Goal: Task Accomplishment & Management: Use online tool/utility

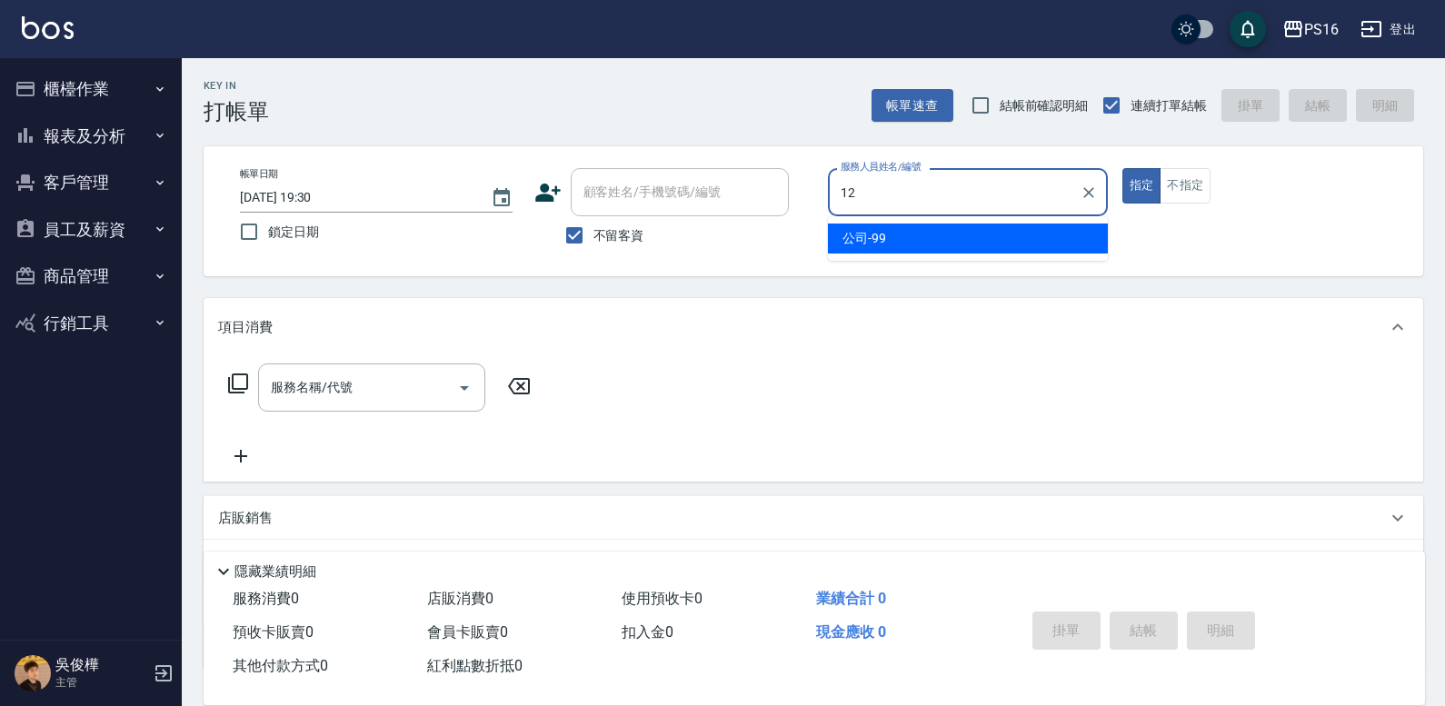
type input "林俞萱-12"
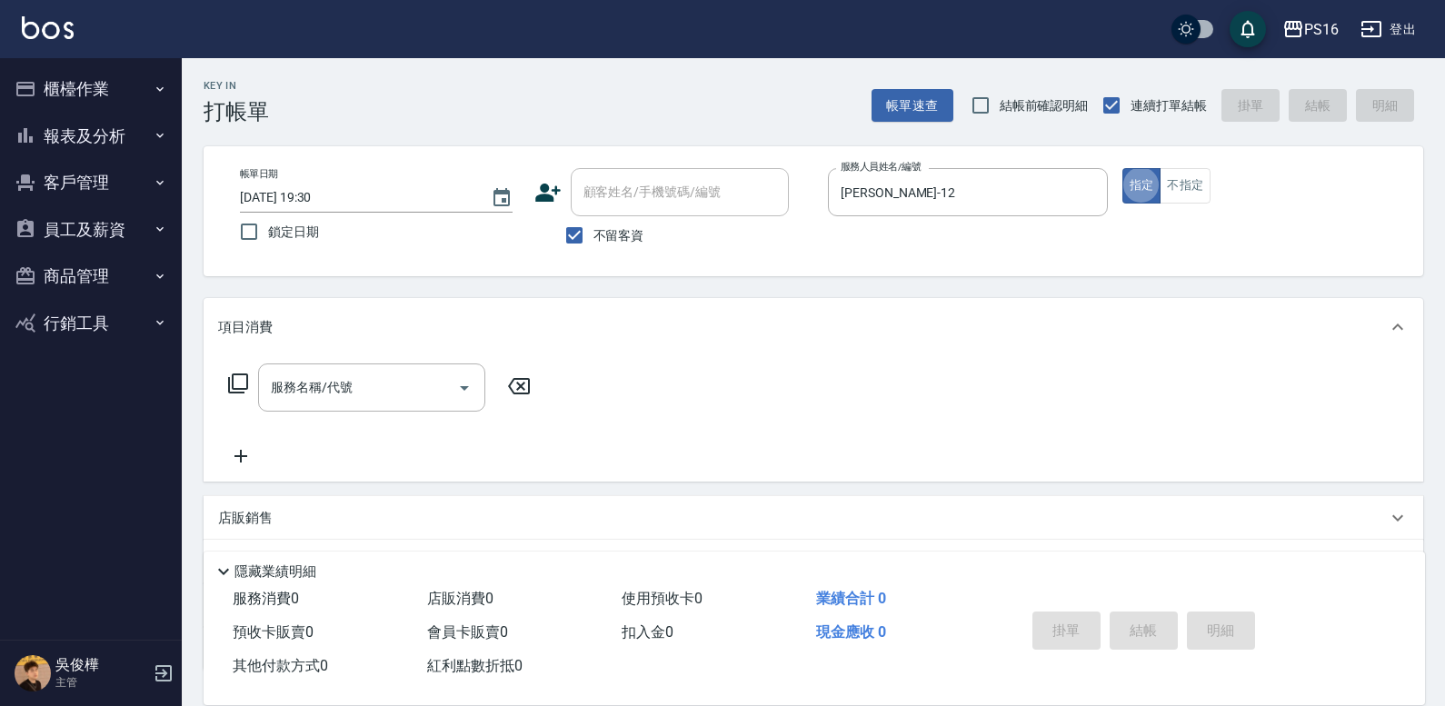
type button "true"
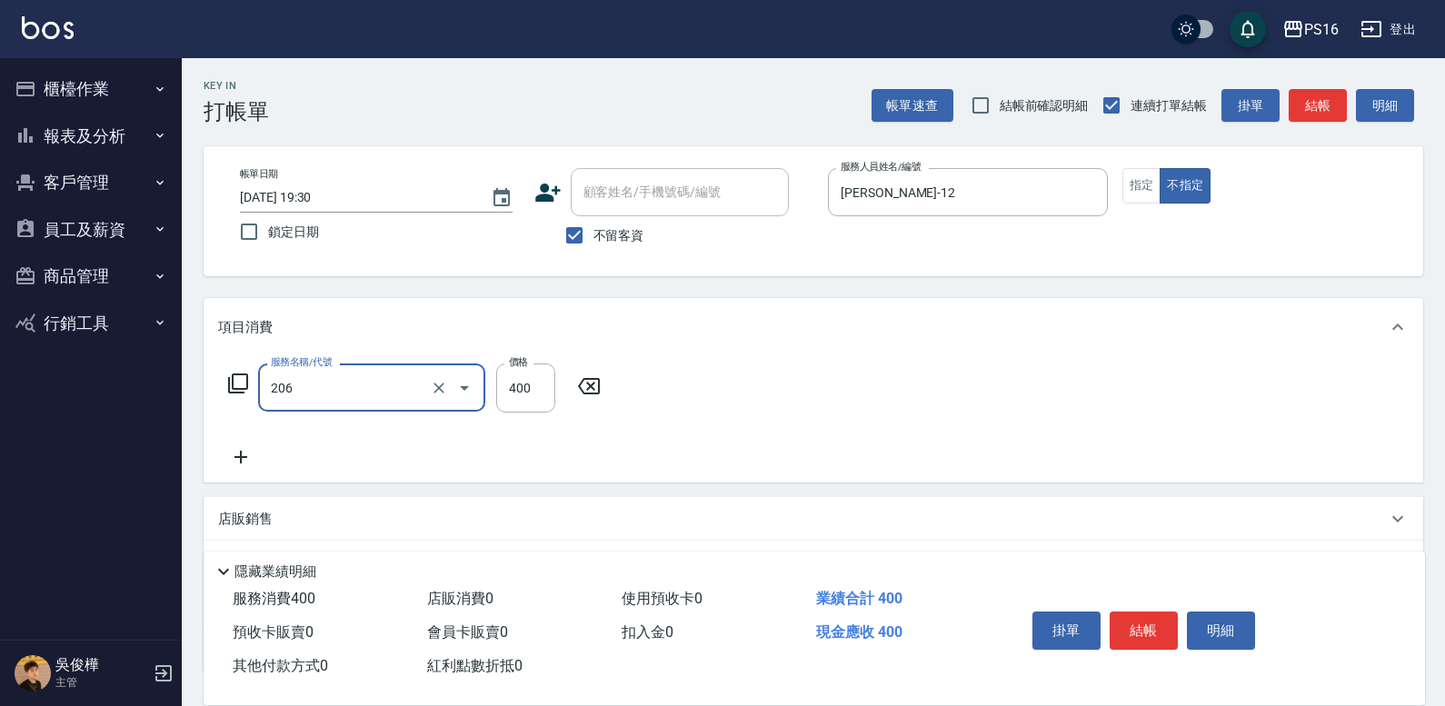
type input "健康洗(206)"
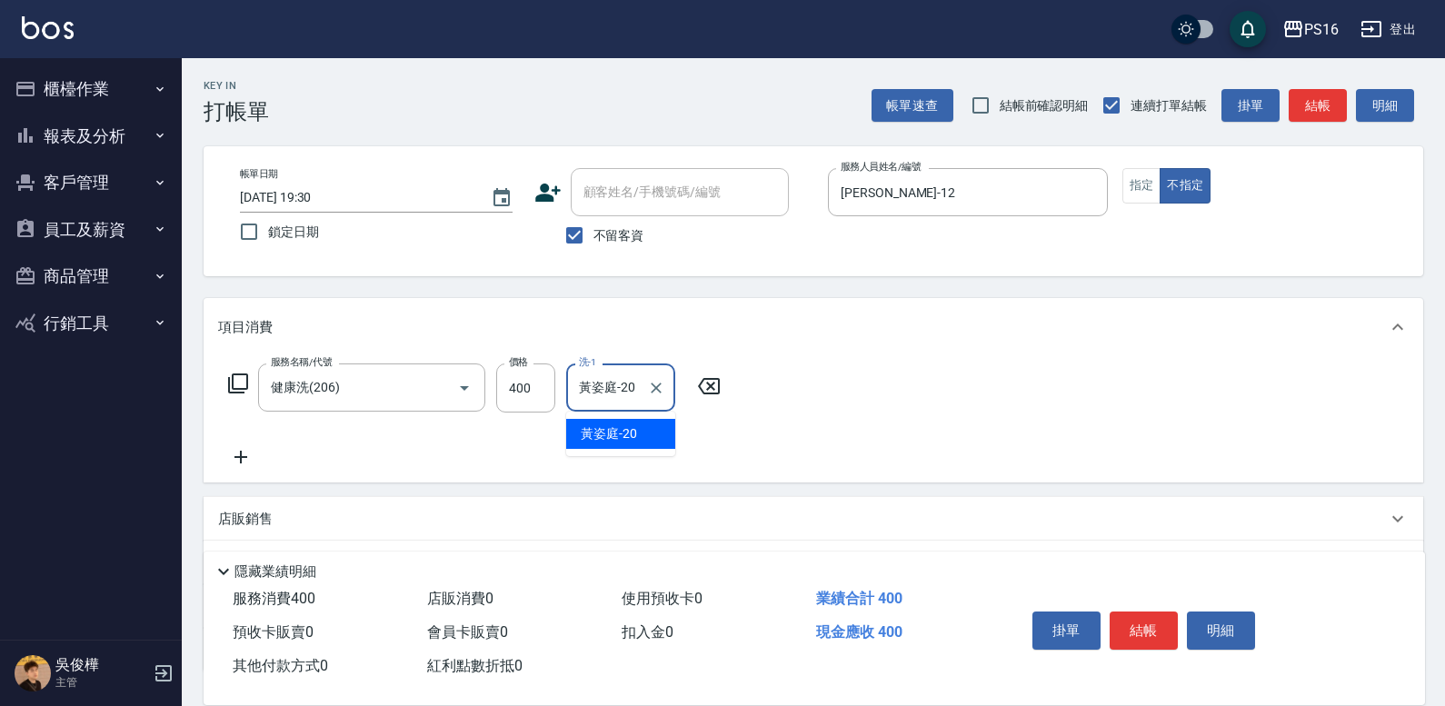
type input "黃姿庭-20"
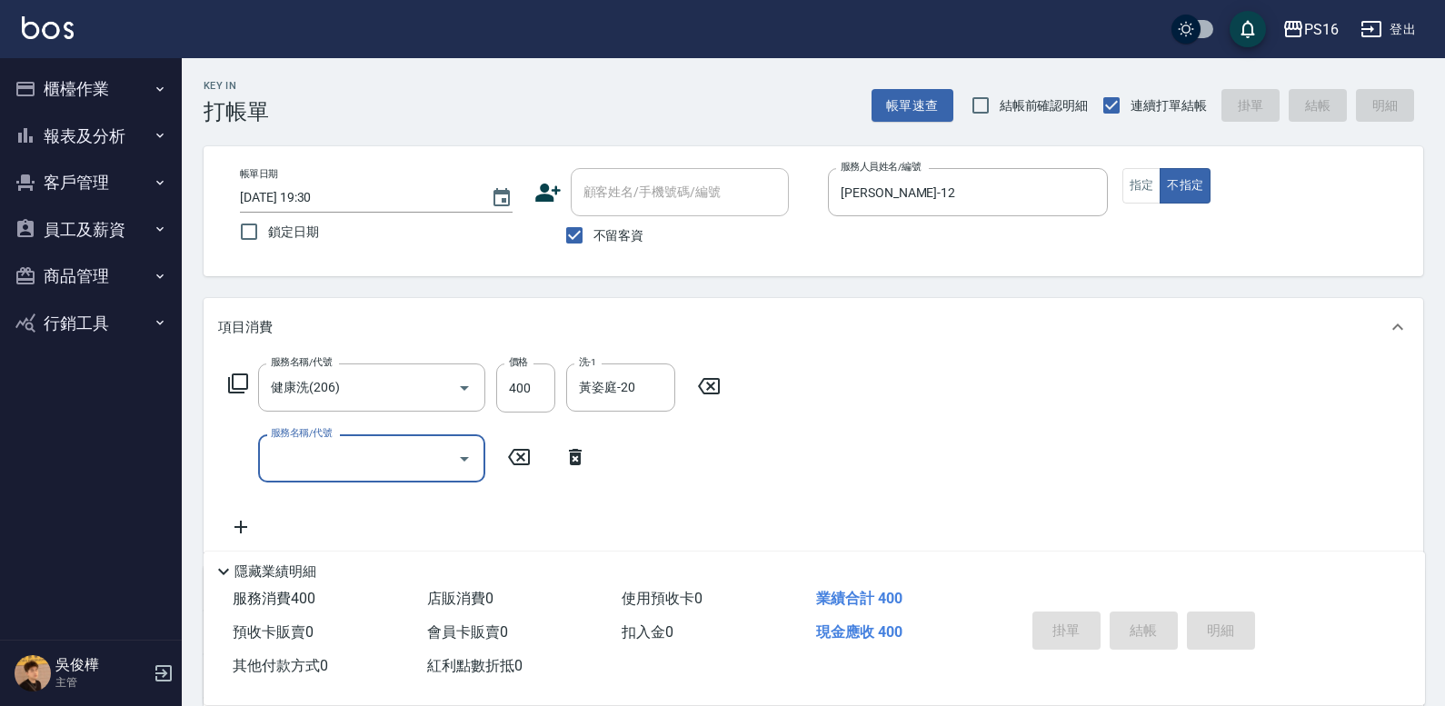
type input "2025/10/14 19:31"
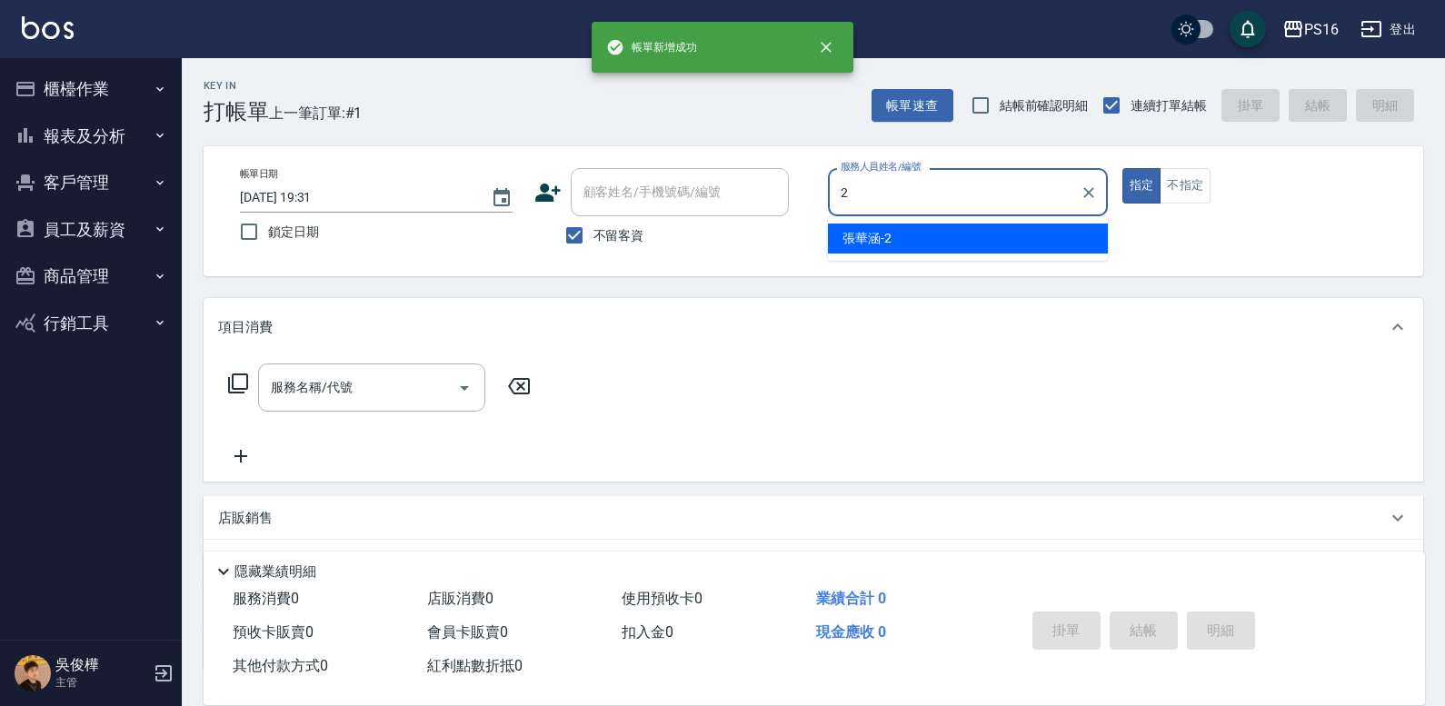
type input "張華涵-2"
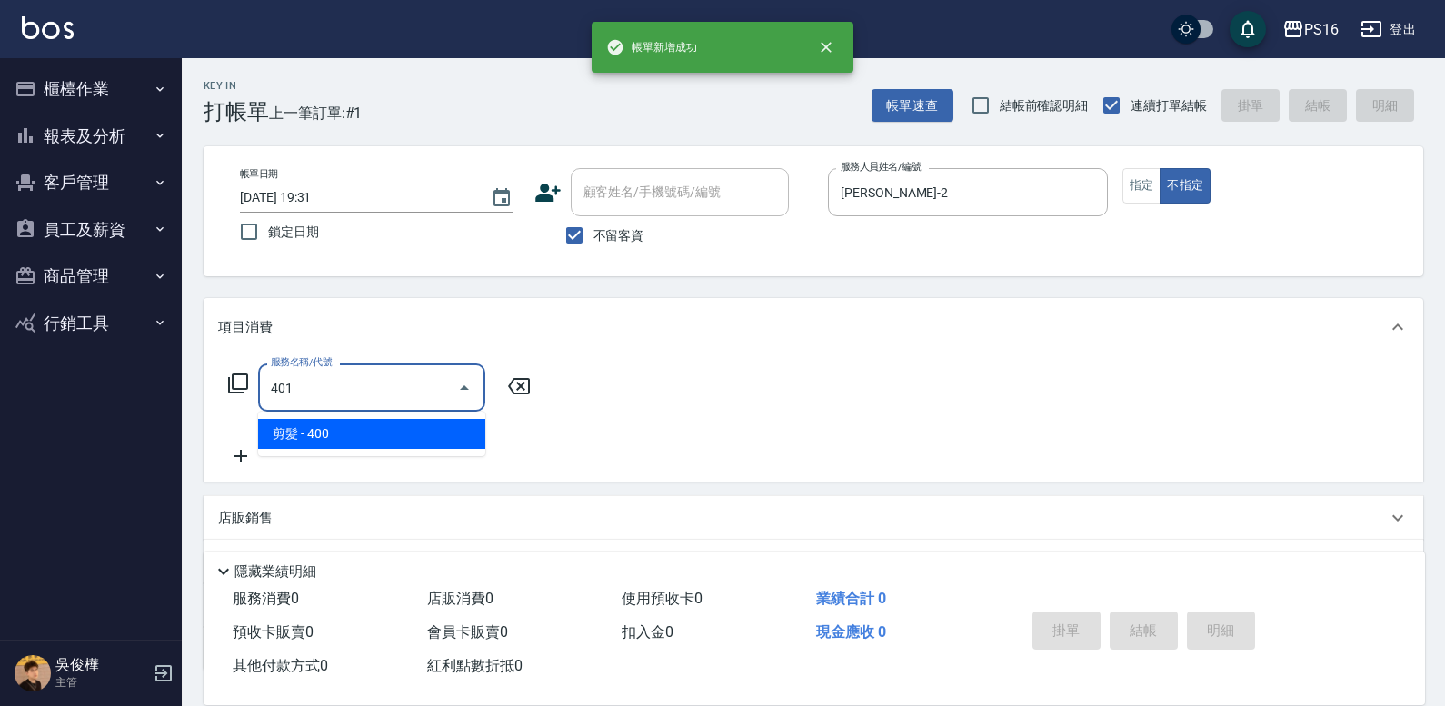
type input "剪髮(401)"
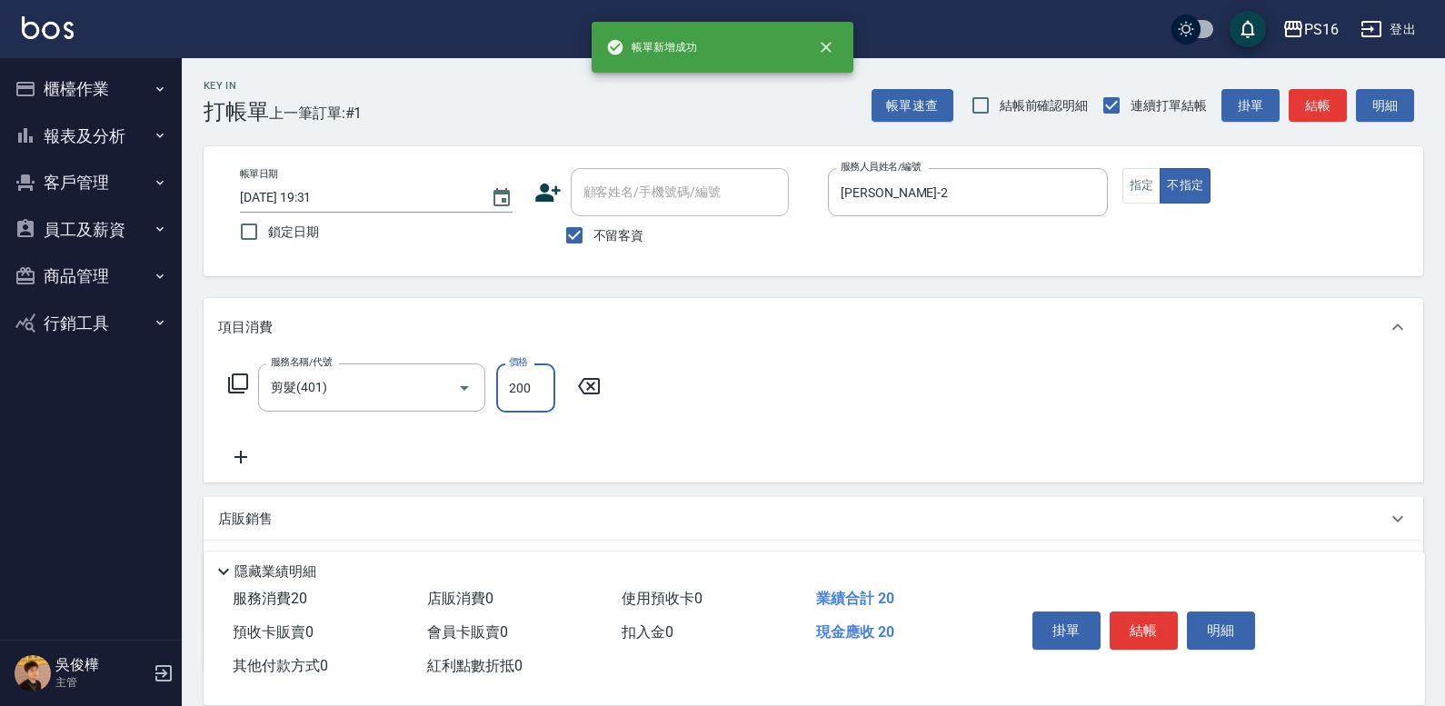
type input "200"
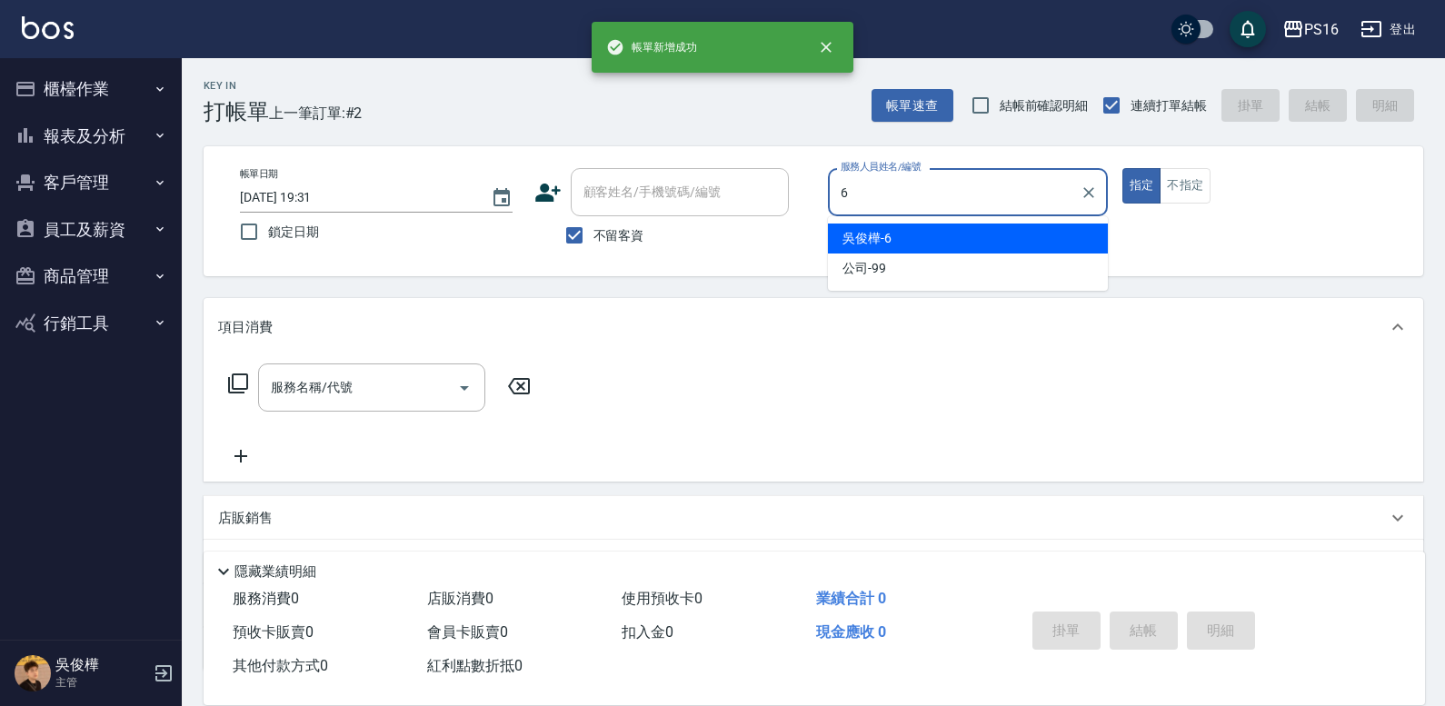
type input "吳俊樺-6"
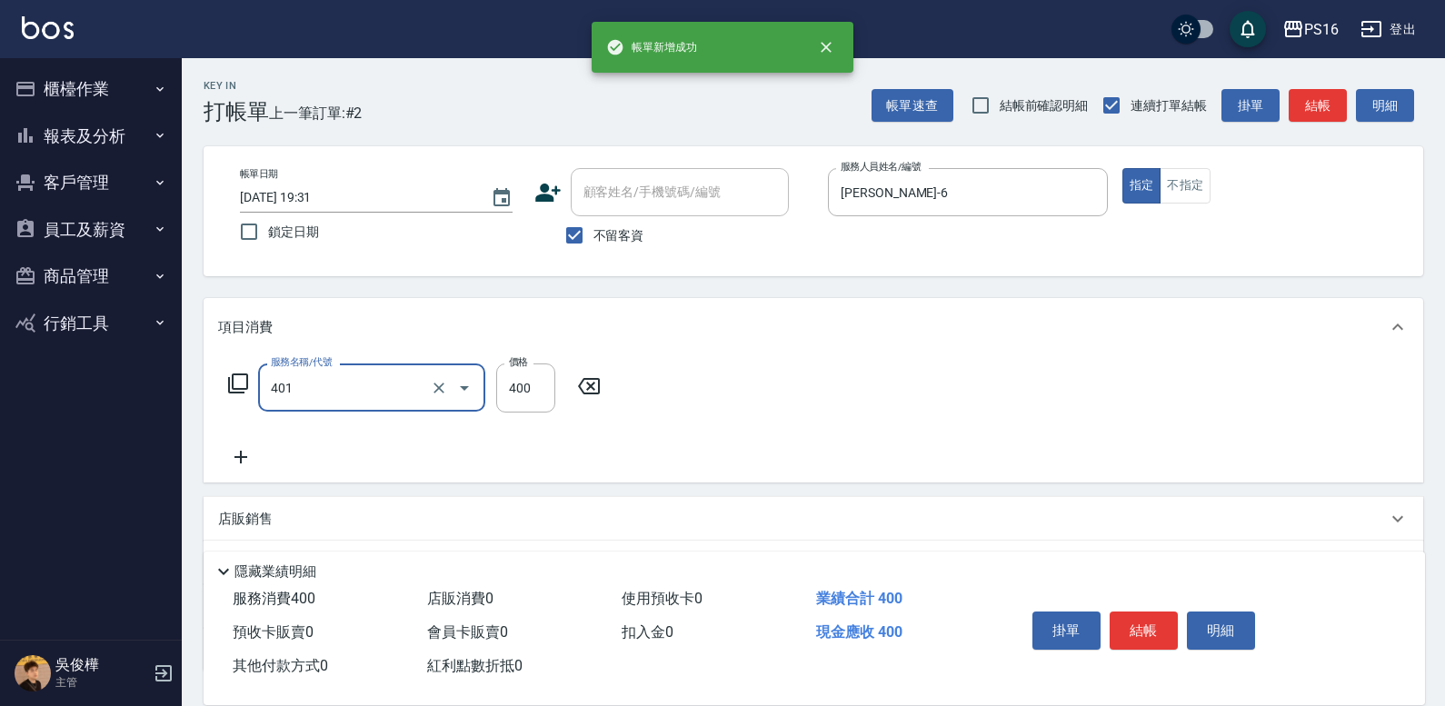
type input "剪髮(401)"
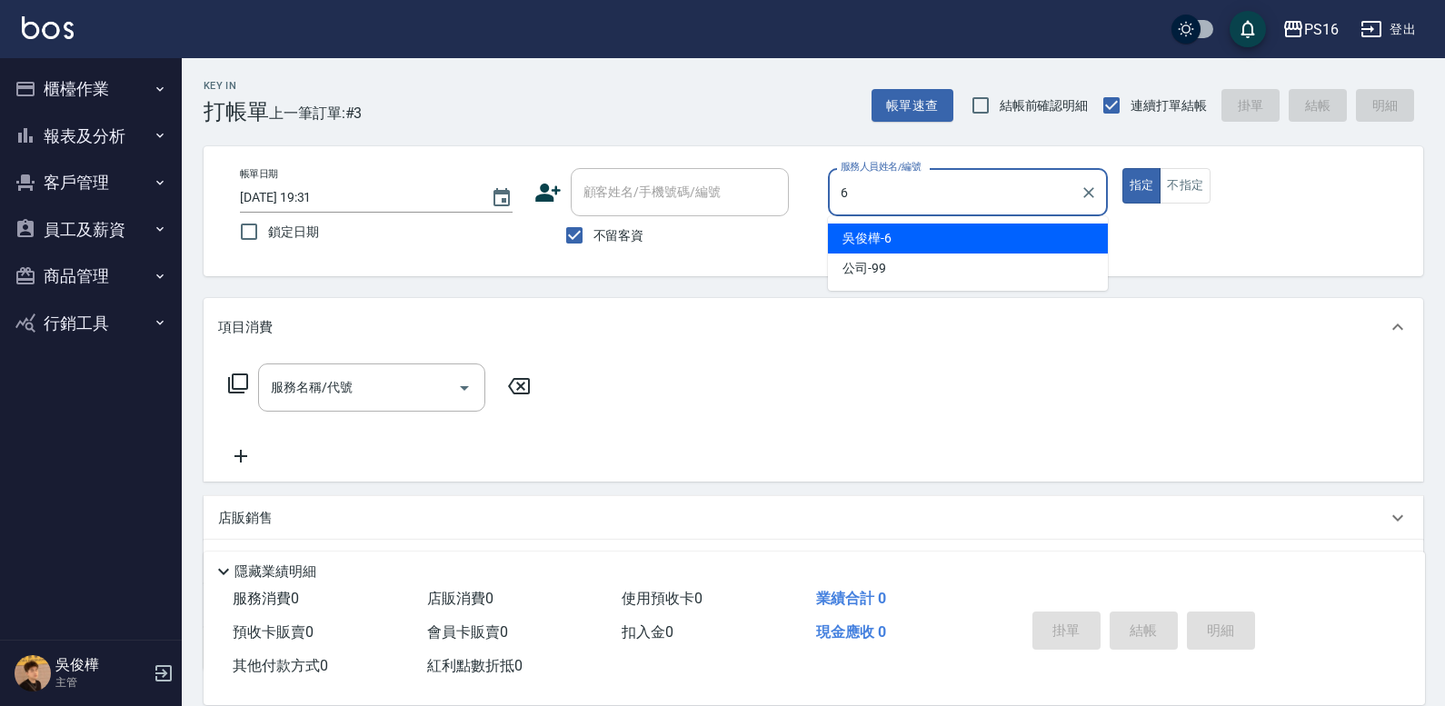
type input "吳俊樺-6"
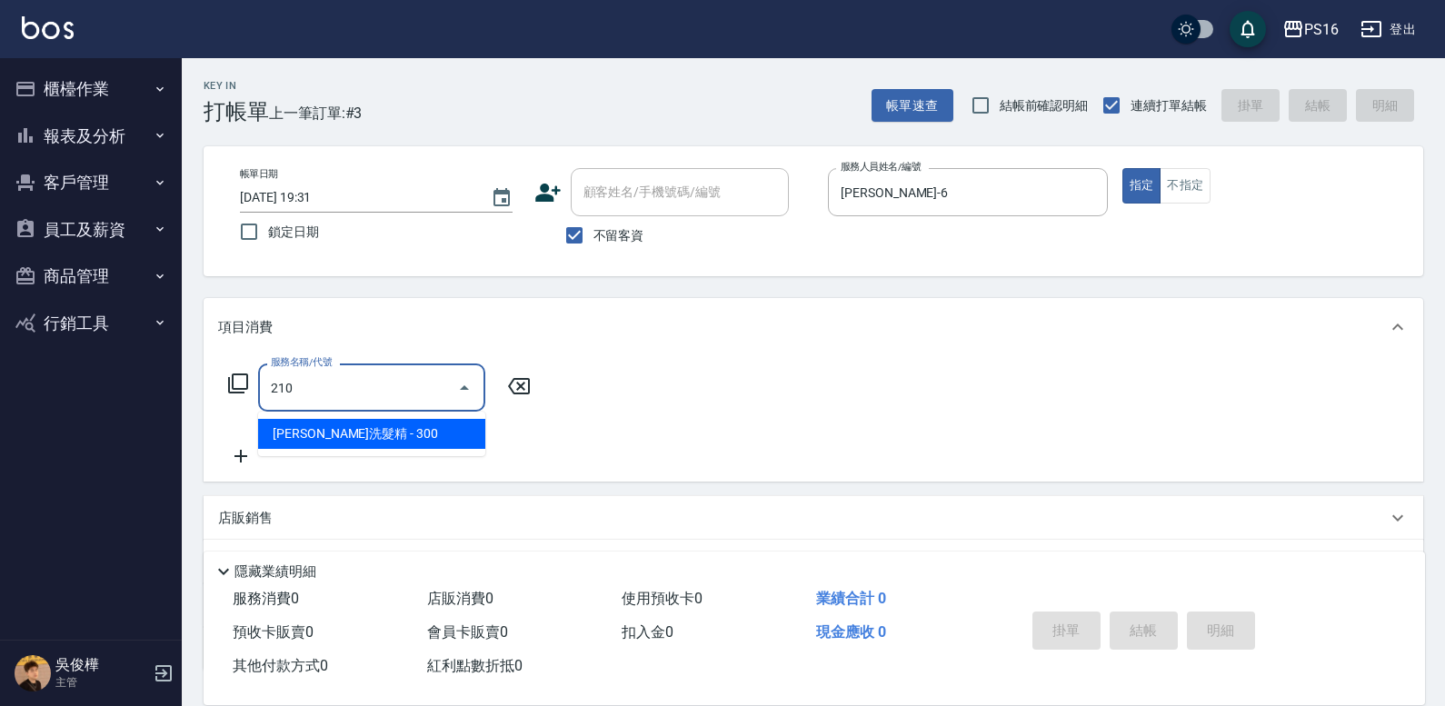
type input "歐娜洗髮精(210)"
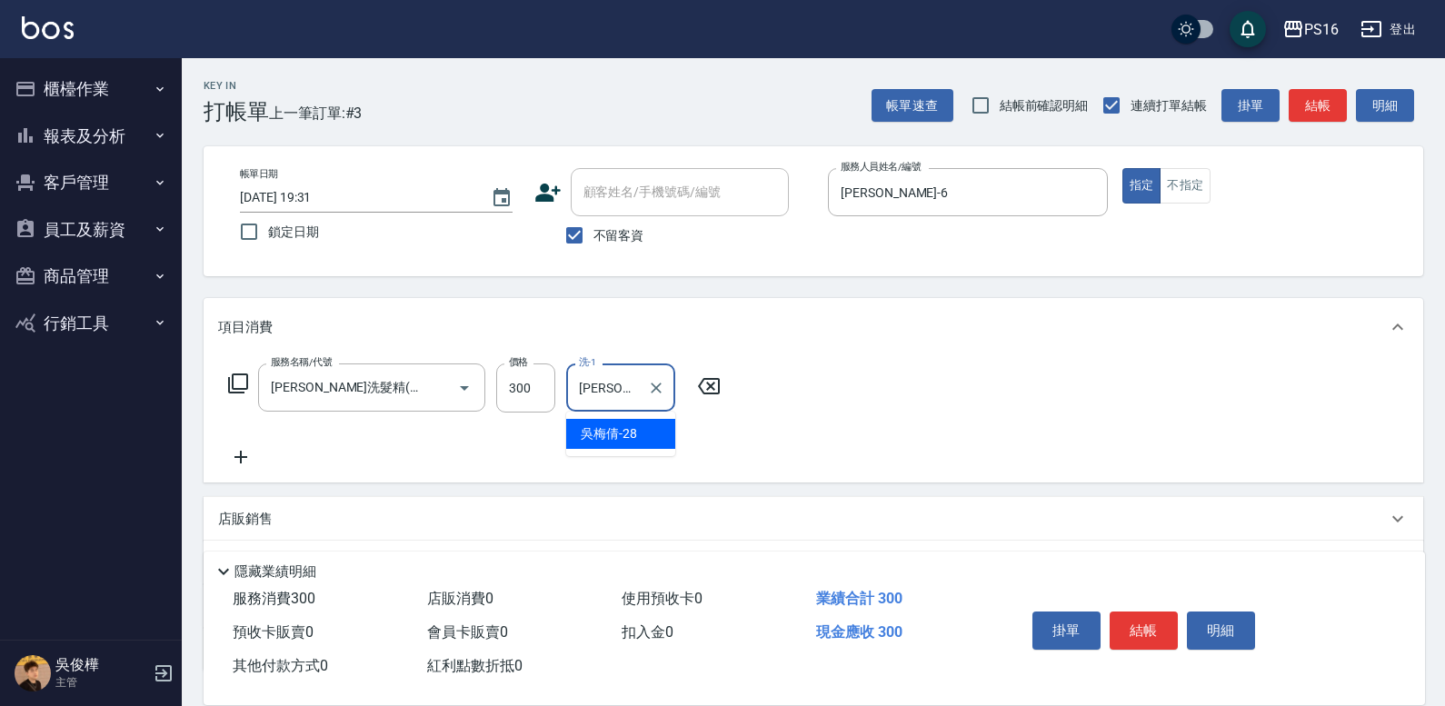
type input "吳梅倩-28"
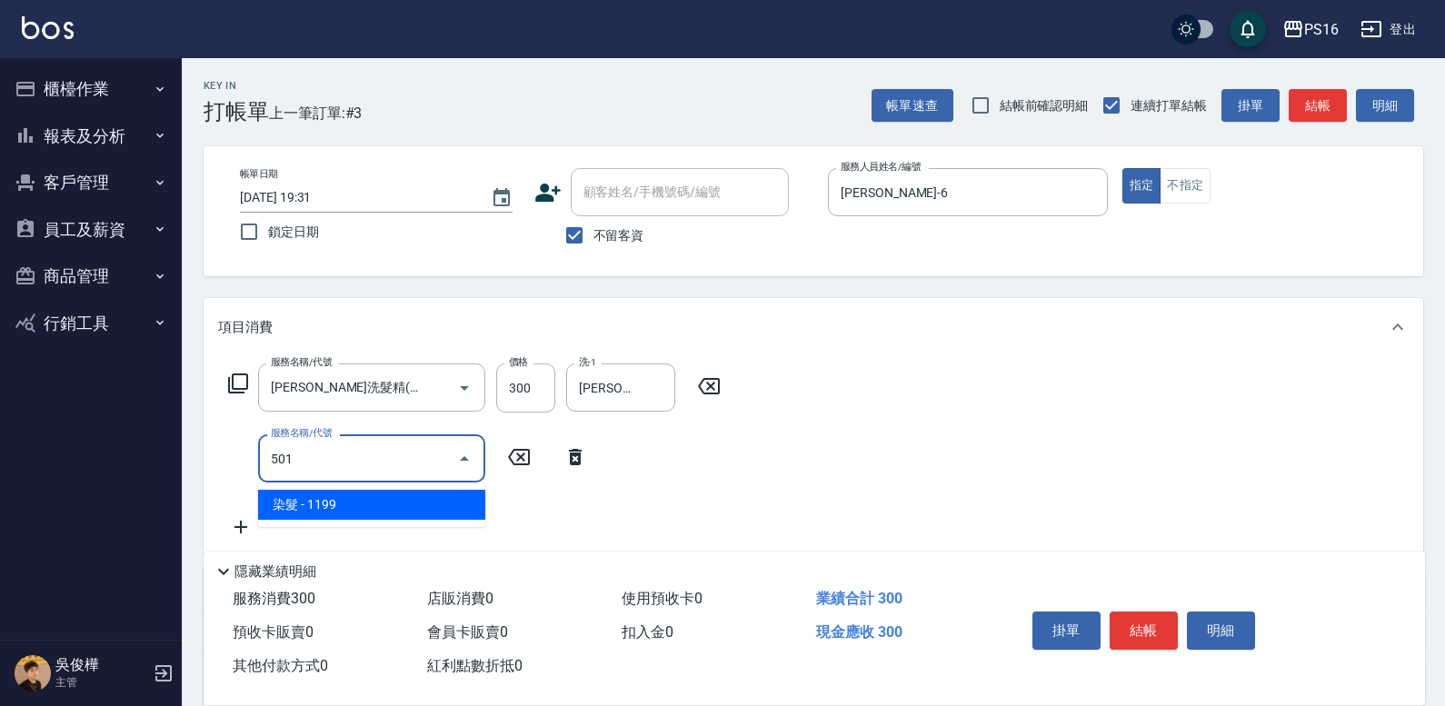
type input "染髮(501)"
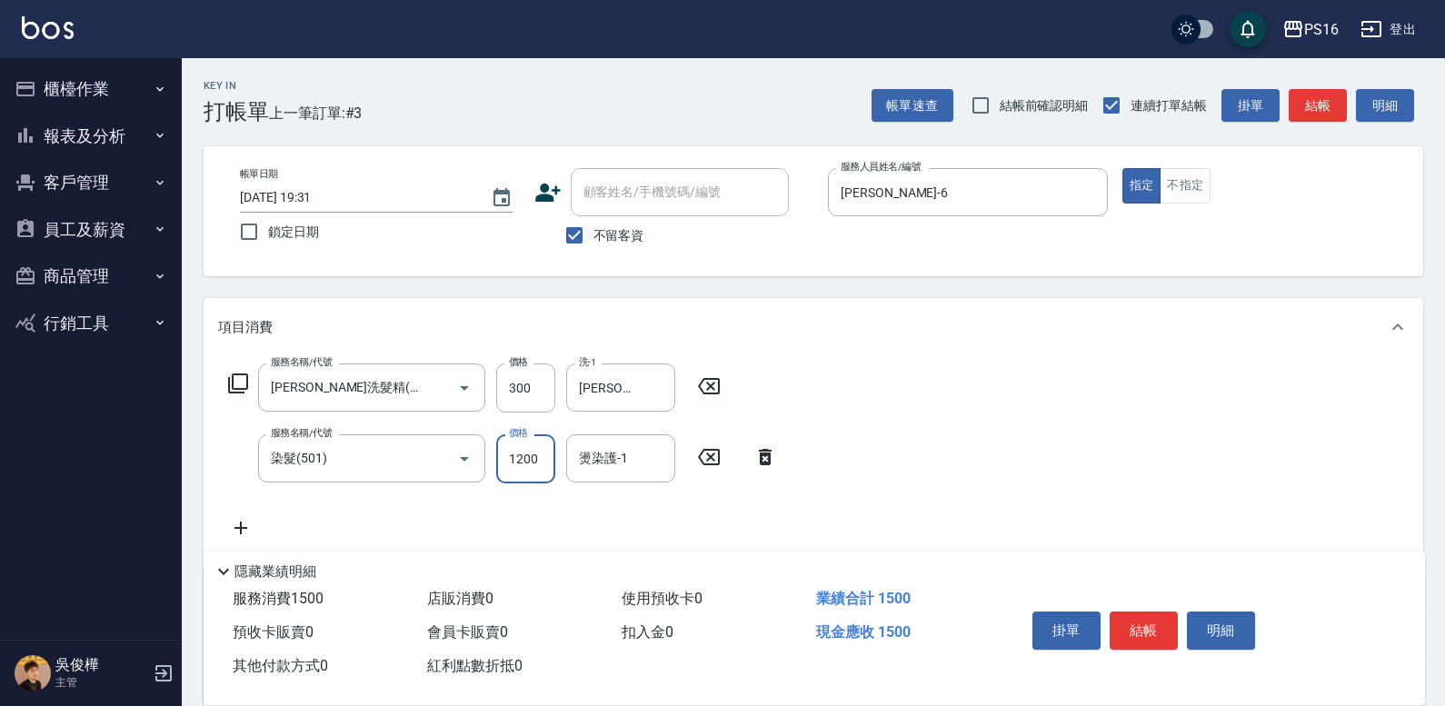
type input "1200"
type input "吳梅倩-28"
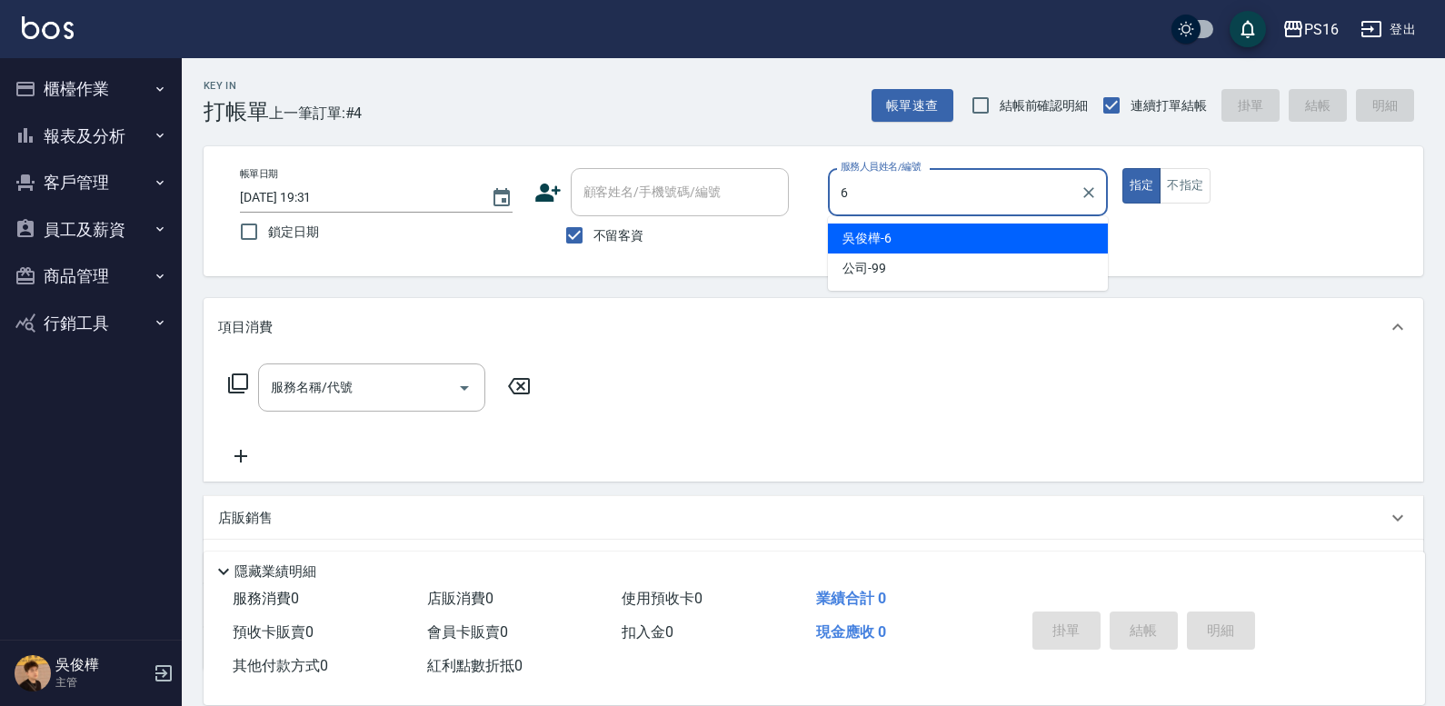
type input "吳俊樺-6"
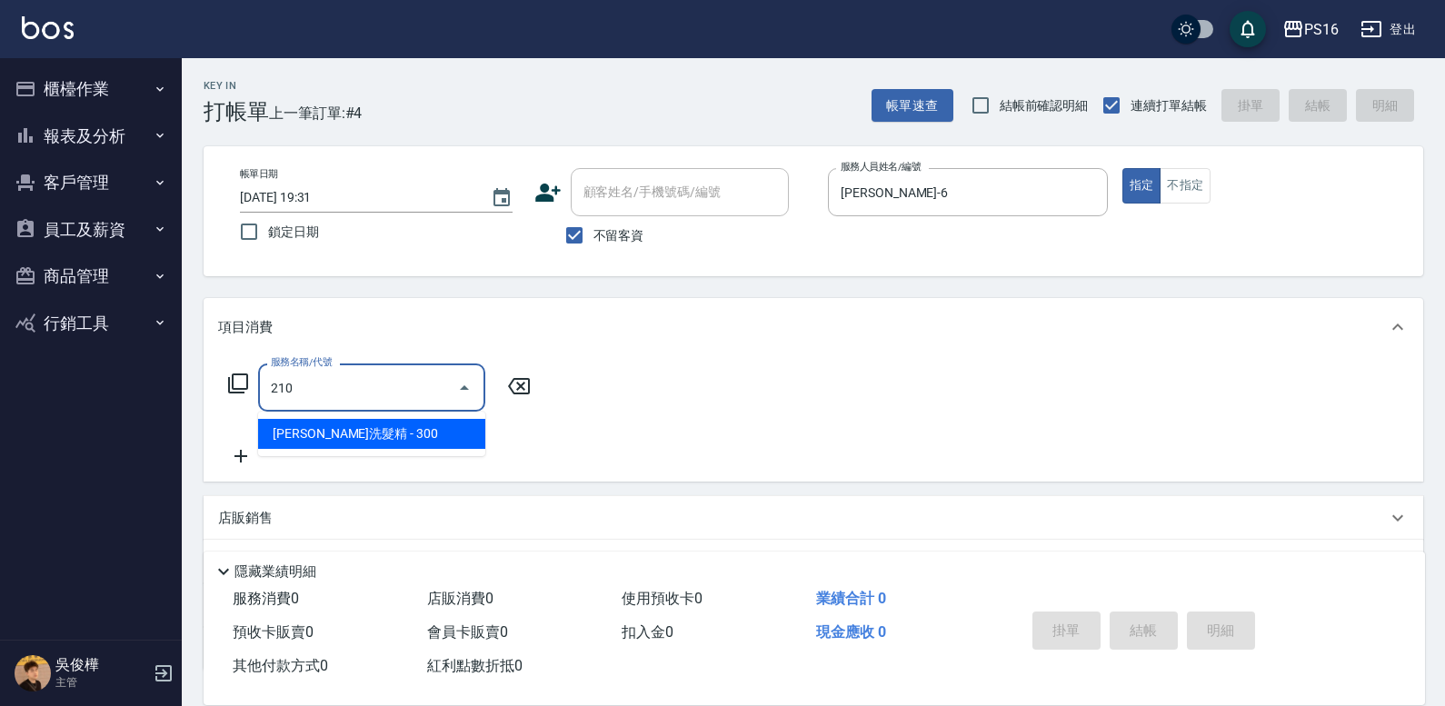
type input "歐娜洗髮精(210)"
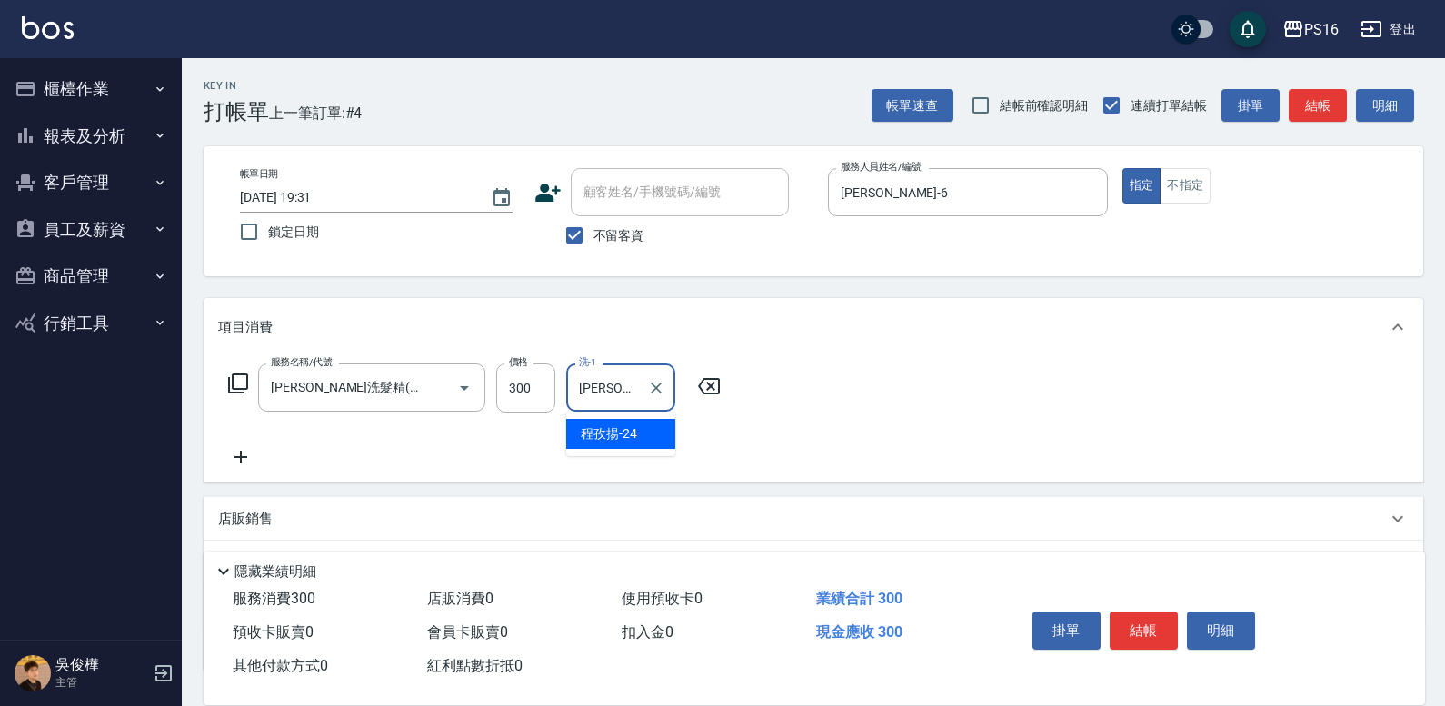
type input "程孜揚-24"
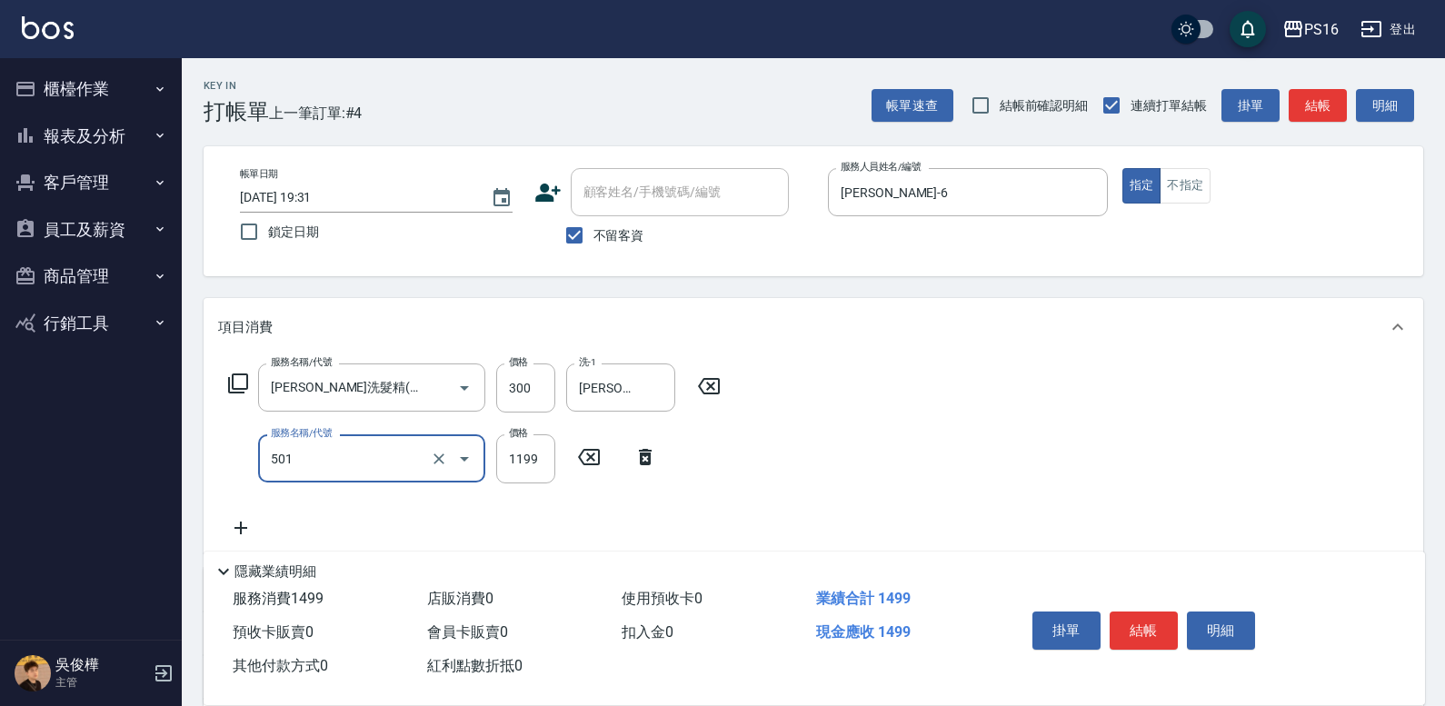
type input "染髮(501)"
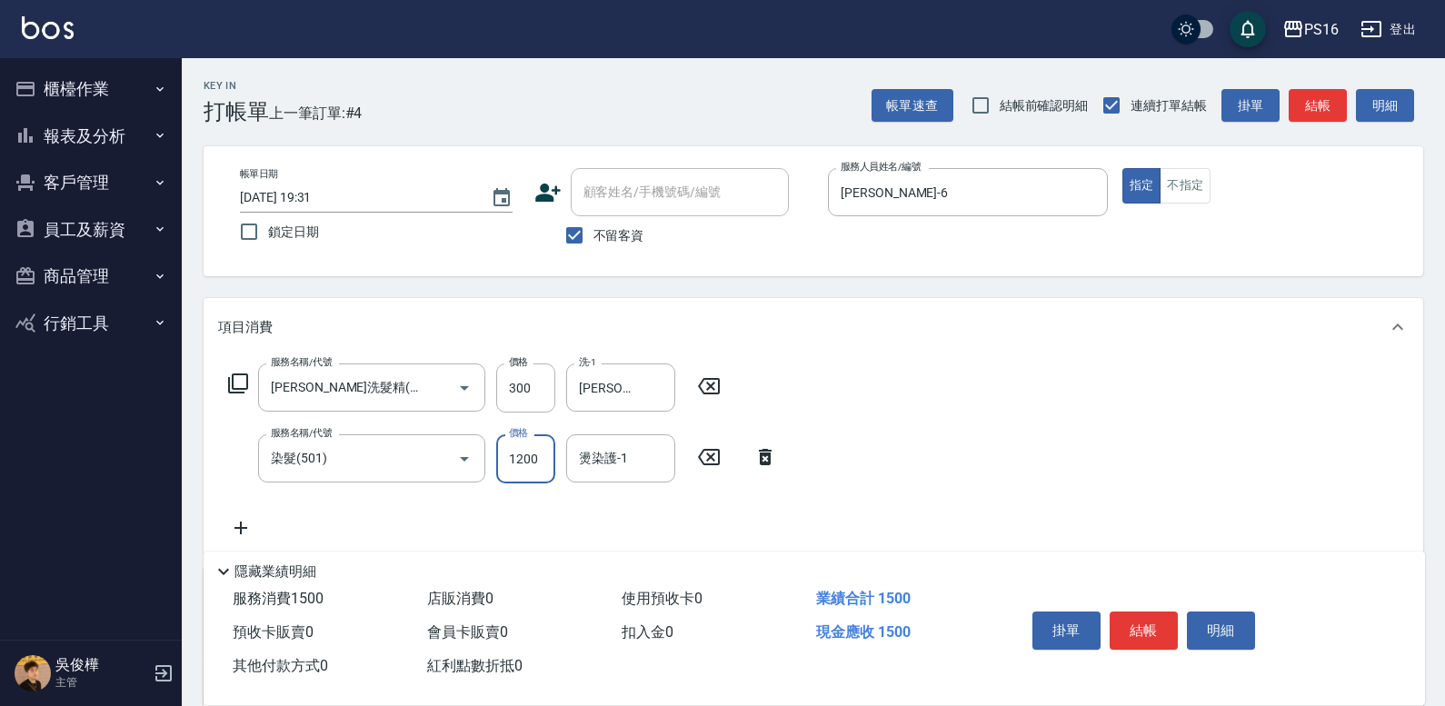
type input "1200"
type input "黃姿庭-20"
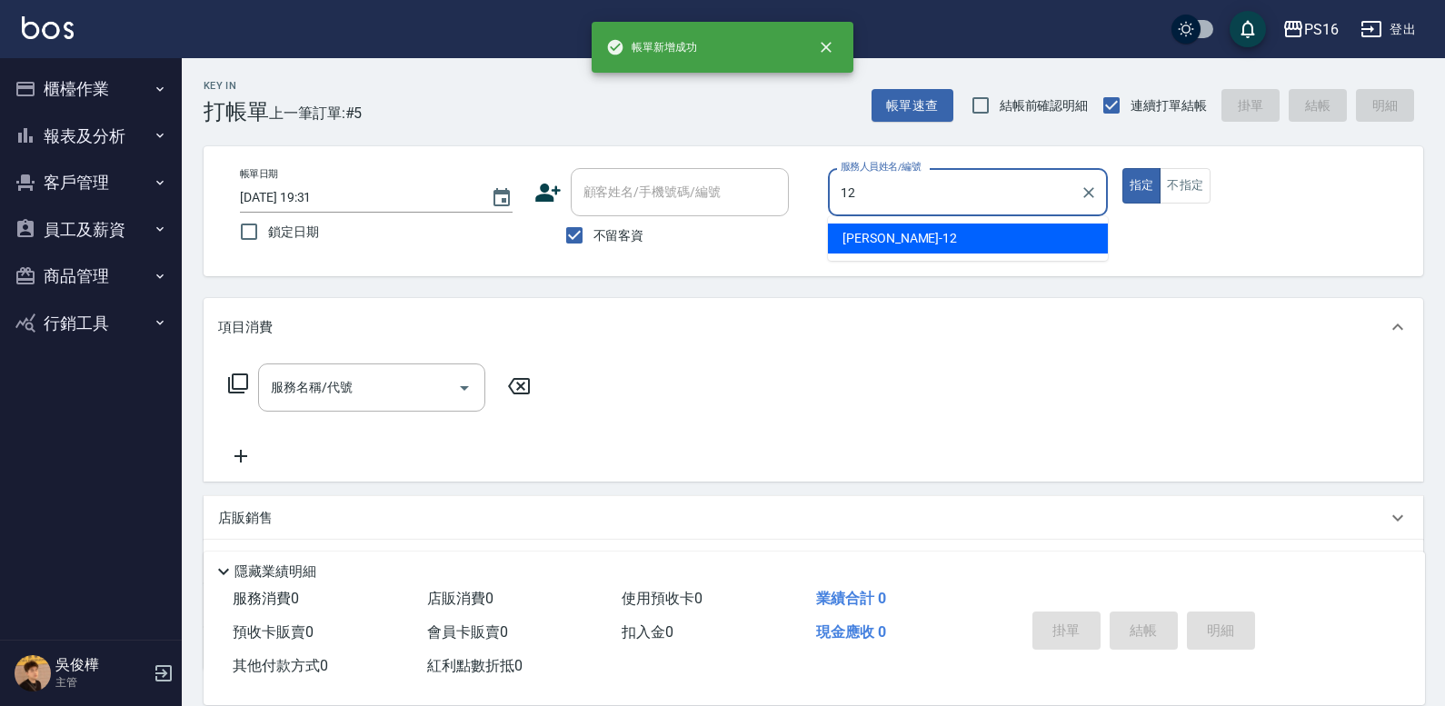
type input "林俞萱-12"
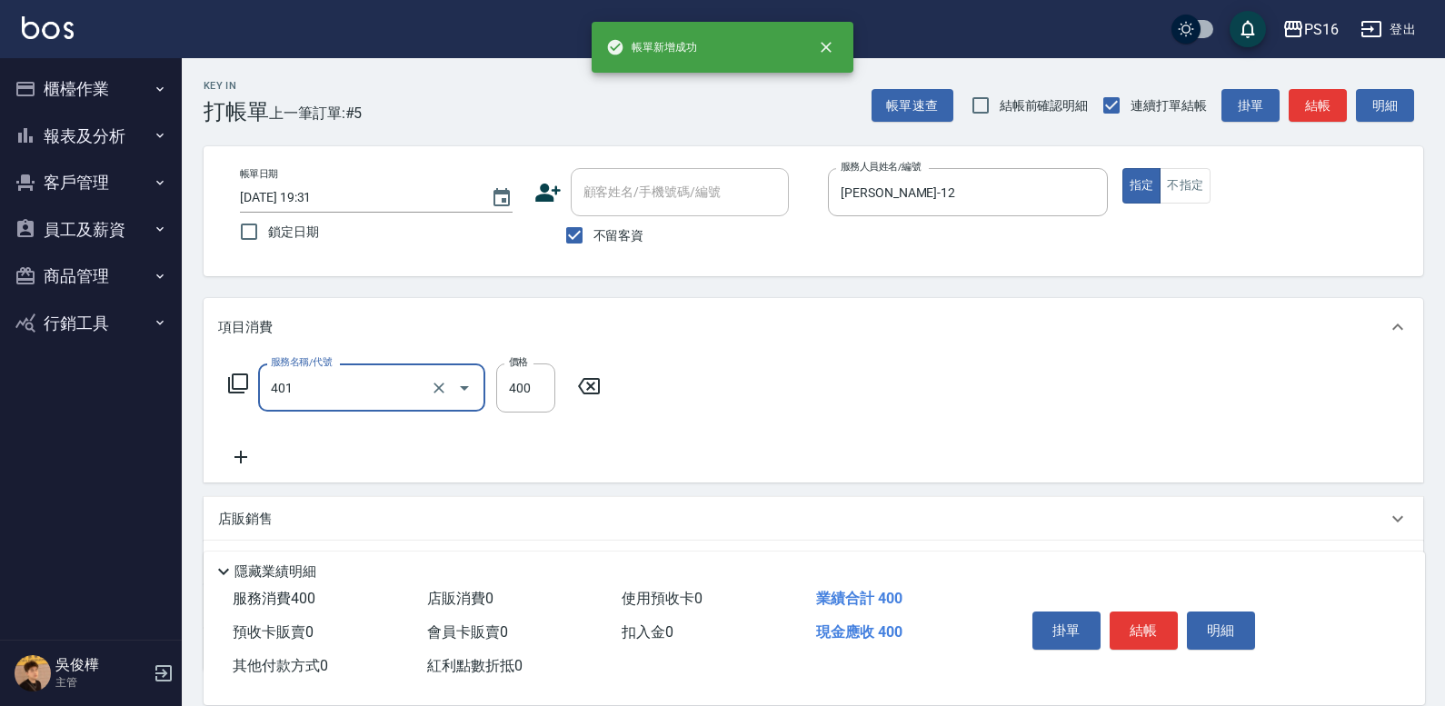
type input "剪髮(401)"
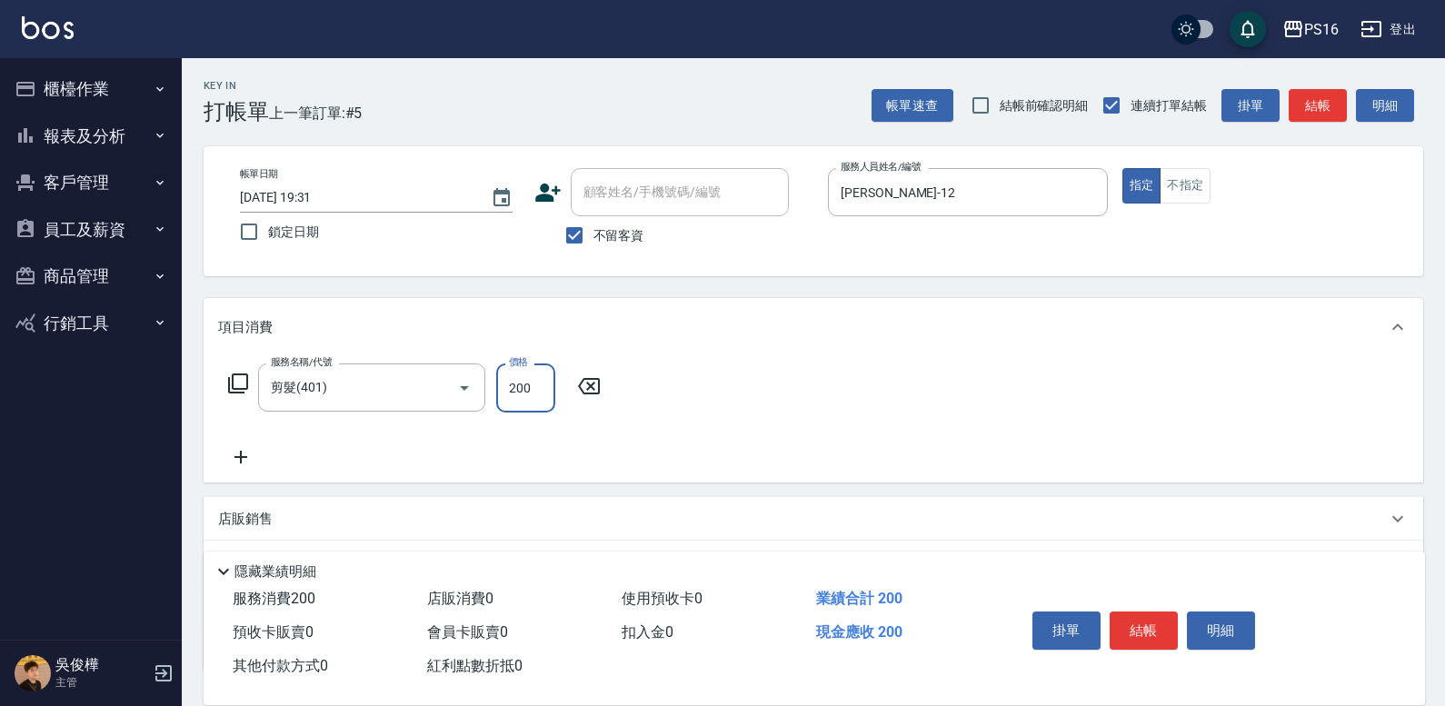
type input "200"
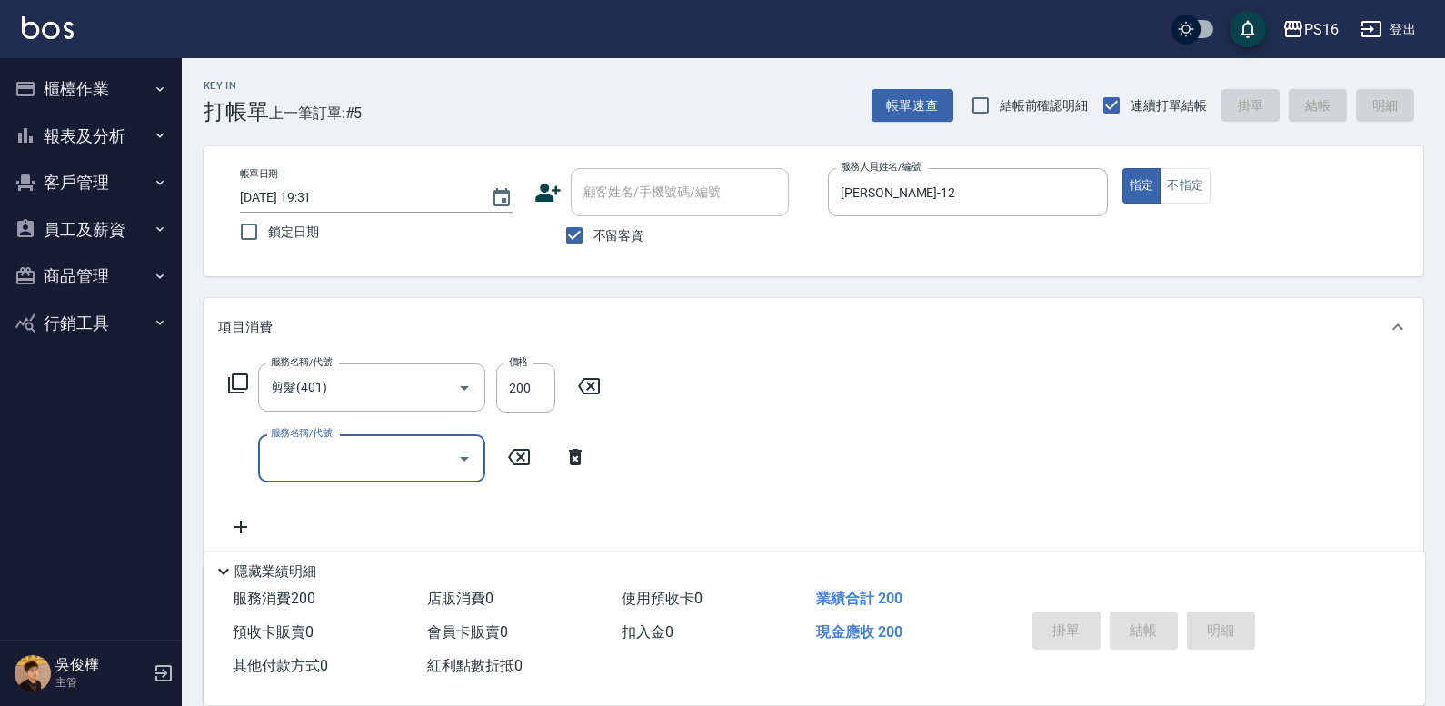
type input "2025/10/14 19:32"
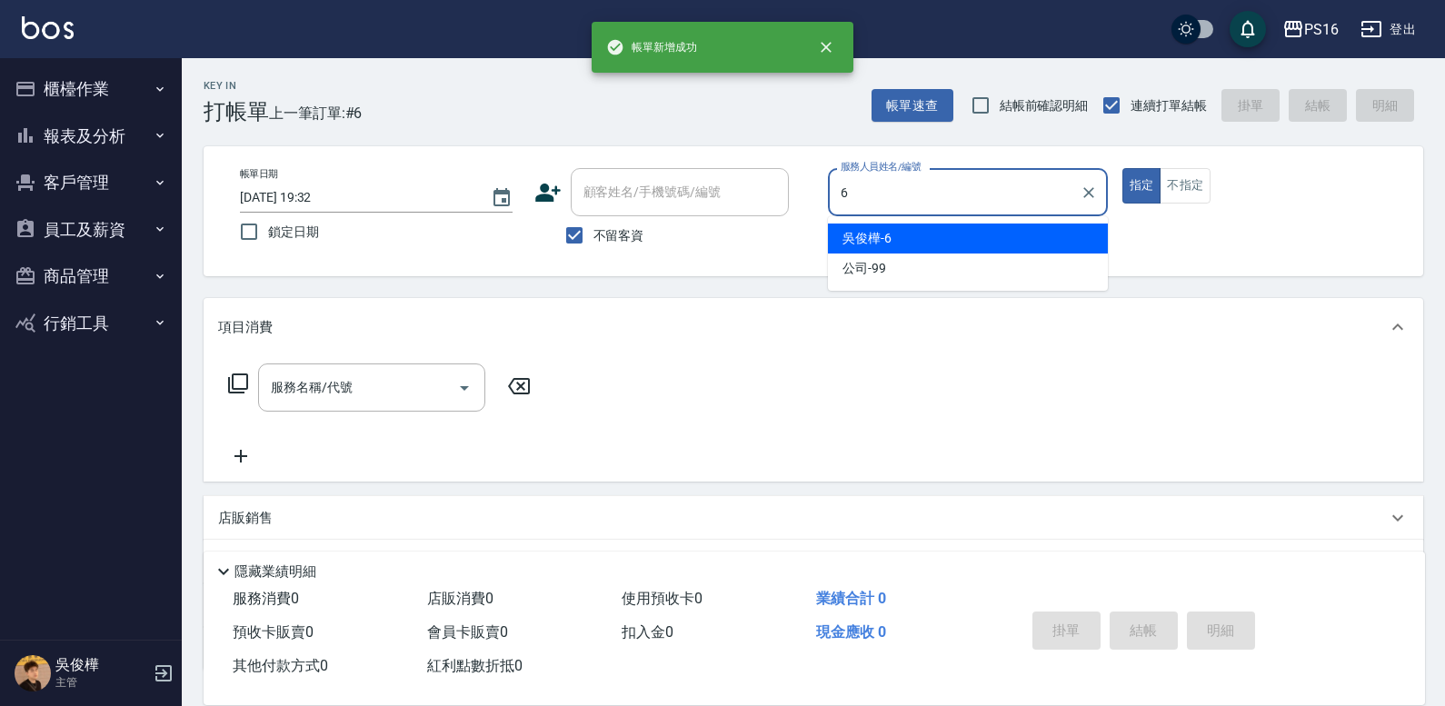
type input "吳俊樺-6"
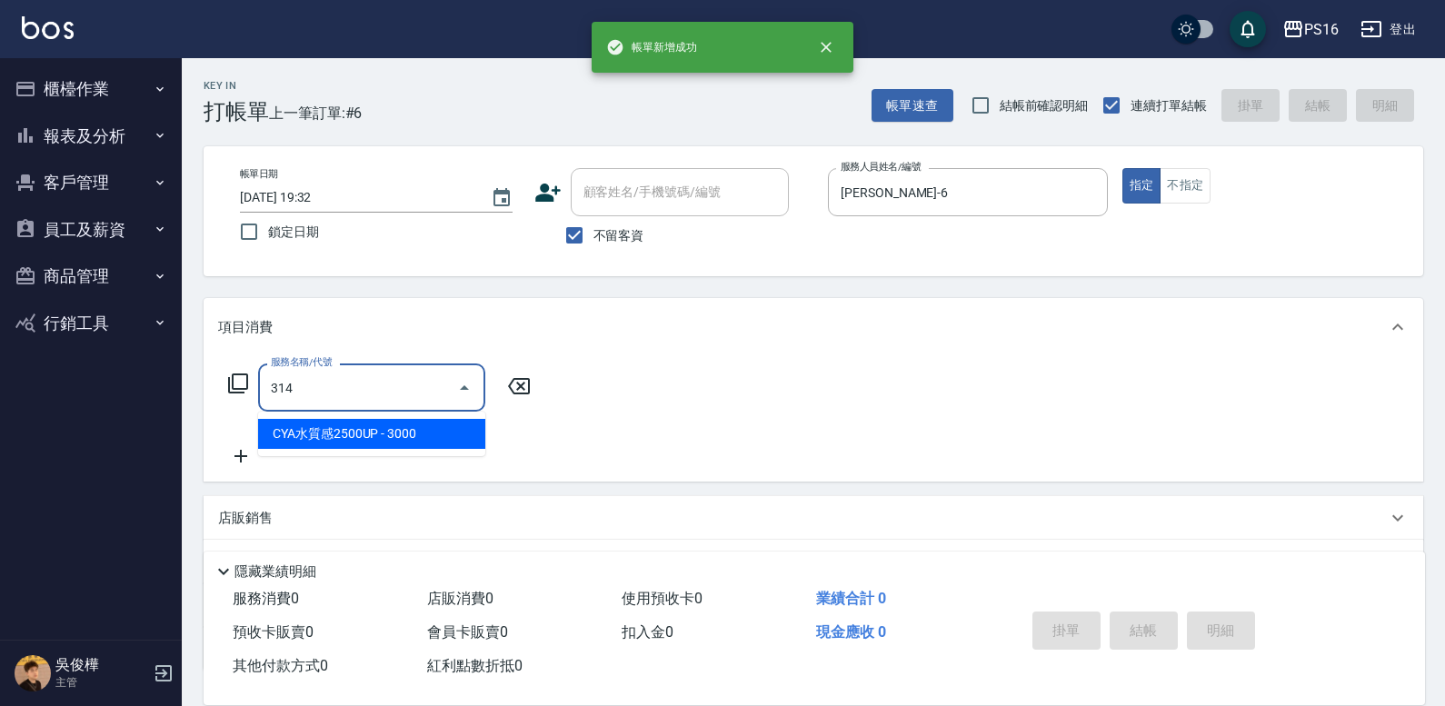
type input "CYA水質感2500UP(314)"
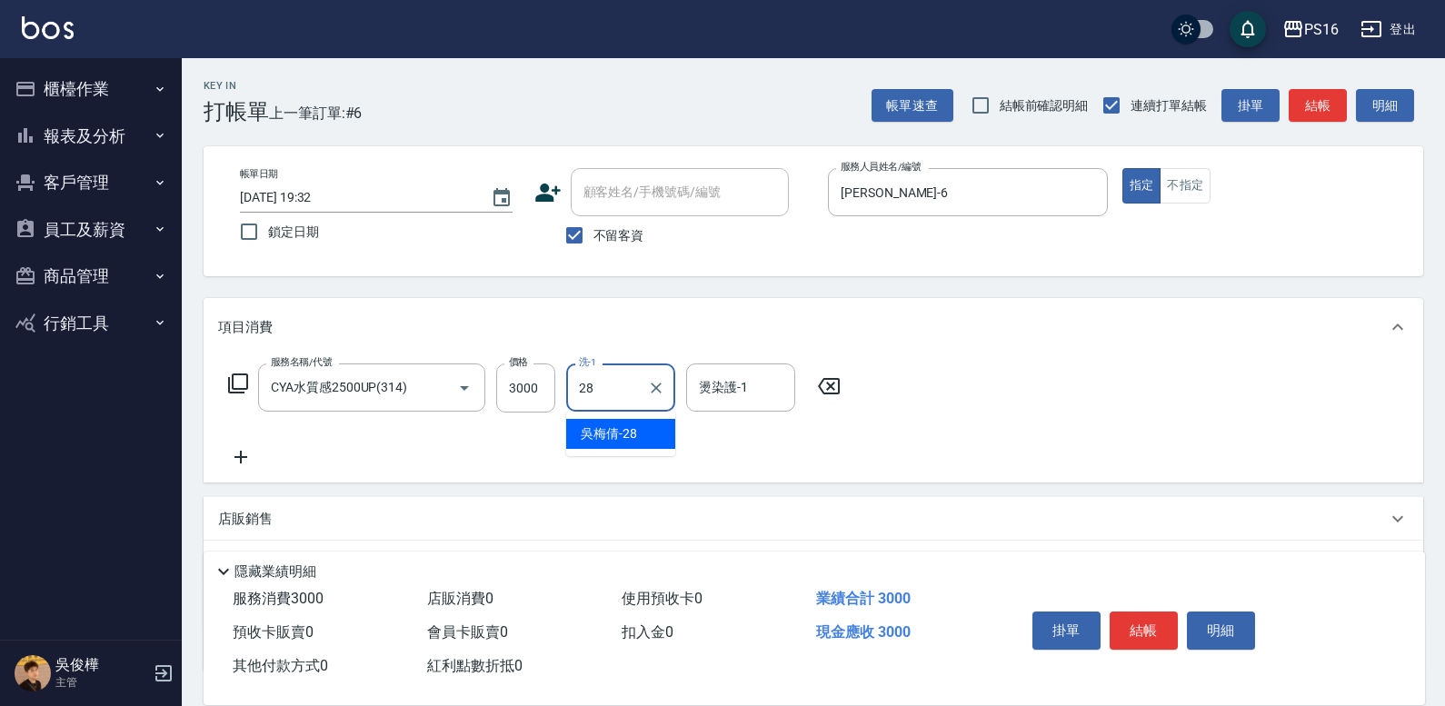
type input "吳梅倩-28"
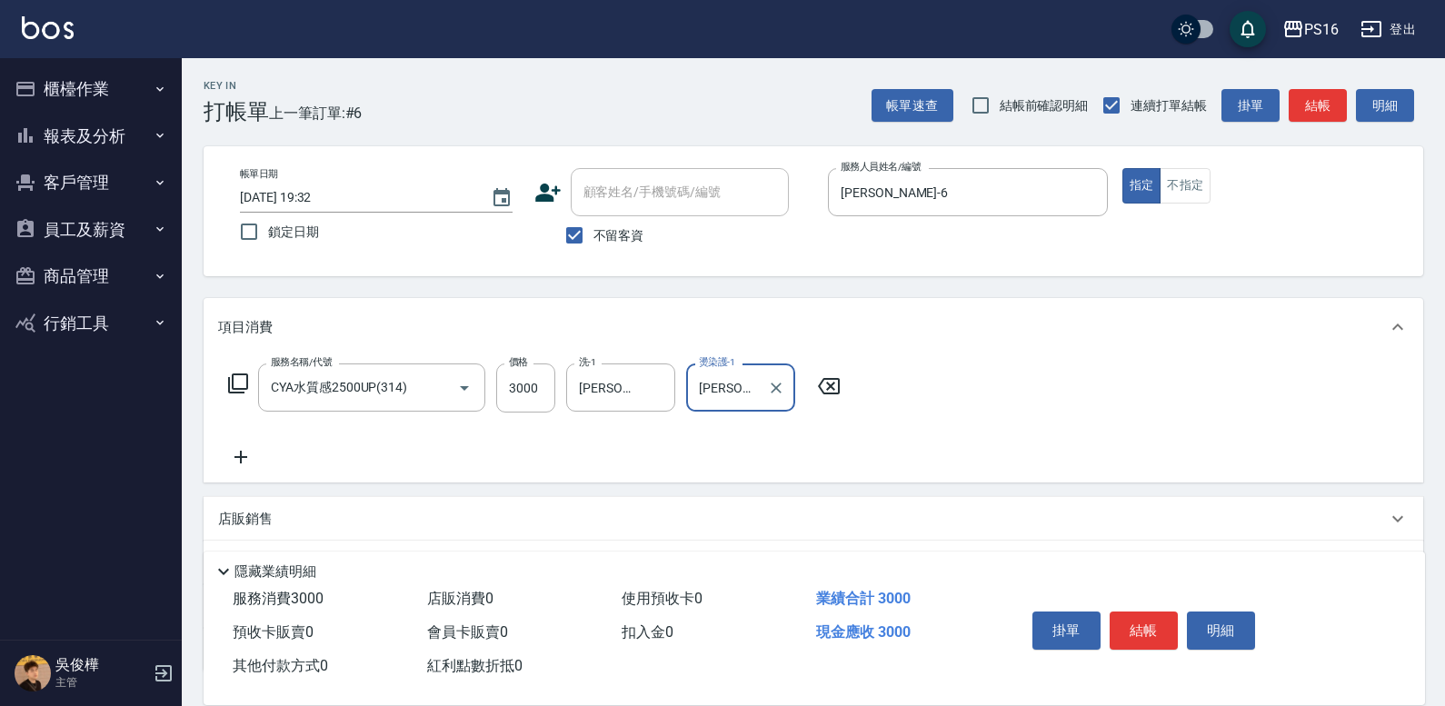
type input "吳梅倩-28"
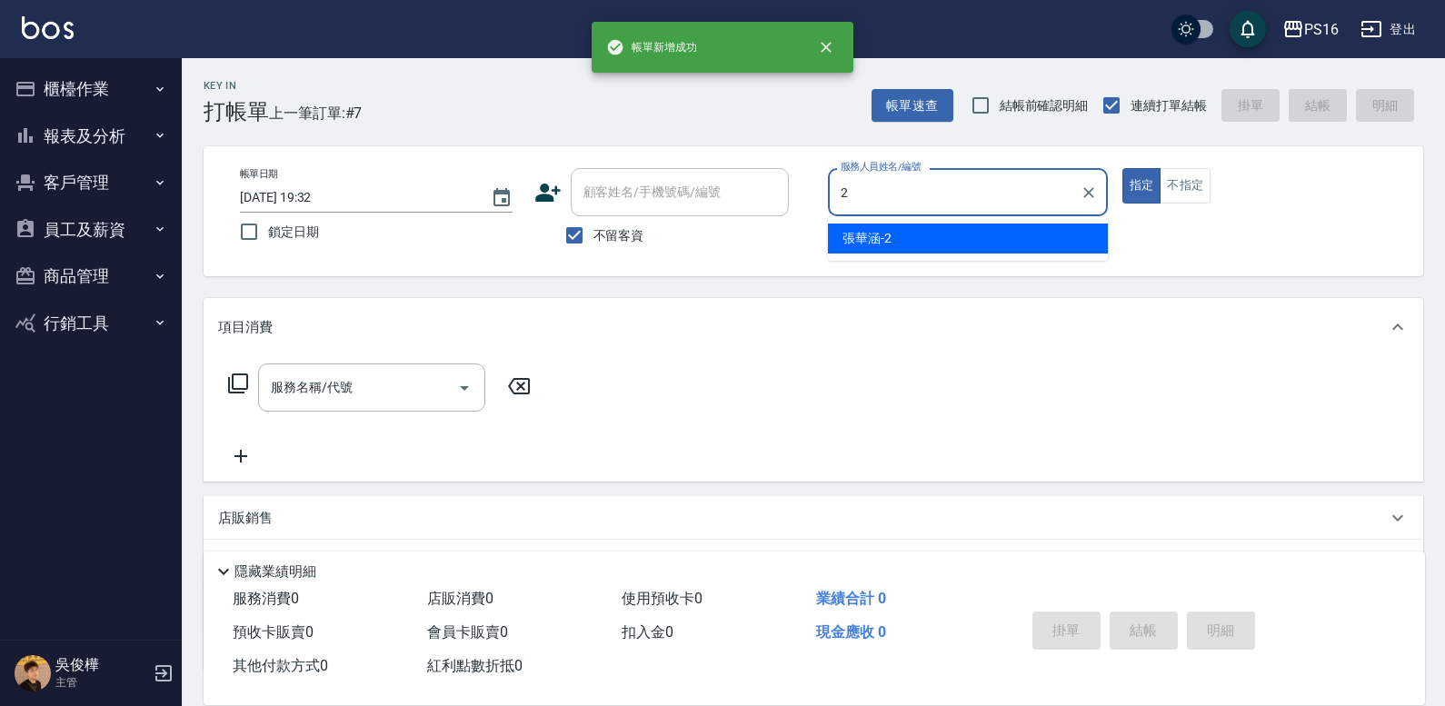
type input "張華涵-2"
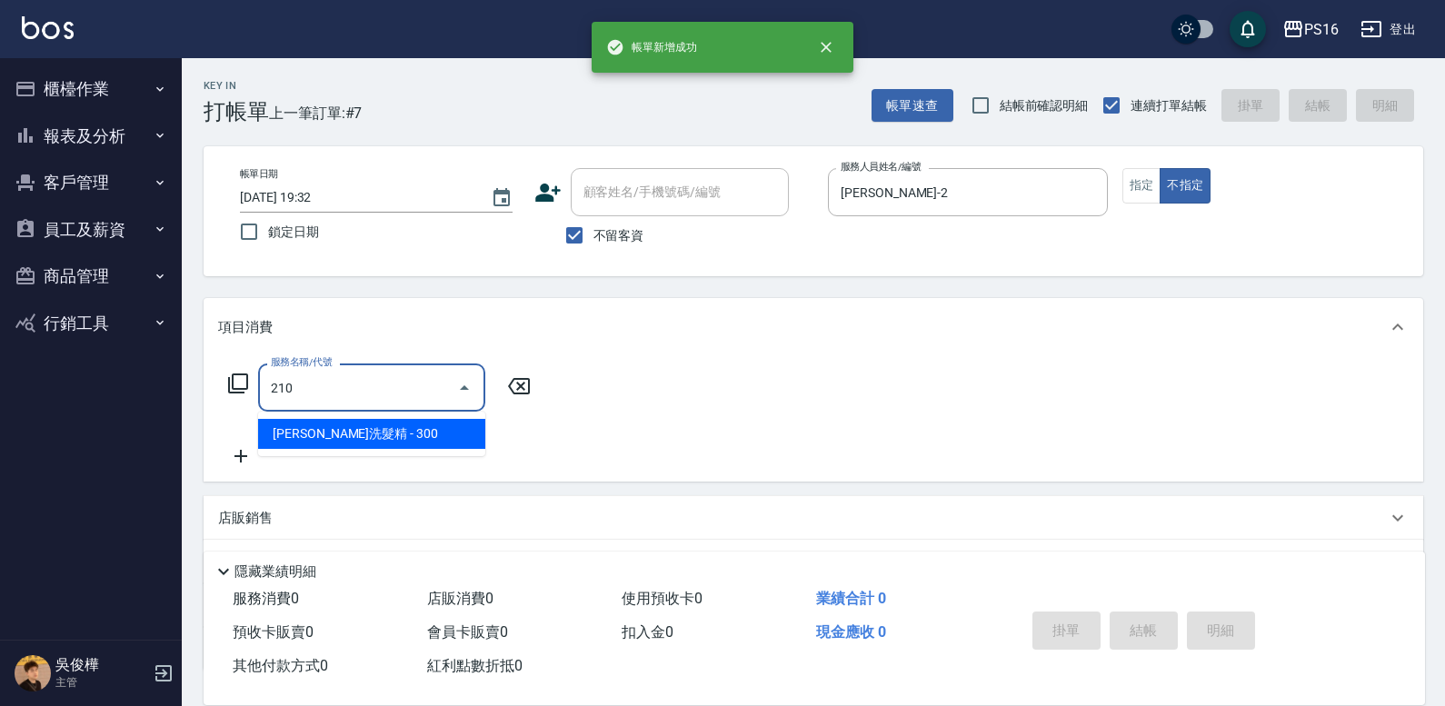
type input "歐娜洗髮精(210)"
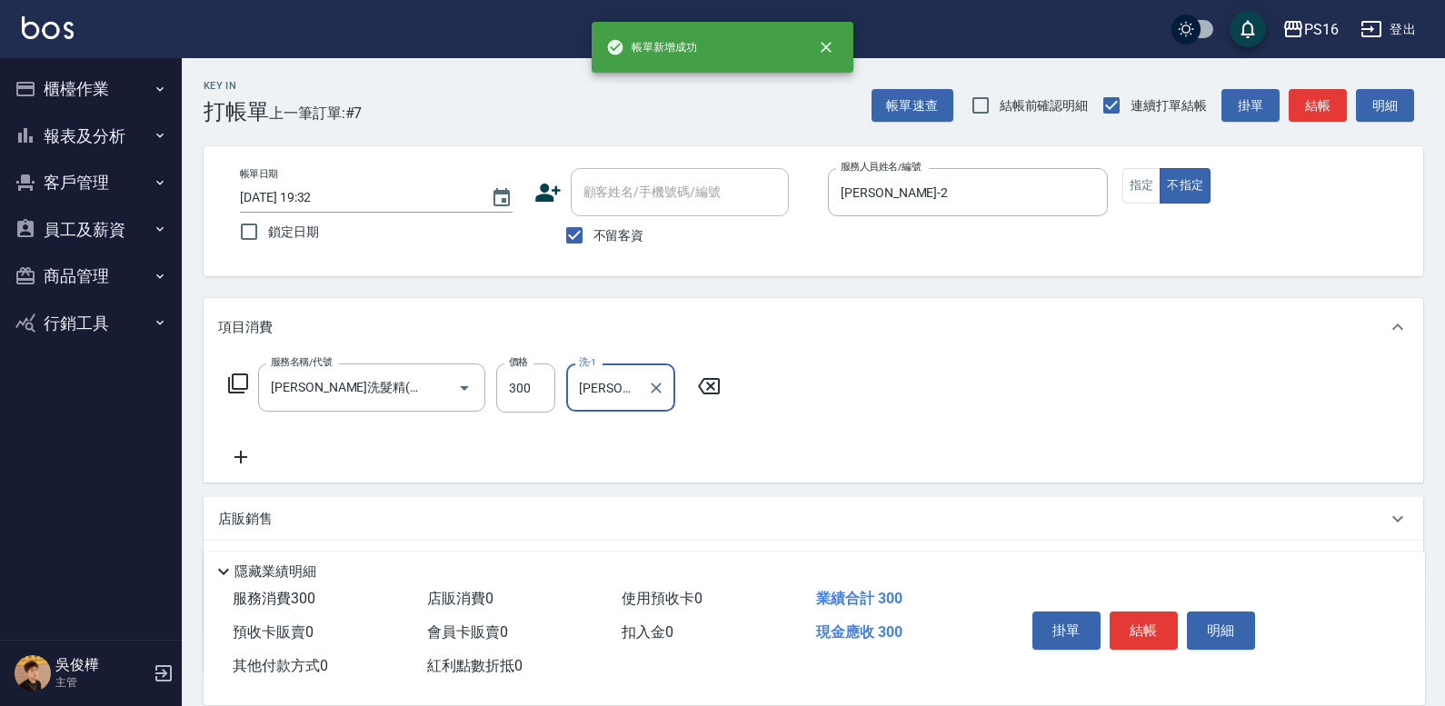
type input "程孜揚-24"
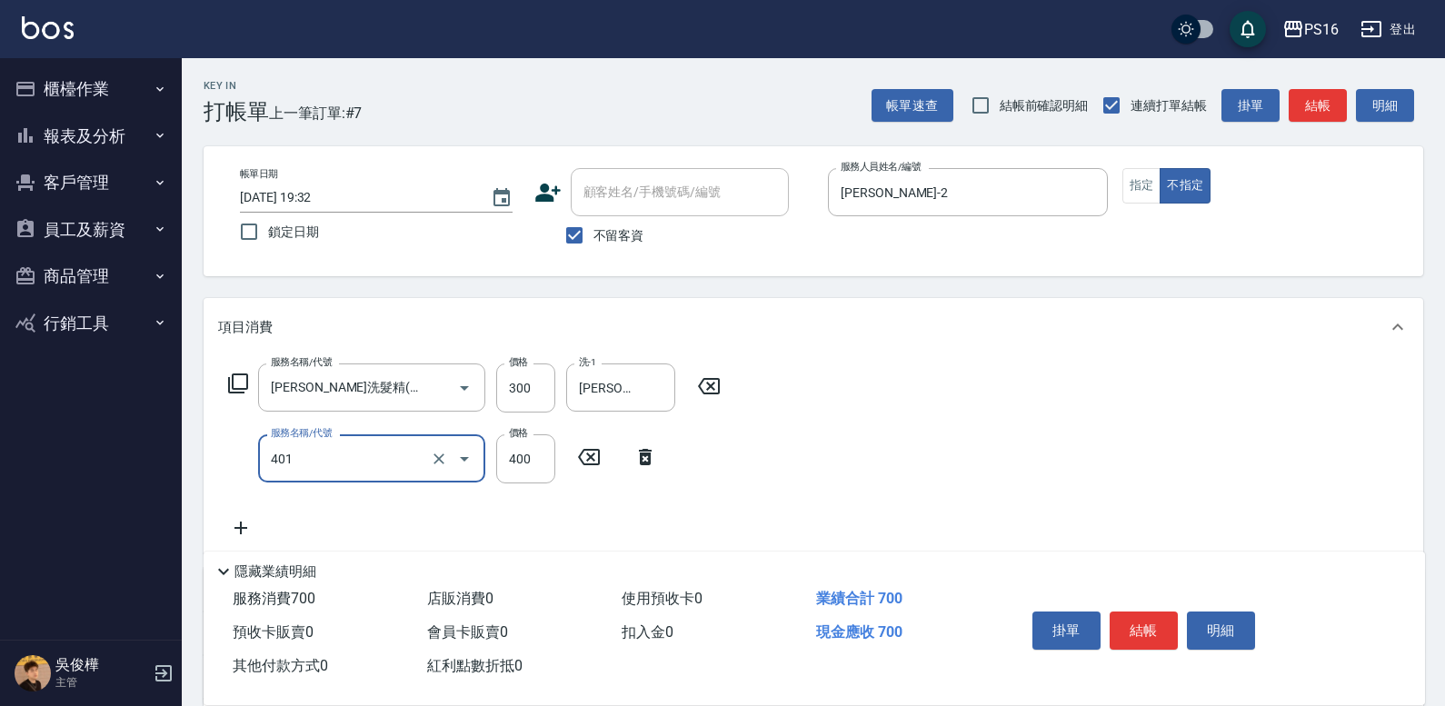
type input "剪髮(401)"
type input "200"
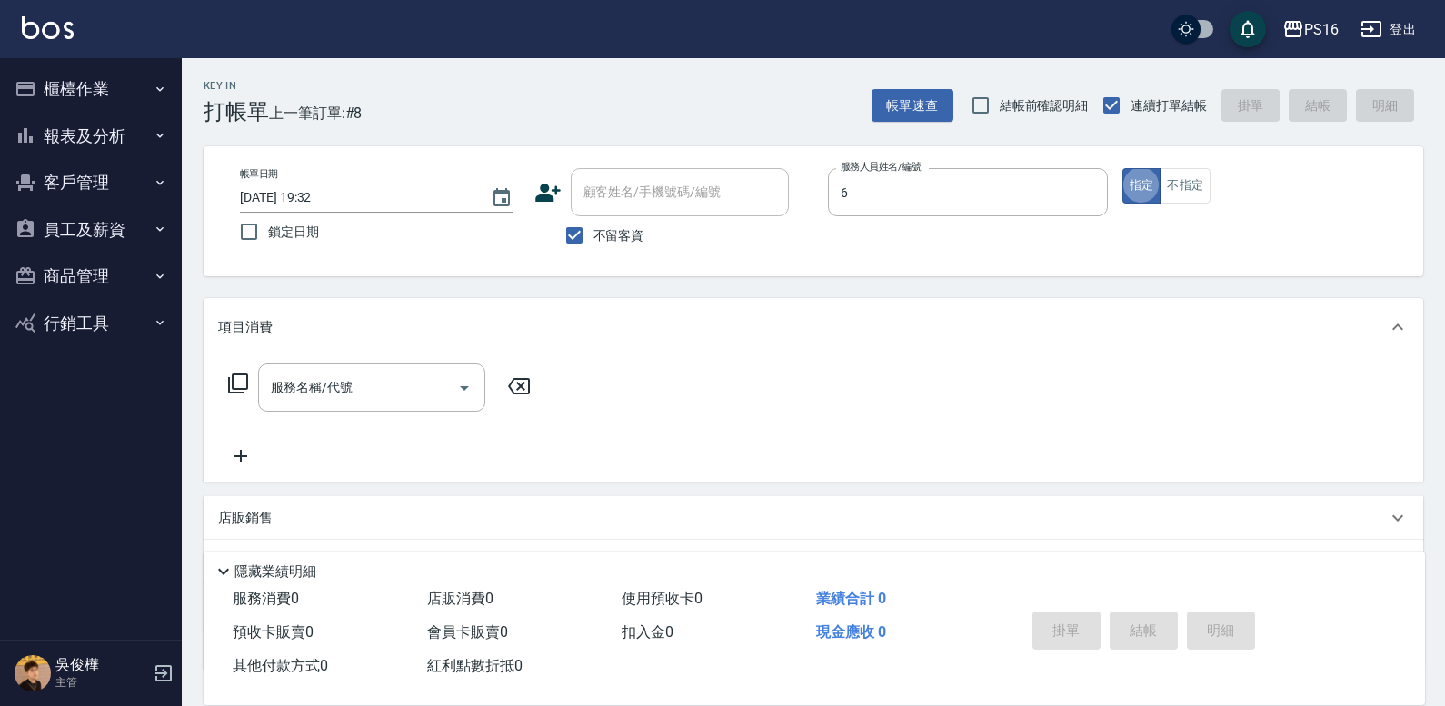
type input "吳俊樺-6"
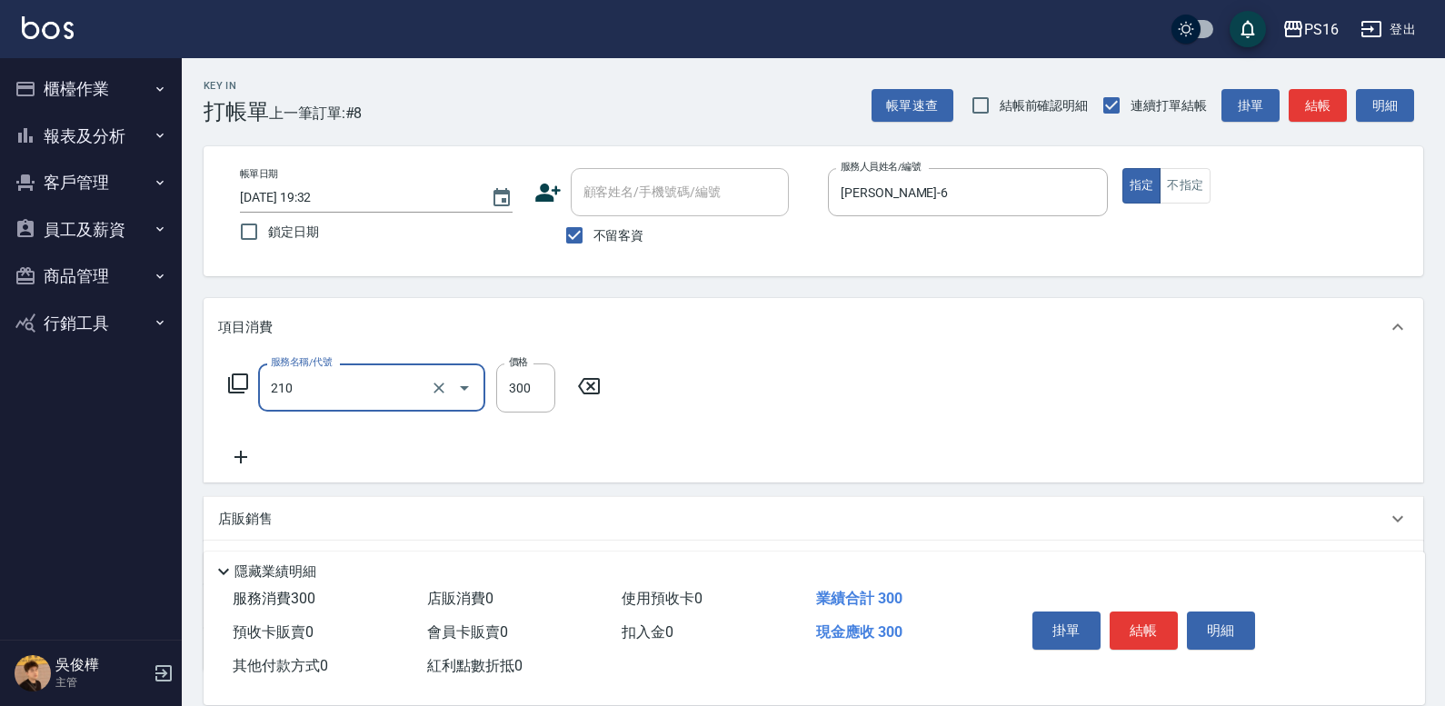
type input "歐娜洗髮精(210)"
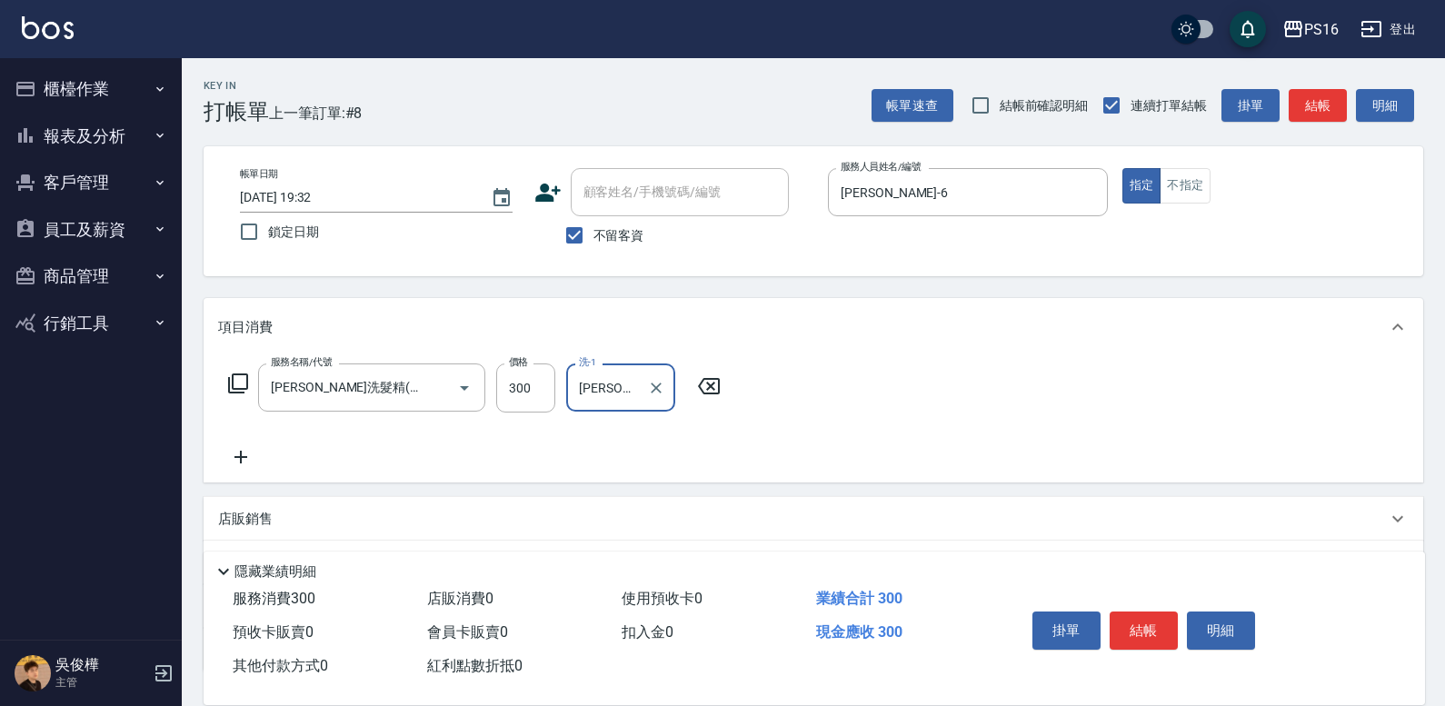
type input "程孜揚-24"
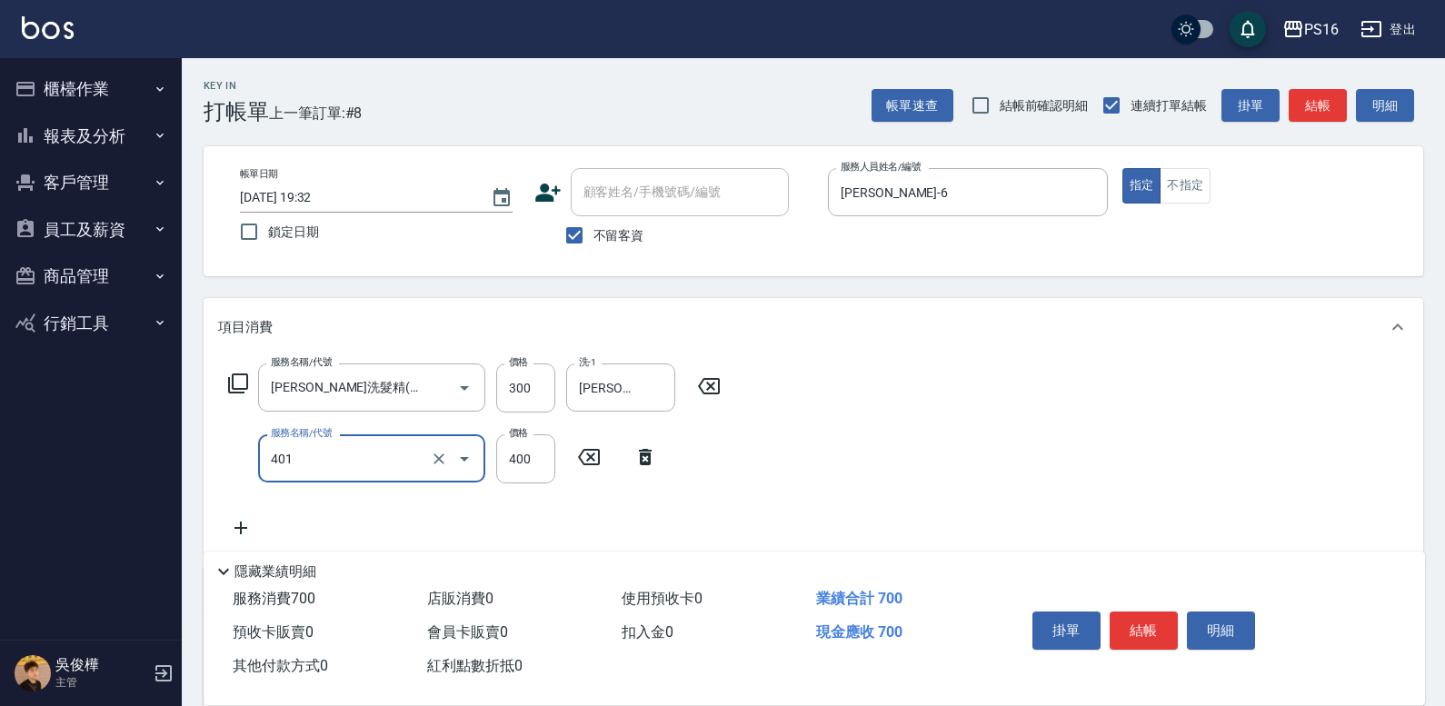
type input "剪髮(401)"
type input "350"
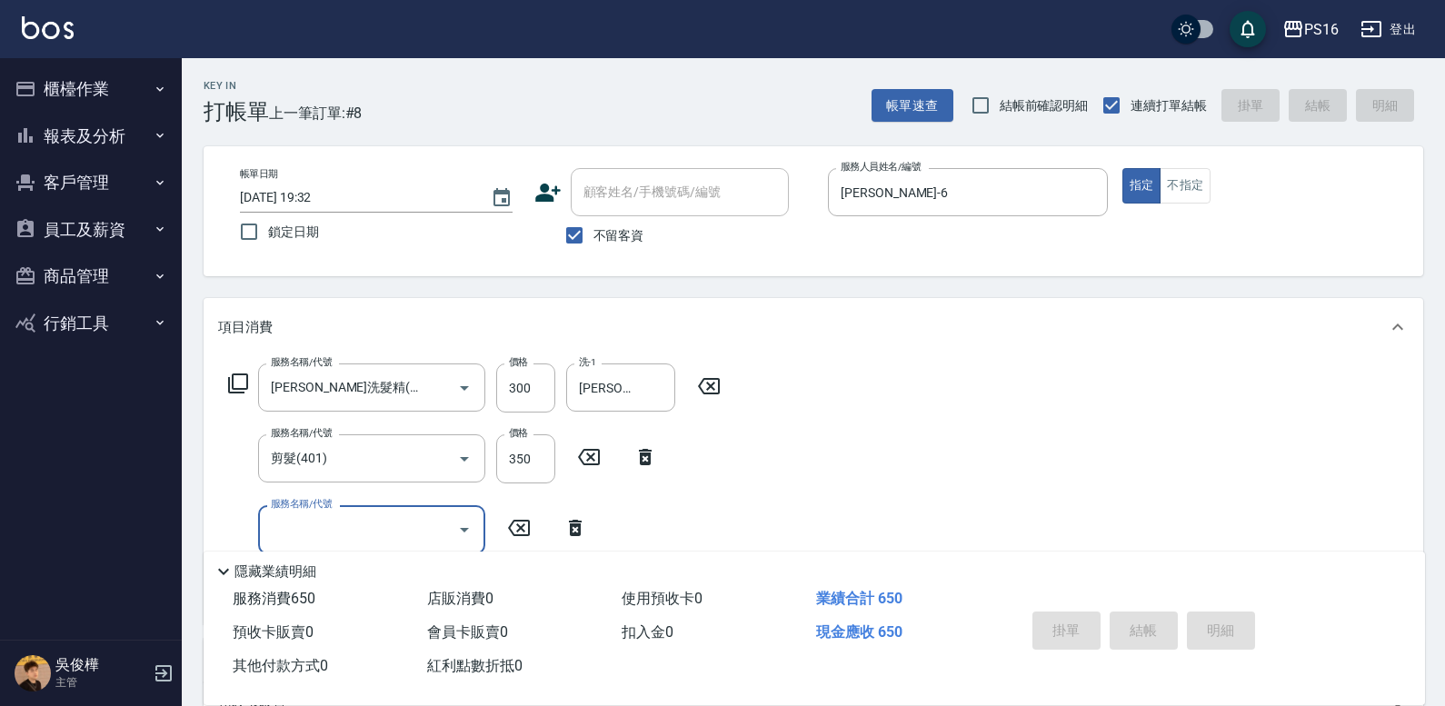
type input "2025/10/14 19:34"
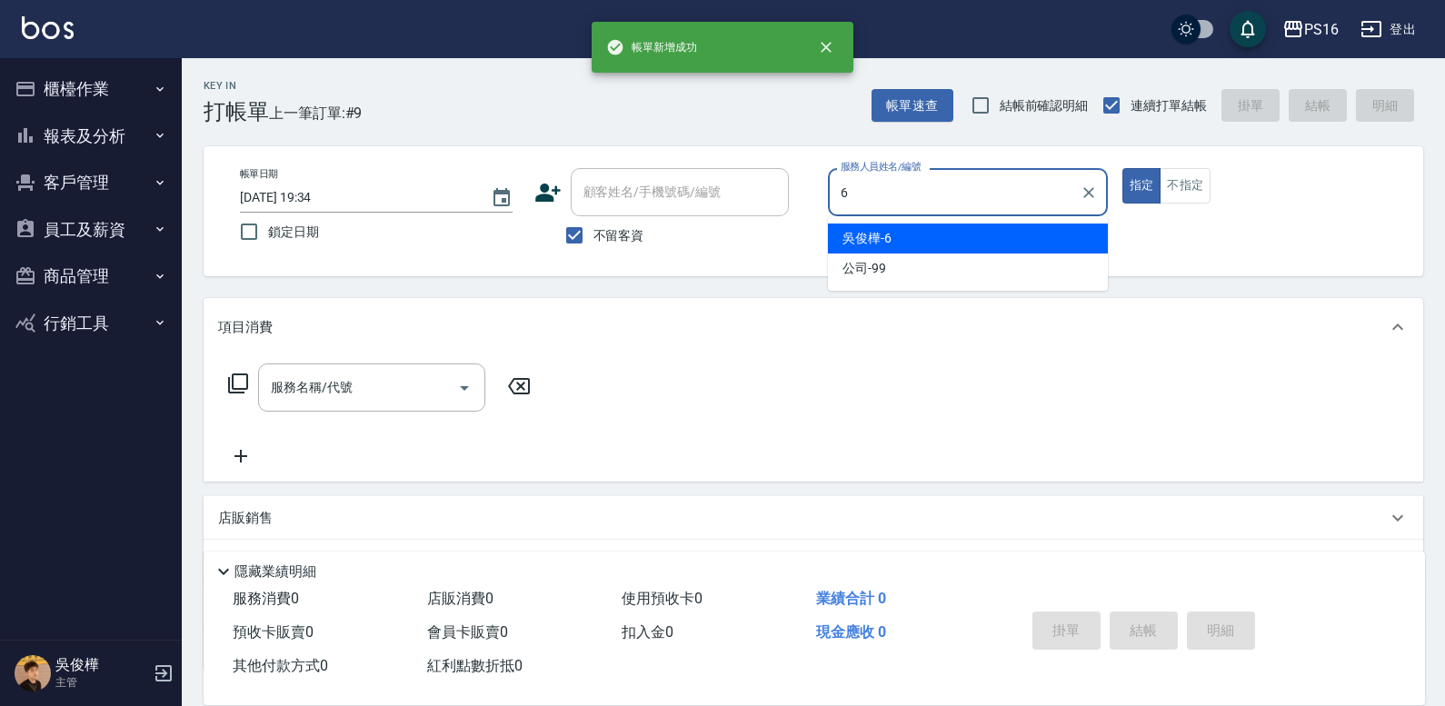
type input "吳俊樺-6"
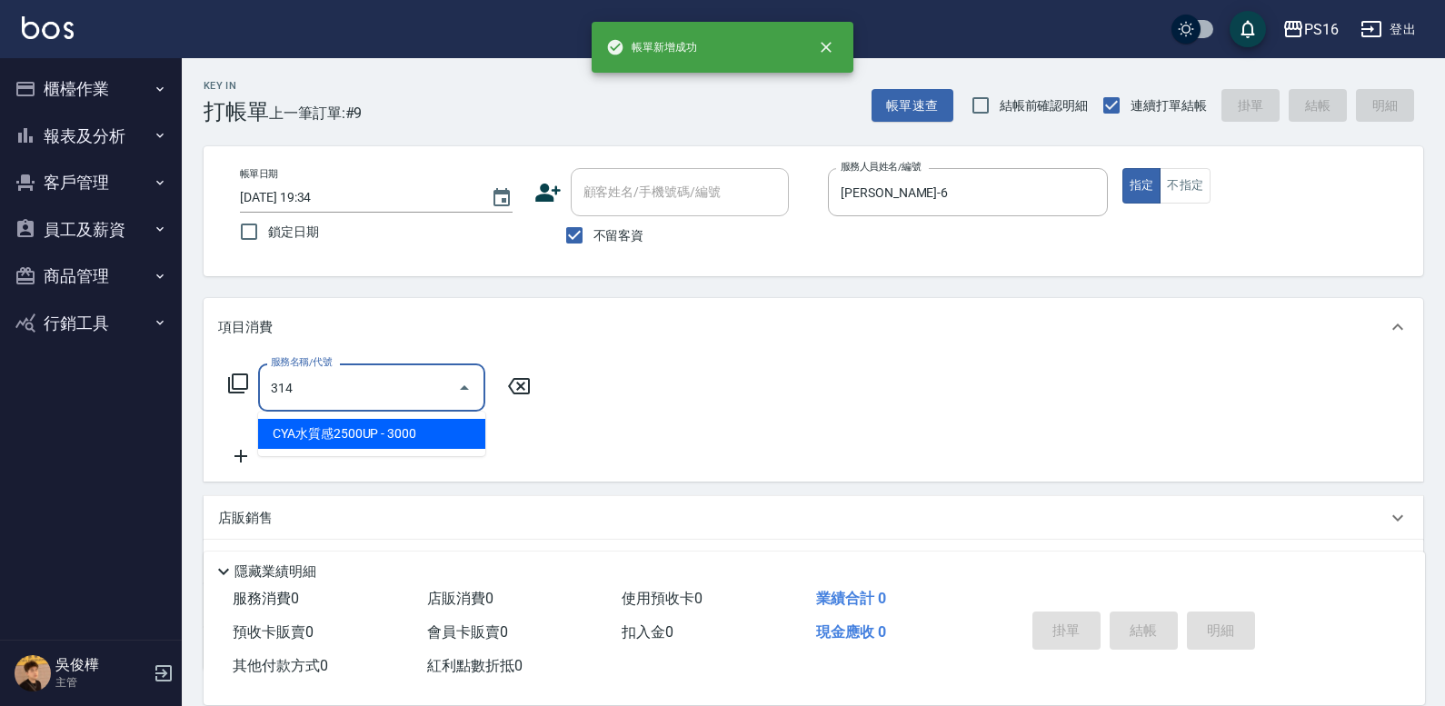
type input "CYA水質感2500UP(314)"
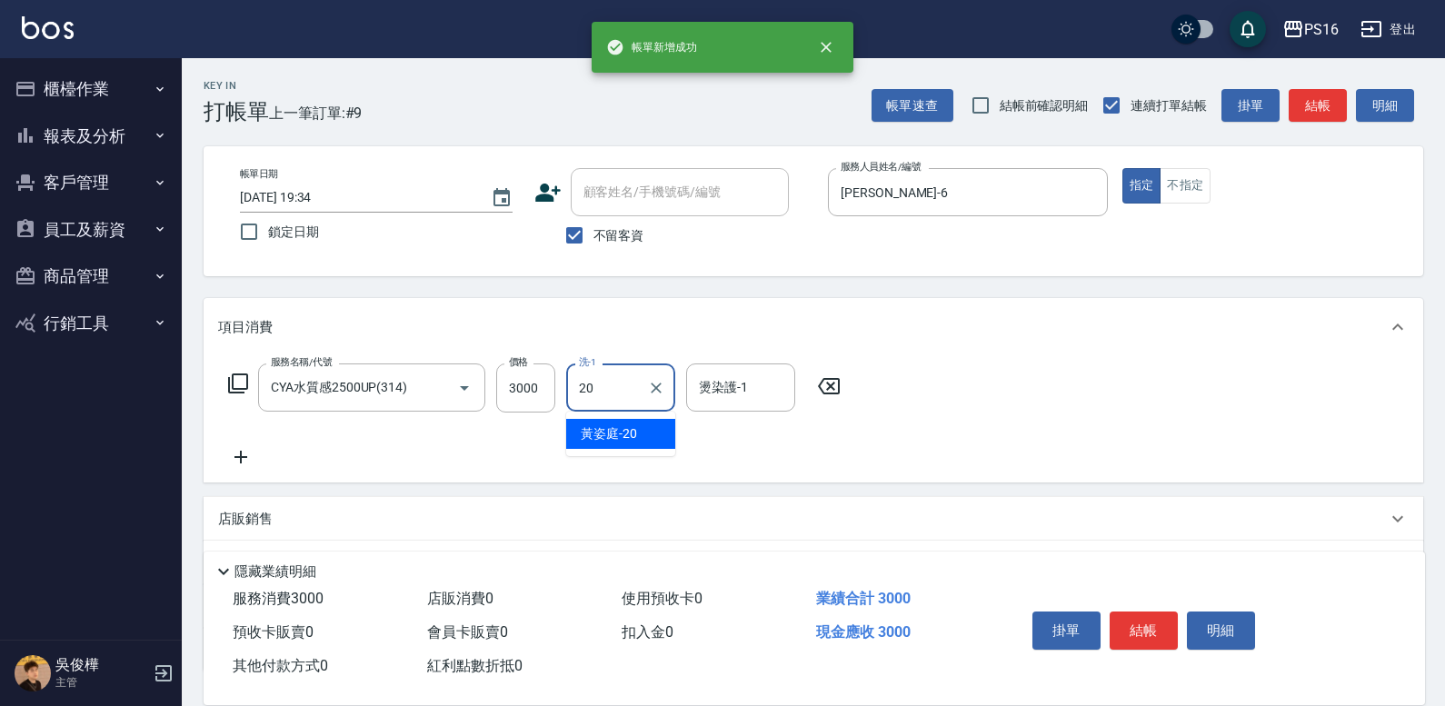
type input "黃姿庭-20"
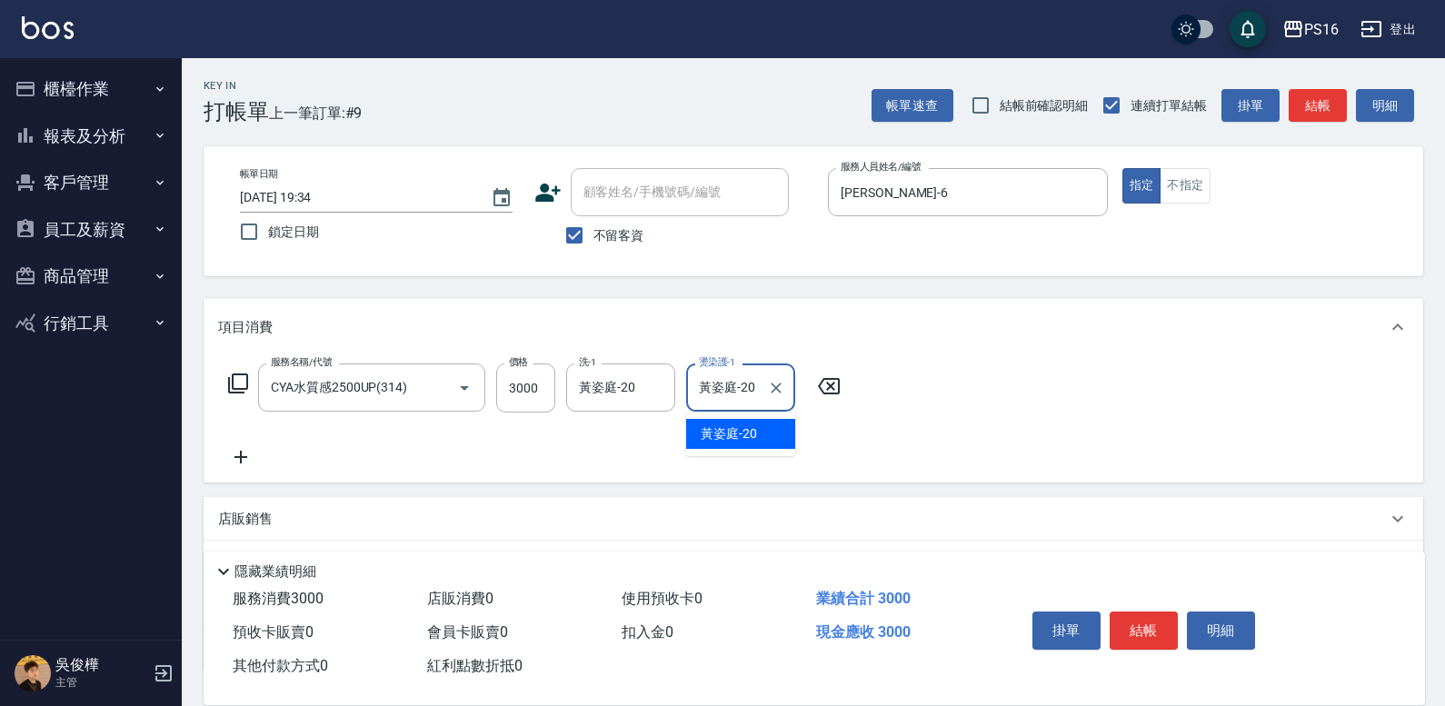
type input "黃姿庭-20"
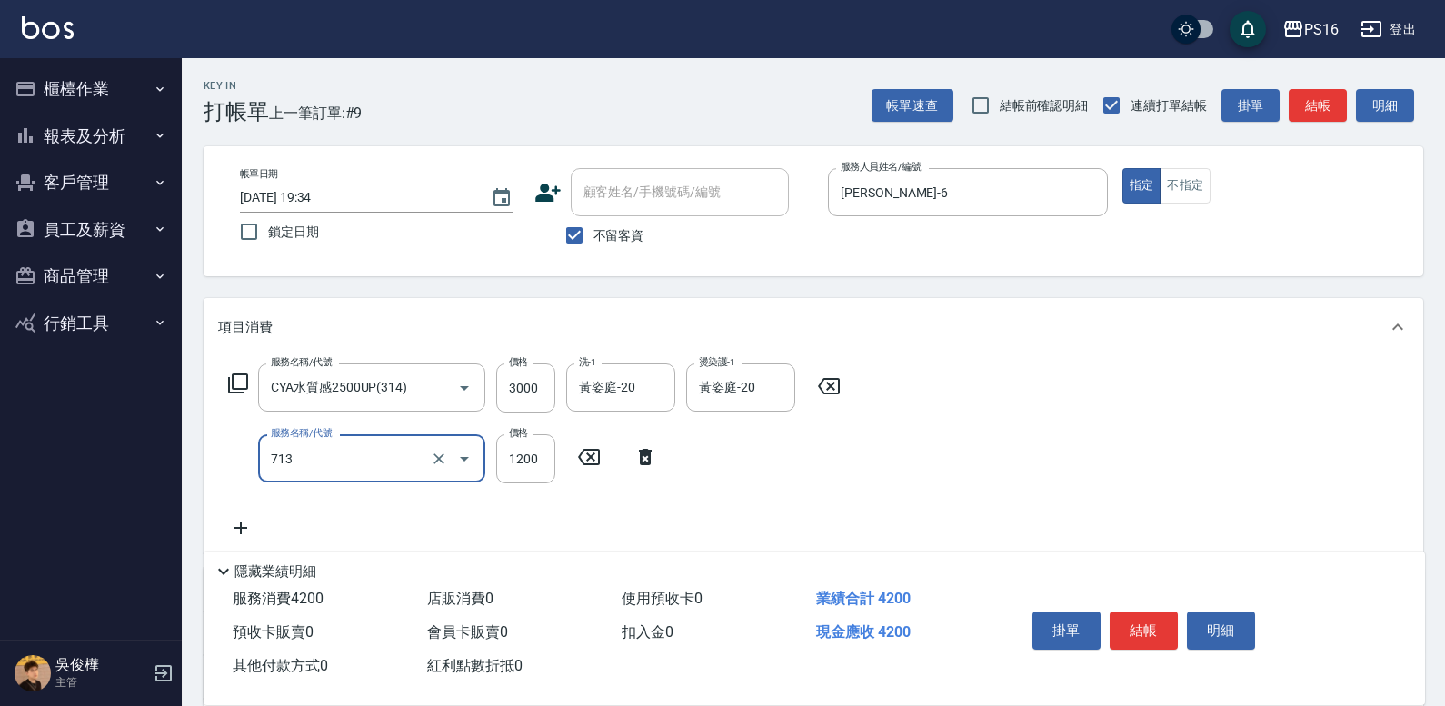
type input "水樣結構式1200(713)"
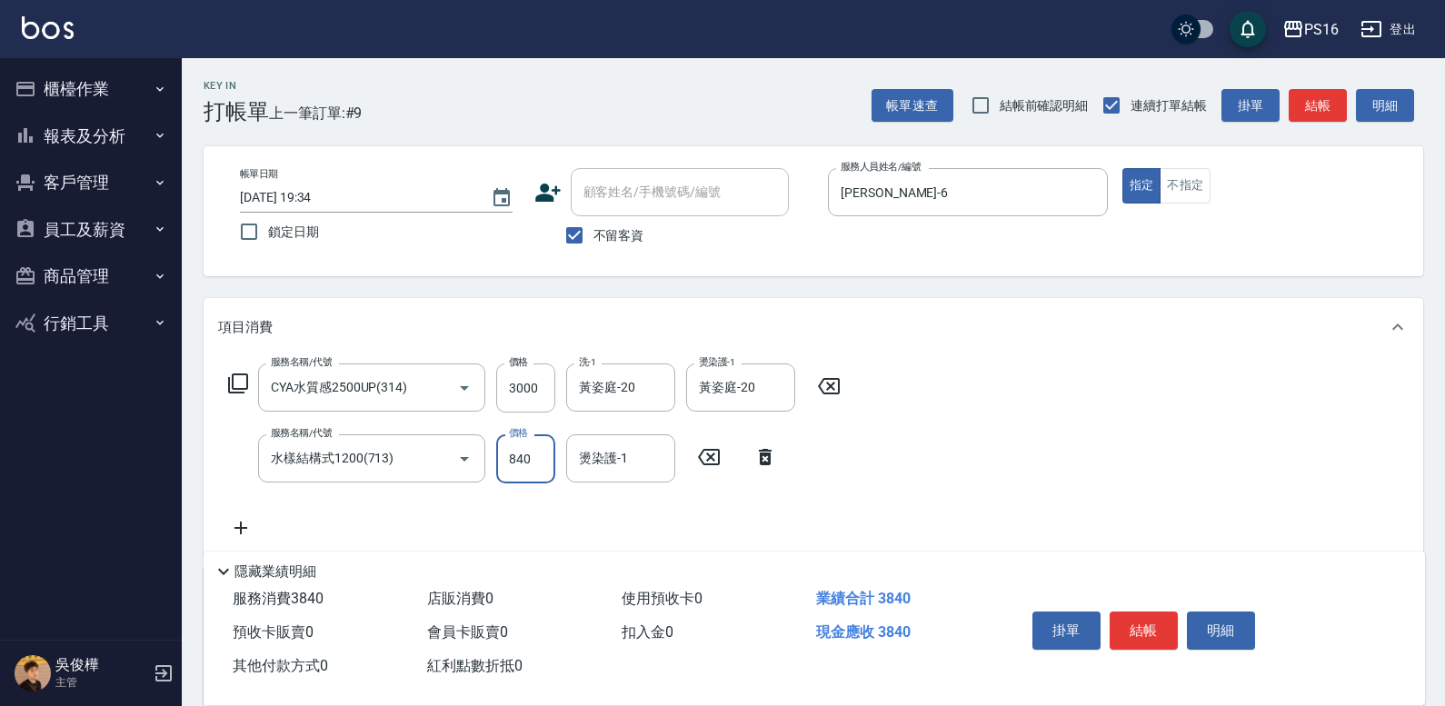
type input "840"
type input "黃姿庭-20"
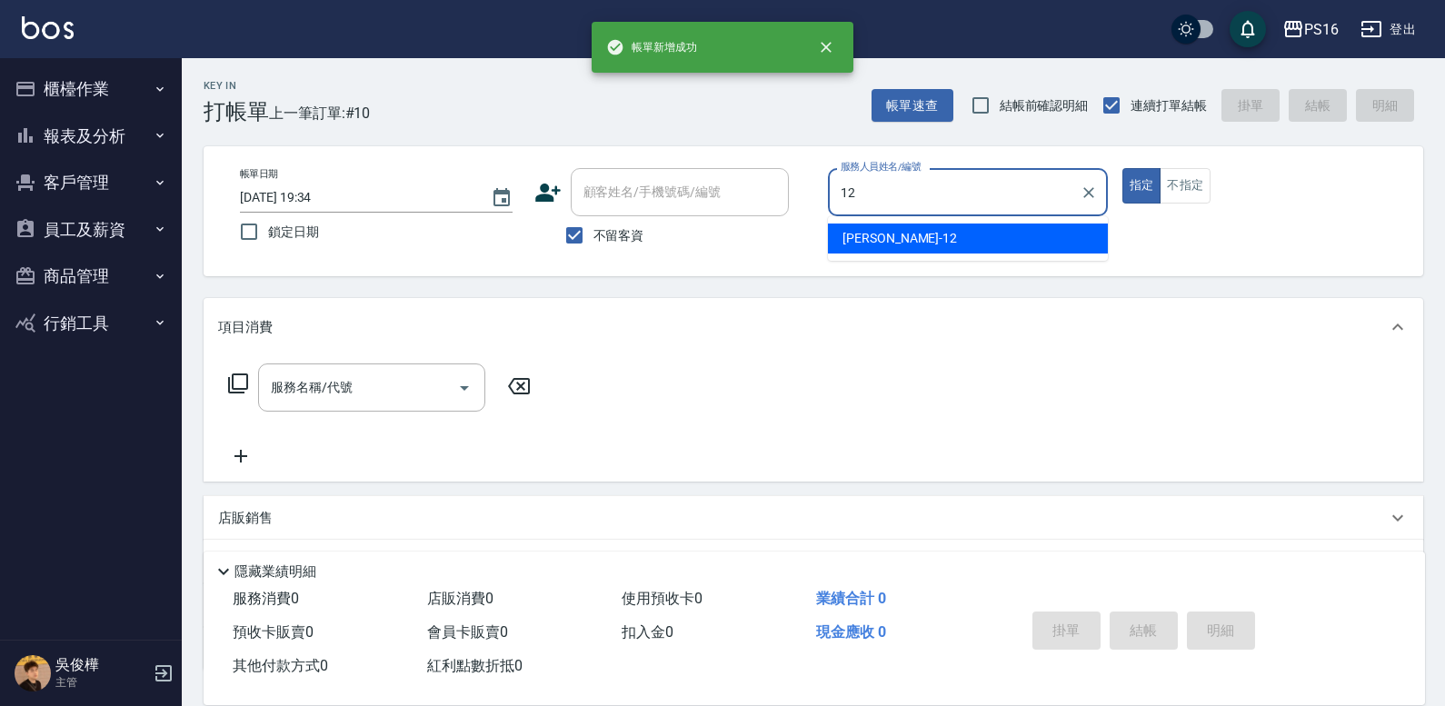
type input "林俞萱-12"
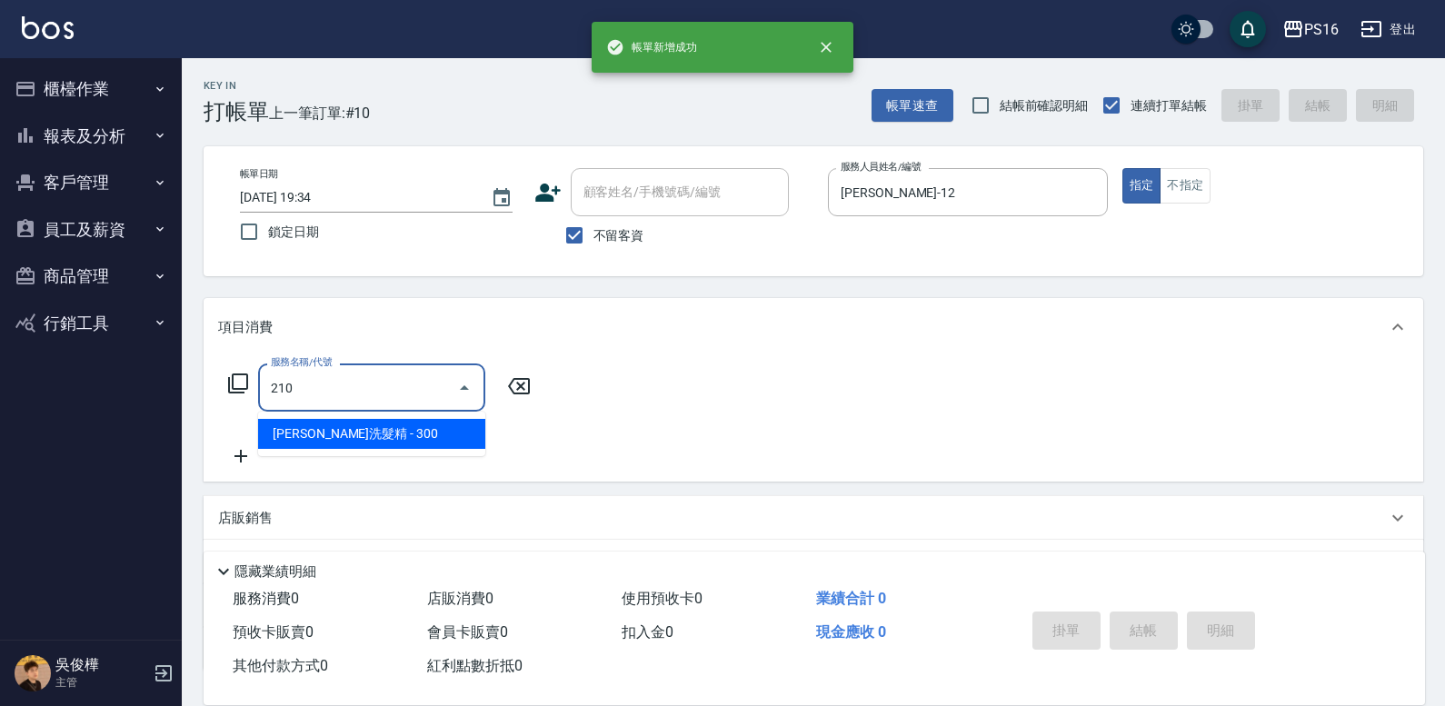
type input "歐娜洗髮精(210)"
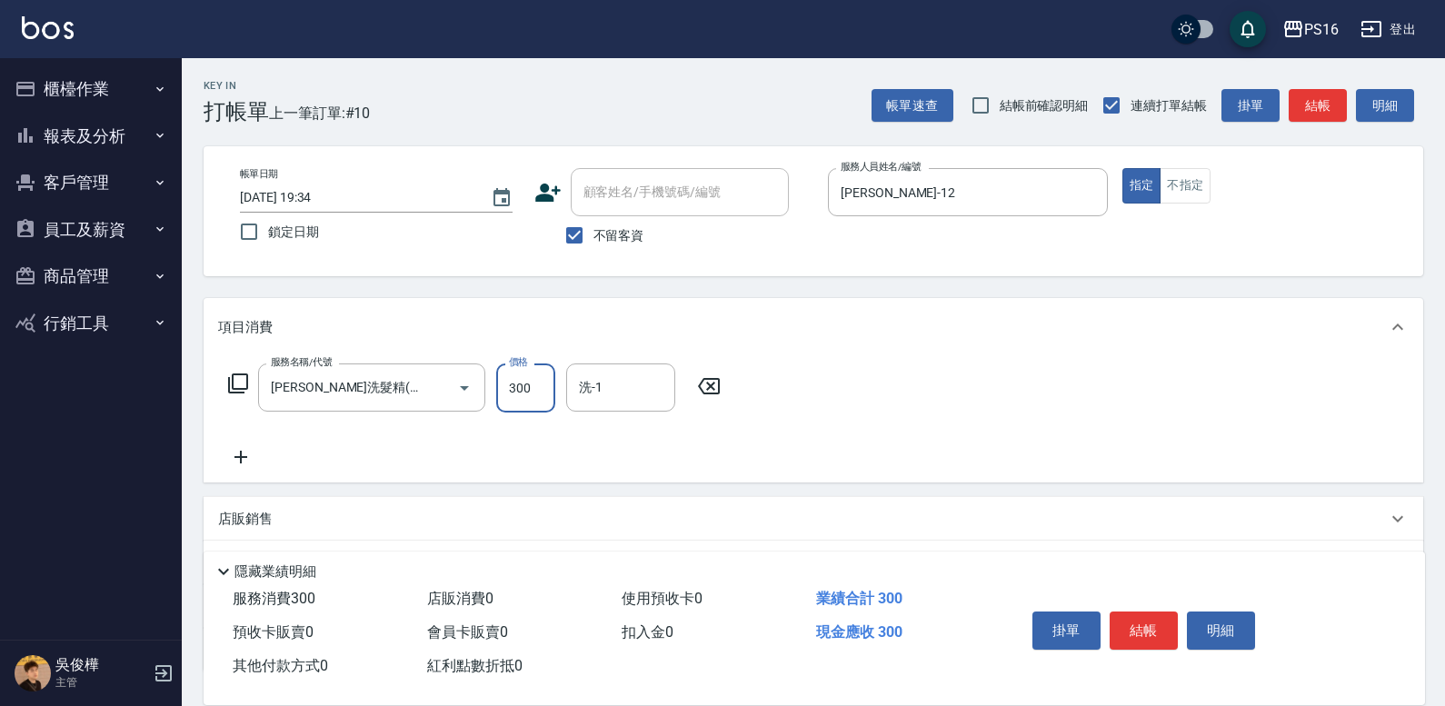
type input "2"
type input "林俞萱-12"
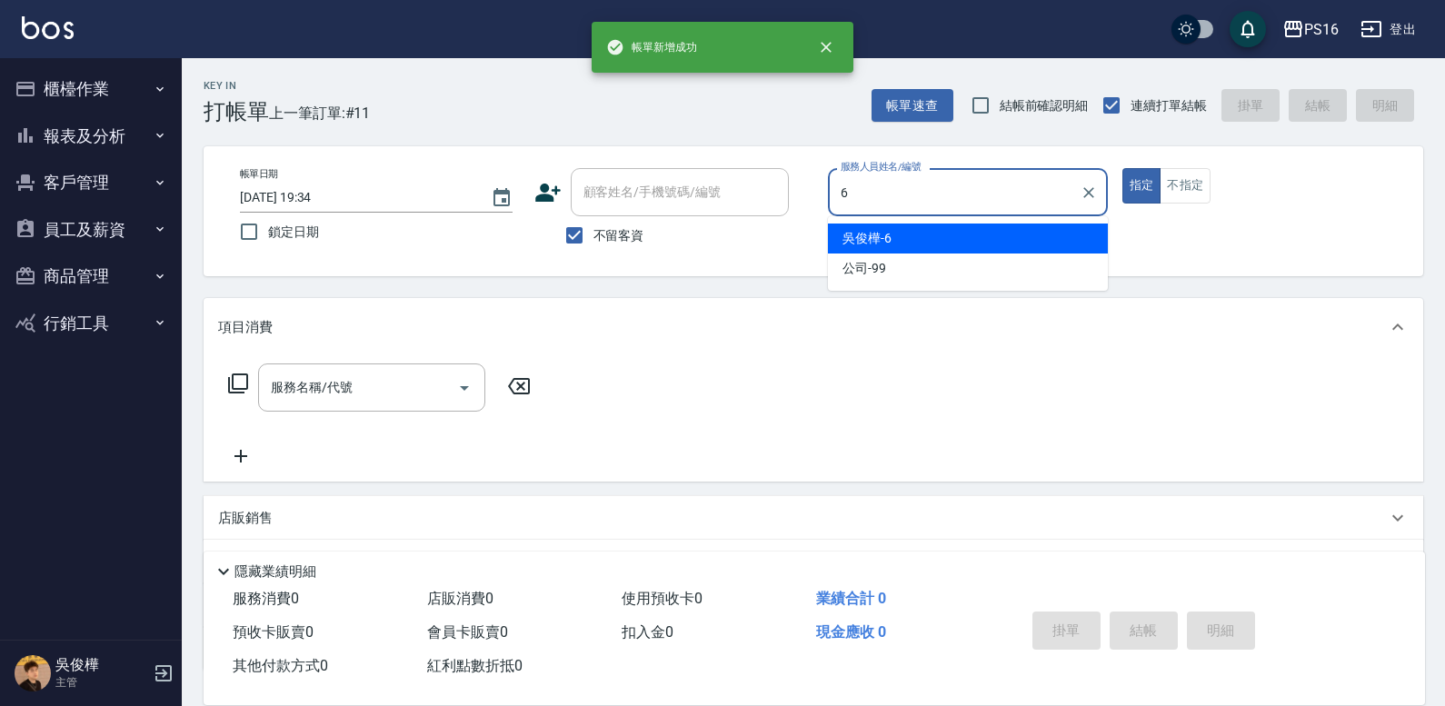
type input "吳俊樺-6"
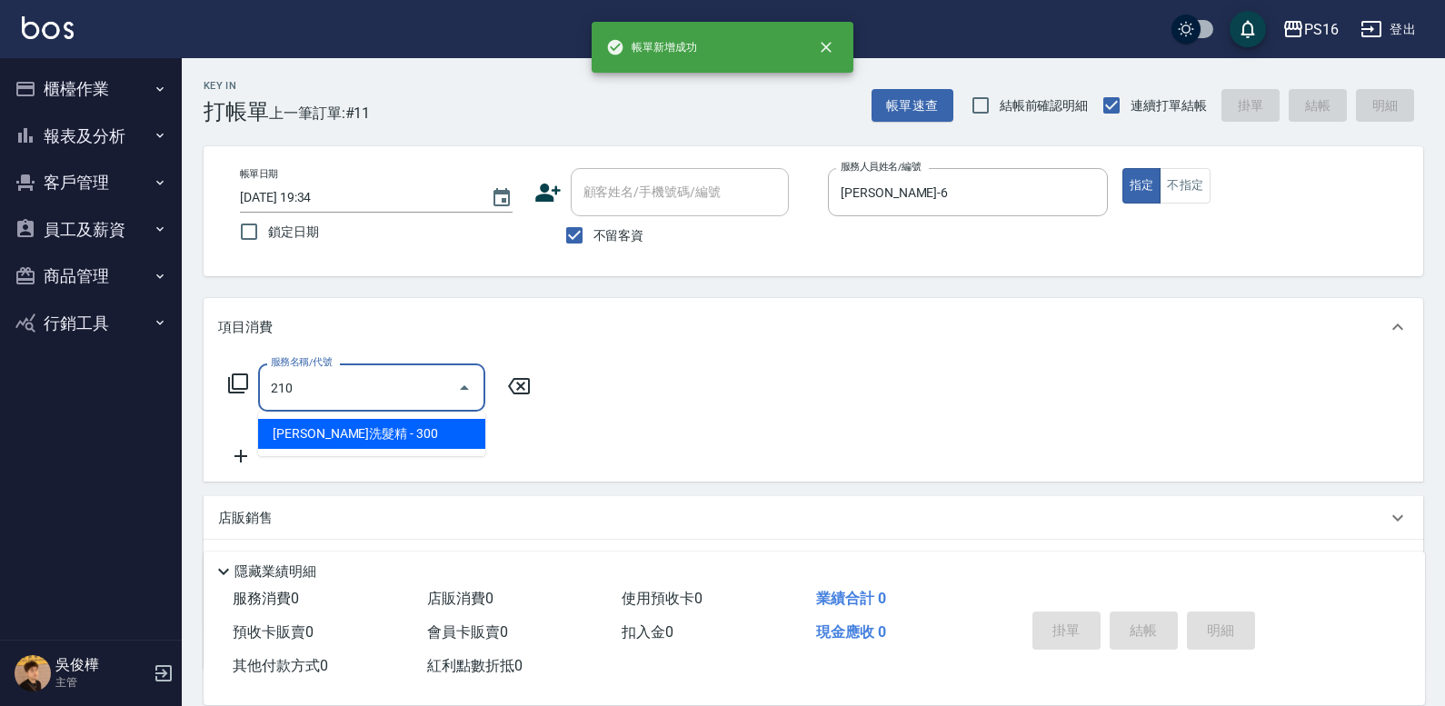
type input "歐娜洗髮精(210)"
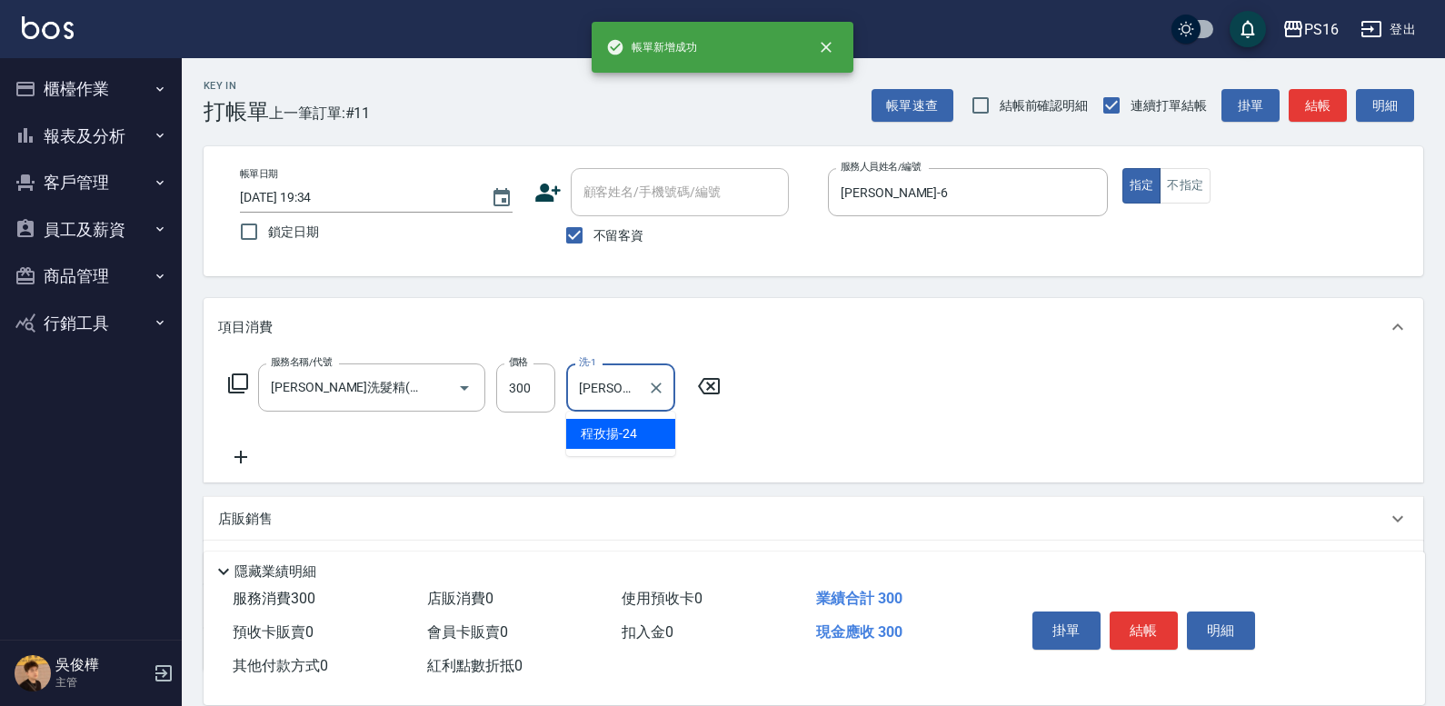
type input "程孜揚-24"
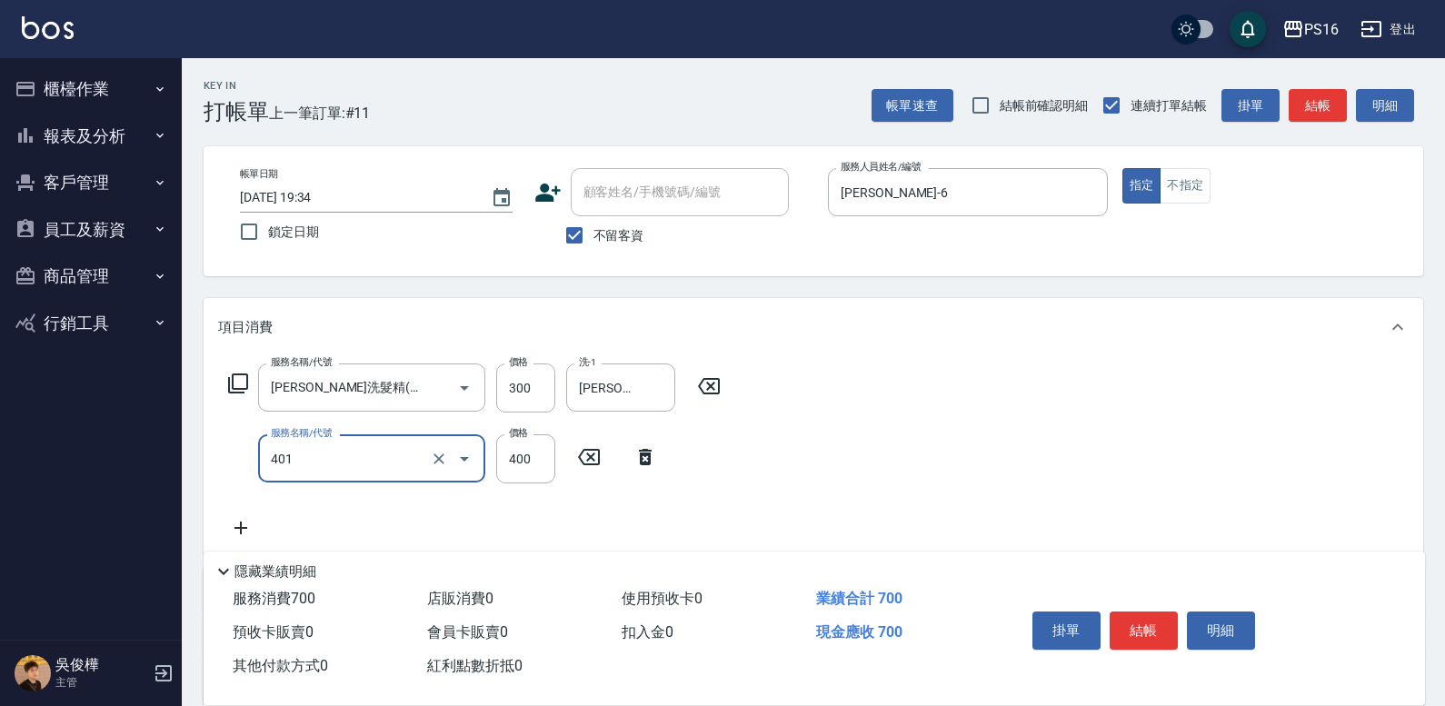
type input "剪髮(401)"
type input "300"
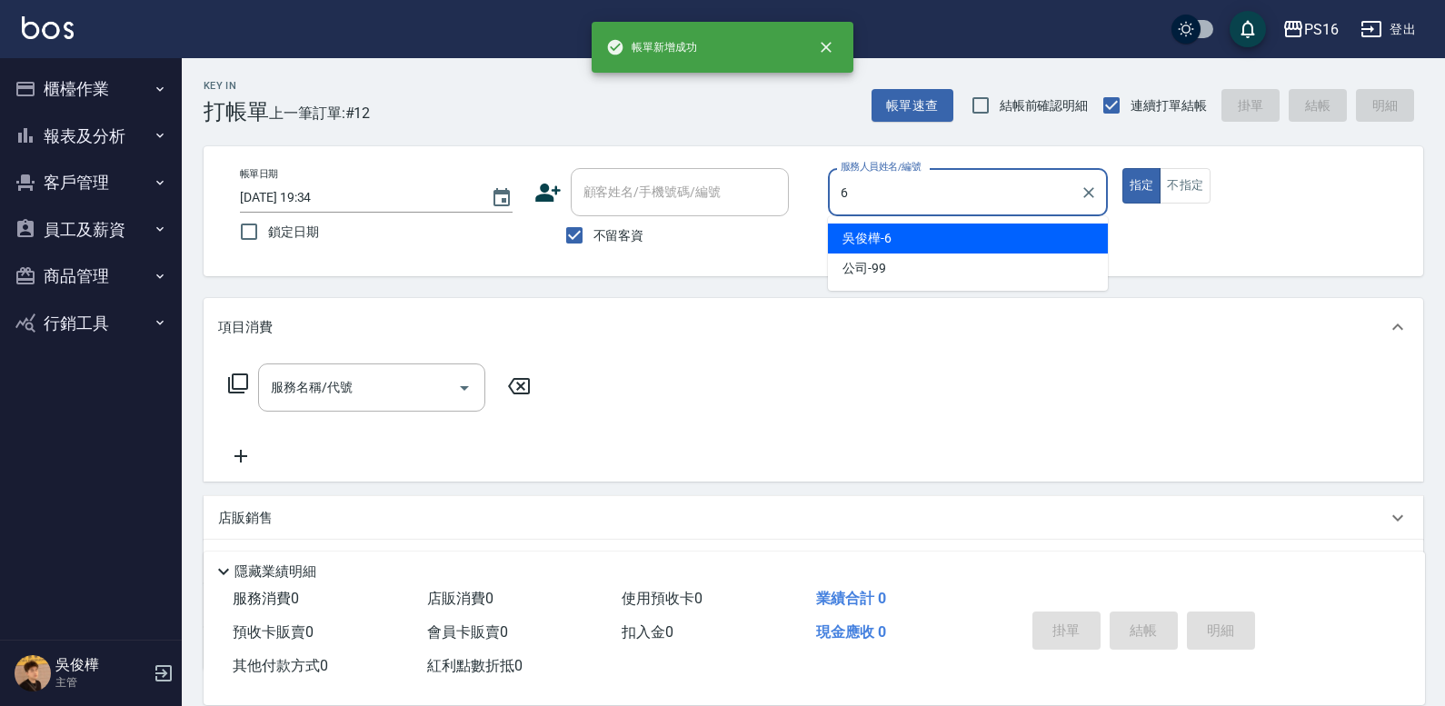
type input "吳俊樺-6"
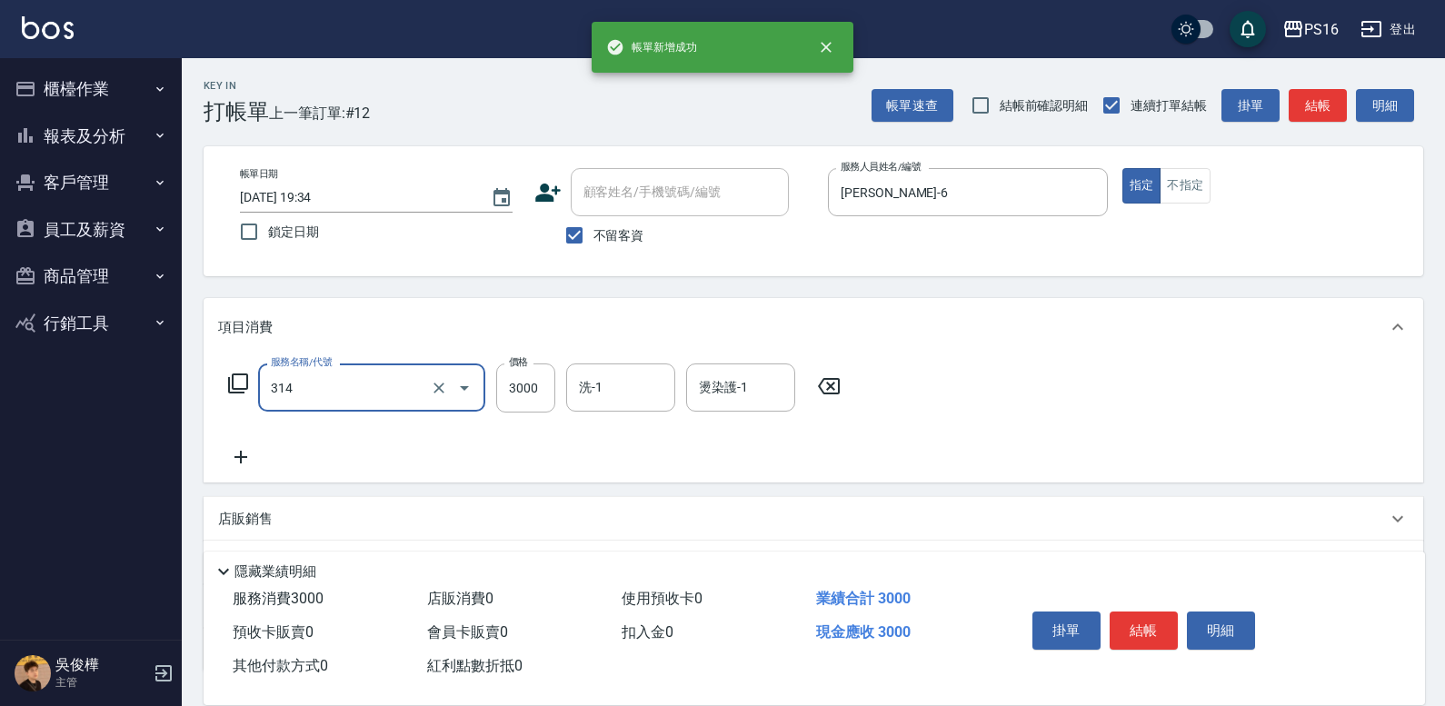
type input "CYA水質感2500UP(314)"
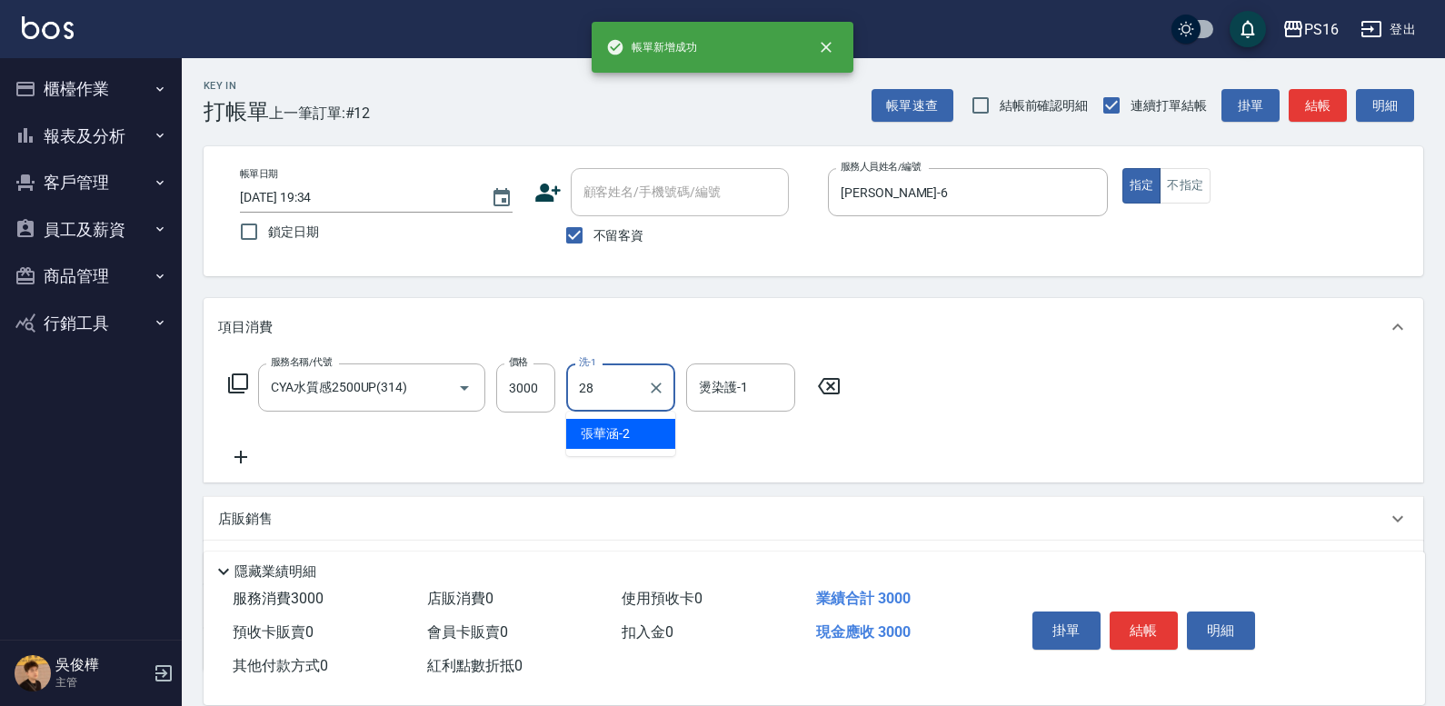
type input "吳梅倩-28"
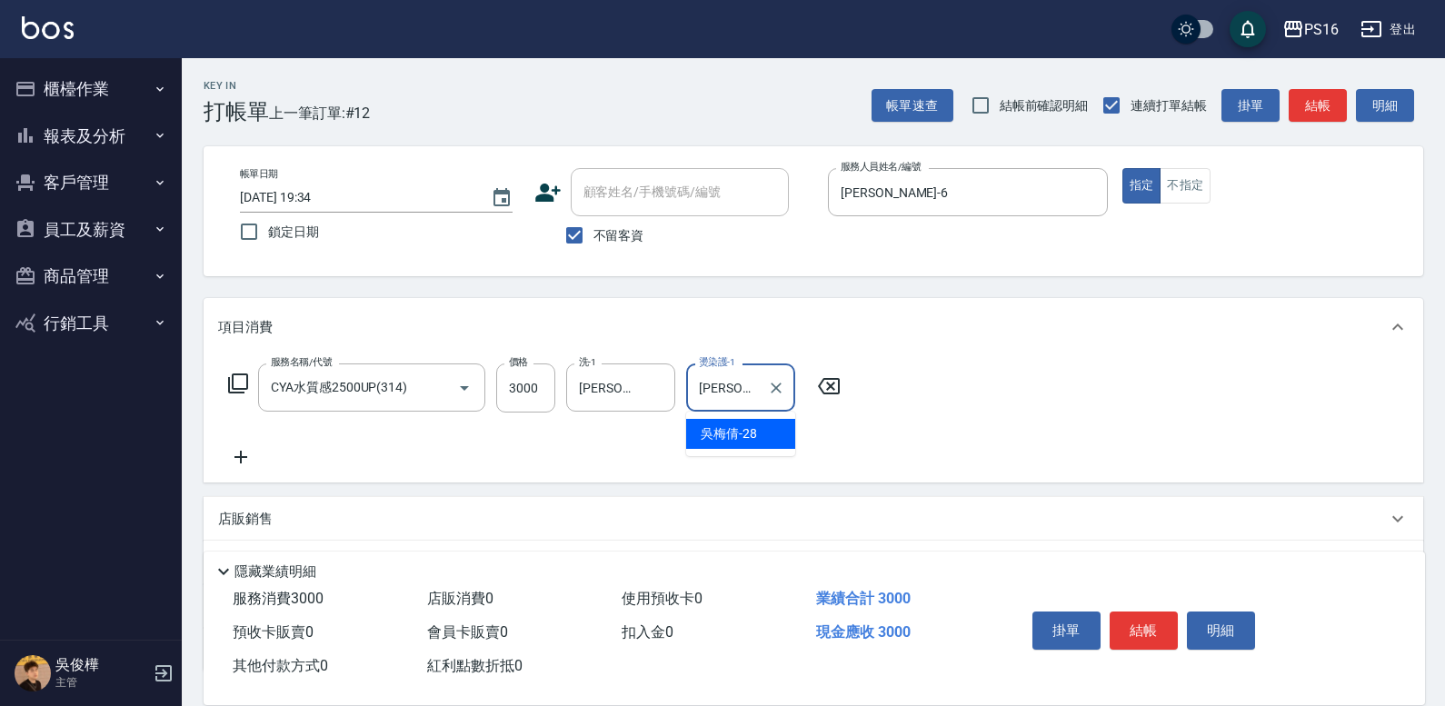
type input "吳梅倩-28"
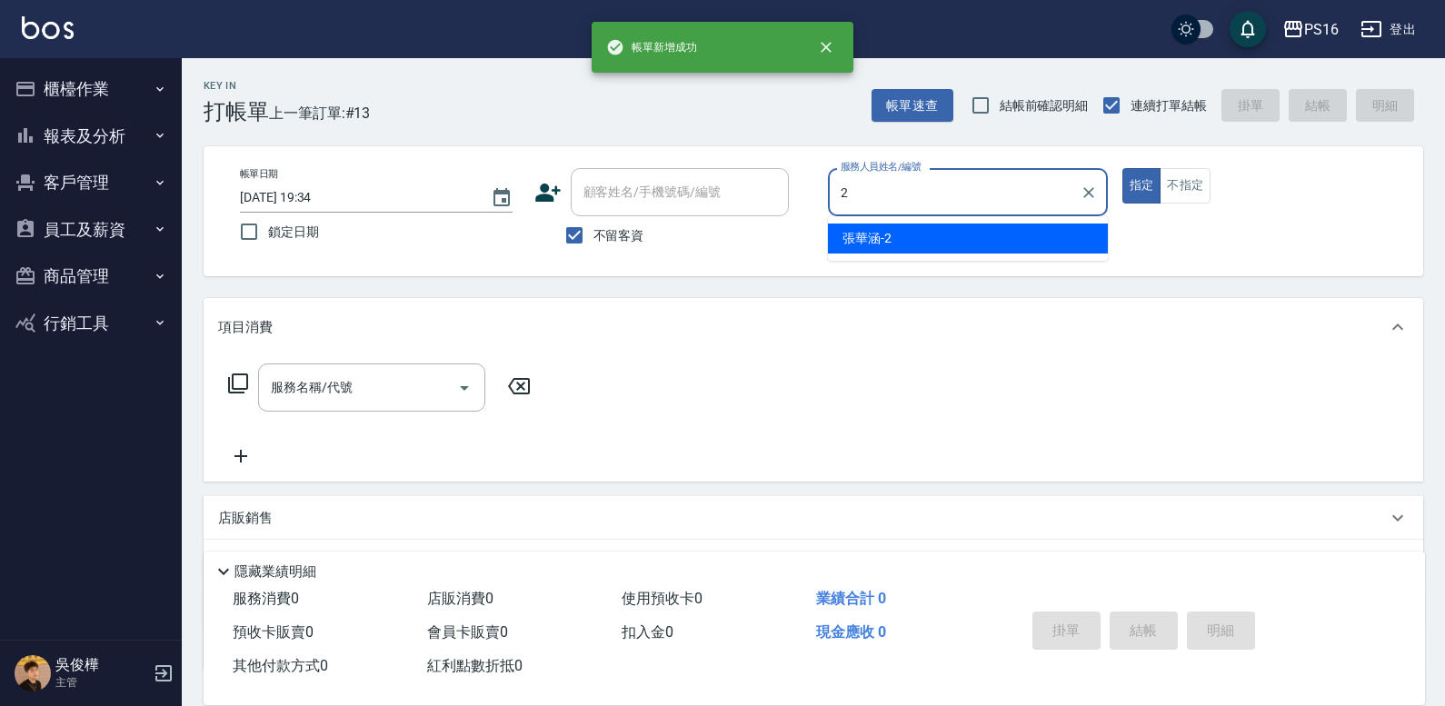
type input "張華涵-2"
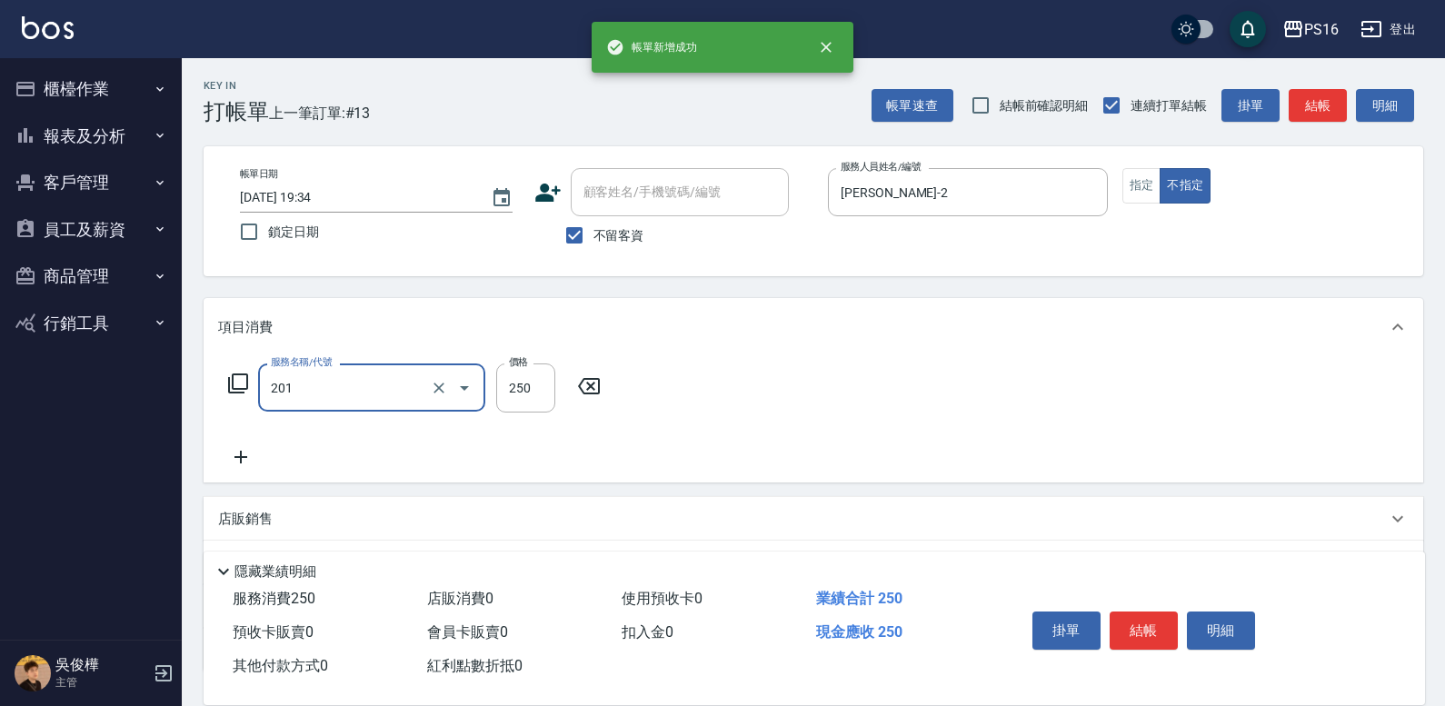
type input "洗髮(201)"
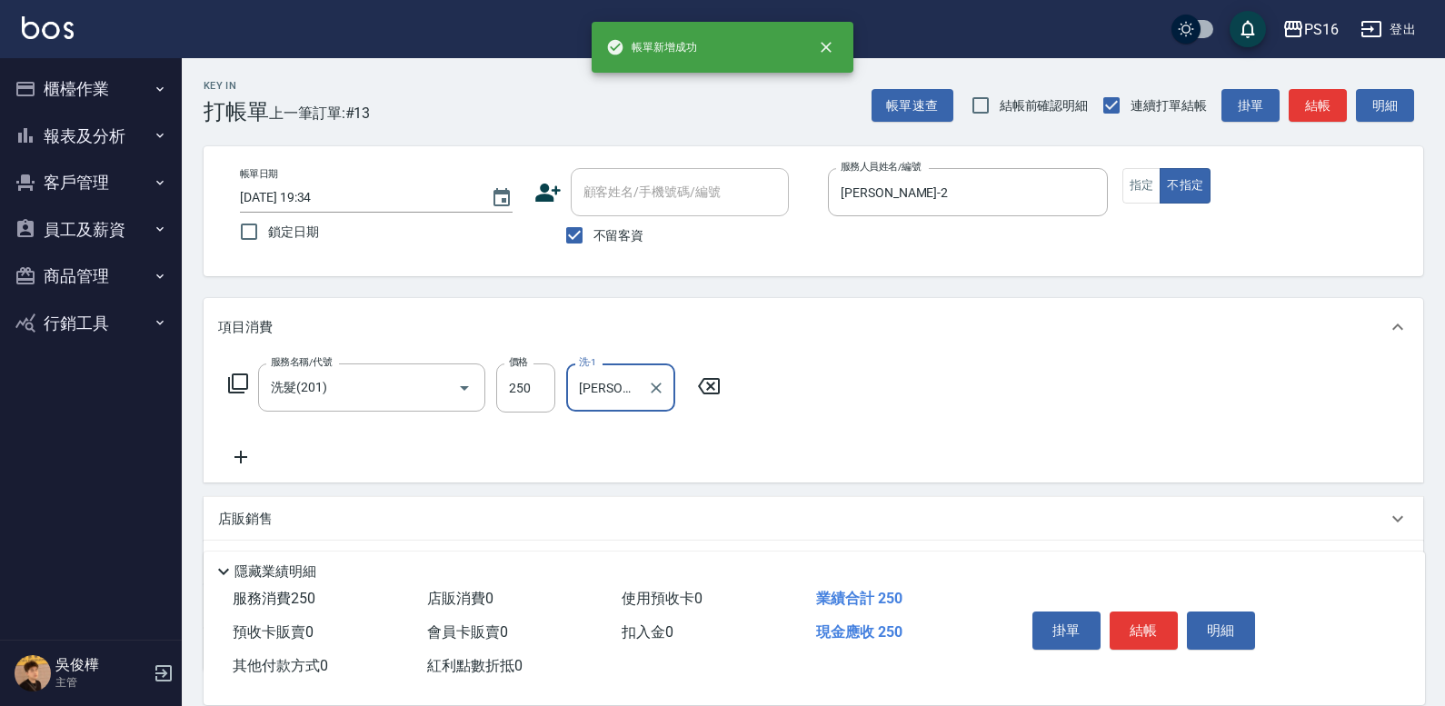
type input "程孜揚-24"
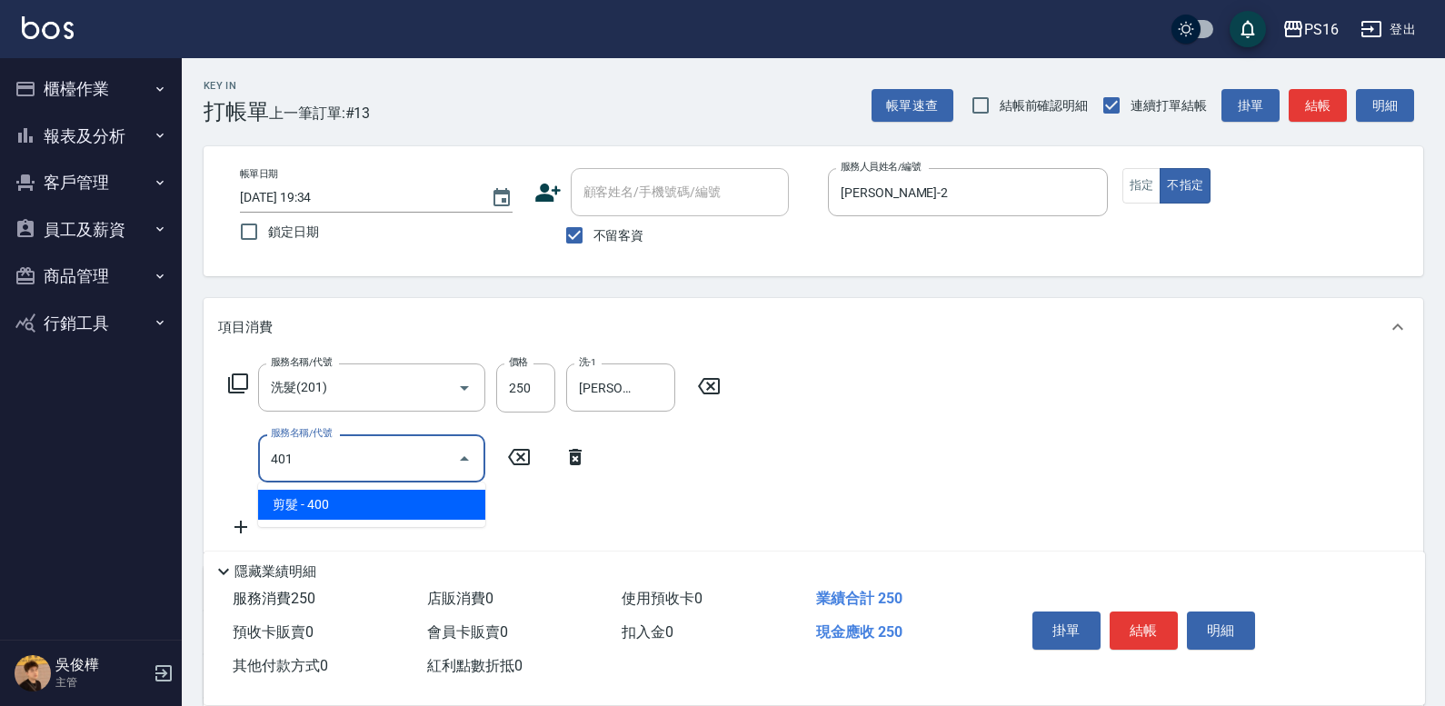
type input "剪髮(401)"
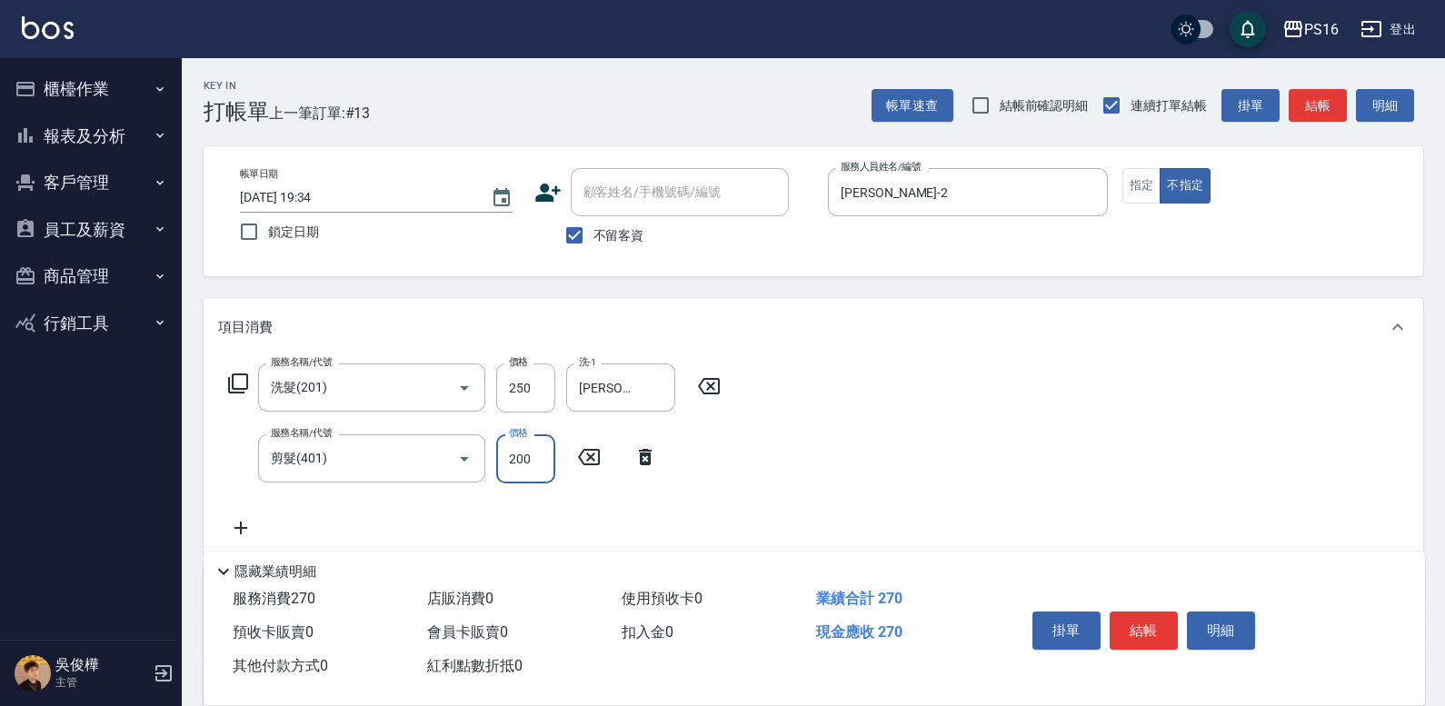
type input "200"
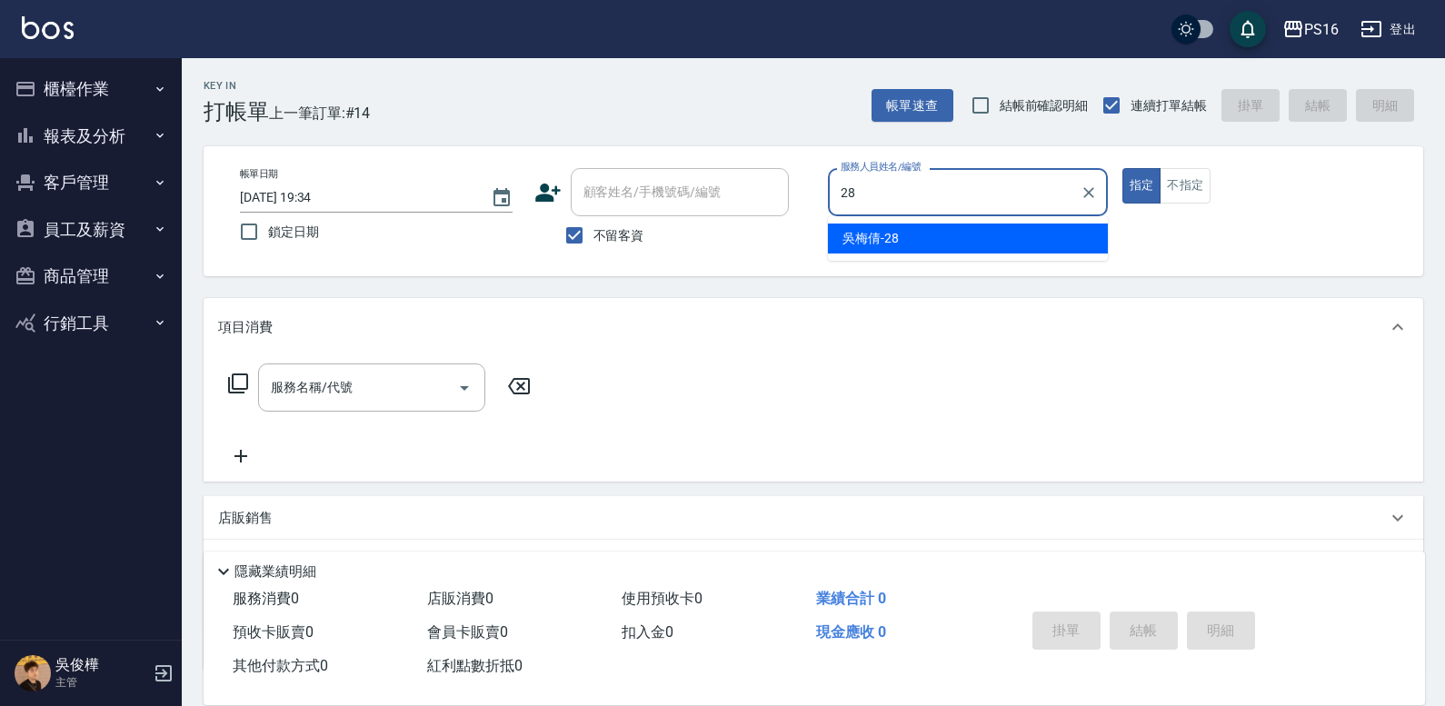
type input "吳梅倩-28"
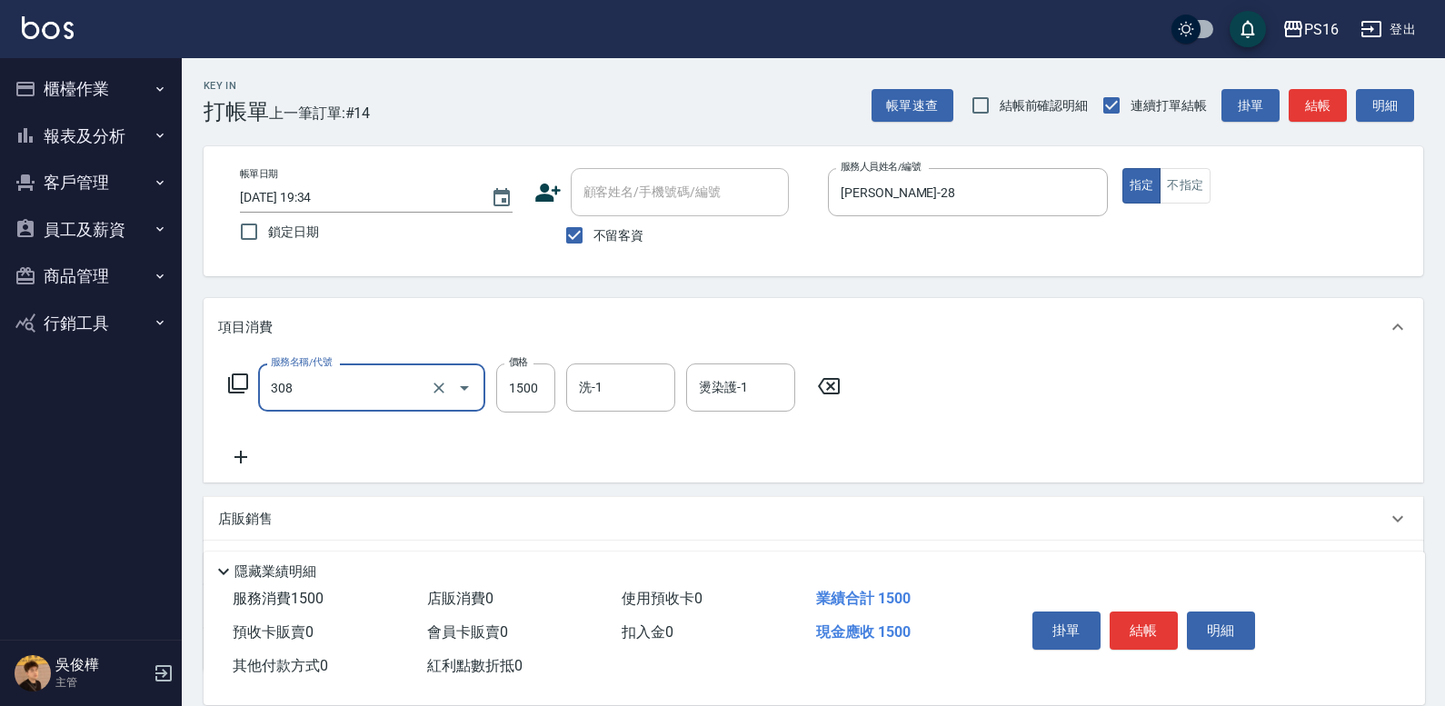
type input "效能離子燙1500(308)"
type input "1499"
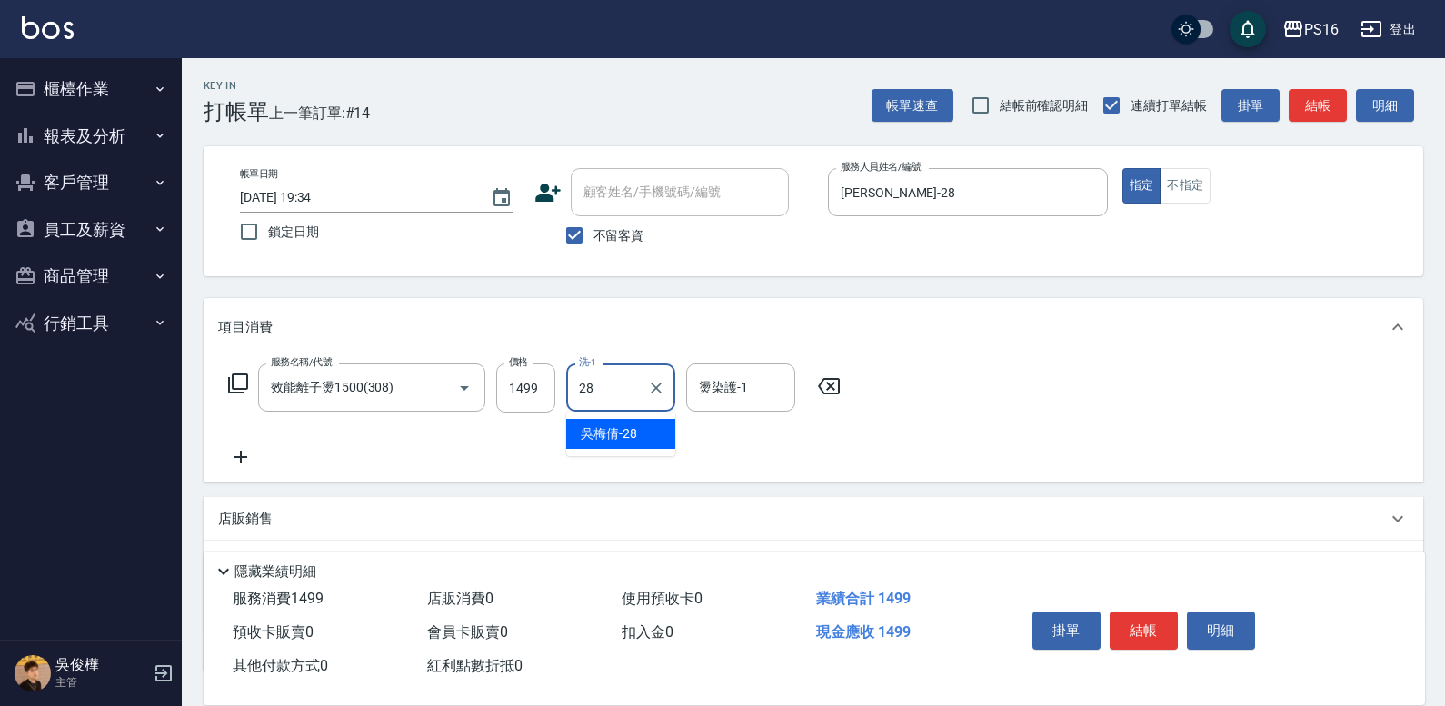
type input "吳梅倩-28"
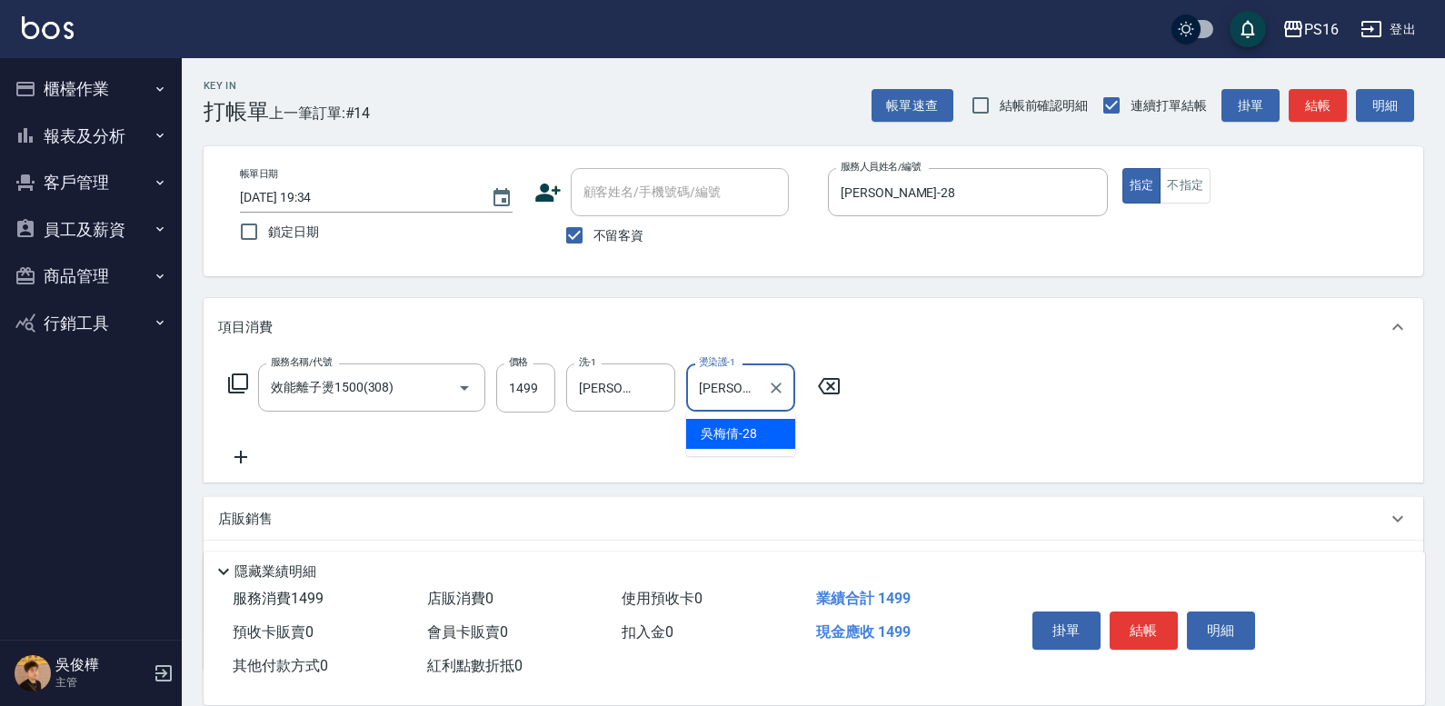
type input "吳梅倩-28"
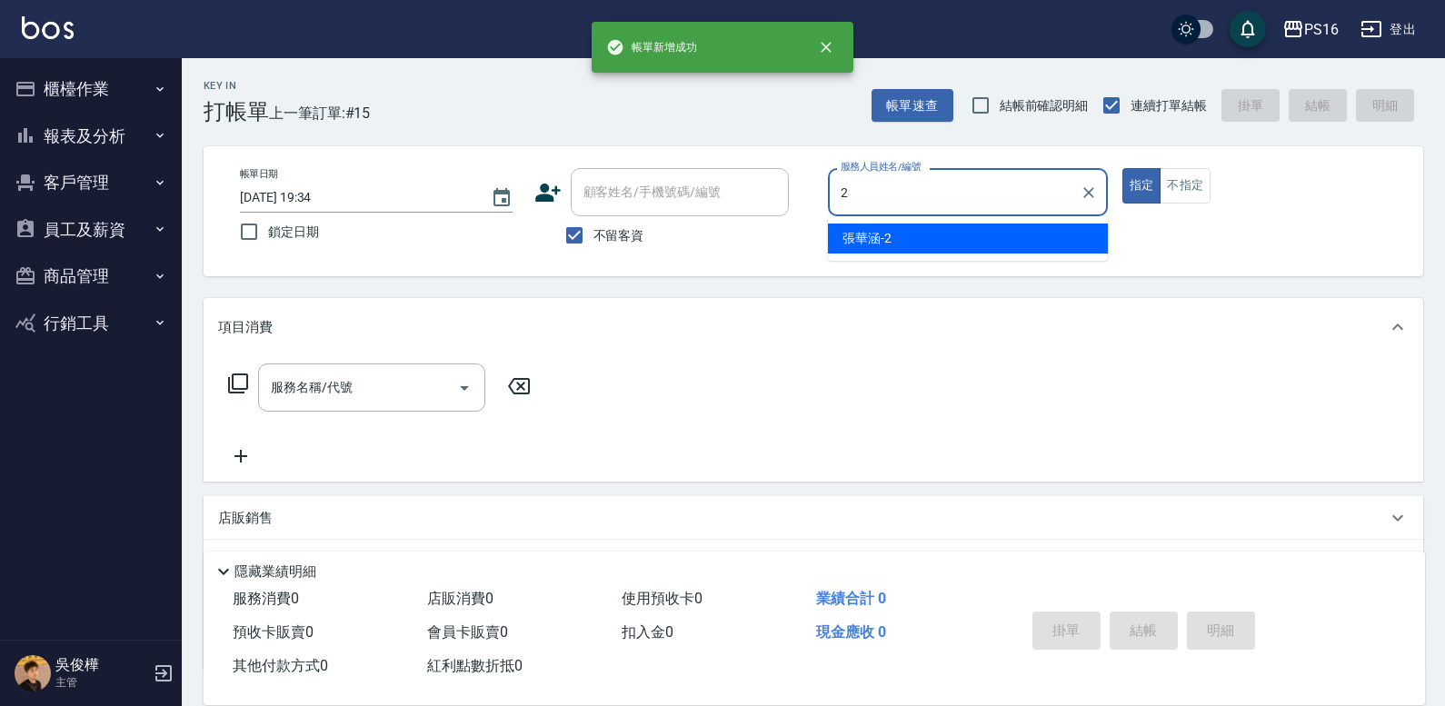
type input "張華涵-2"
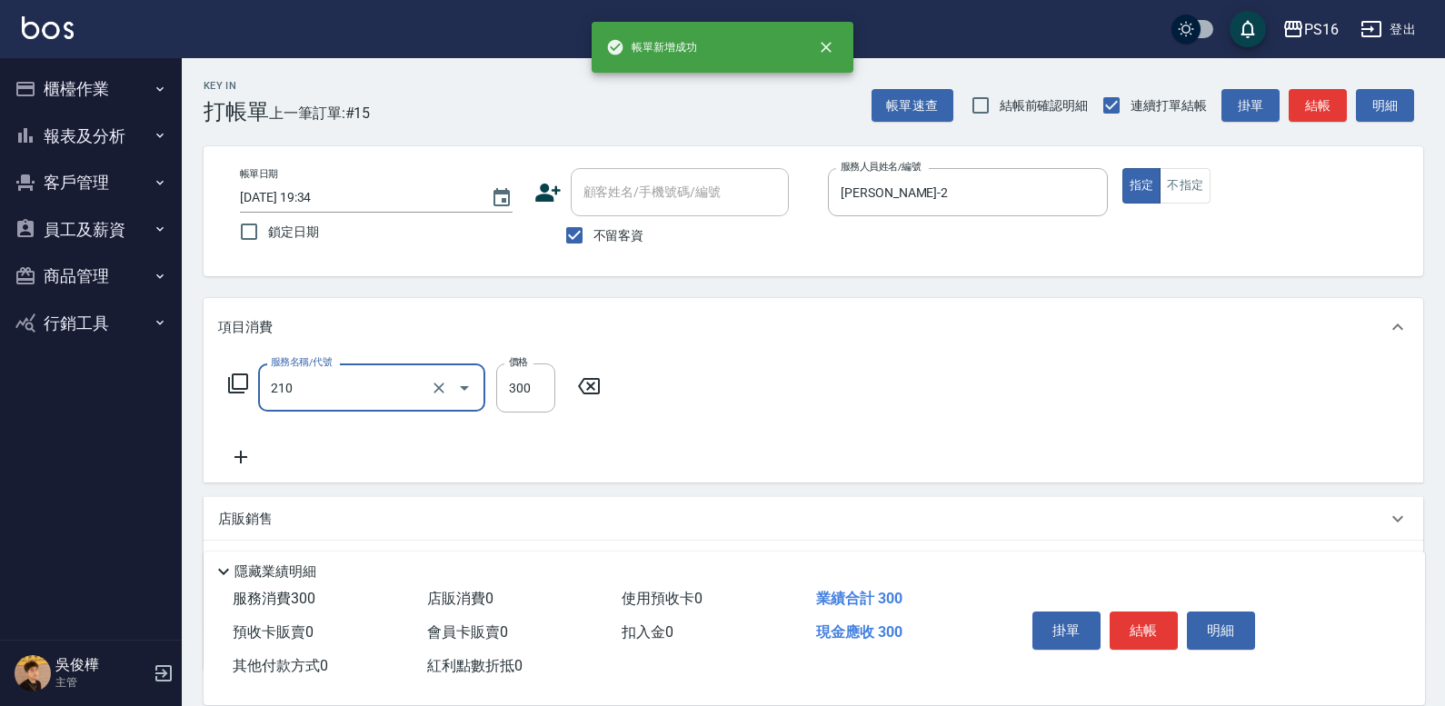
type input "歐娜洗髮精(210)"
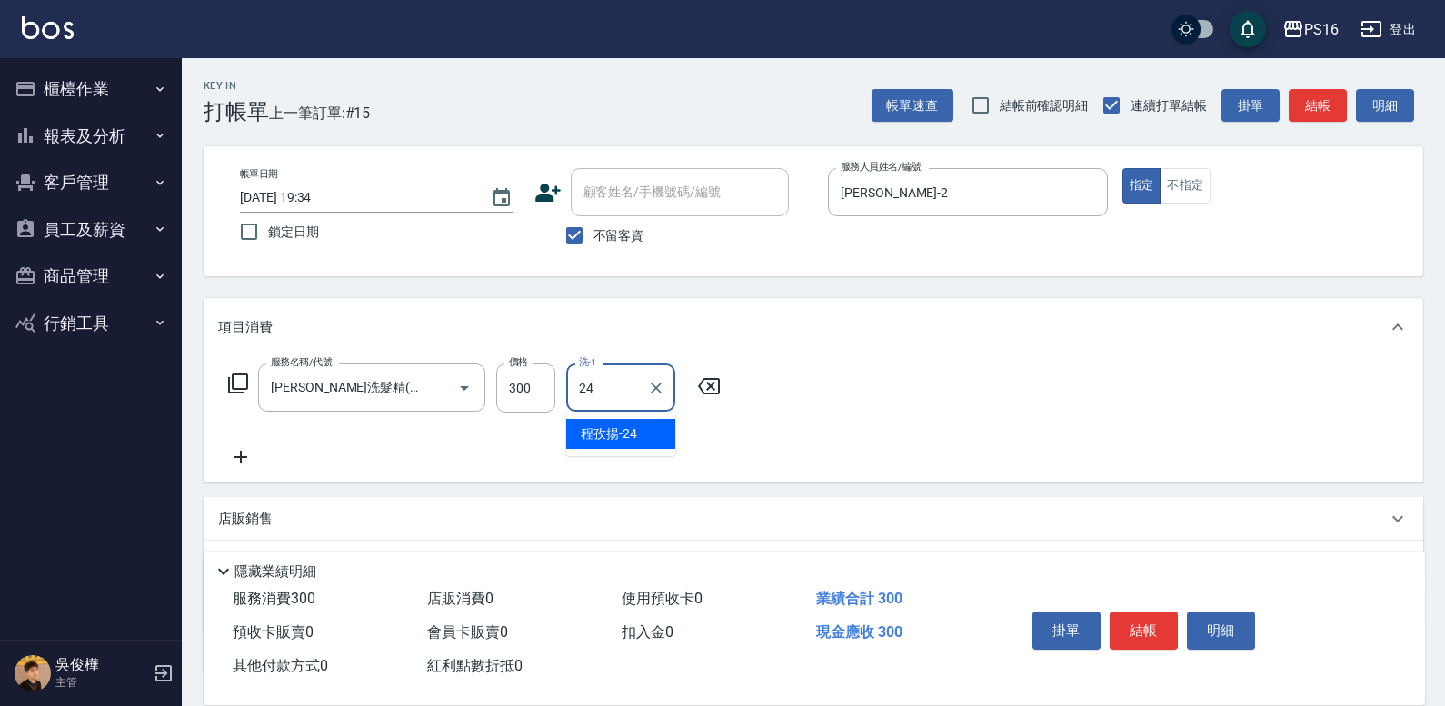
type input "程孜揚-24"
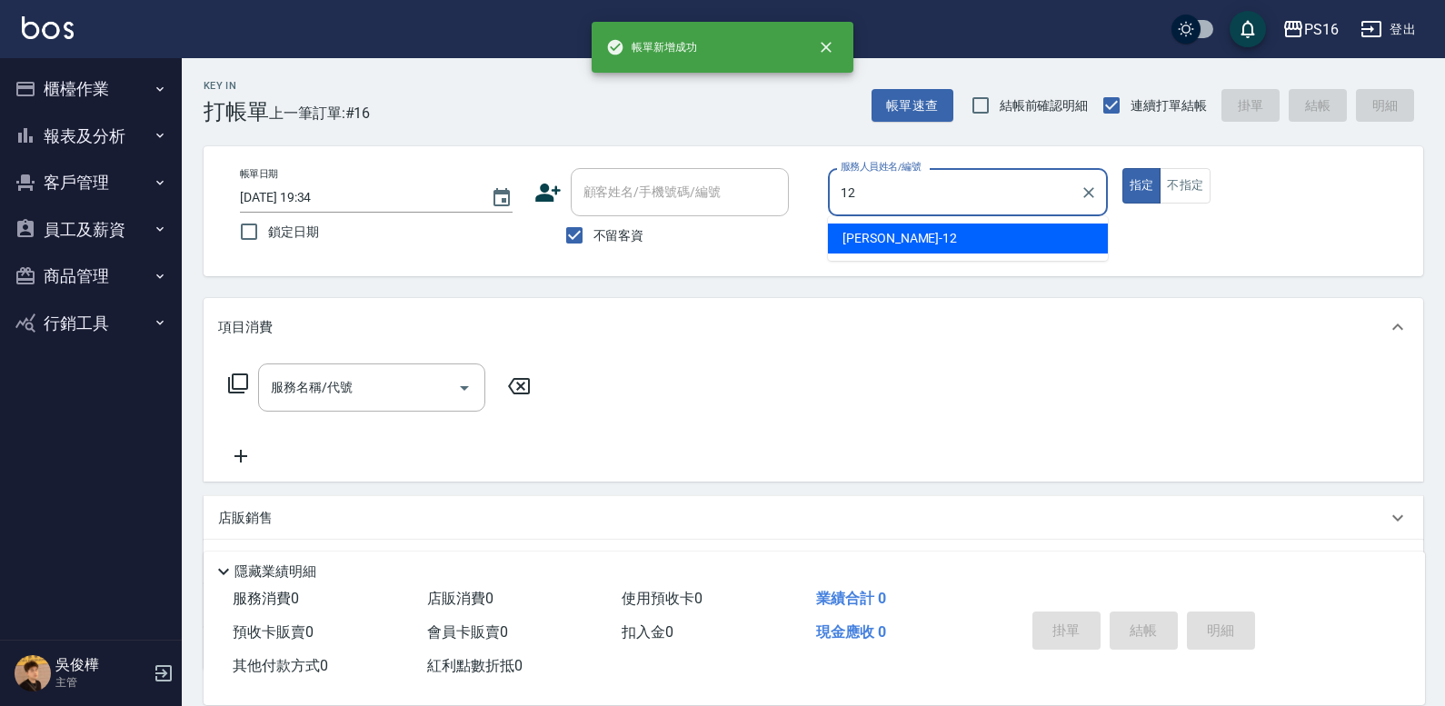
type input "林俞萱-12"
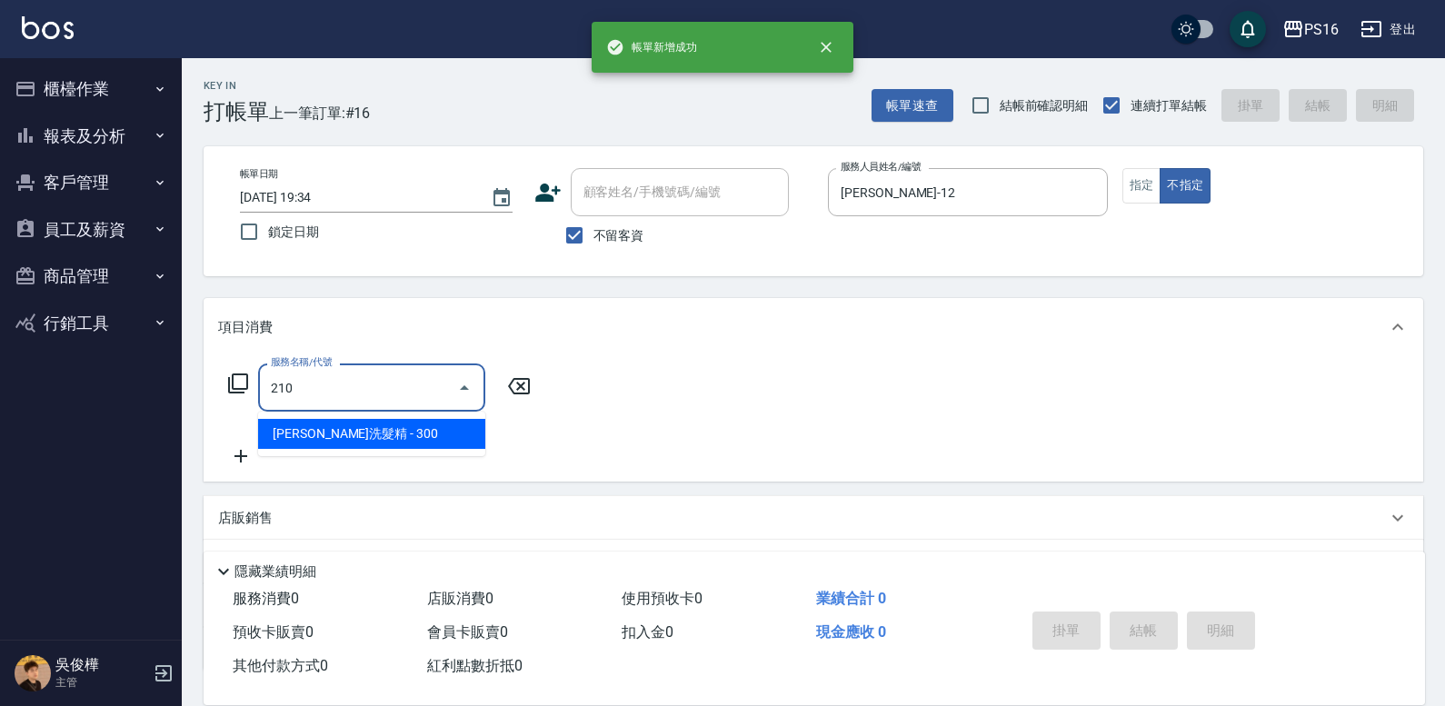
type input "歐娜洗髮精(210)"
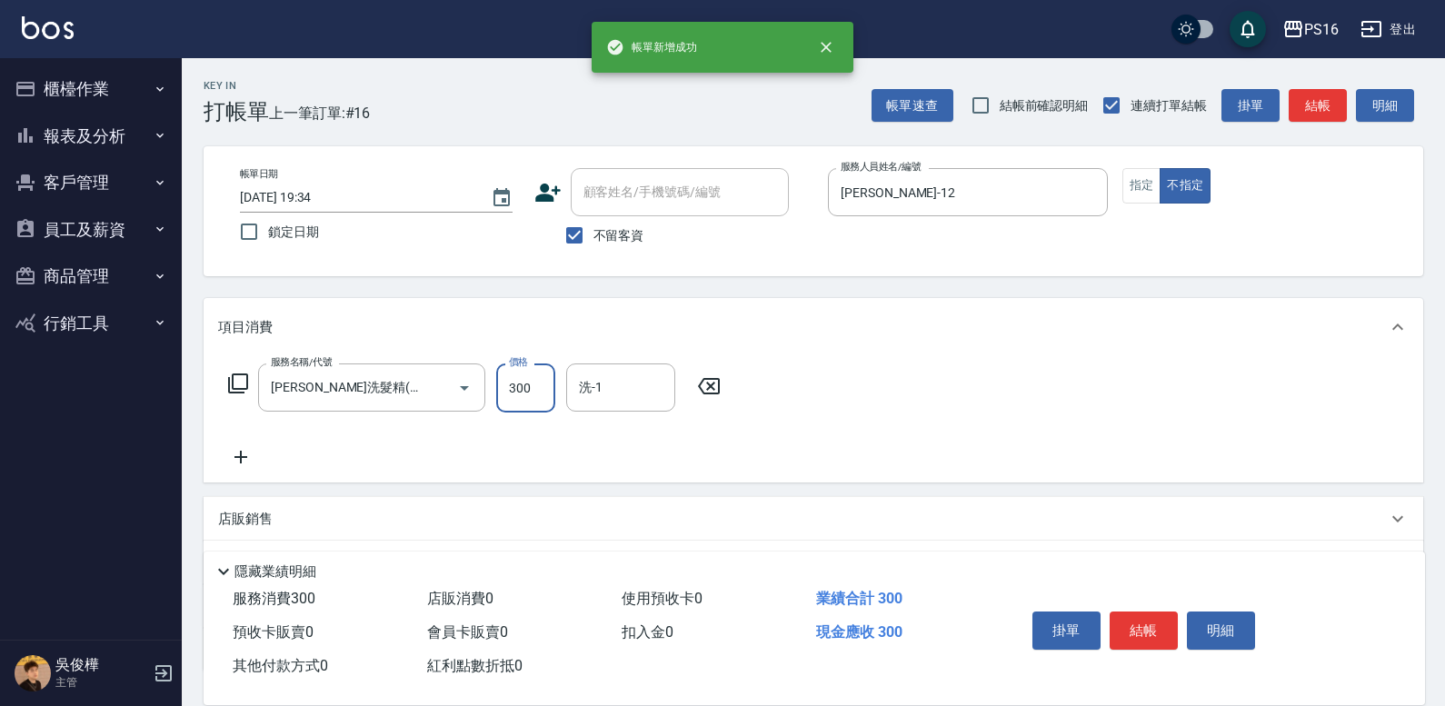
type input "2"
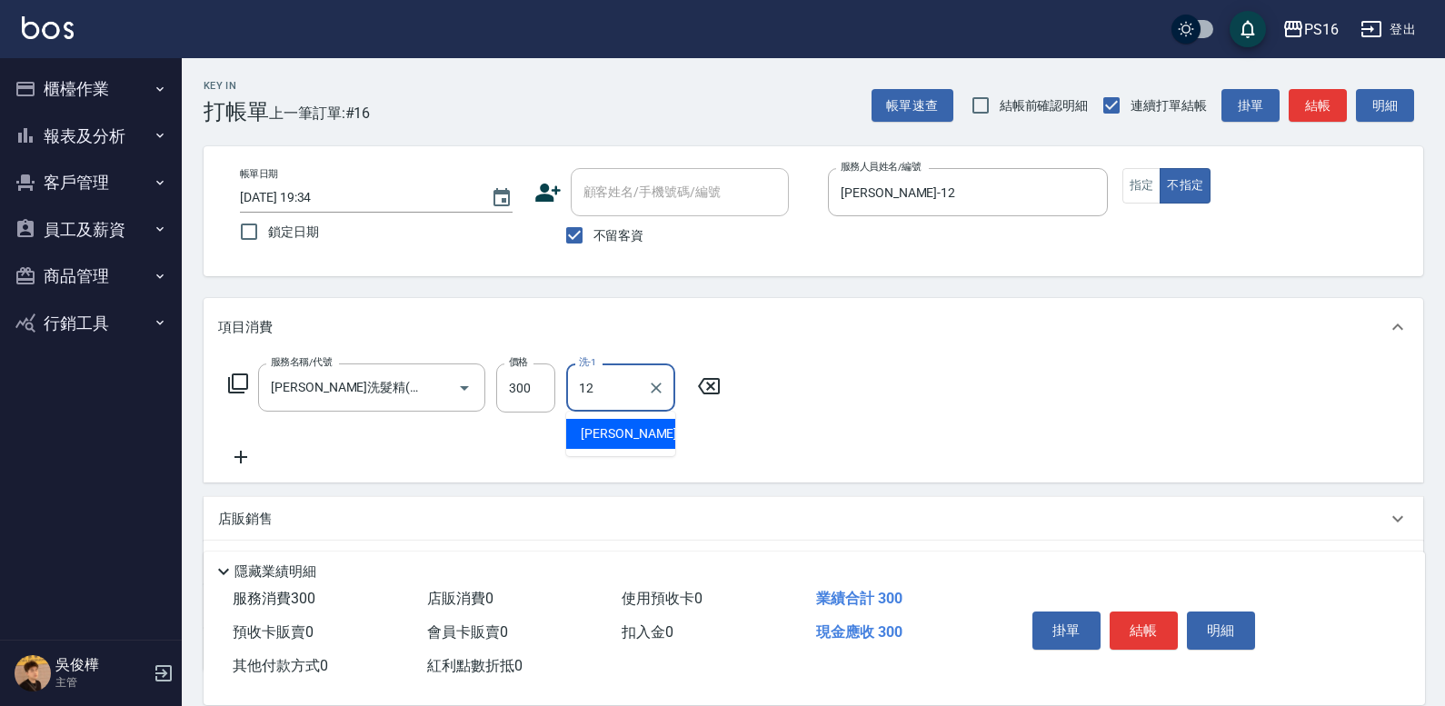
type input "林俞萱-12"
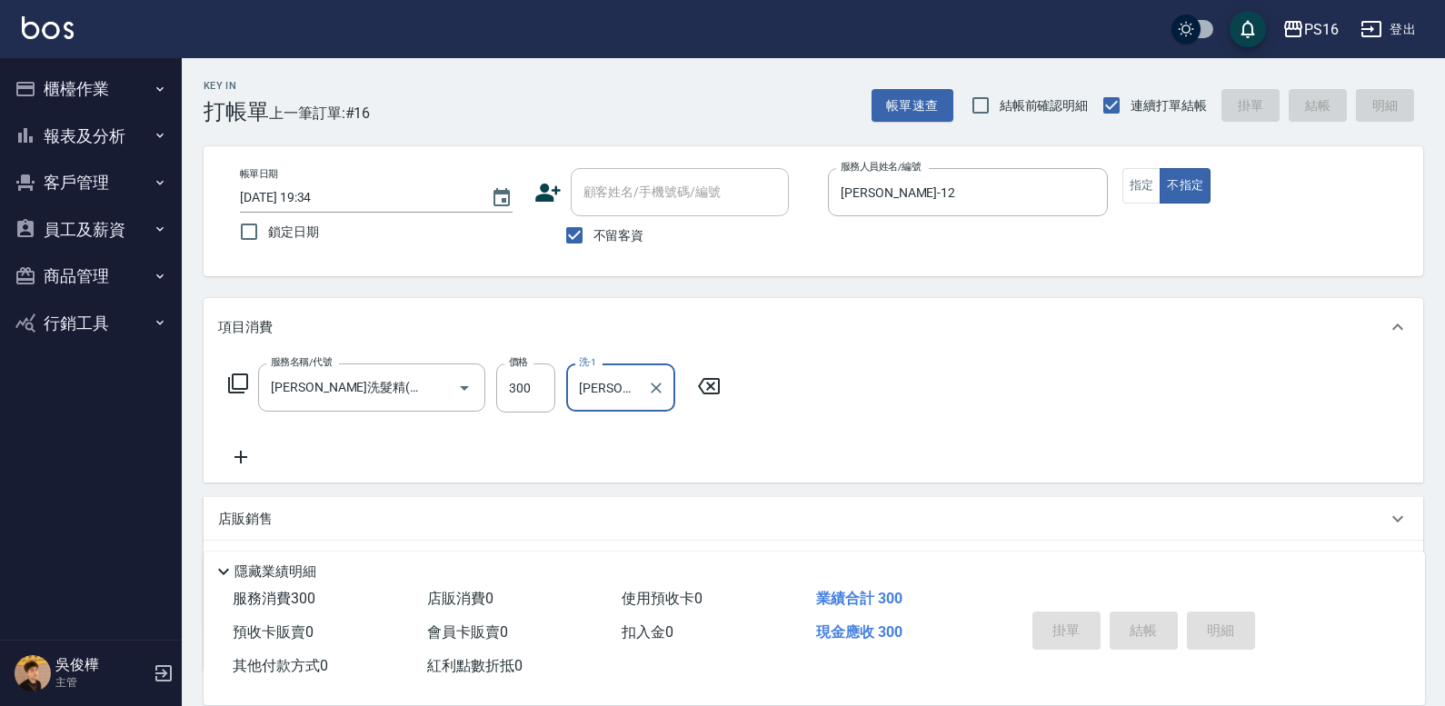
type input "2025/10/14 19:35"
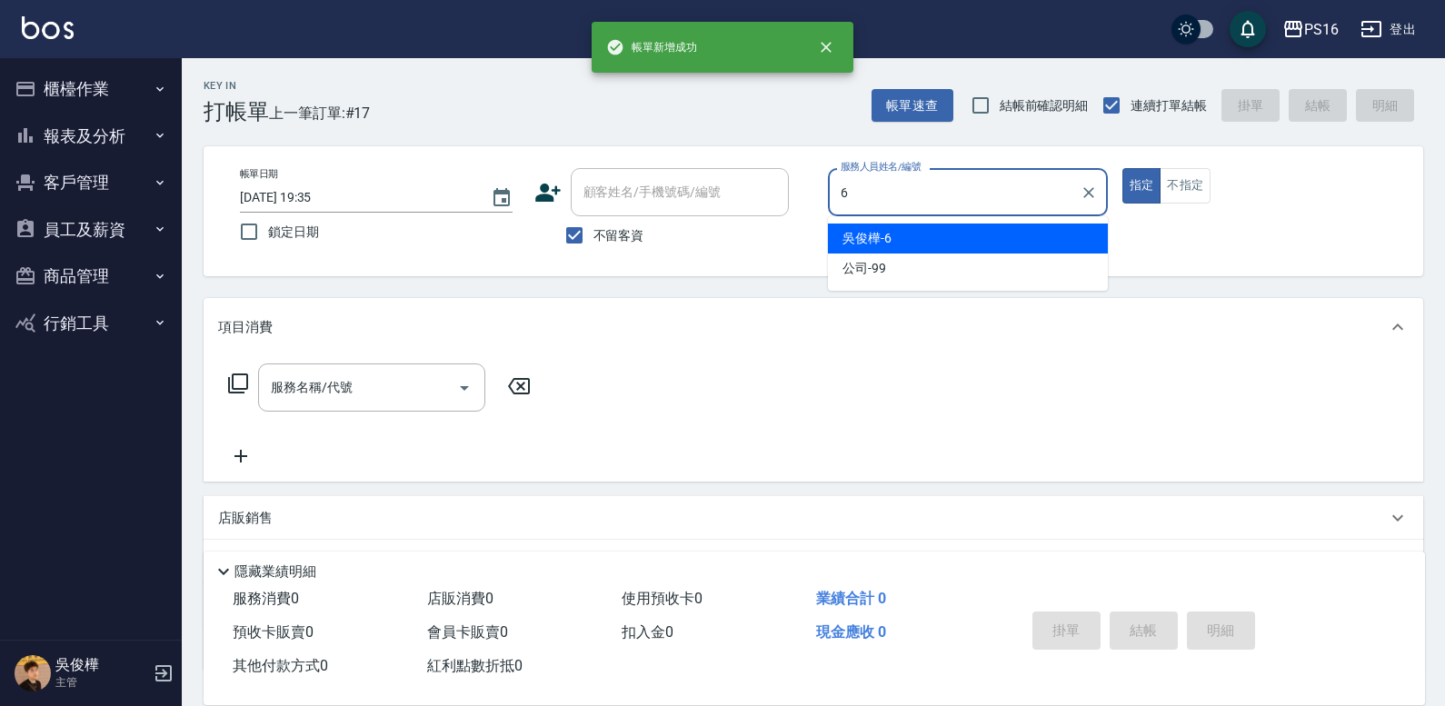
type input "吳俊樺-6"
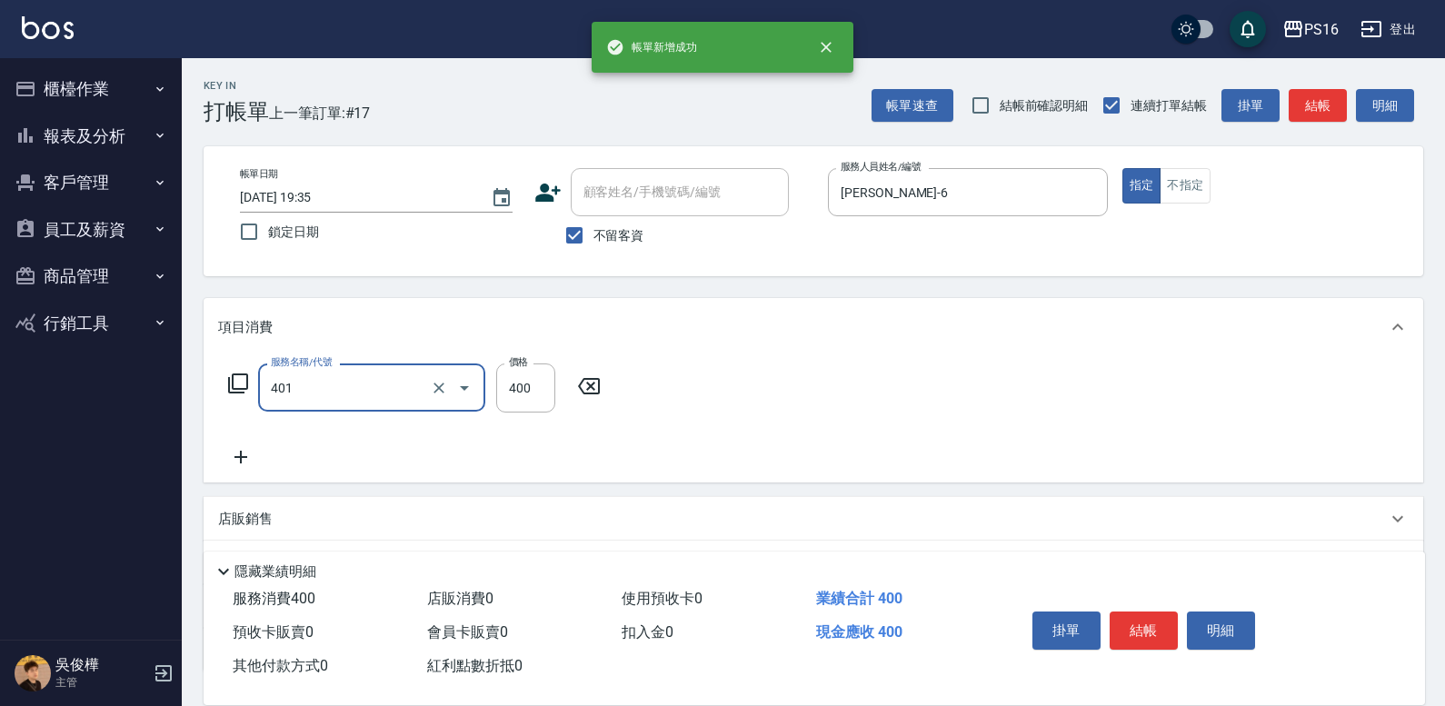
type input "剪髮(401)"
type input "100"
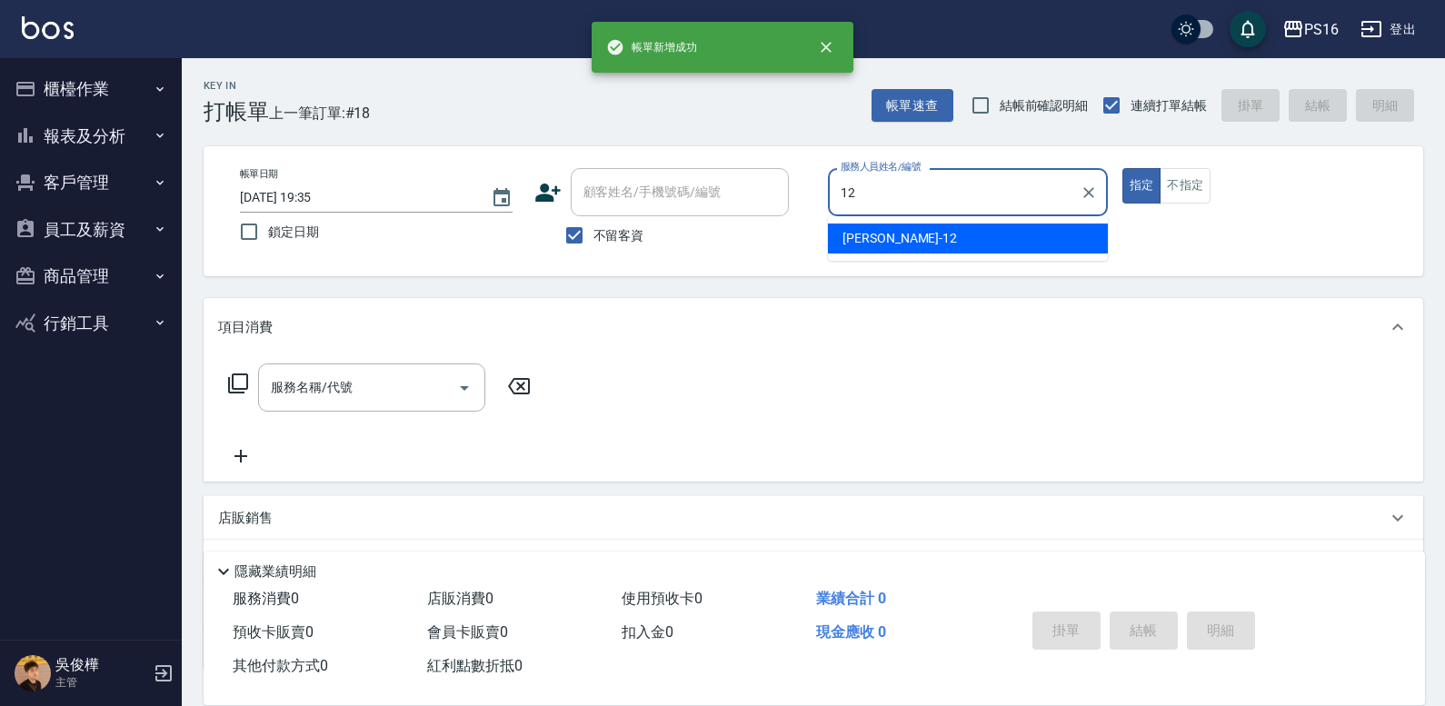
type input "林俞萱-12"
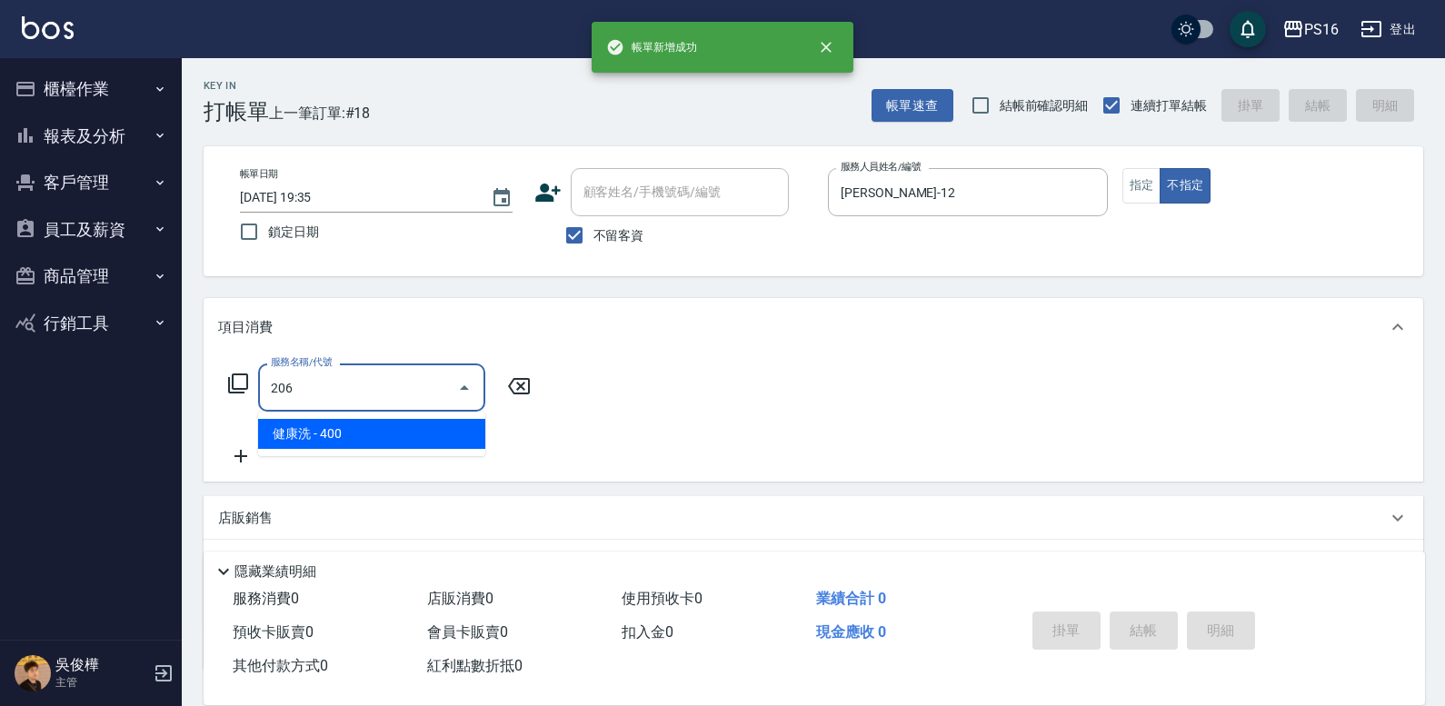
type input "健康洗(206)"
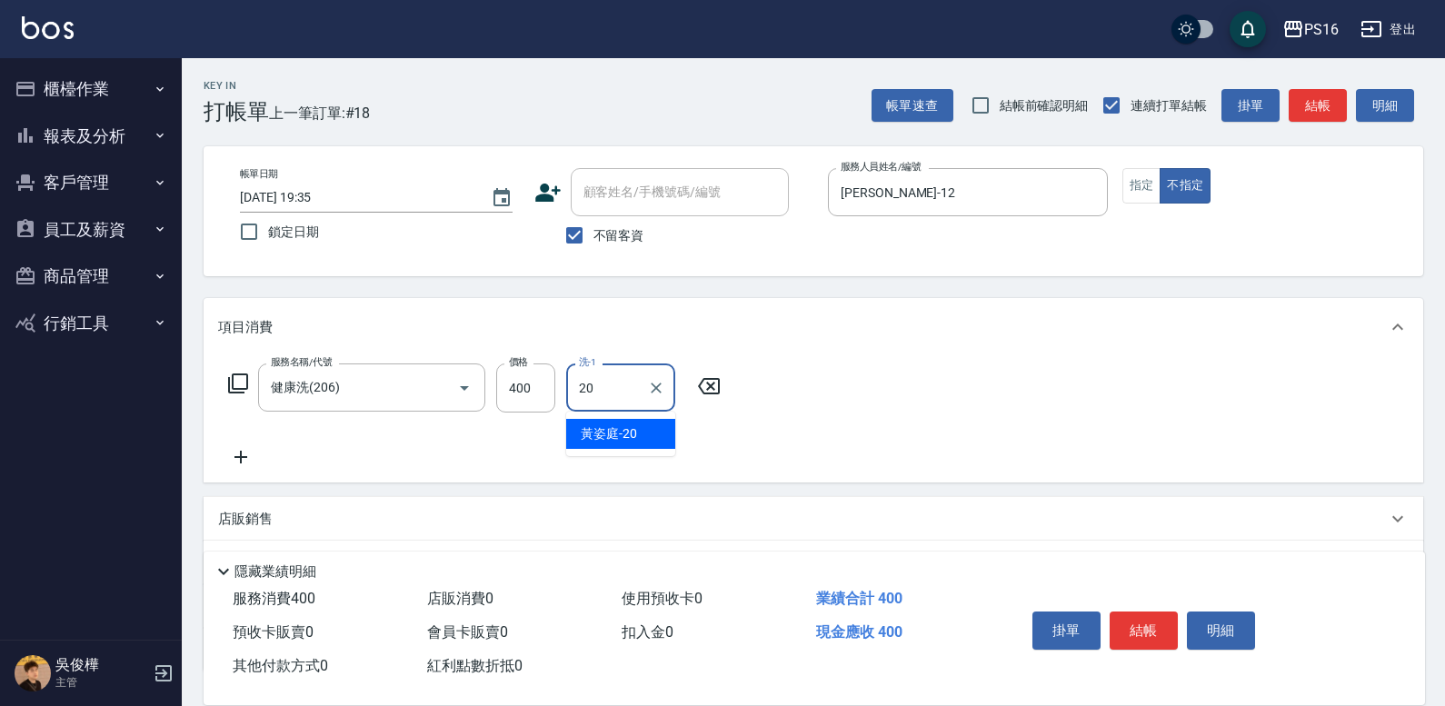
type input "黃姿庭-20"
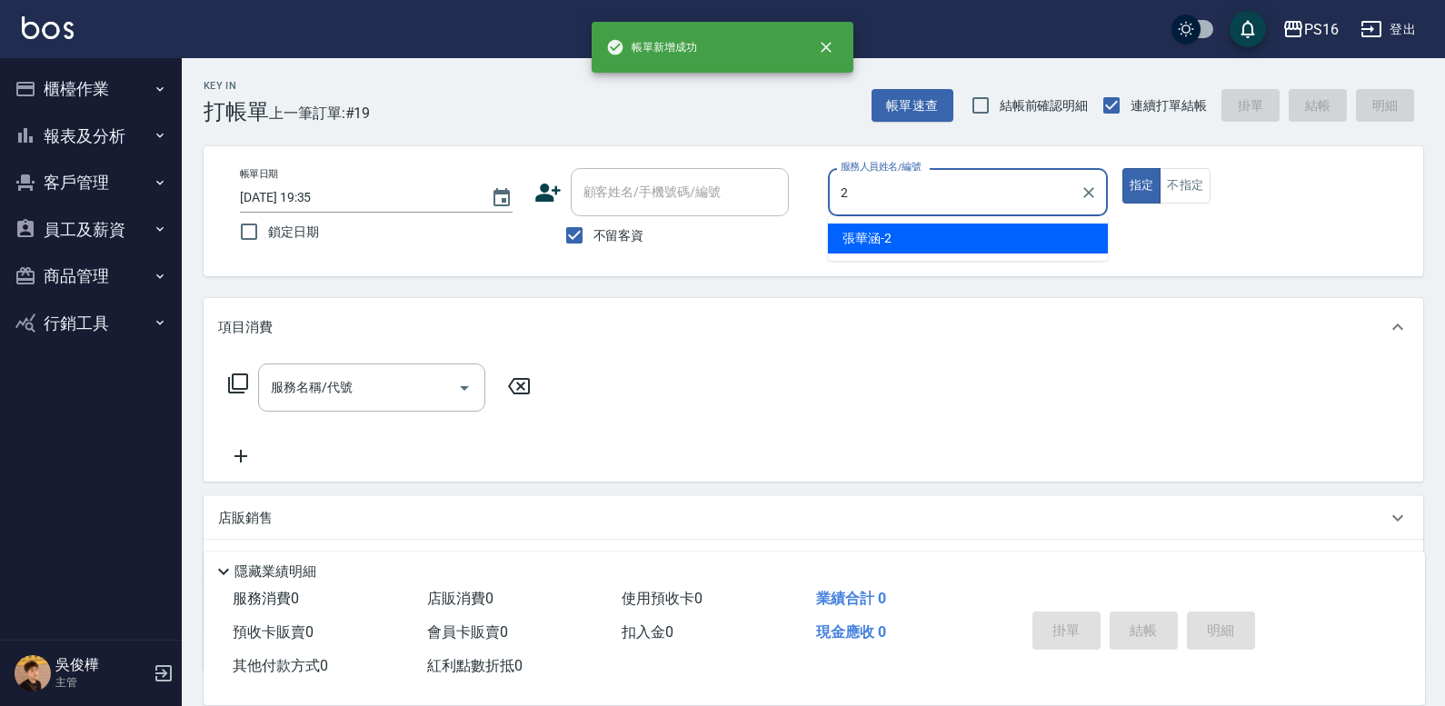
type input "張華涵-2"
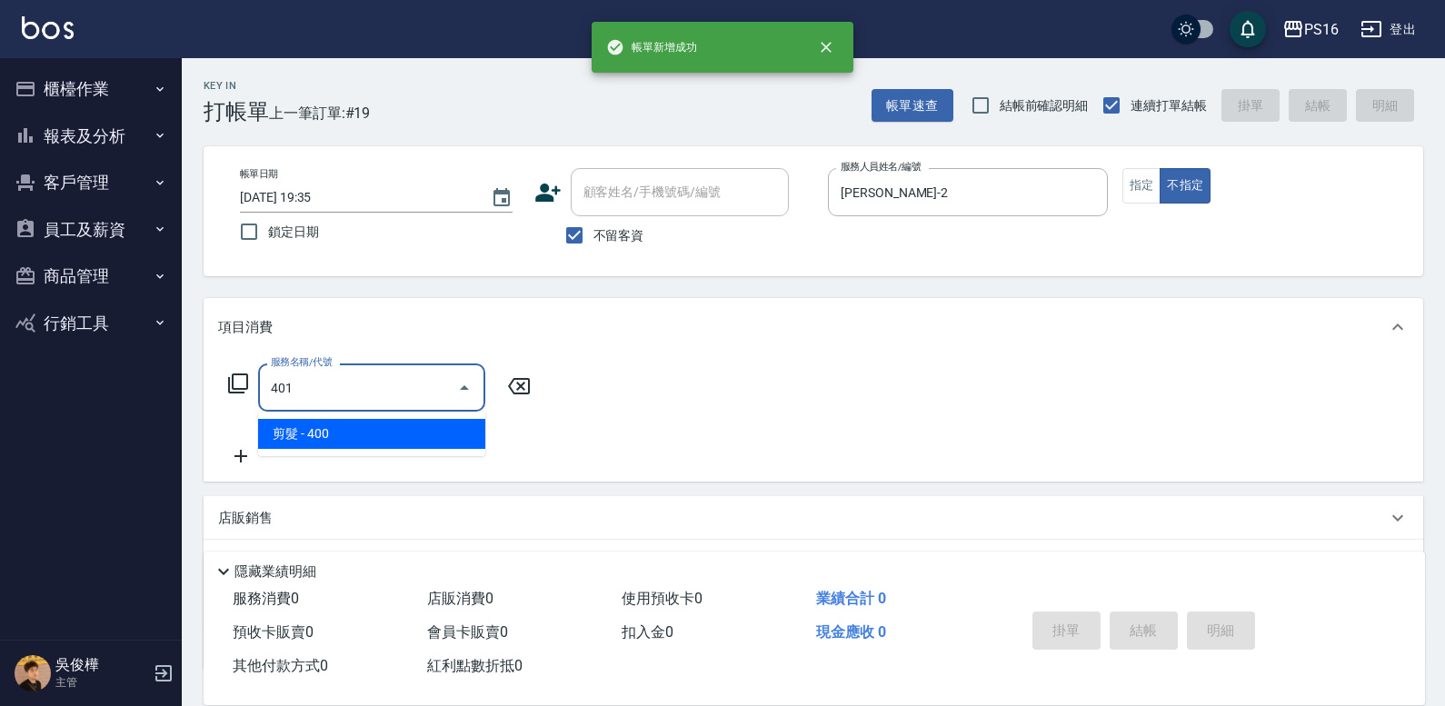
type input "剪髮(401)"
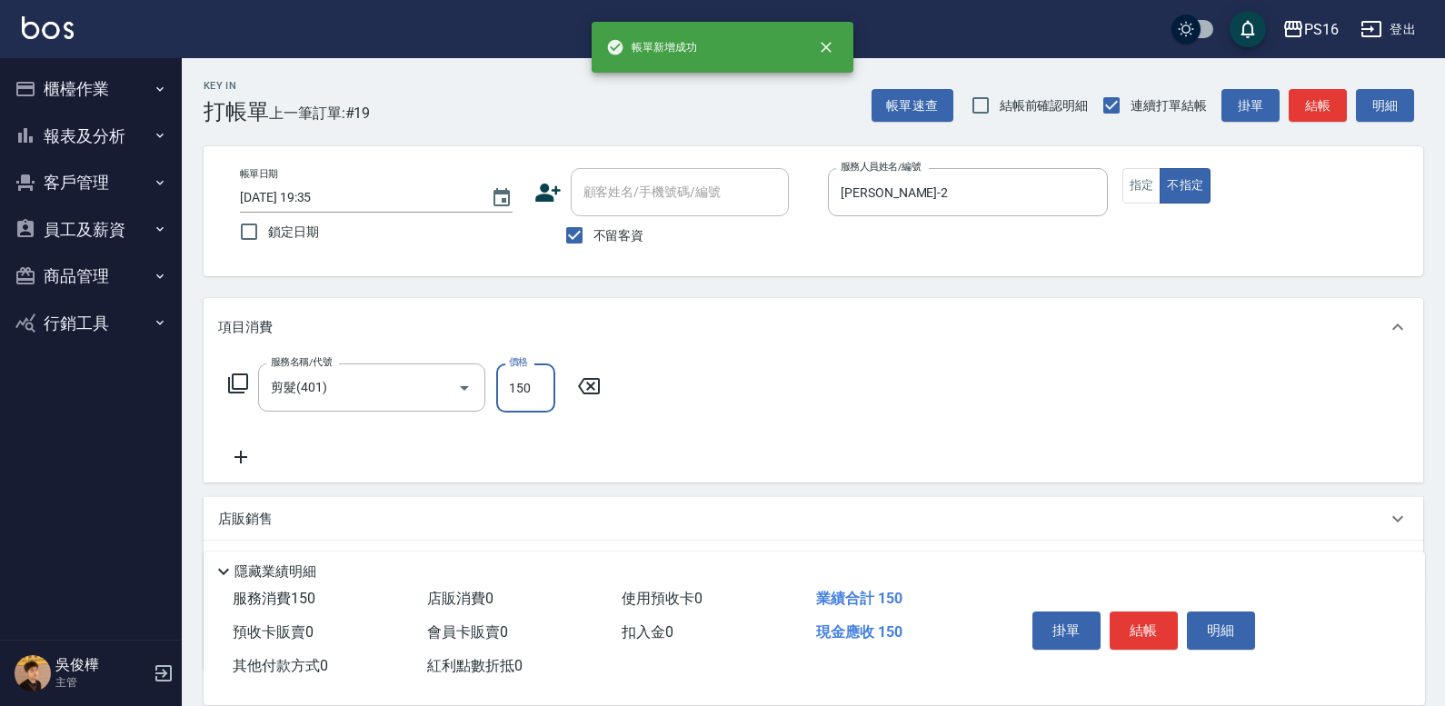
type input "150"
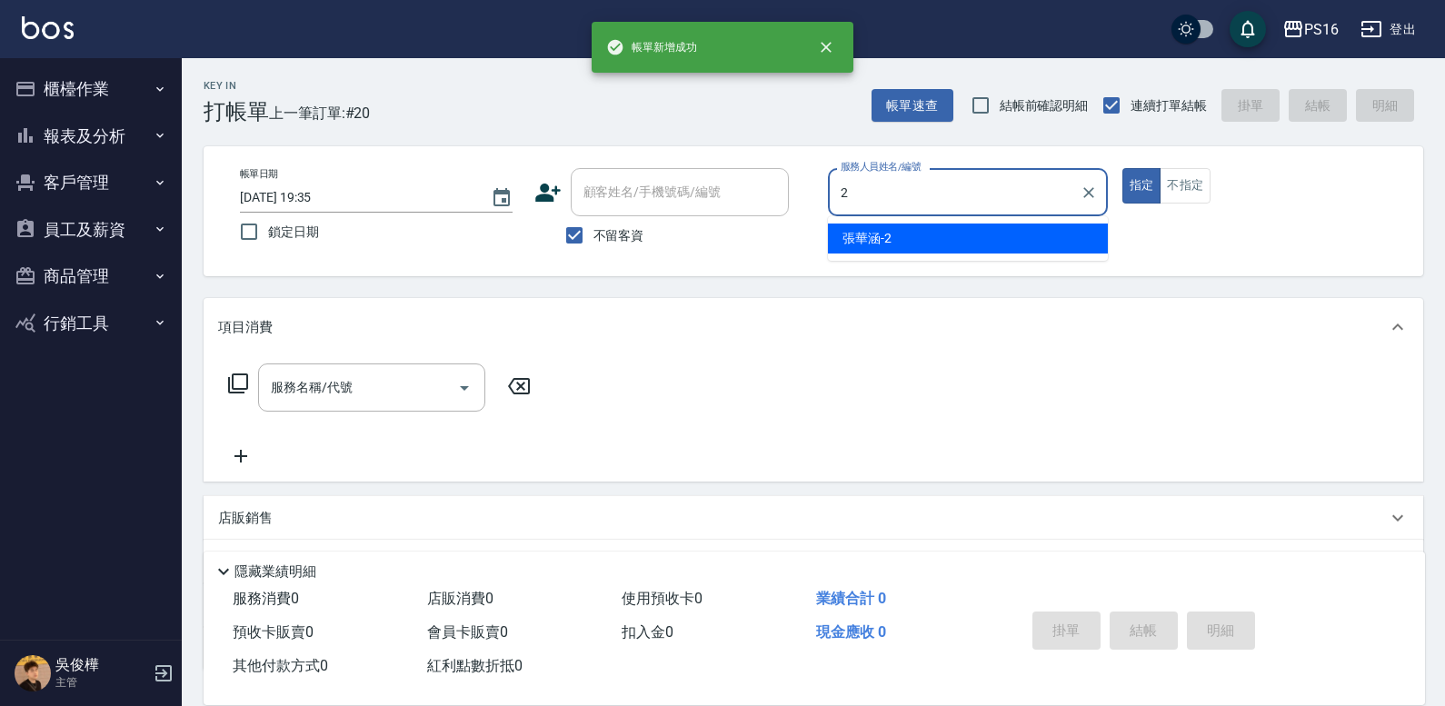
type input "張華涵-2"
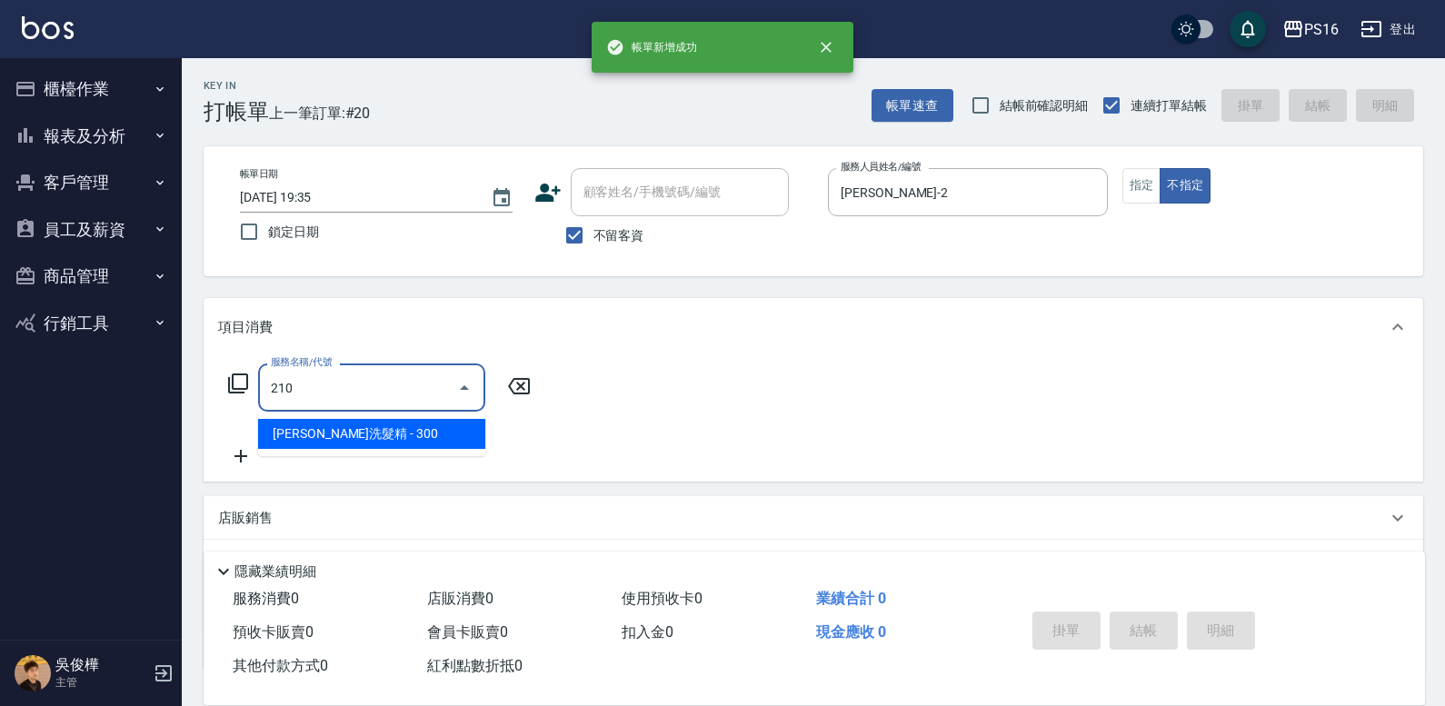
type input "歐娜洗髮精(210)"
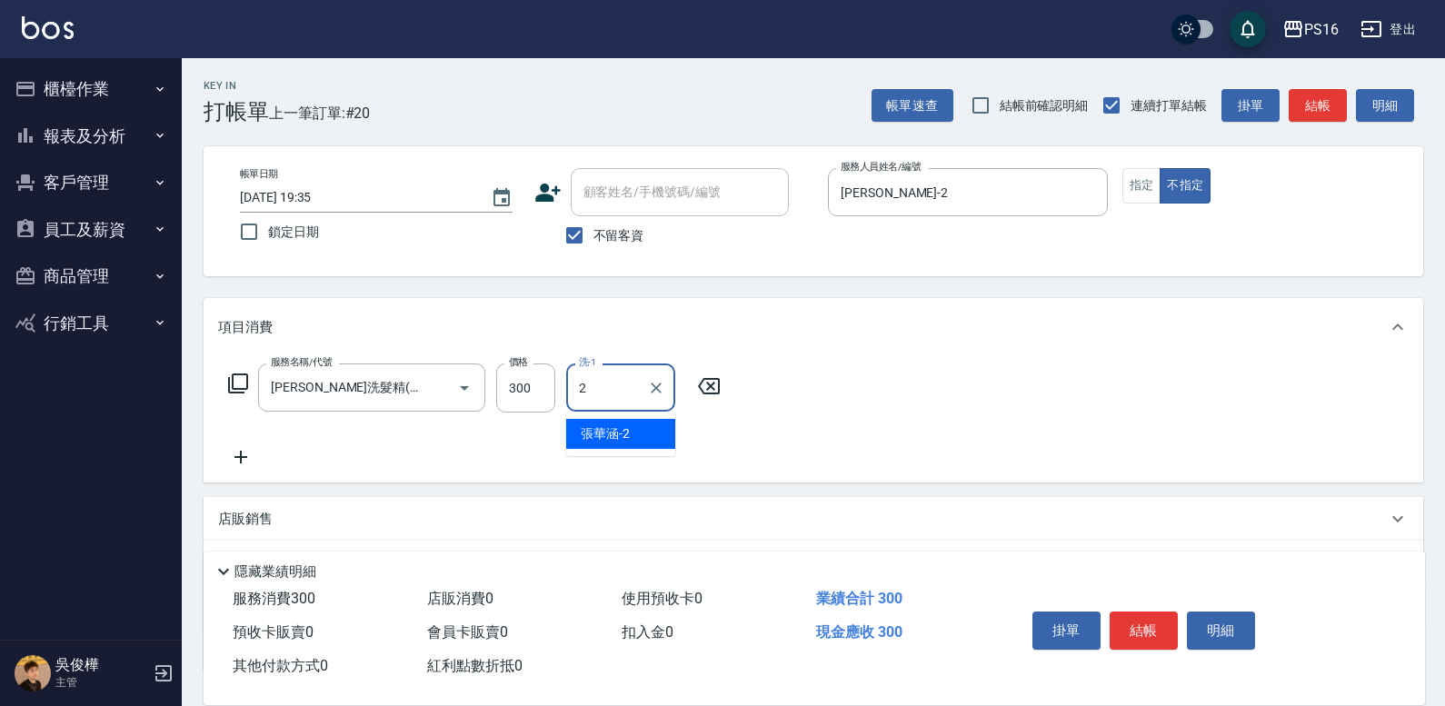
type input "張華涵-2"
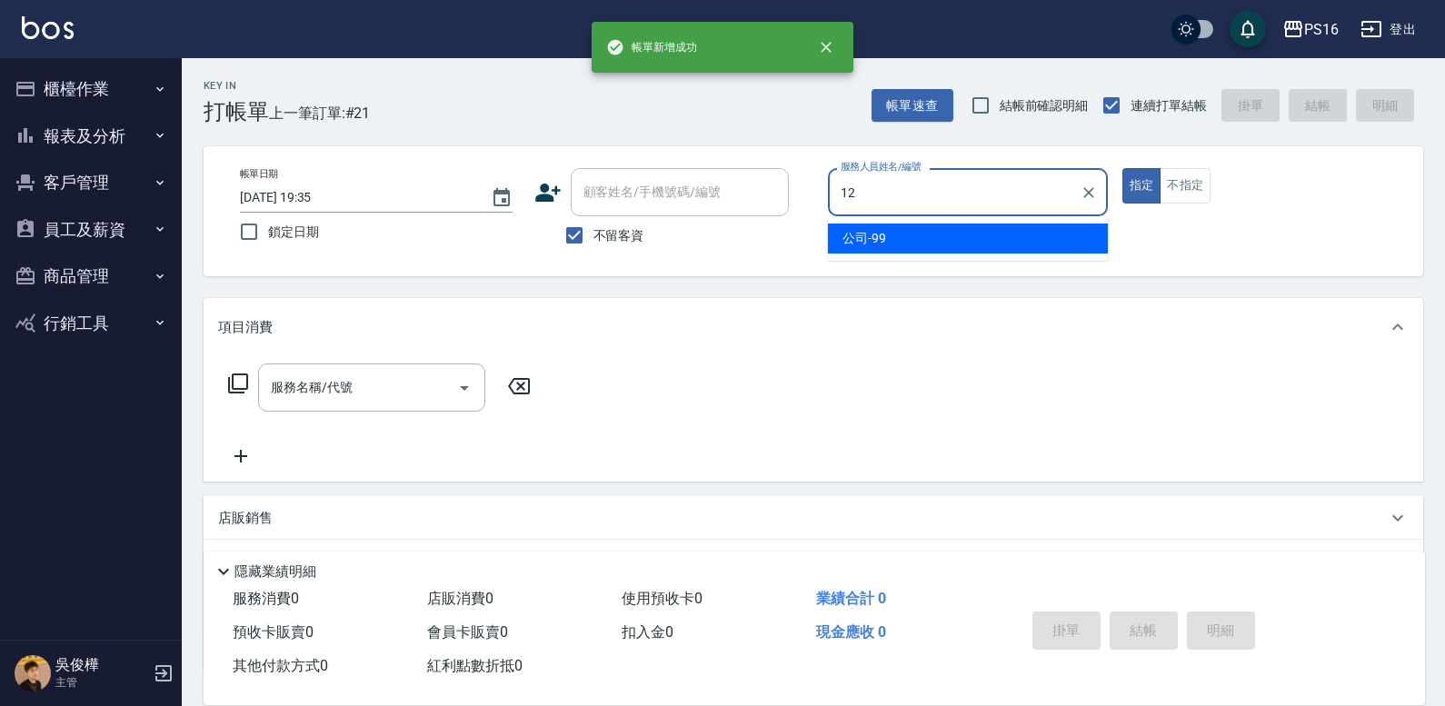
type input "林俞萱-12"
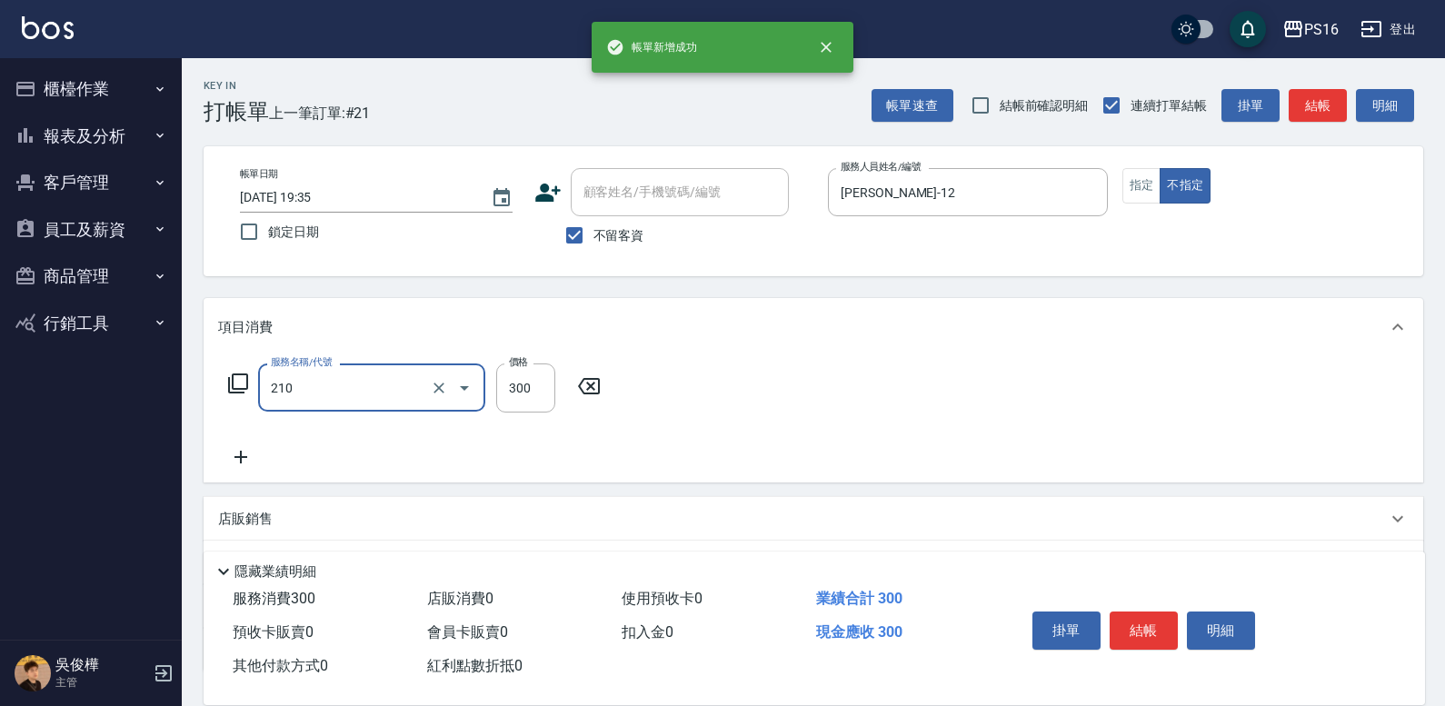
type input "歐娜洗髮精(210)"
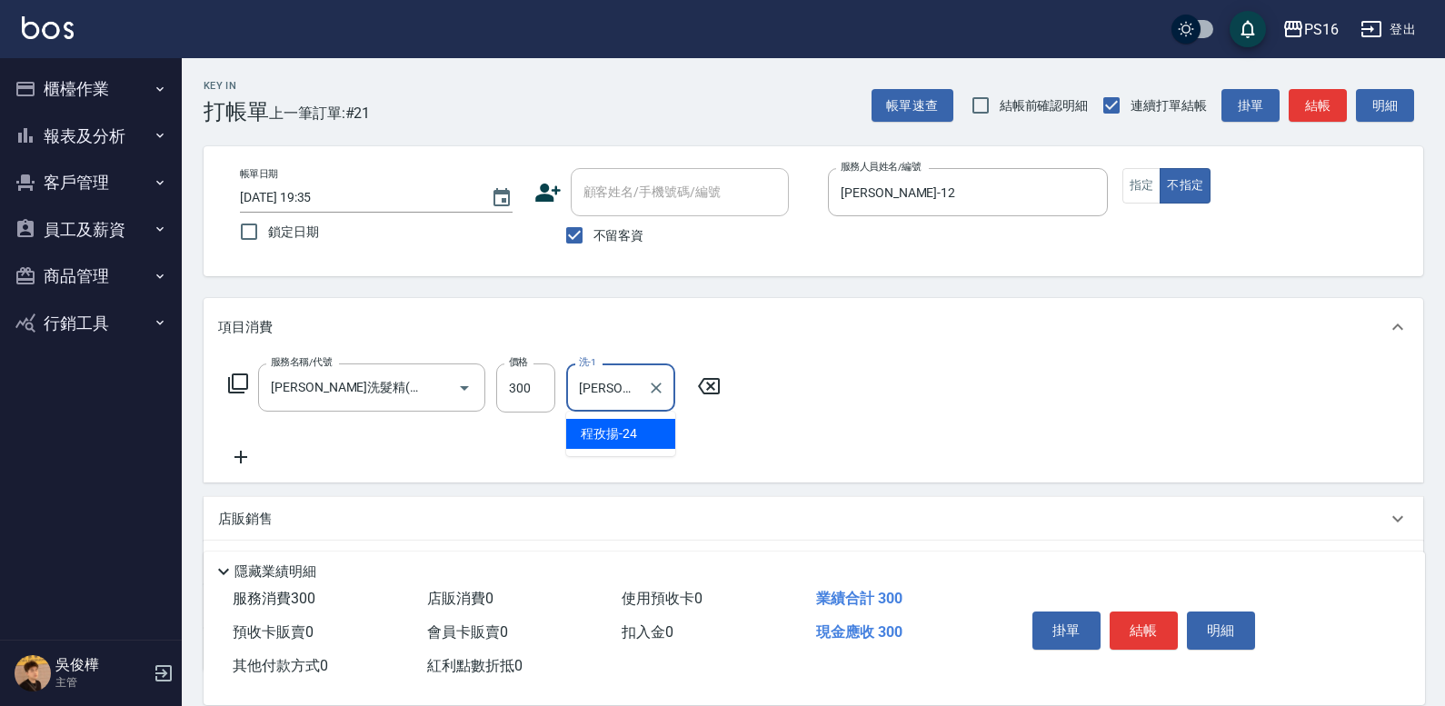
type input "程孜揚-24"
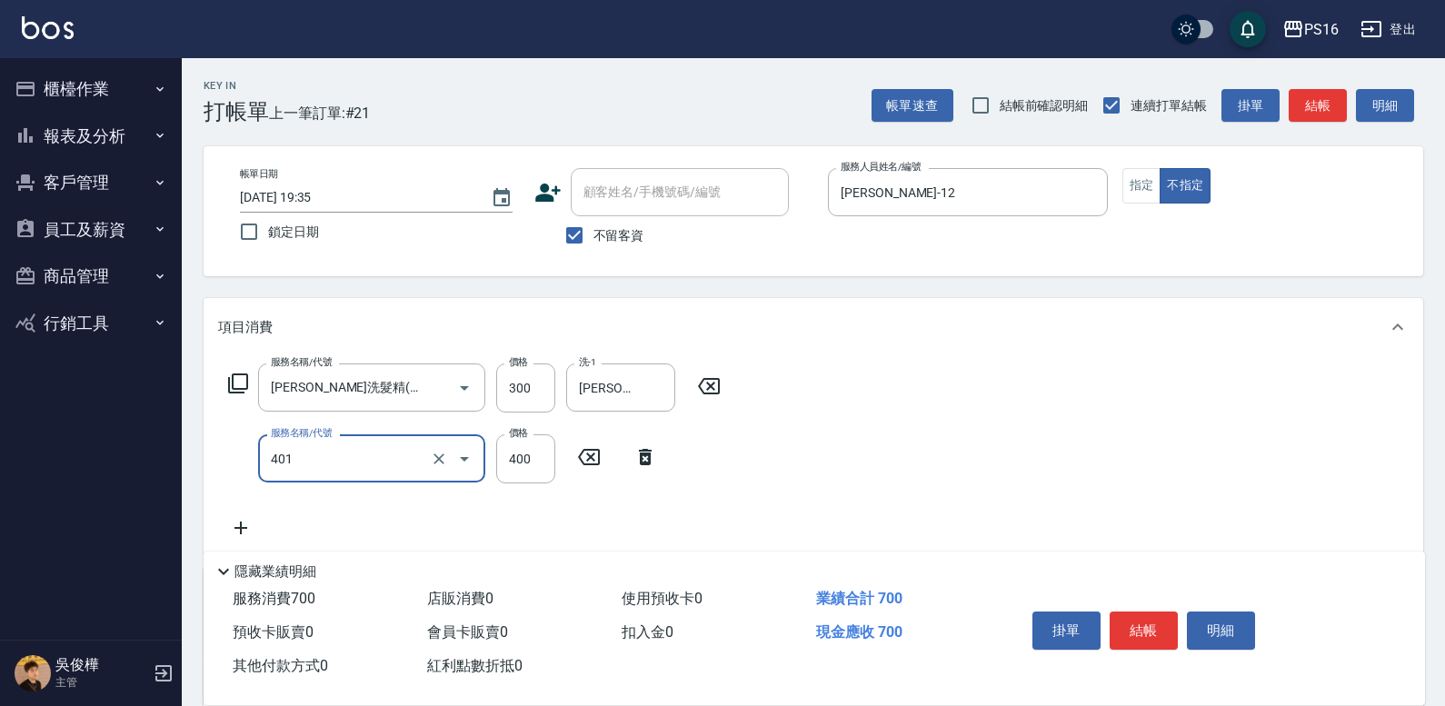
type input "剪髮(401)"
type input "50"
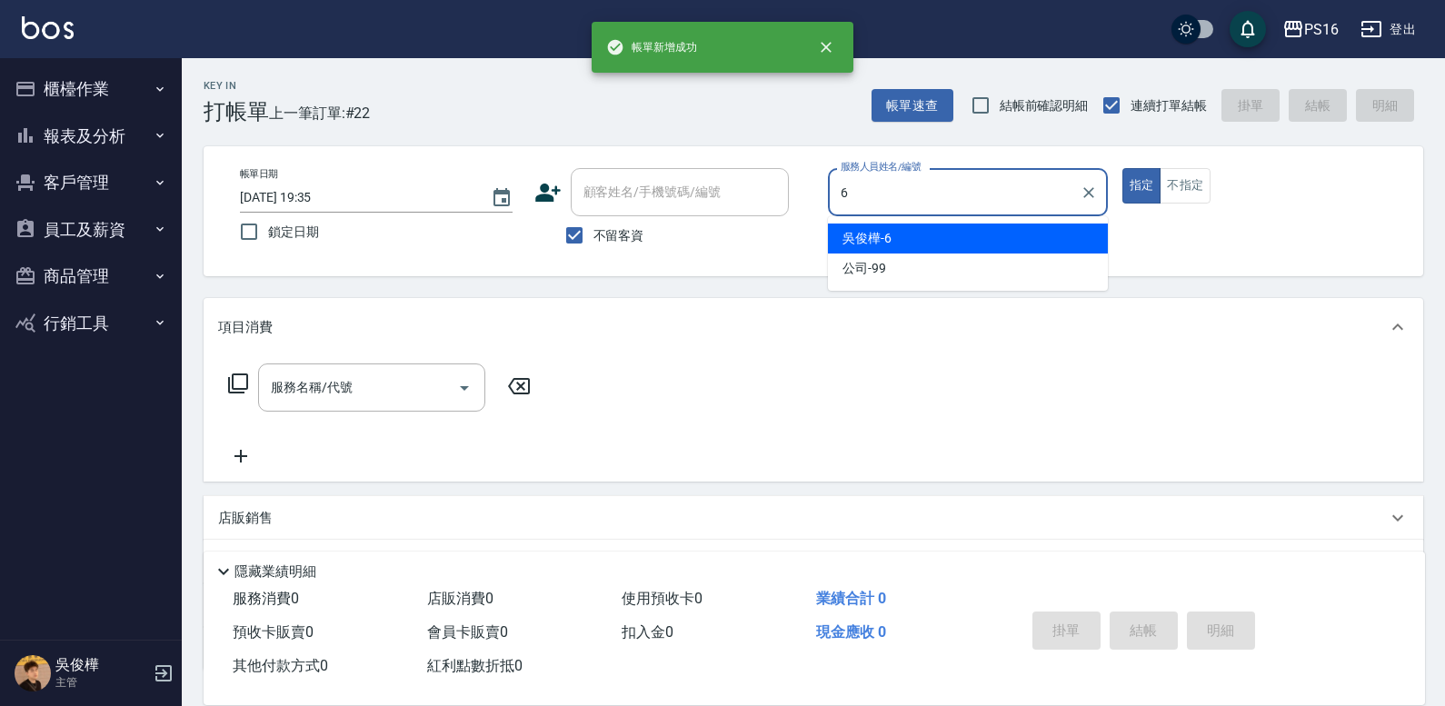
type input "吳俊樺-6"
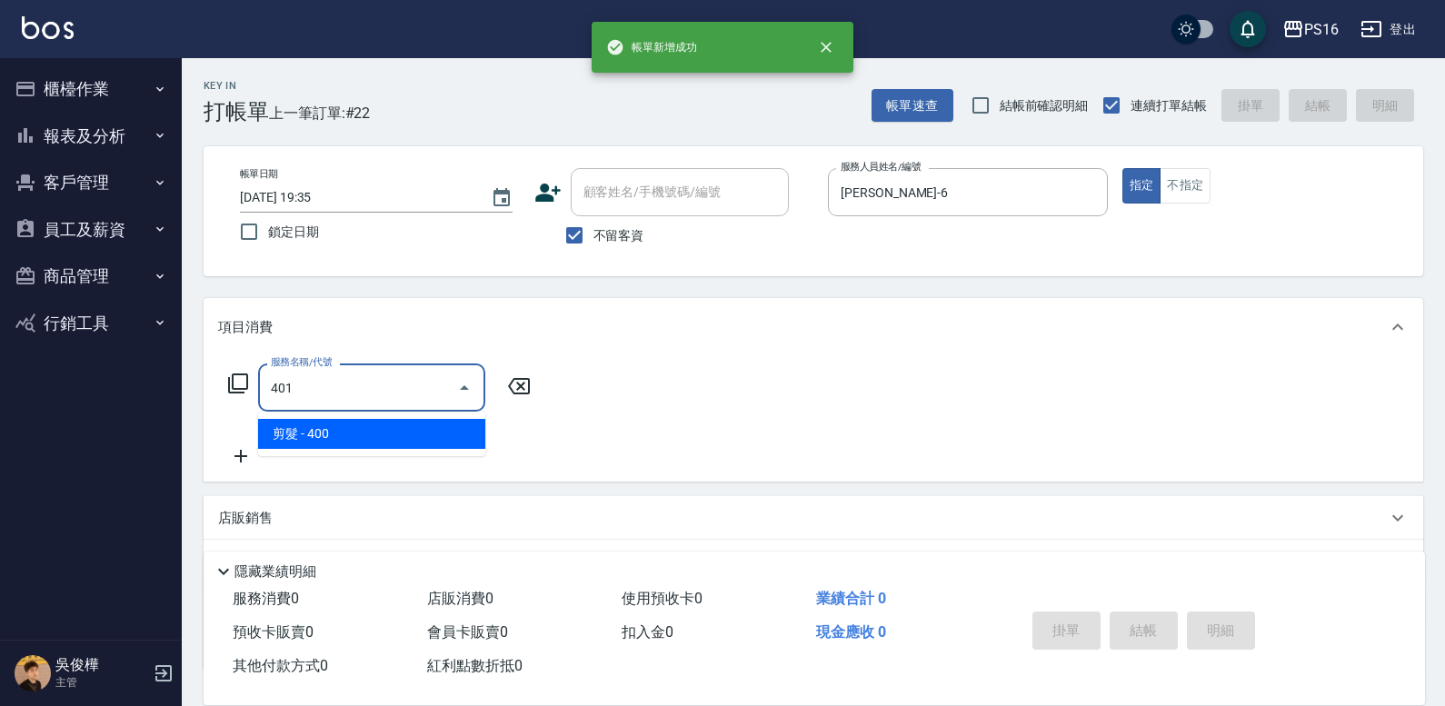
type input "剪髮(401)"
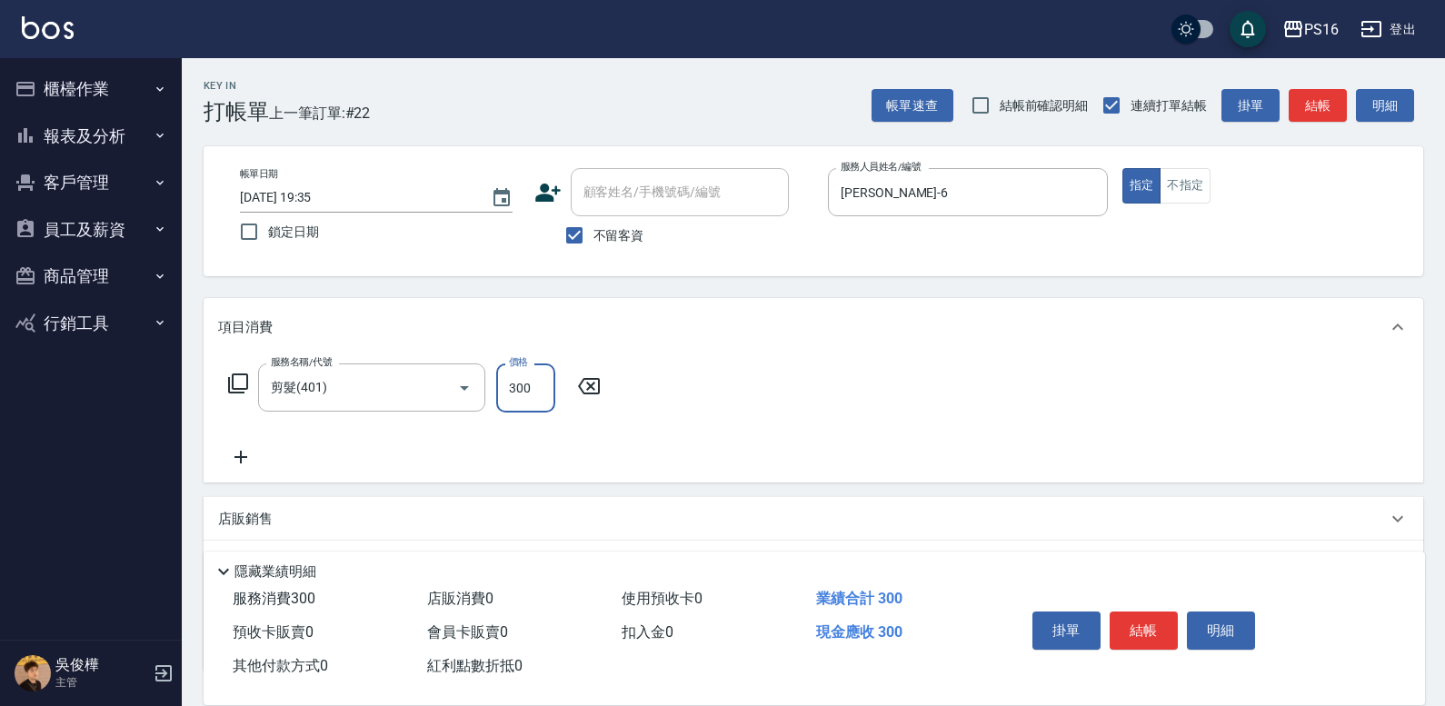
type input "300"
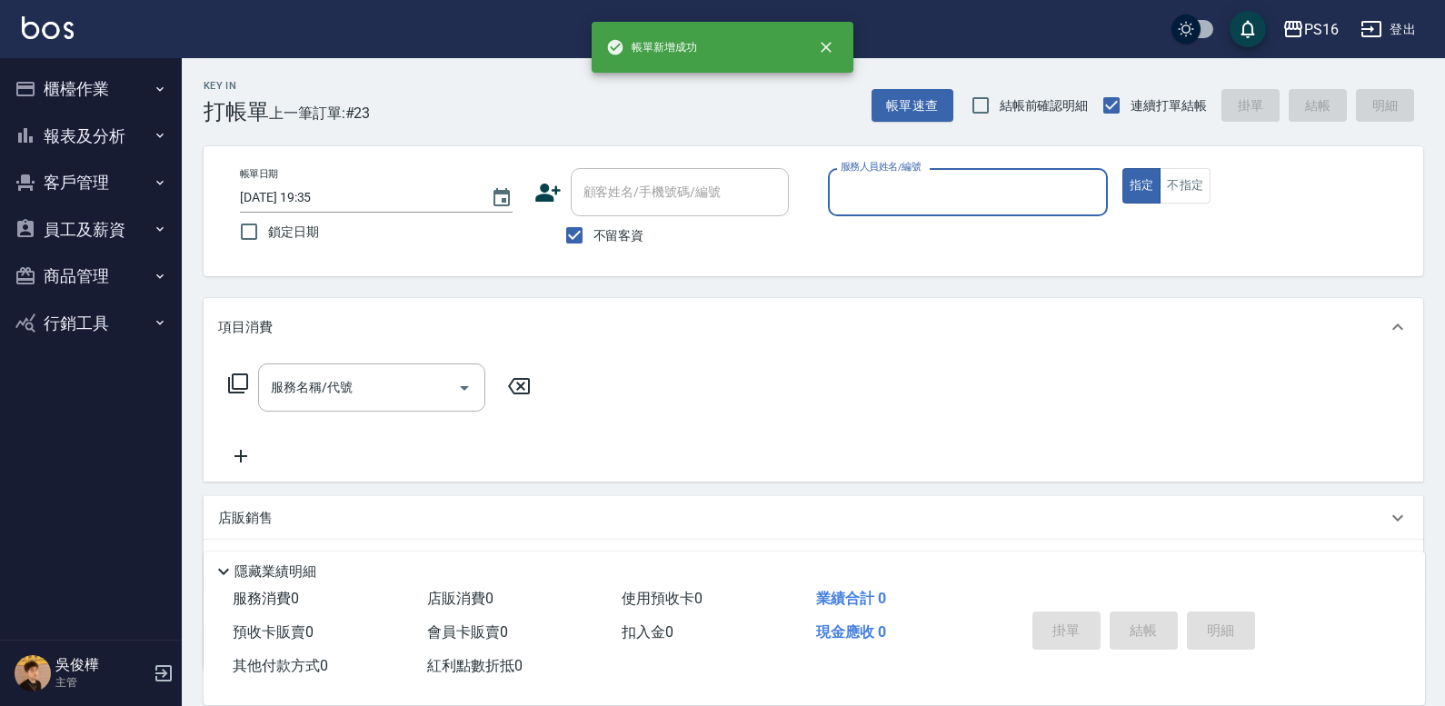
type input "6"
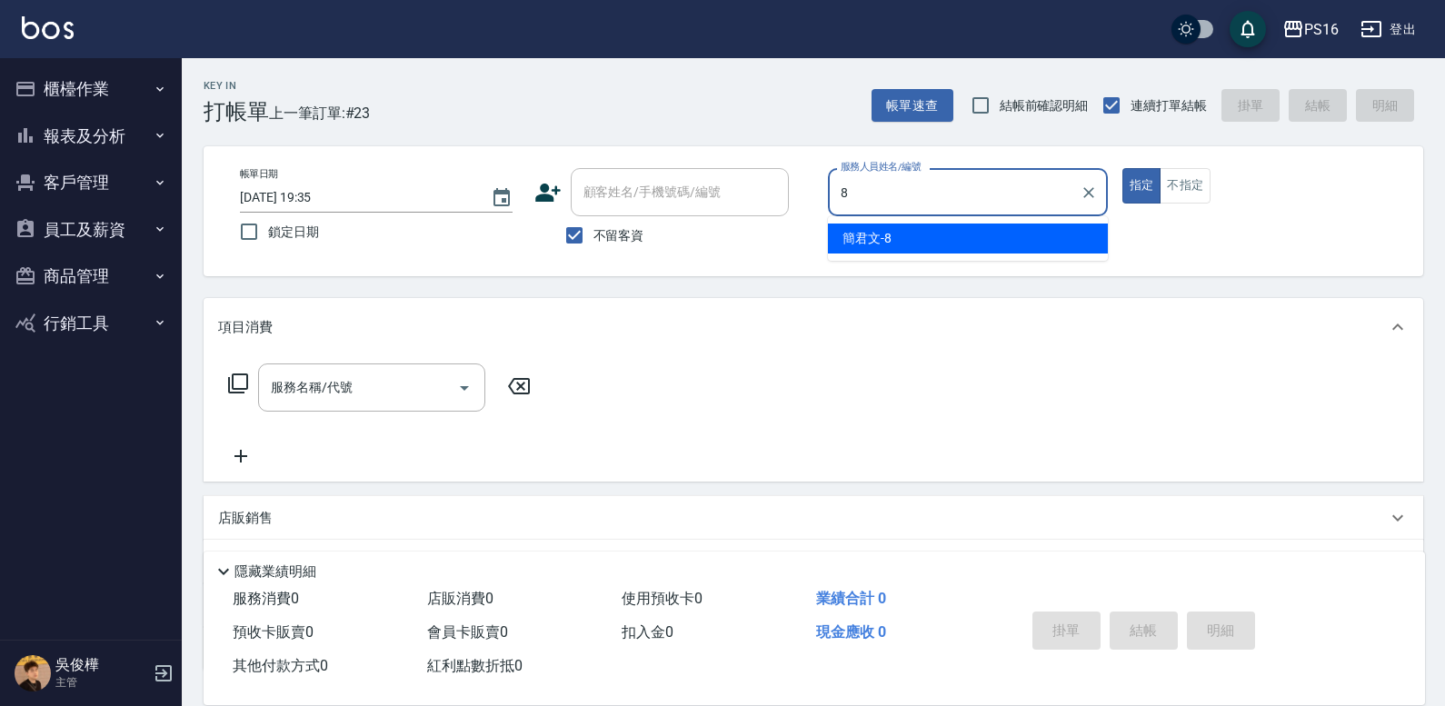
type input "簡君文-8"
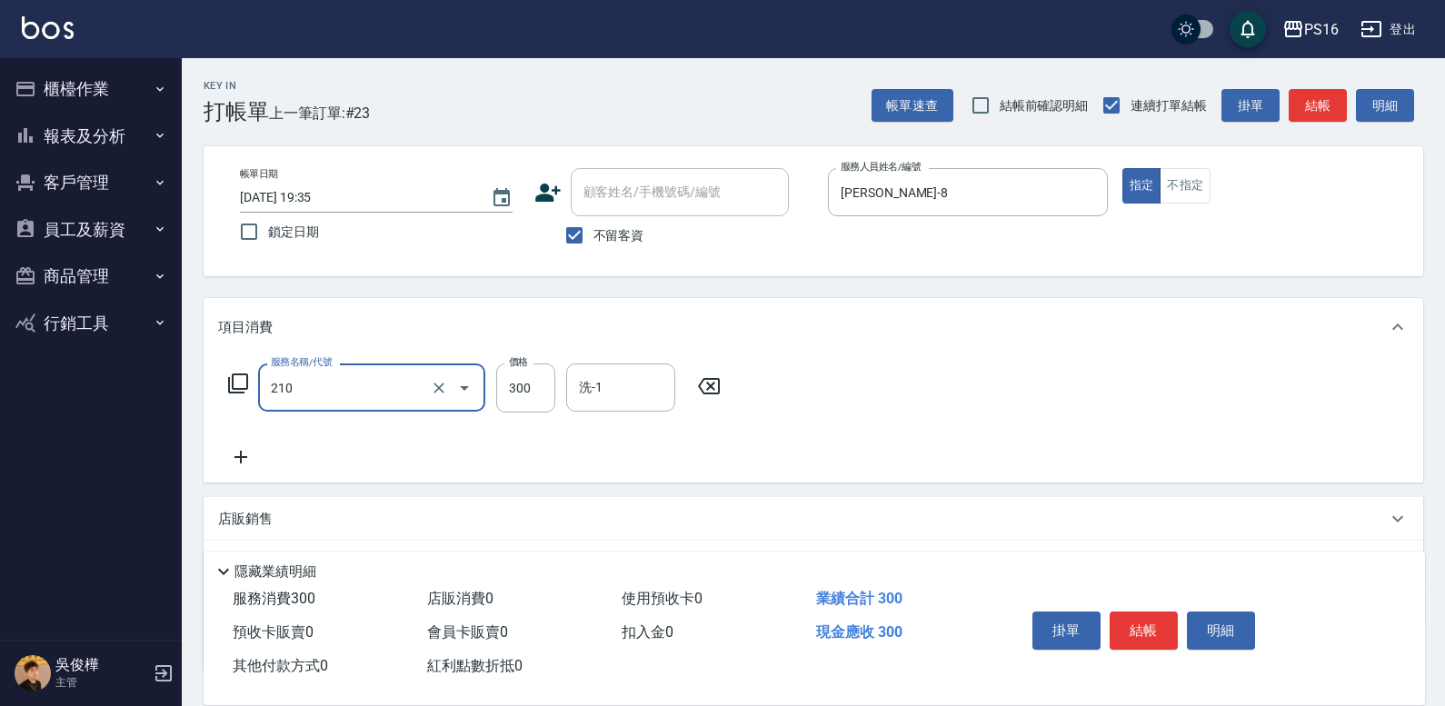
type input "歐娜洗髮精(210)"
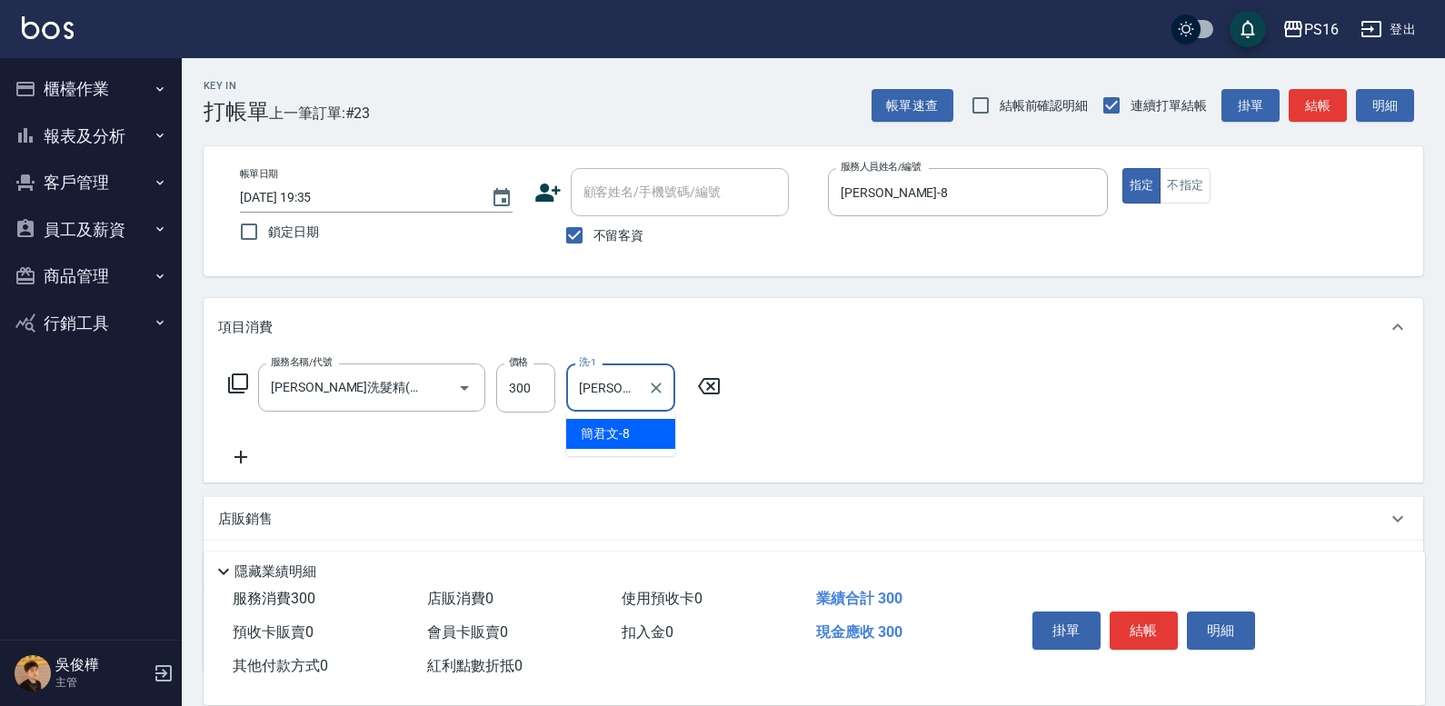
type input "簡君文-8"
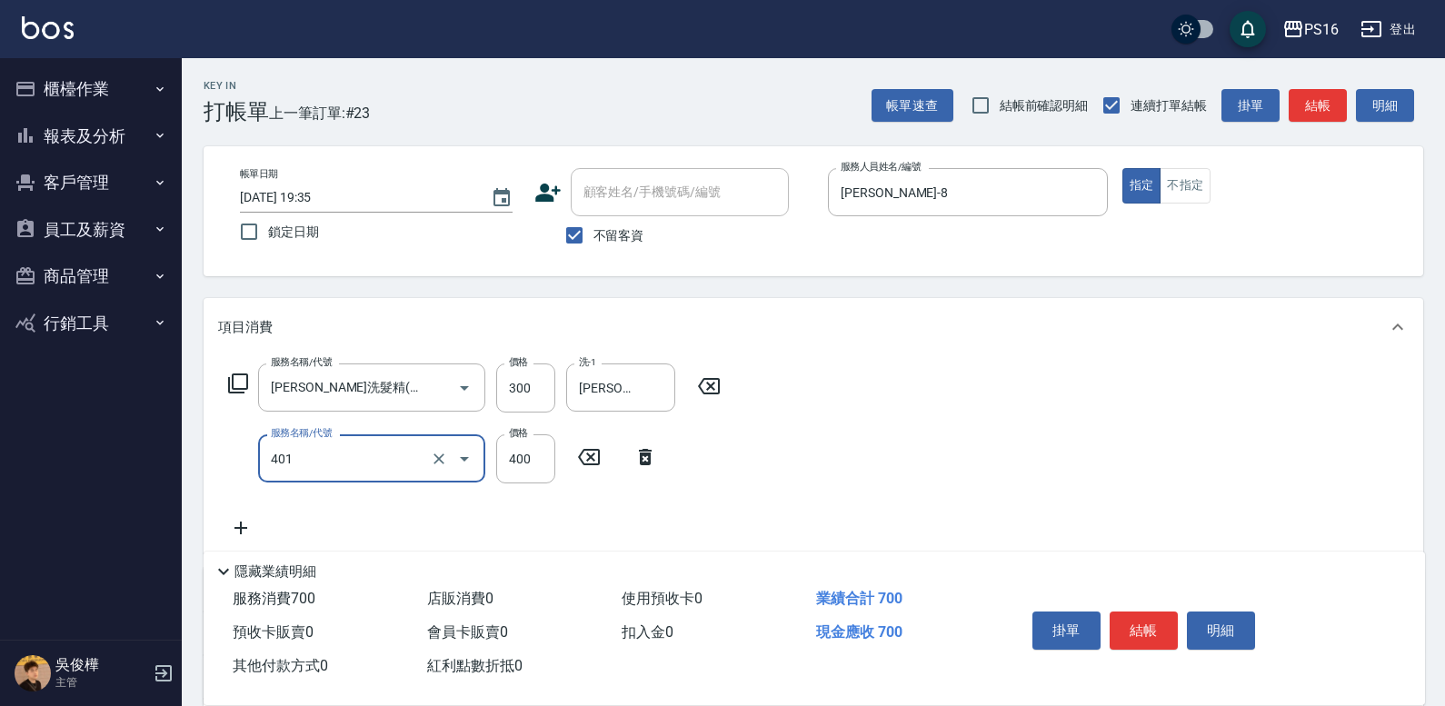
type input "剪髮(401)"
type input "250"
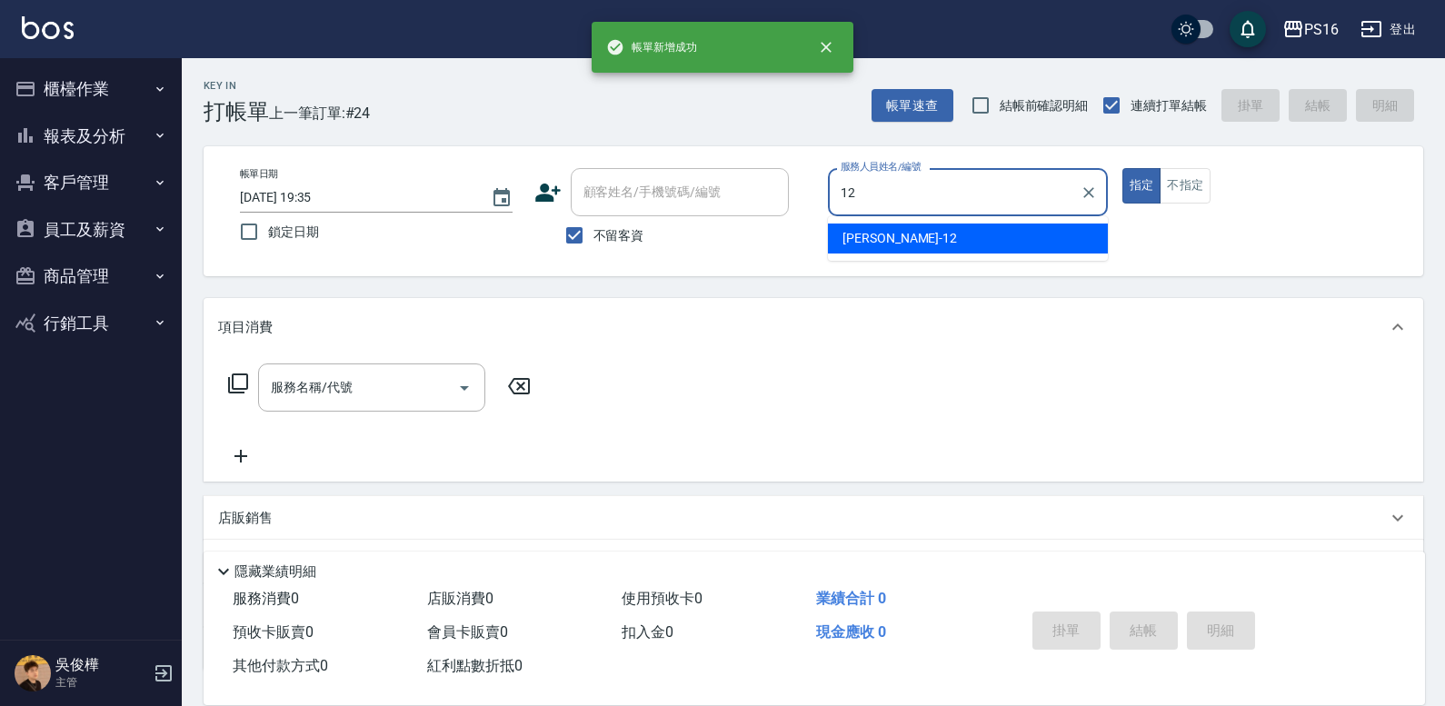
type input "林俞萱-12"
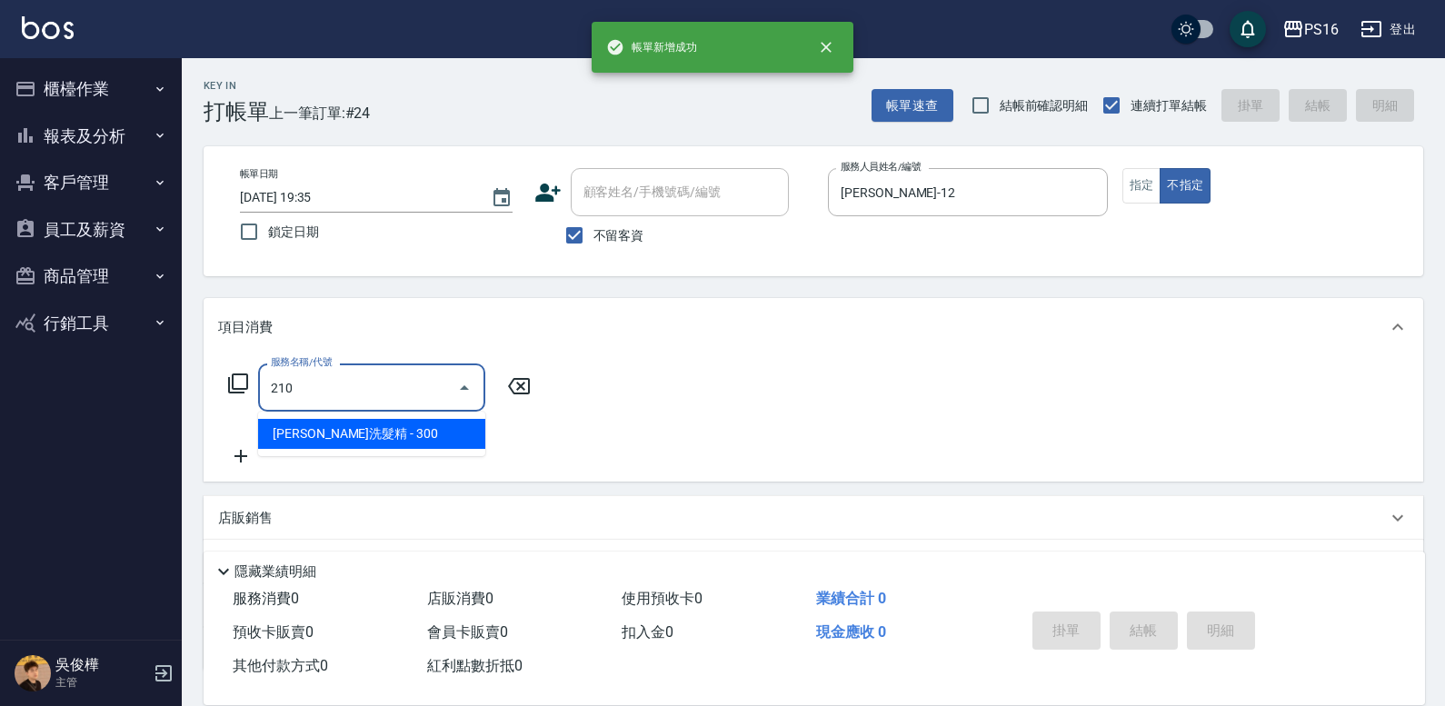
type input "歐娜洗髮精(210)"
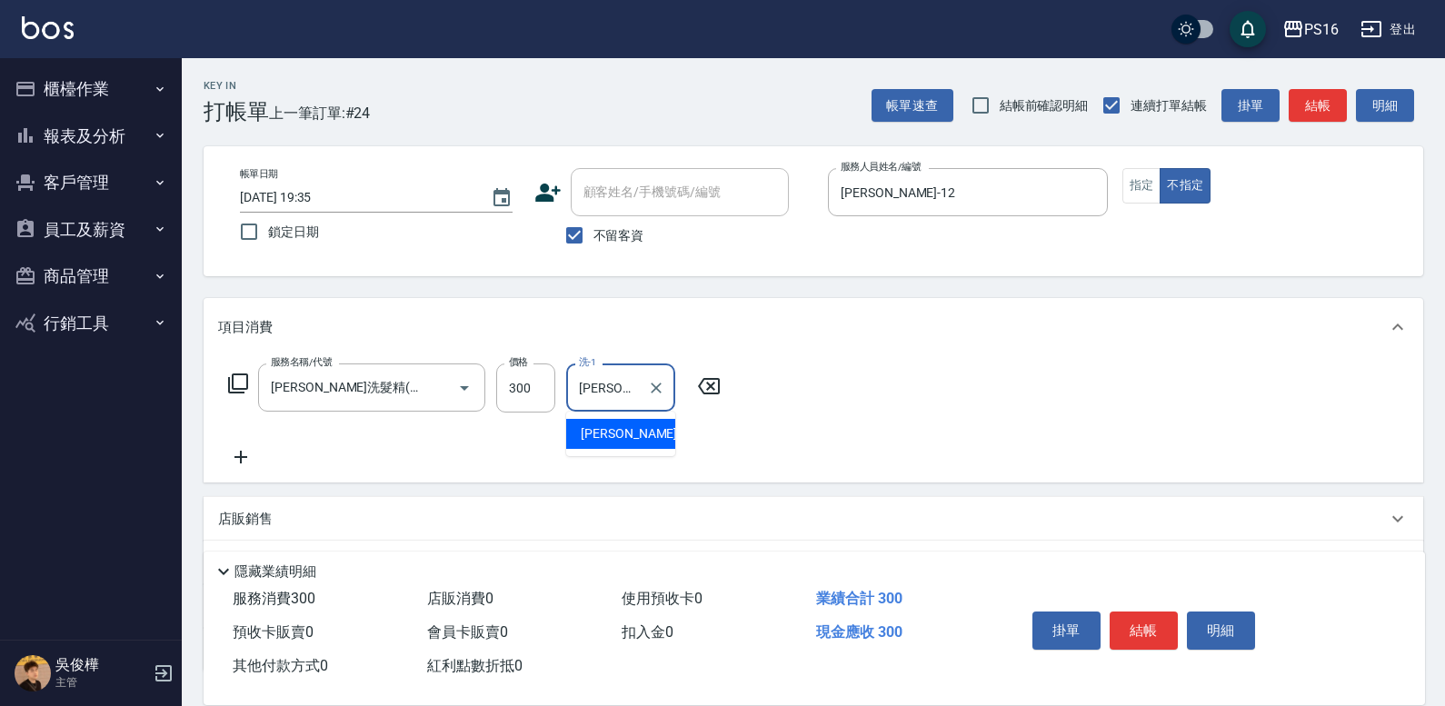
type input "林裕芳-21"
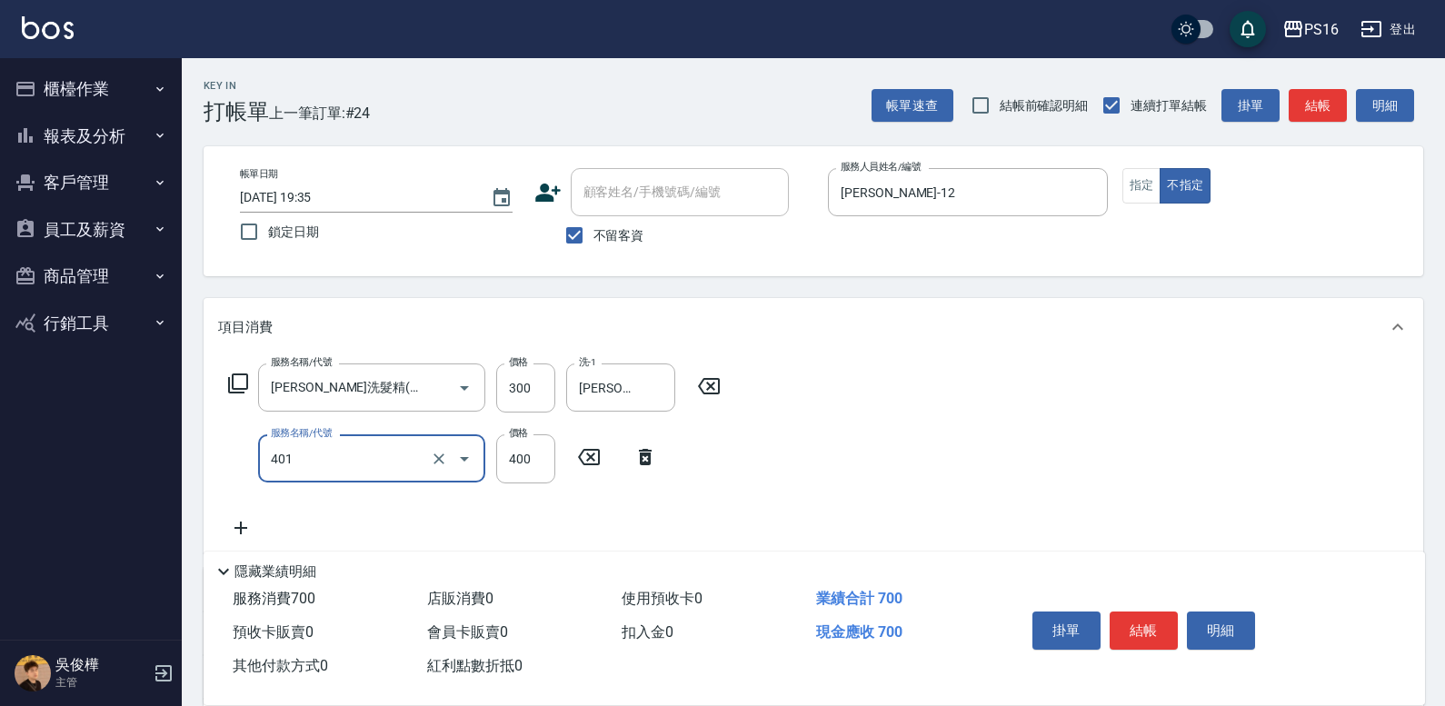
type input "剪髮(401)"
type input "200"
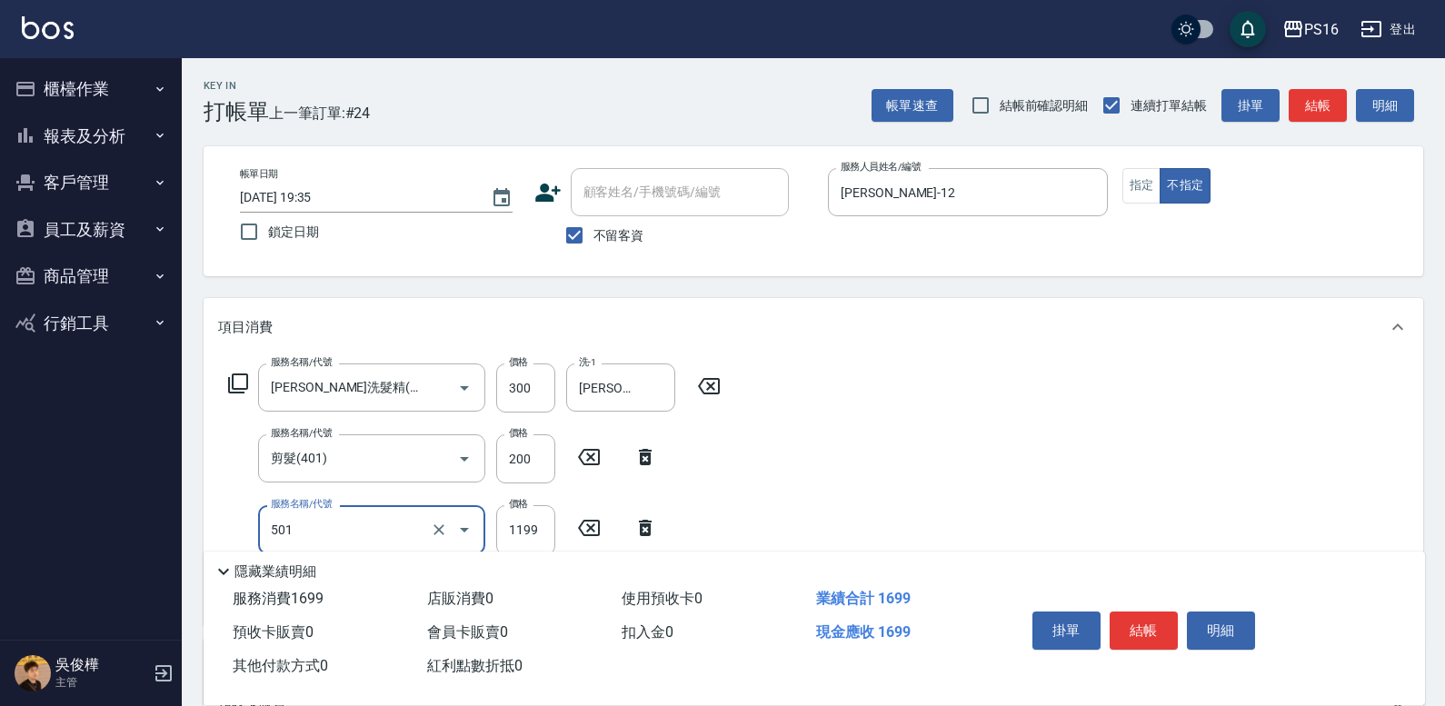
type input "染髮(501)"
type input "1700"
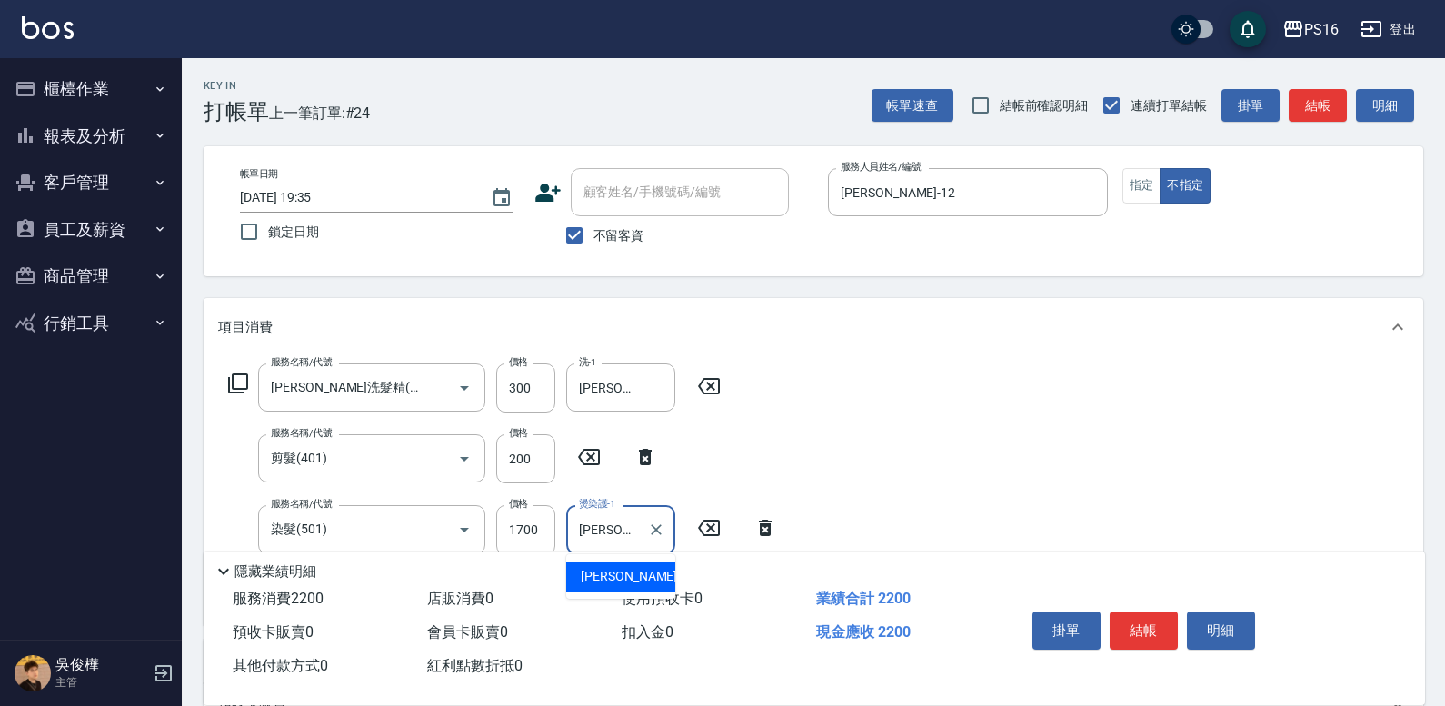
type input "林裕芳-21"
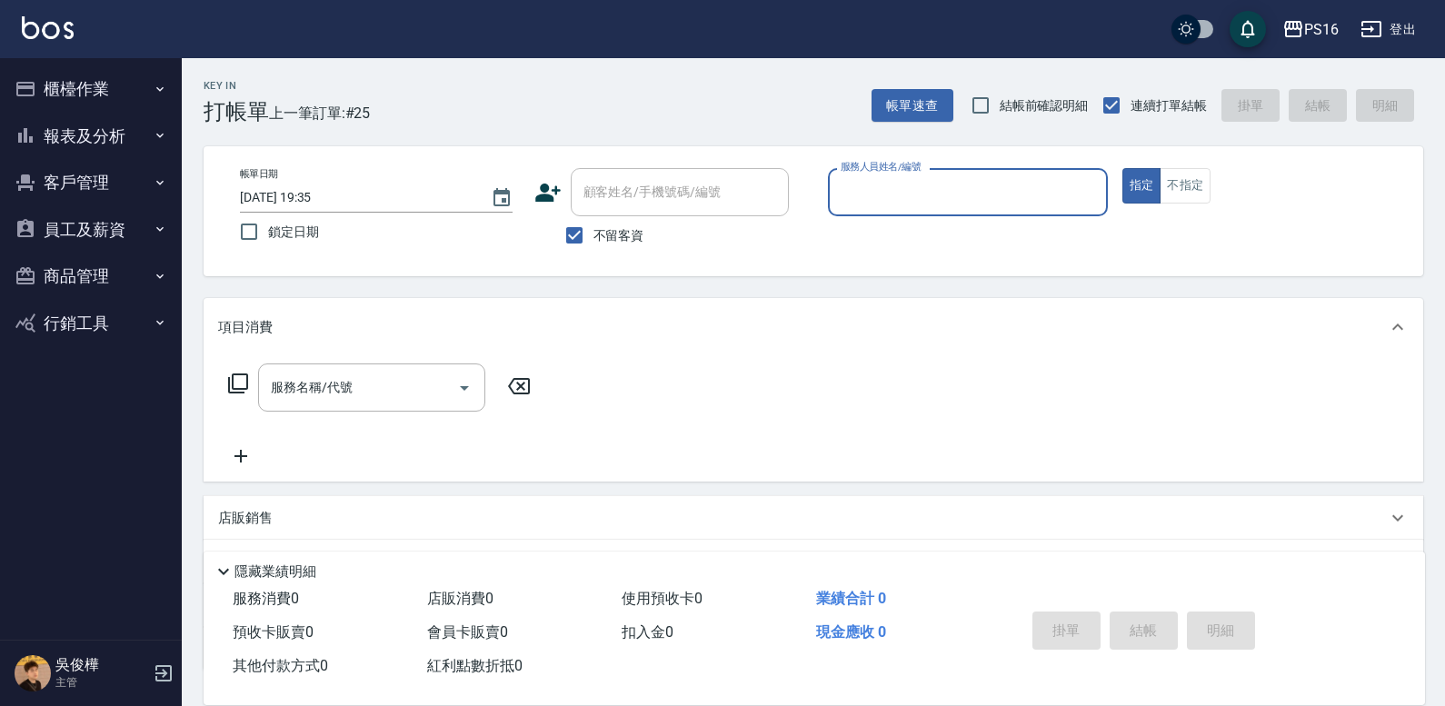
click at [115, 127] on button "報表及分析" at bounding box center [90, 136] width 167 height 47
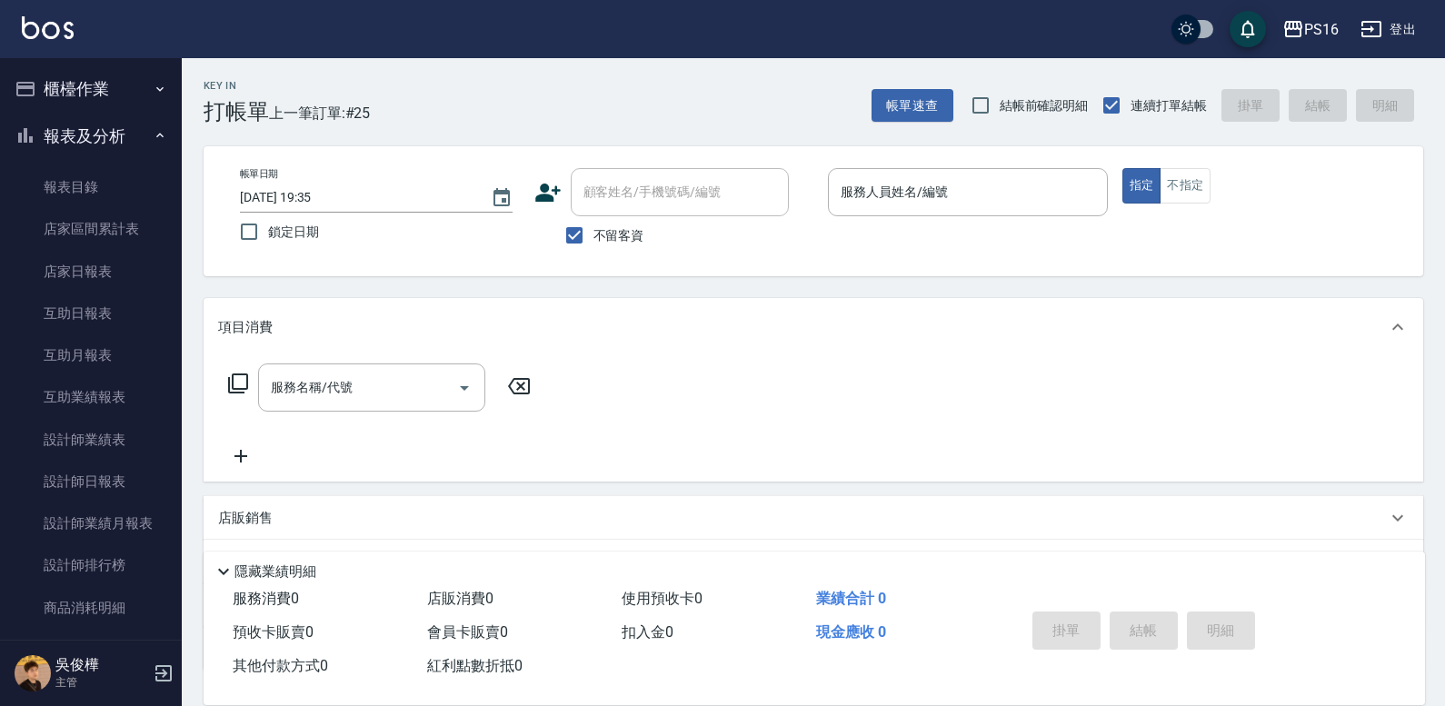
click at [115, 127] on button "報表及分析" at bounding box center [90, 136] width 167 height 47
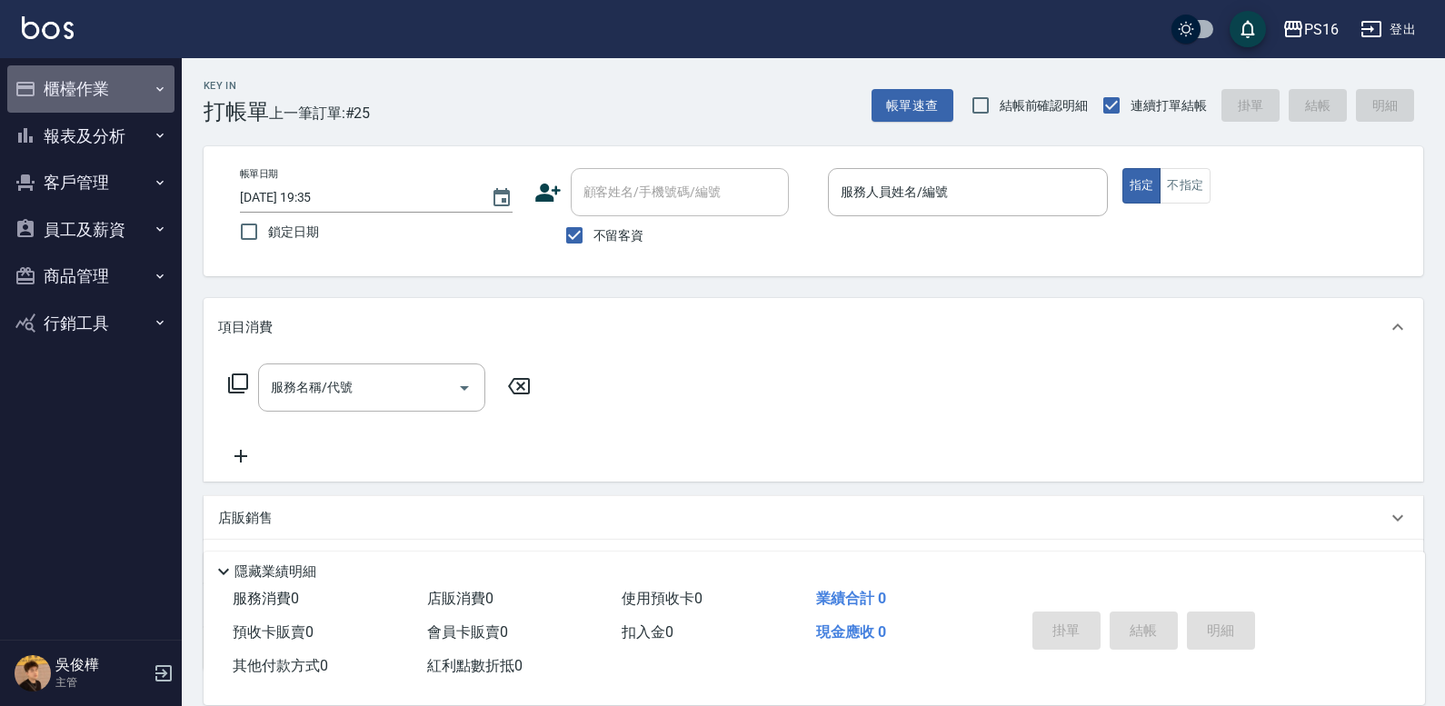
click at [119, 89] on button "櫃檯作業" at bounding box center [90, 88] width 167 height 47
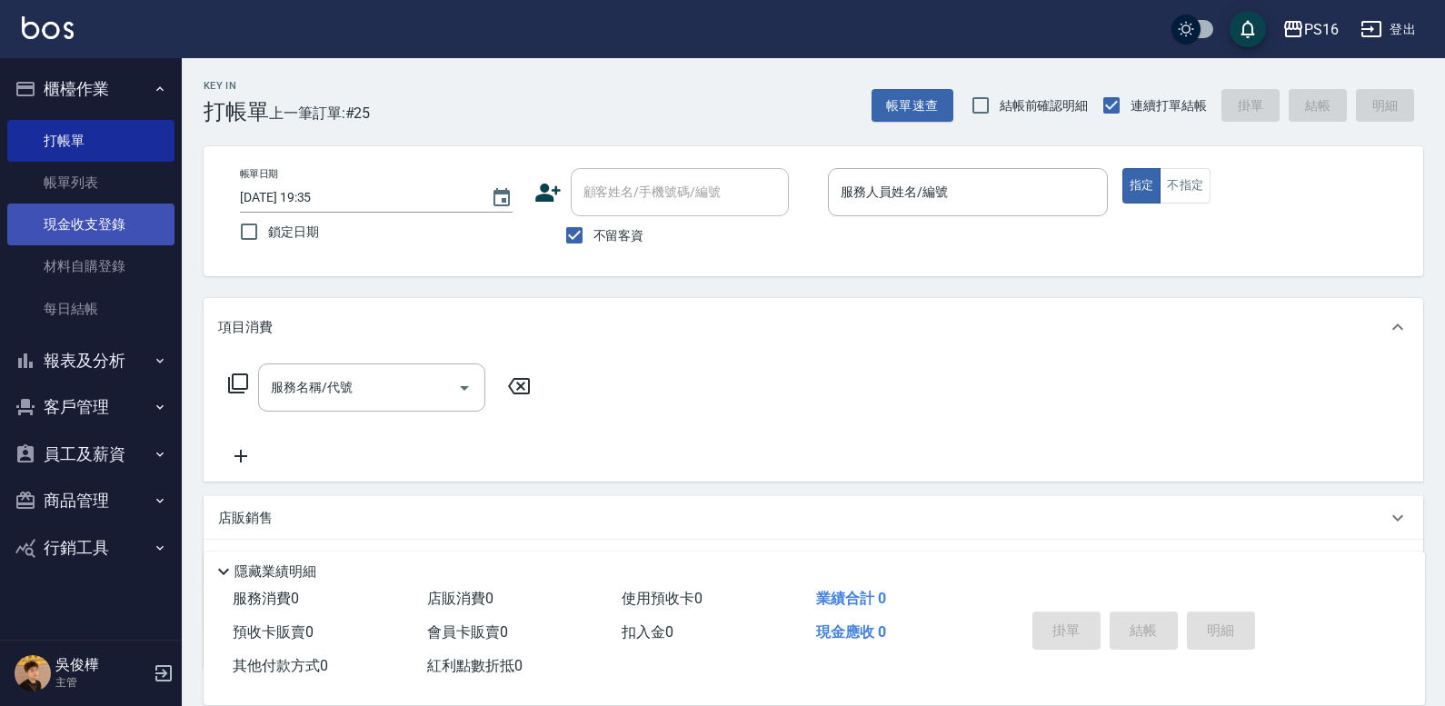
click at [130, 236] on link "現金收支登錄" at bounding box center [90, 225] width 167 height 42
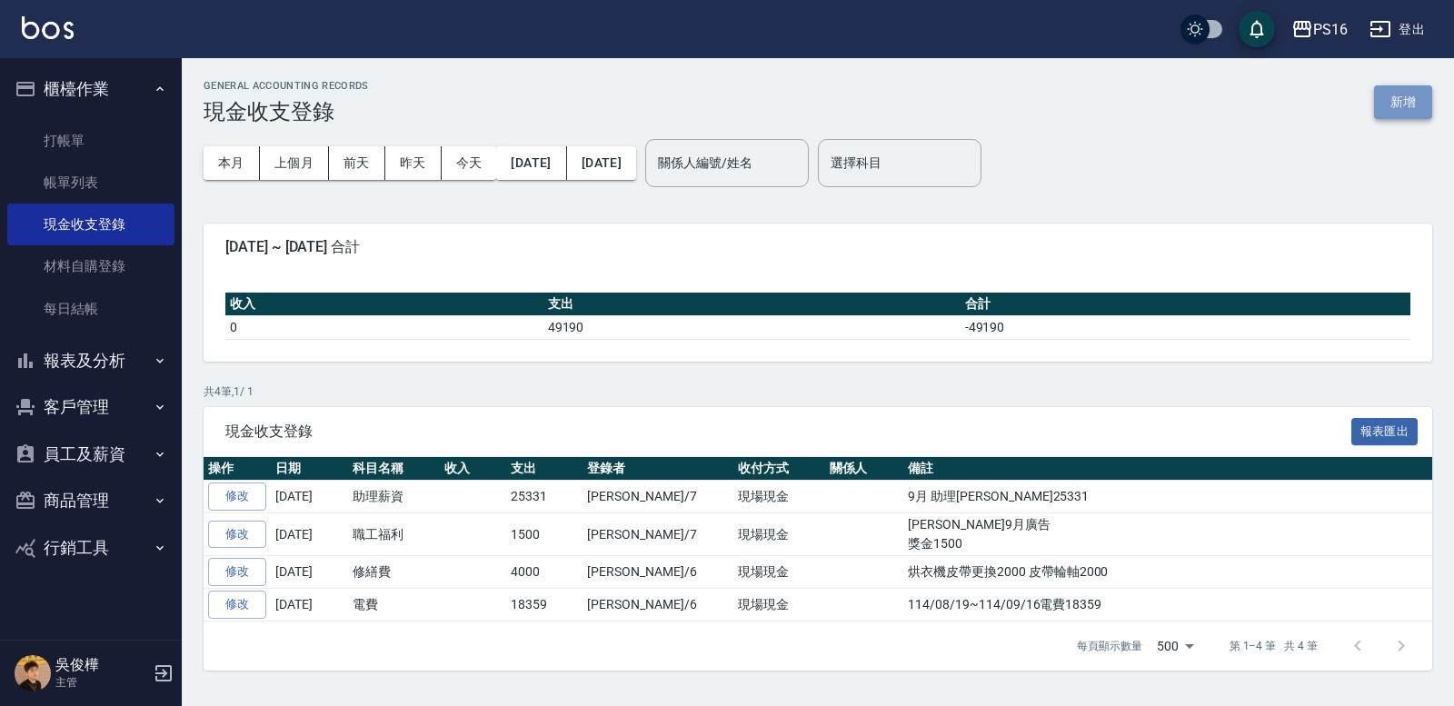
click at [898, 108] on button "新增" at bounding box center [1403, 102] width 58 height 34
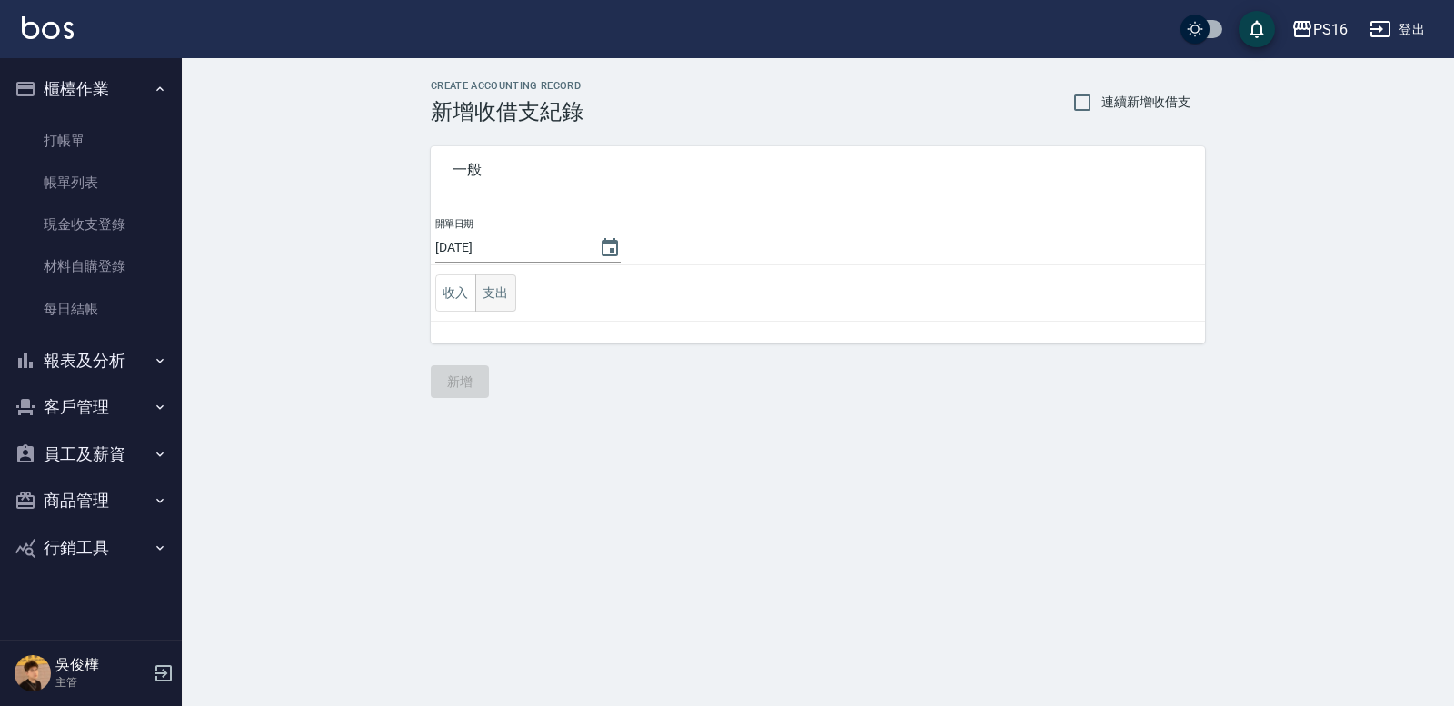
click at [501, 288] on button "支出" at bounding box center [495, 292] width 41 height 37
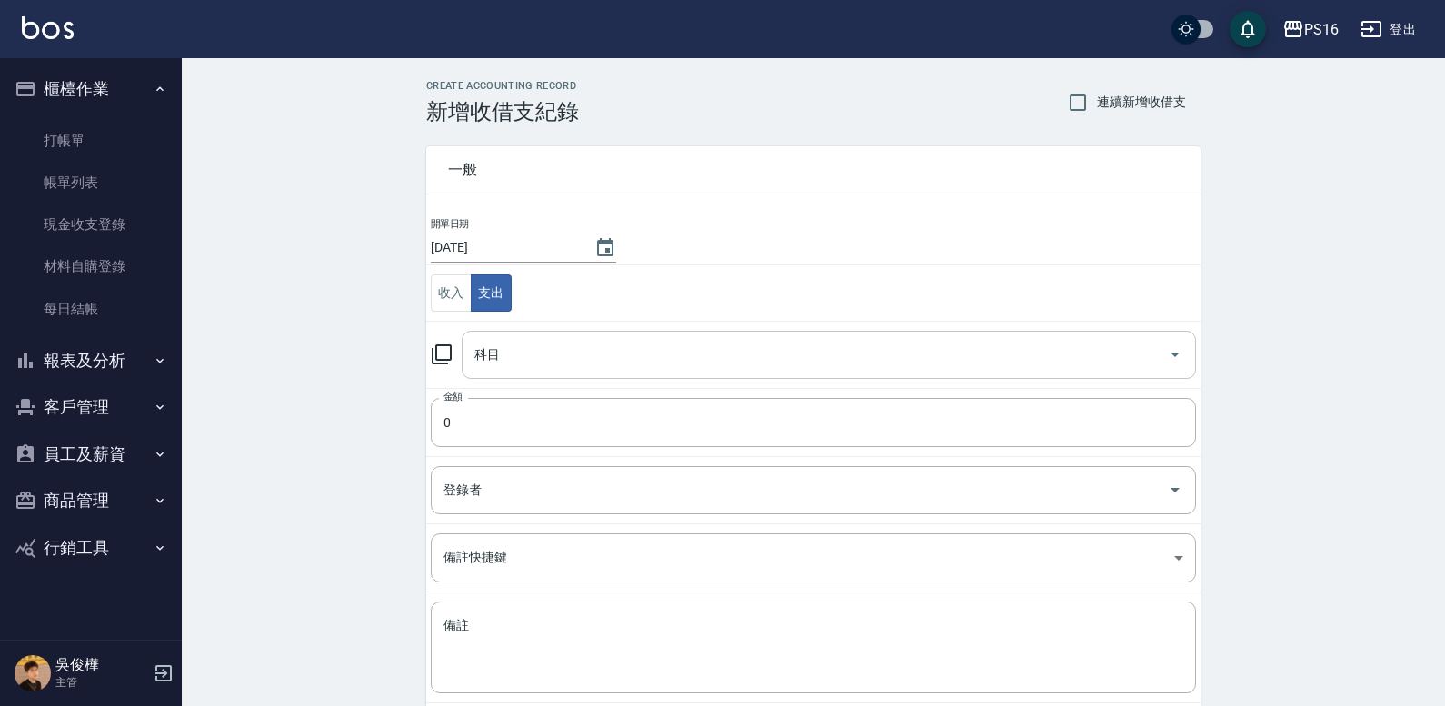
click at [521, 348] on input "科目" at bounding box center [815, 355] width 691 height 32
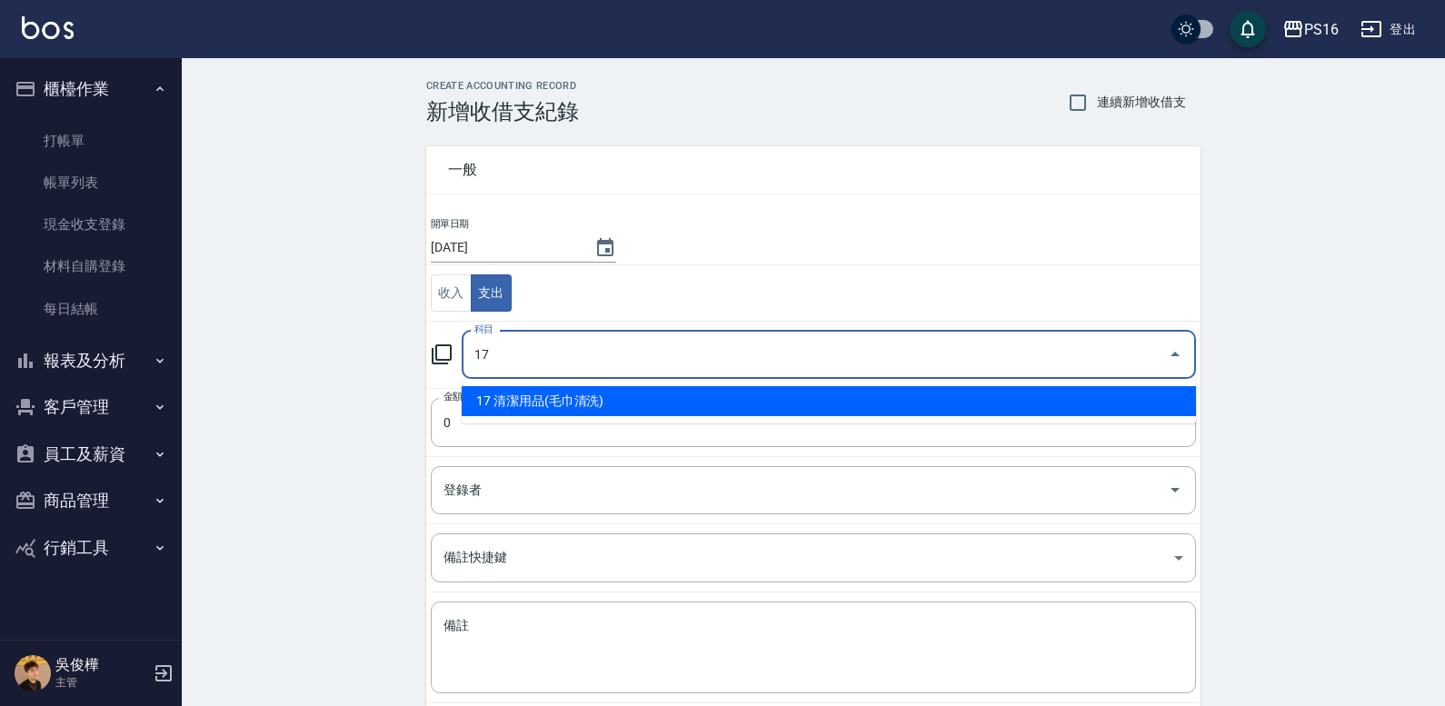
type input "17 清潔用品(毛巾清洗)"
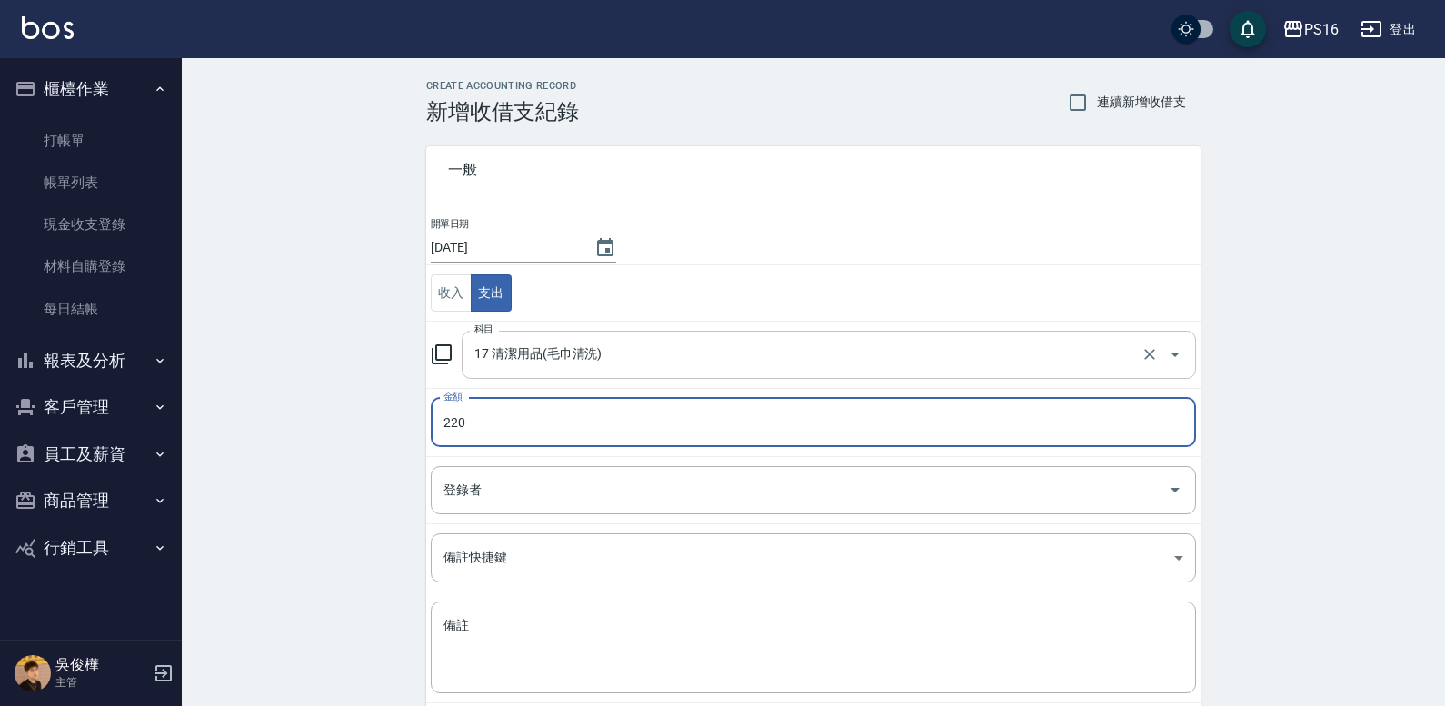
type input "220"
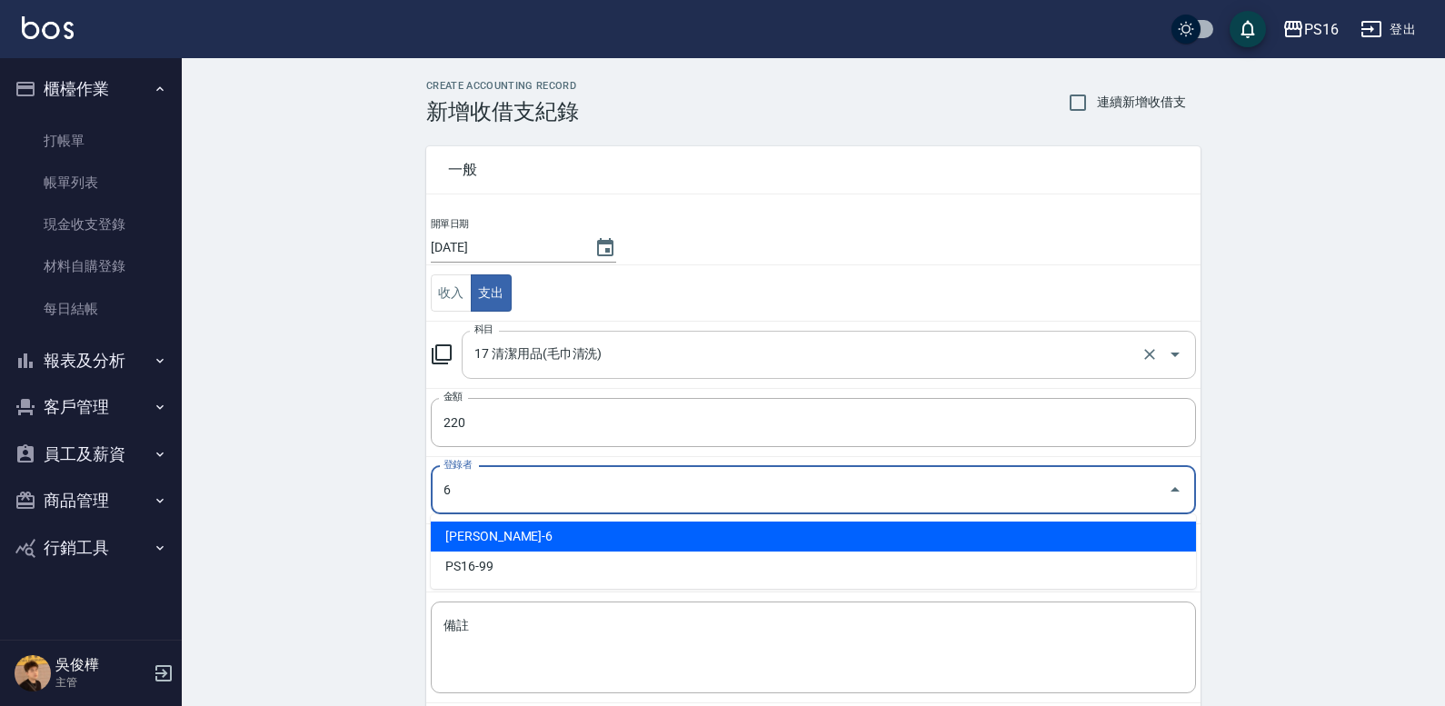
type input "吳俊樺-6"
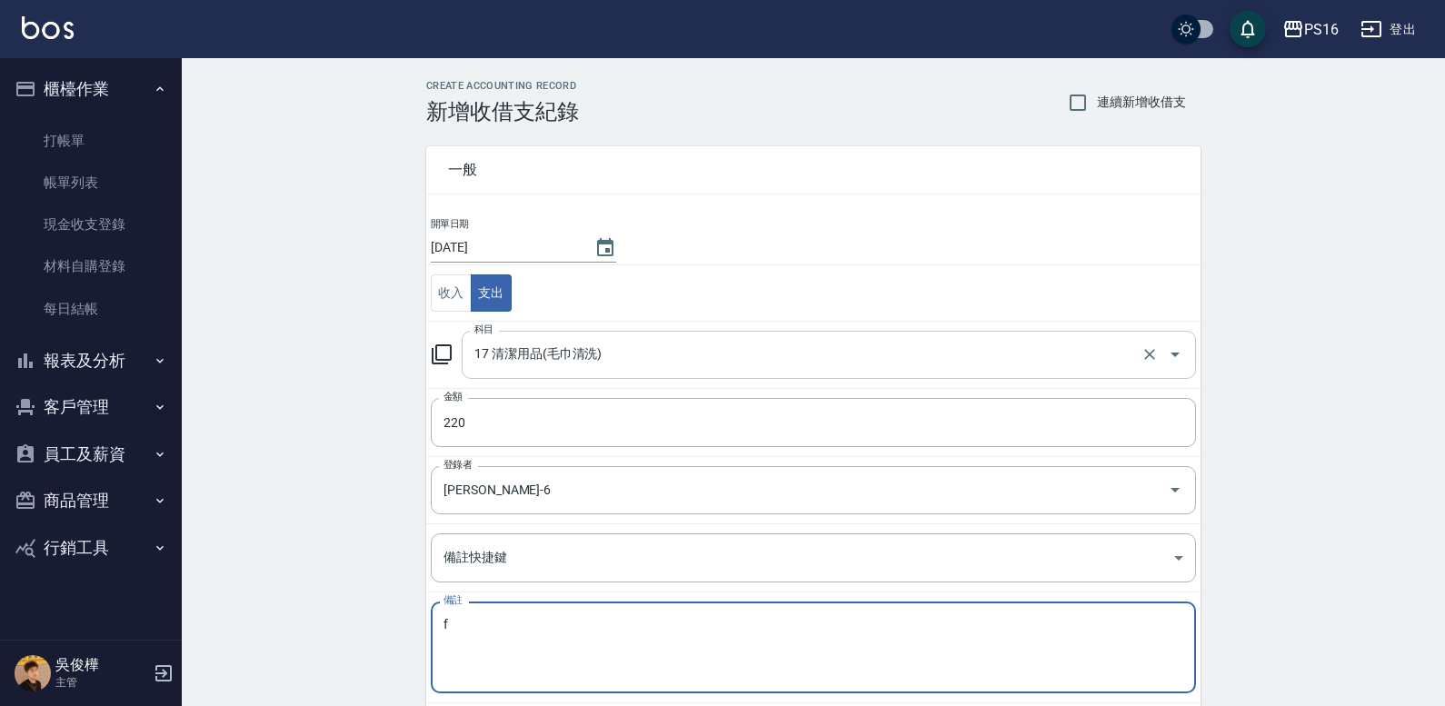
type textarea "f"
type textarea "ㄑ"
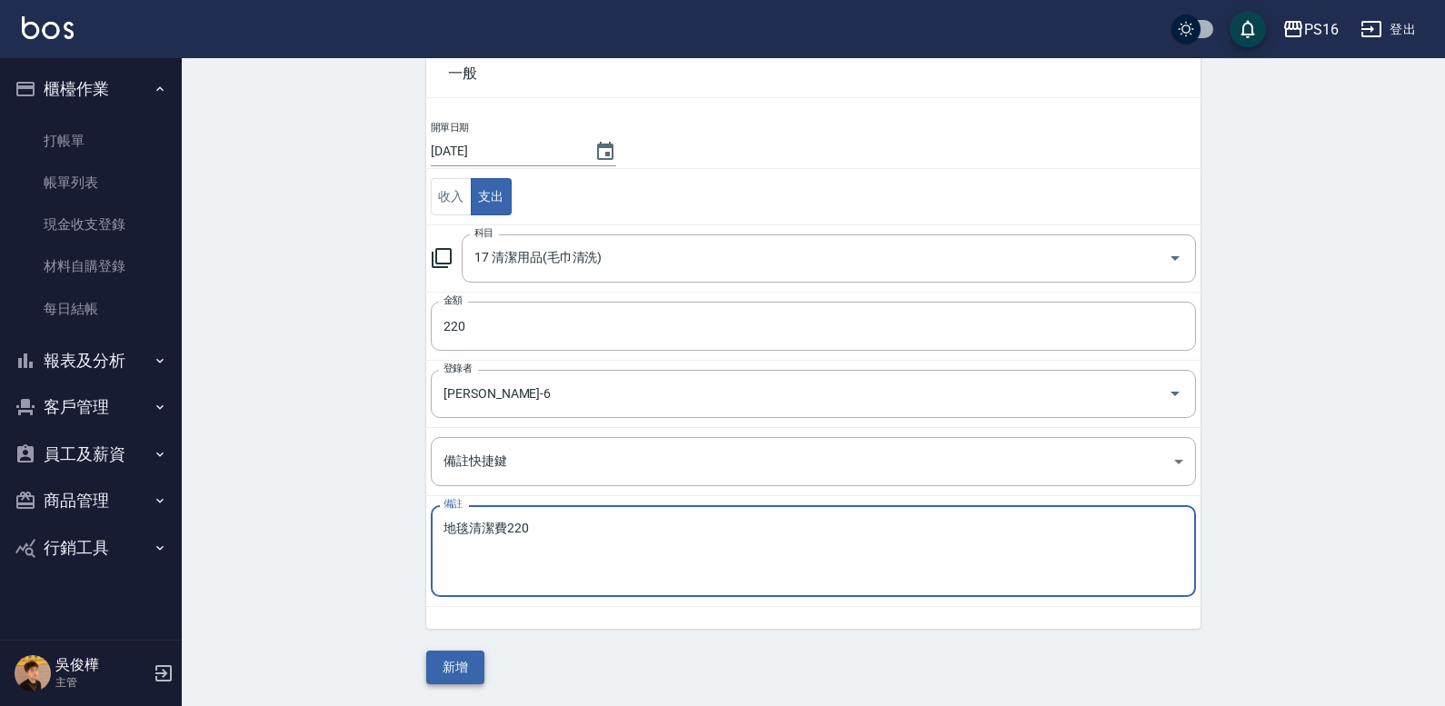
type textarea "地毯清潔費220"
click at [437, 668] on button "新增" at bounding box center [455, 668] width 58 height 34
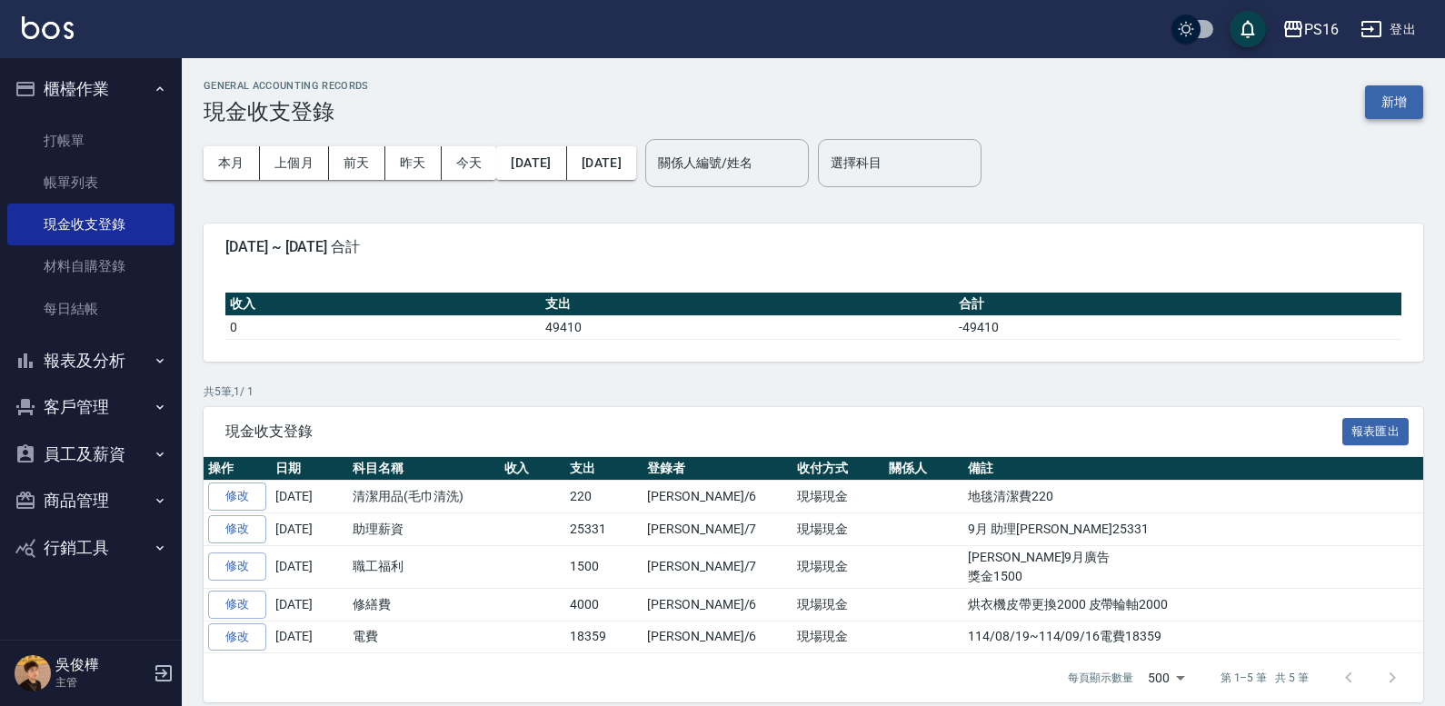
click at [898, 98] on button "新增" at bounding box center [1394, 102] width 58 height 34
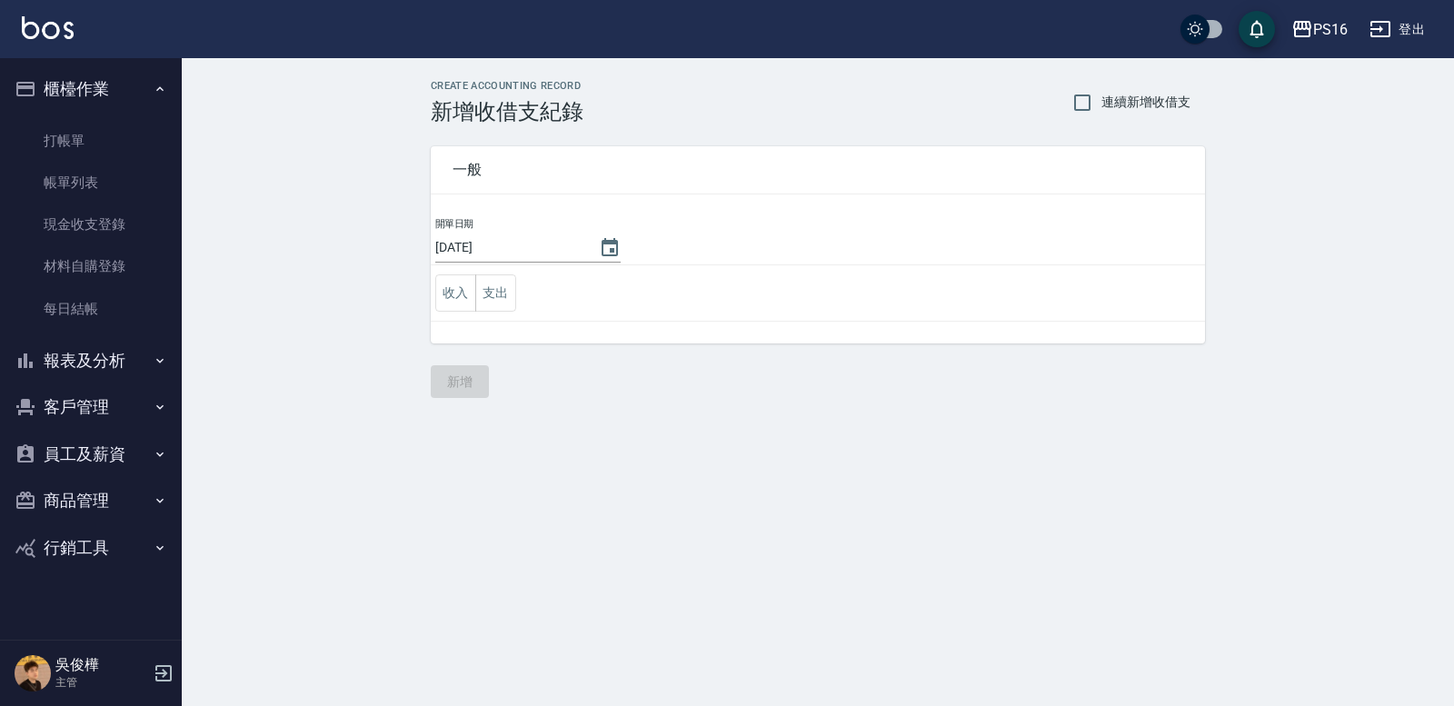
click at [516, 292] on td "收入 支出" at bounding box center [818, 293] width 774 height 56
click at [515, 293] on button "支出" at bounding box center [495, 292] width 41 height 37
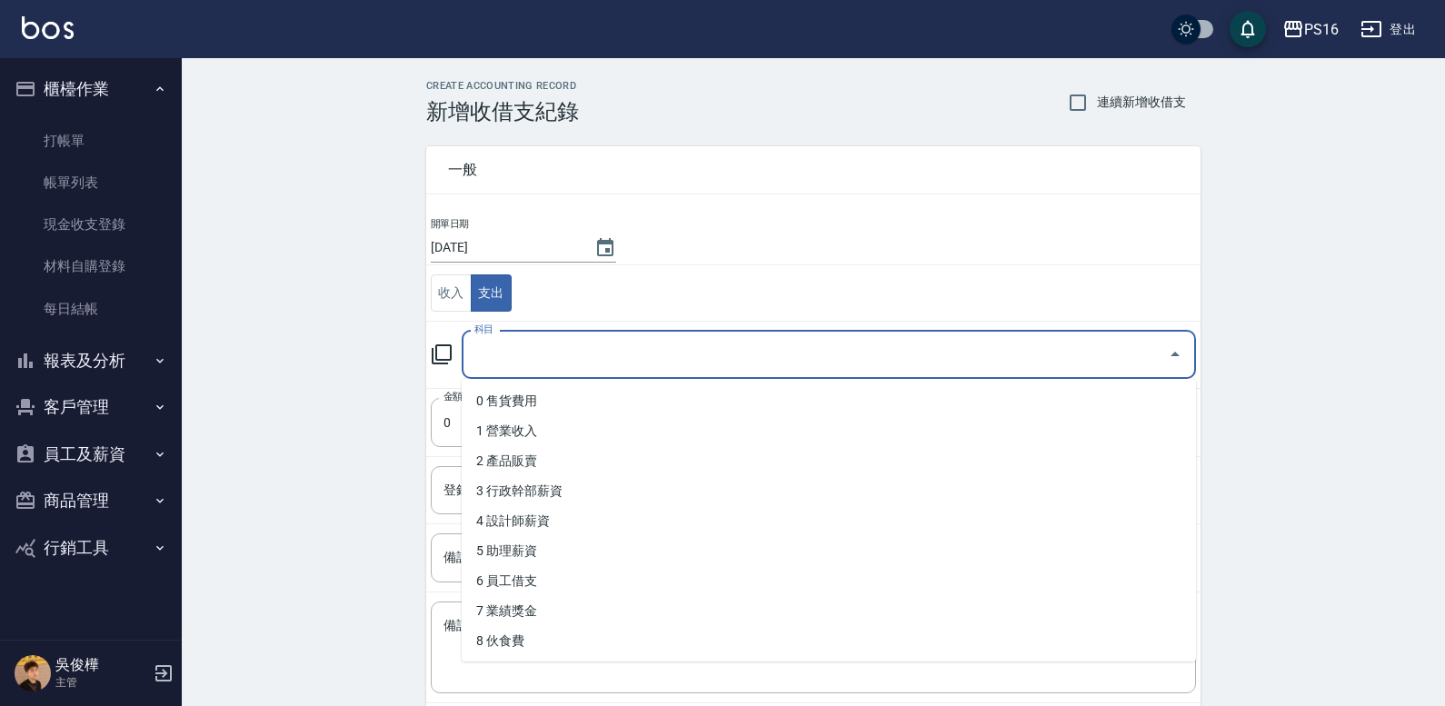
click at [549, 365] on input "科目" at bounding box center [815, 355] width 691 height 32
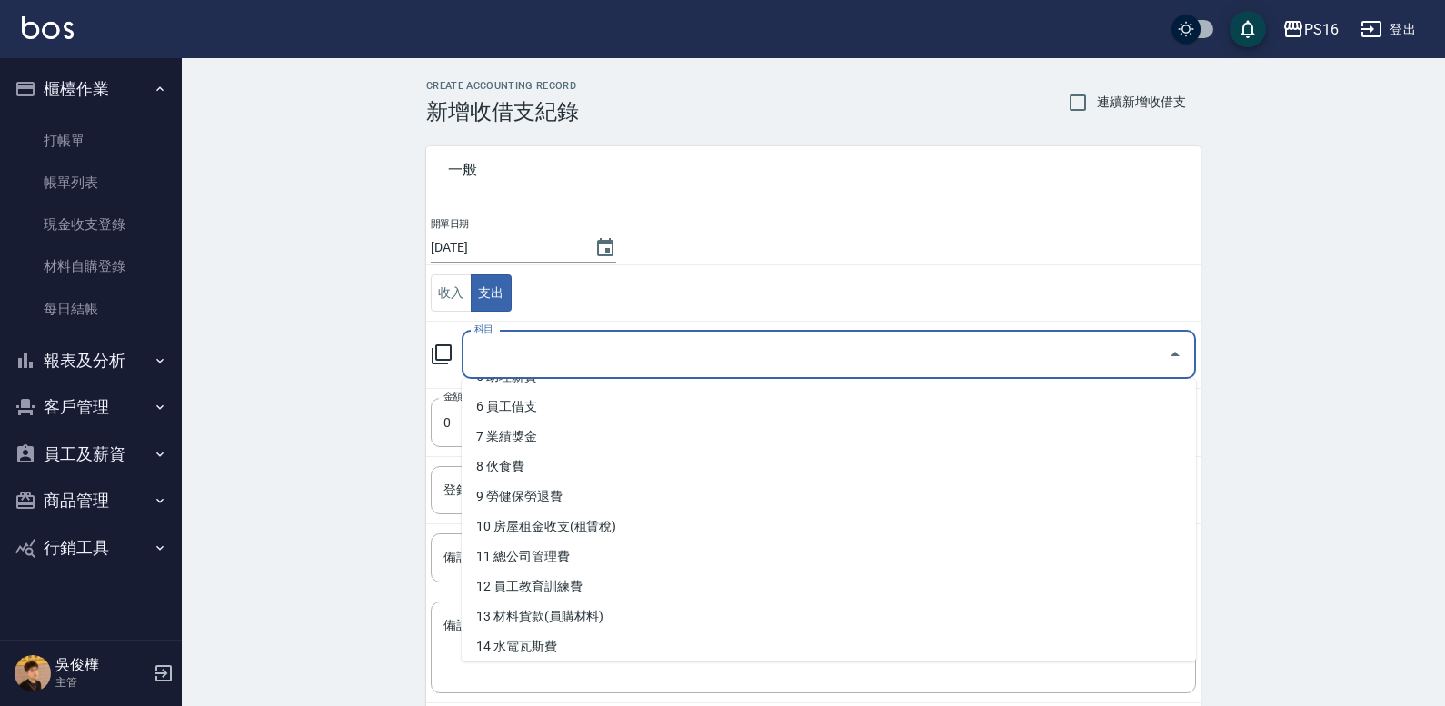
scroll to position [324, 0]
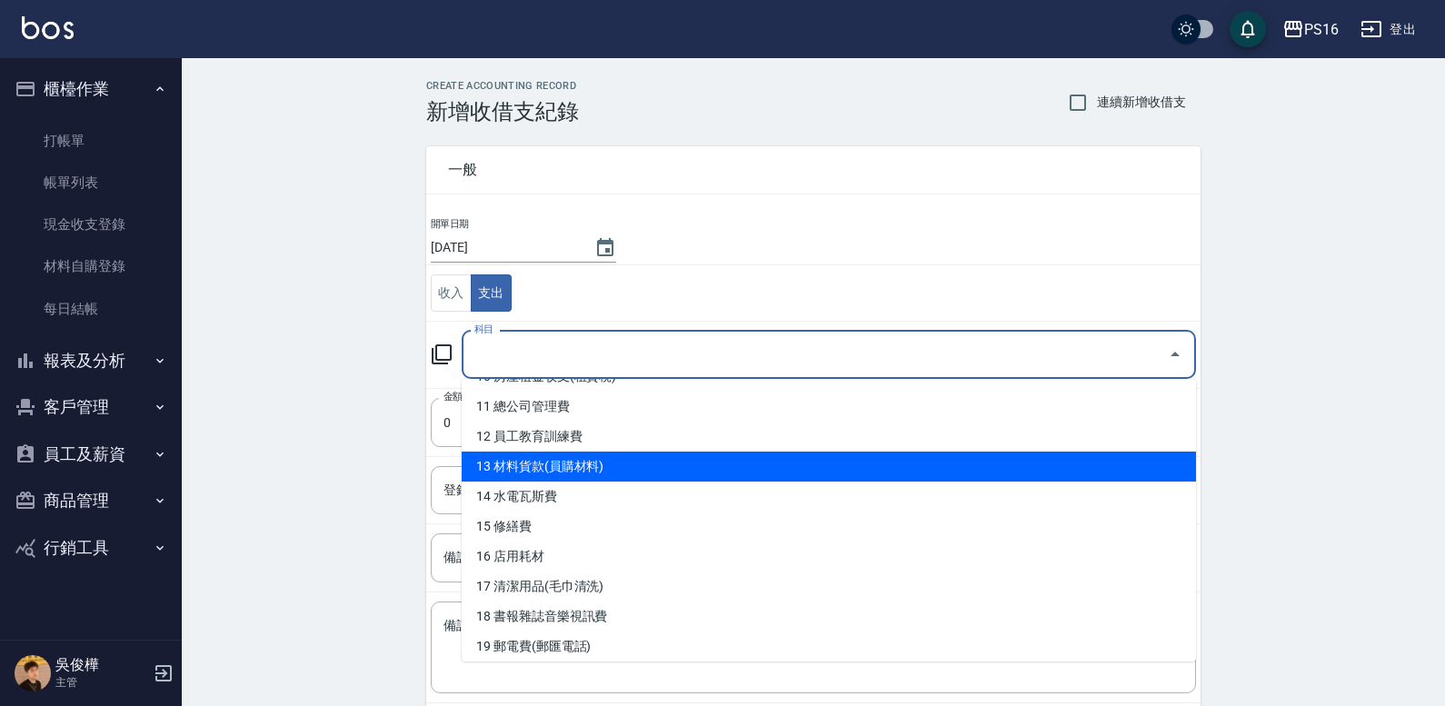
type input "13 材料貨款(員購材料)"
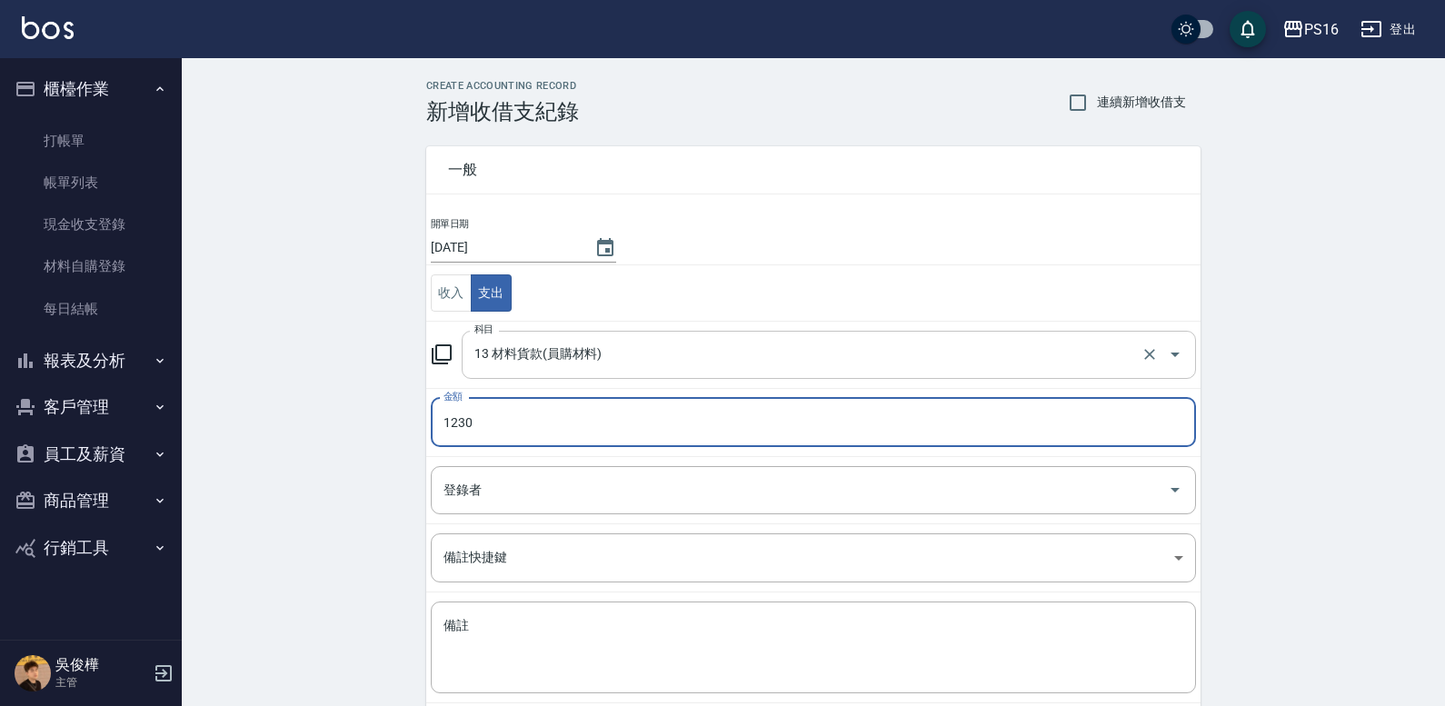
type input "1230"
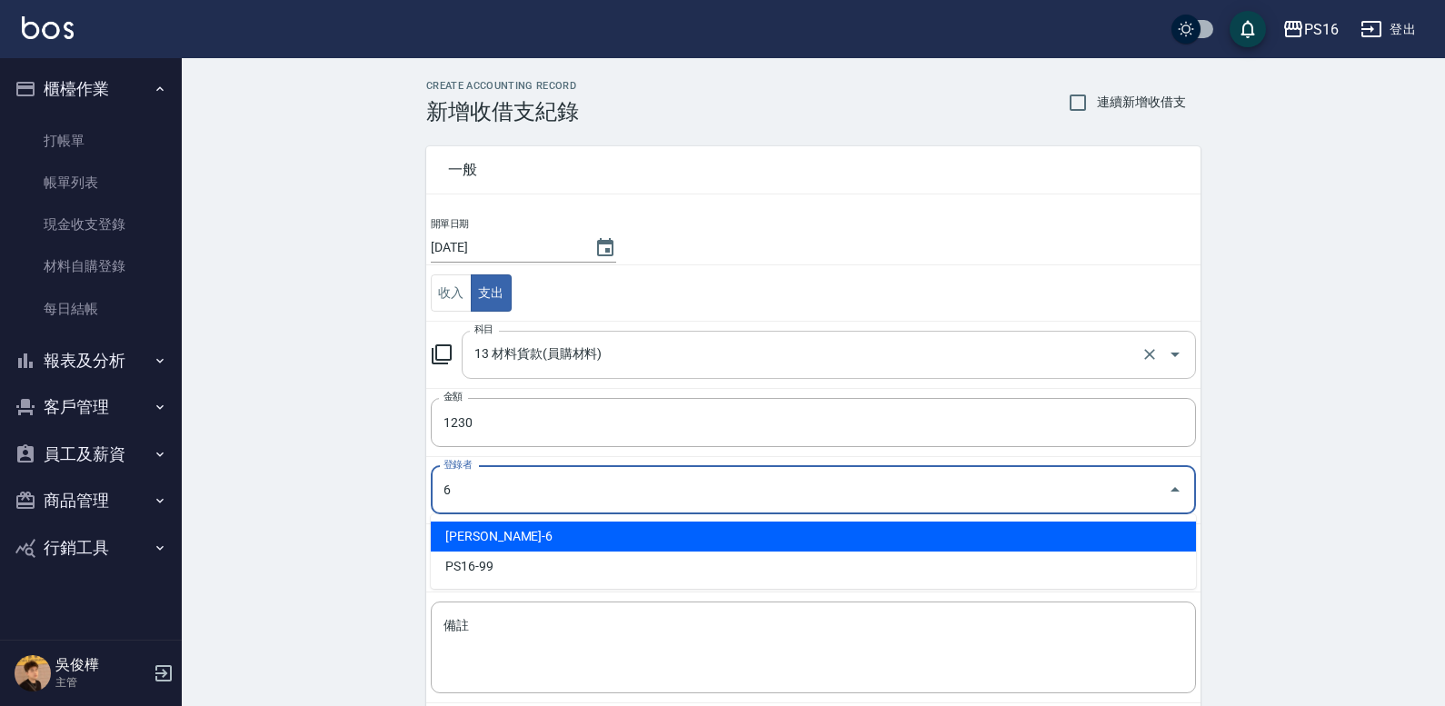
type input "吳俊樺-6"
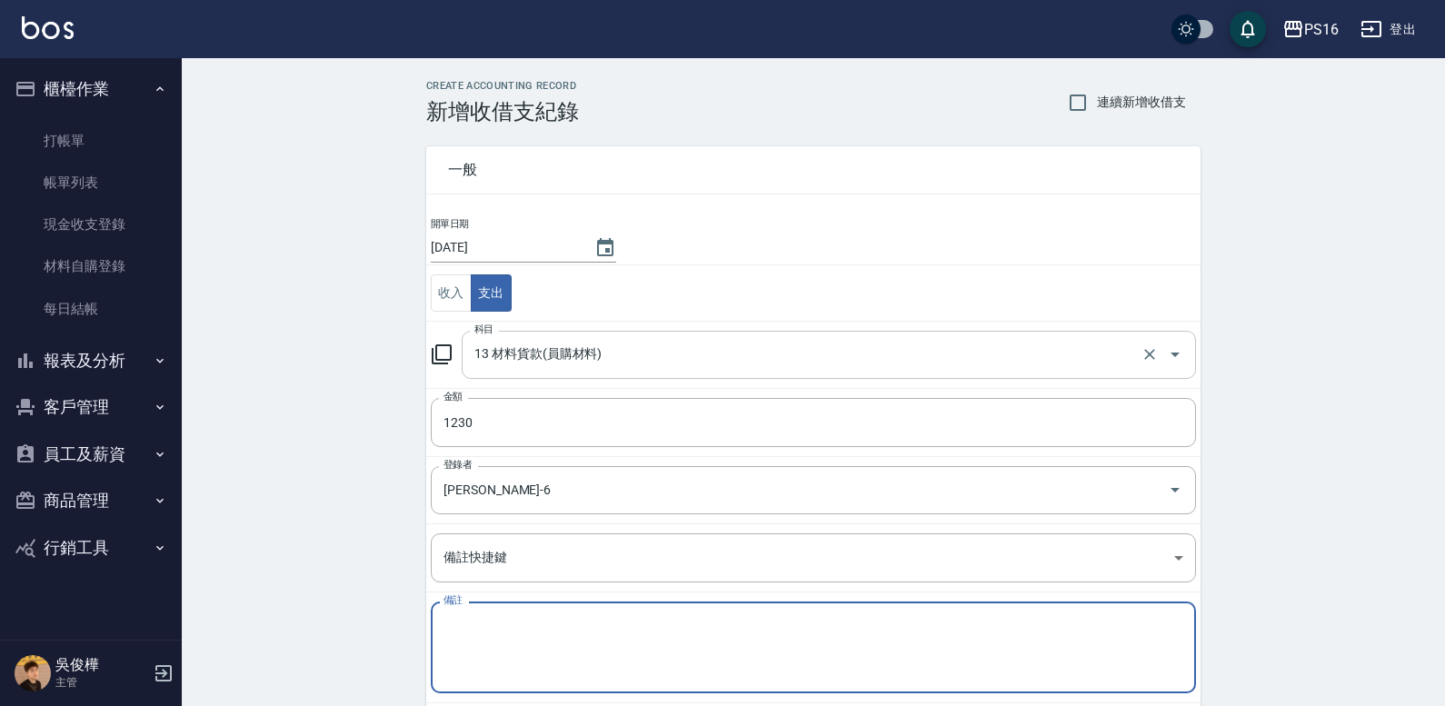
type textarea "g"
type textarea "ㄕ"
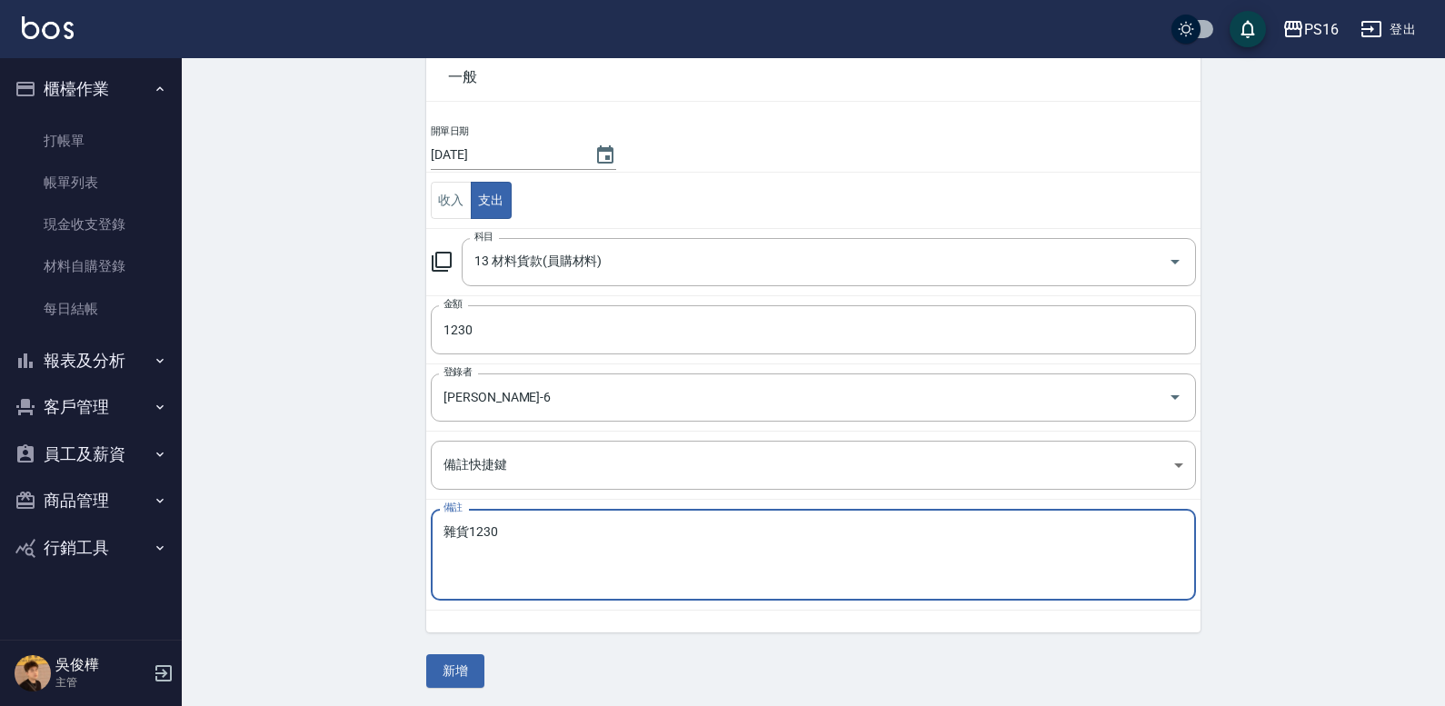
scroll to position [96, 0]
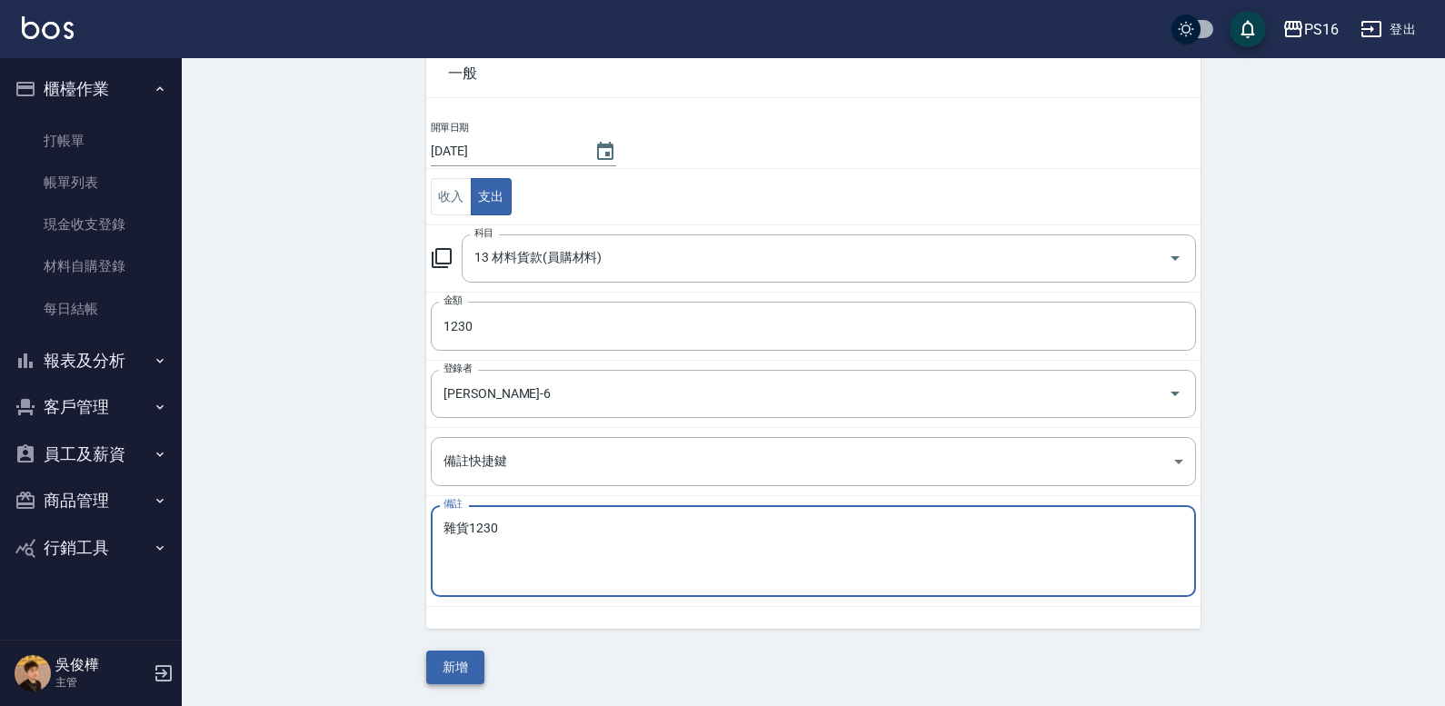
type textarea "雜貨1230"
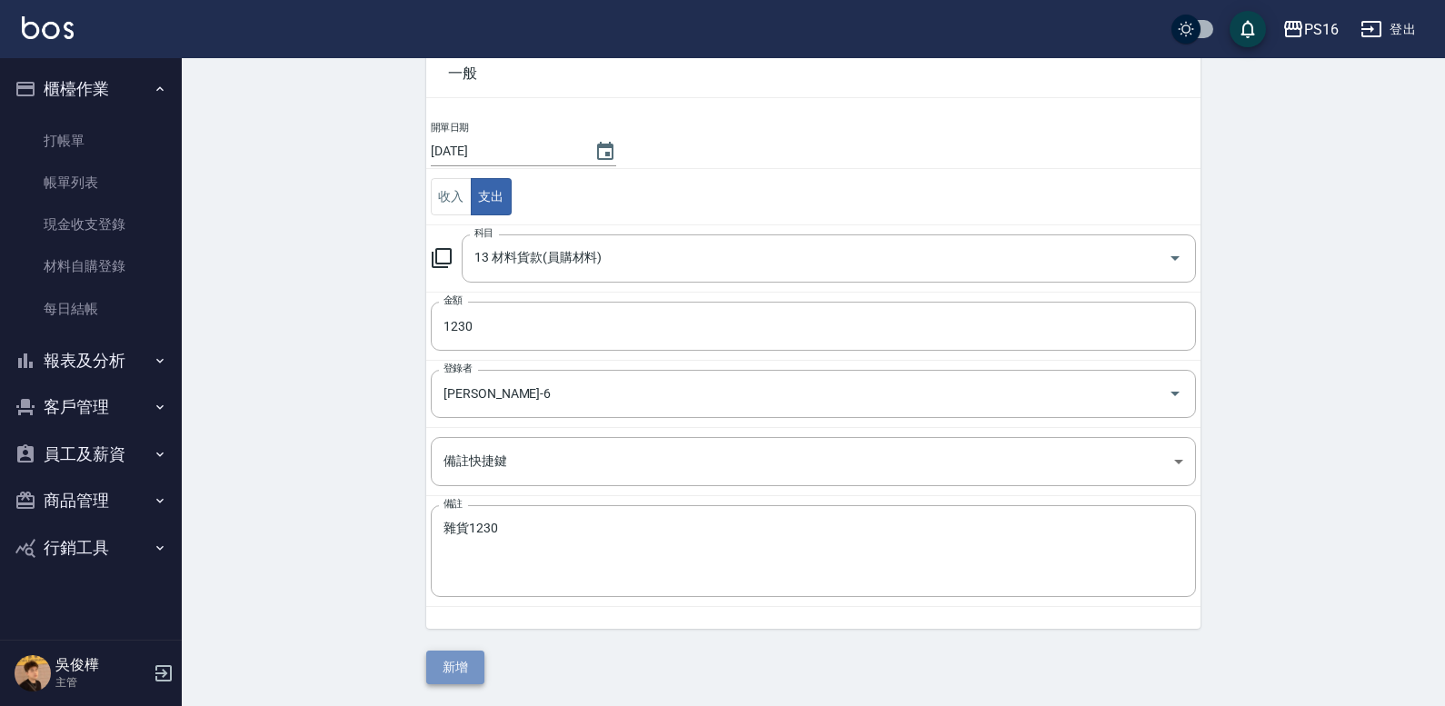
click at [450, 674] on button "新增" at bounding box center [455, 668] width 58 height 34
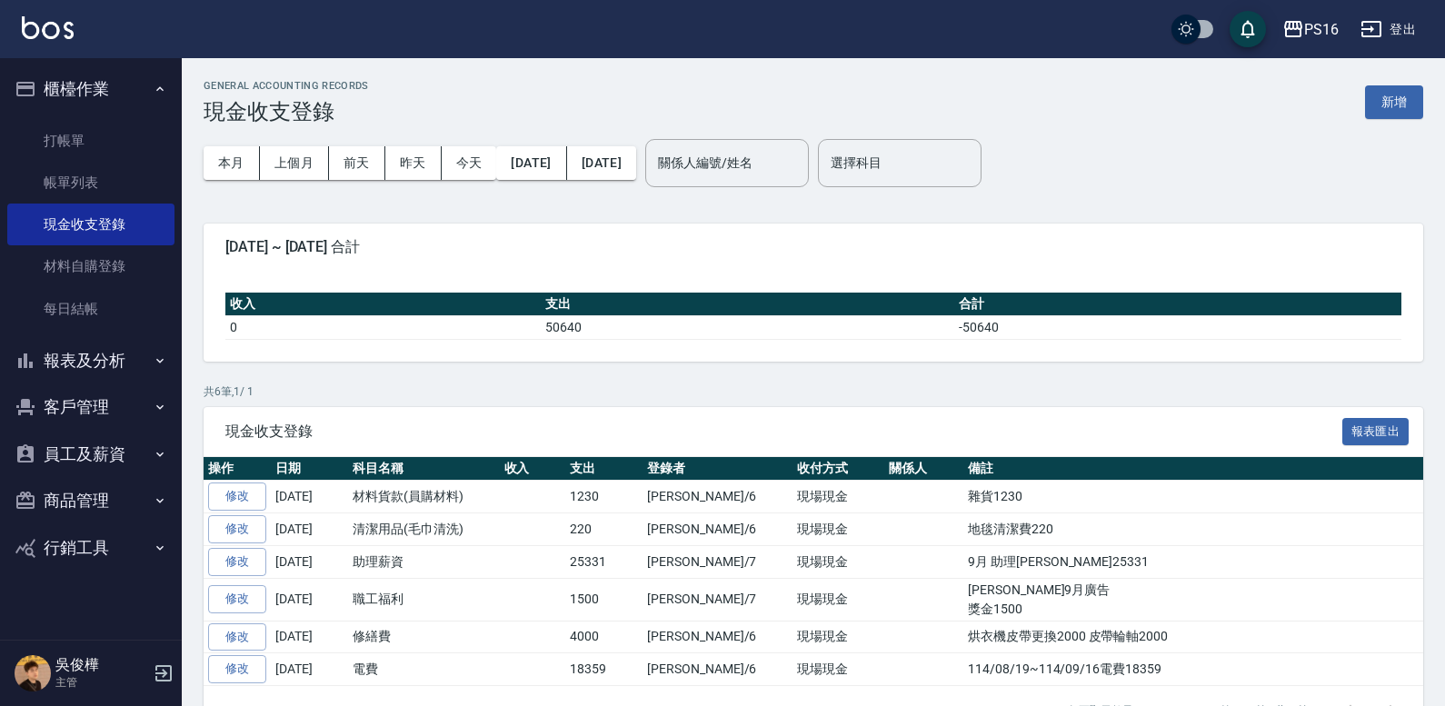
click at [52, 39] on link at bounding box center [48, 29] width 52 height 26
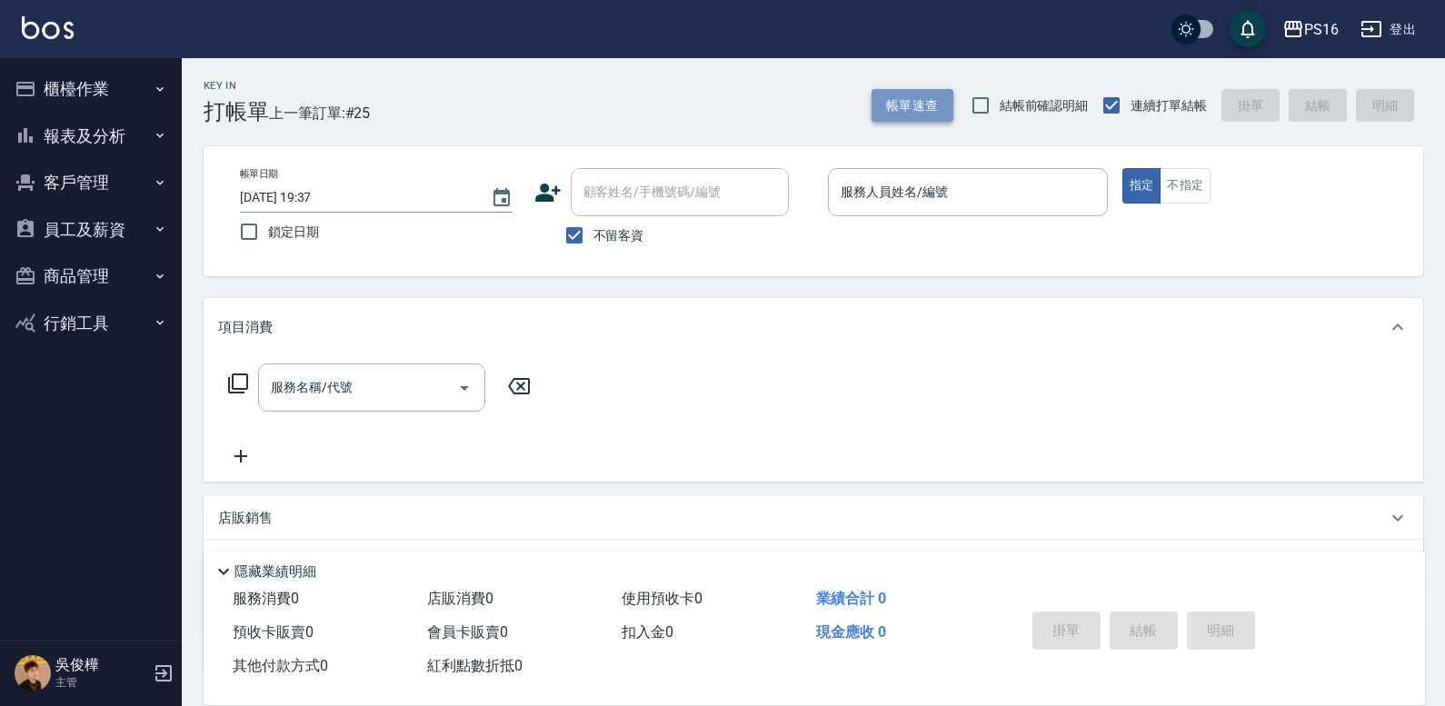
click at [898, 122] on button "帳單速查" at bounding box center [913, 106] width 82 height 34
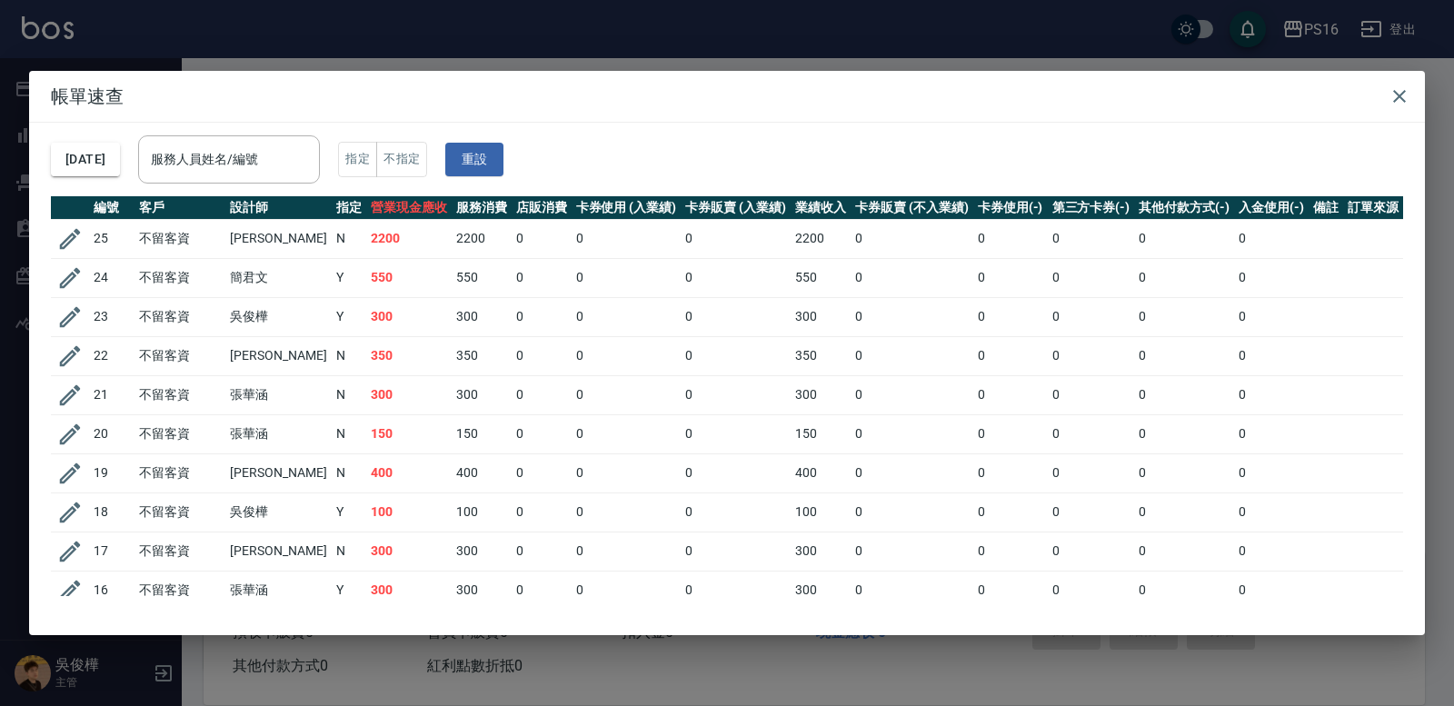
click at [898, 112] on h2 "帳單速查" at bounding box center [727, 96] width 1396 height 51
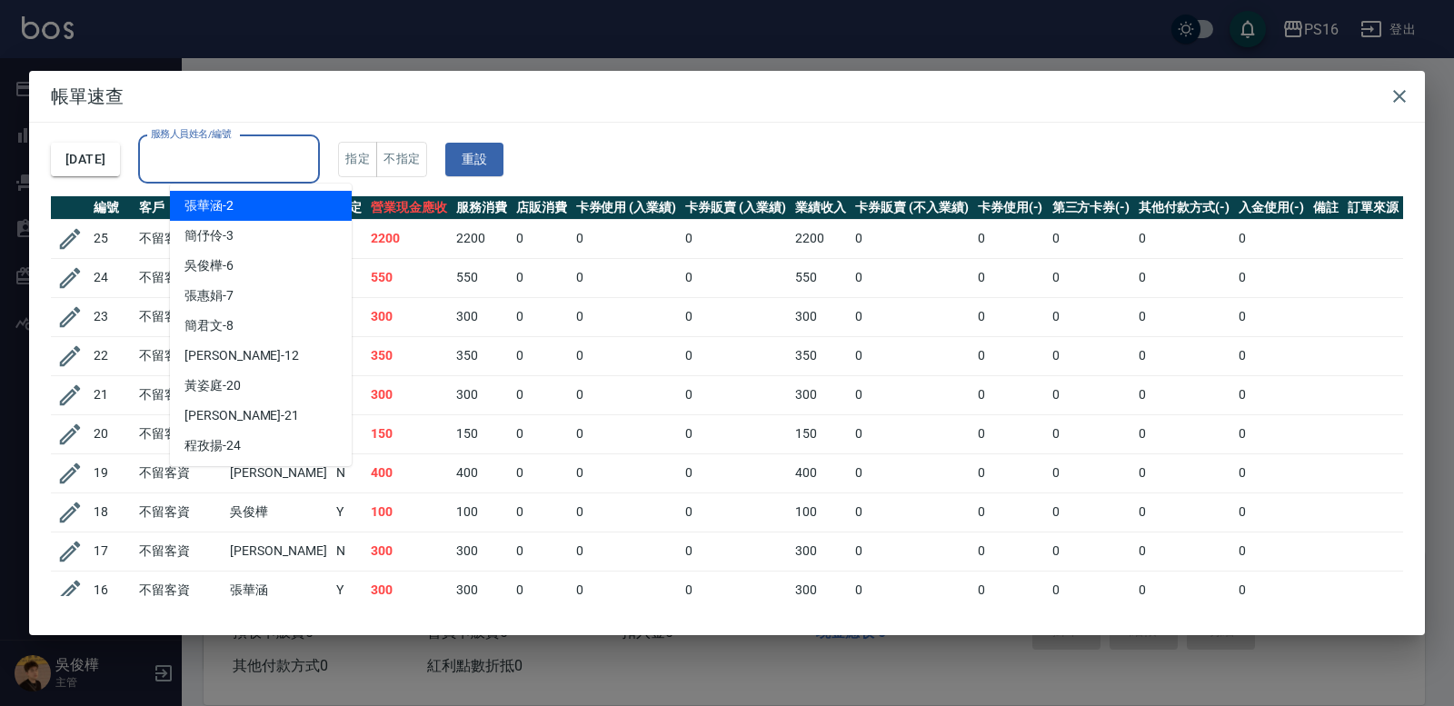
click at [269, 153] on input "服務人員姓名/編號" at bounding box center [228, 160] width 165 height 32
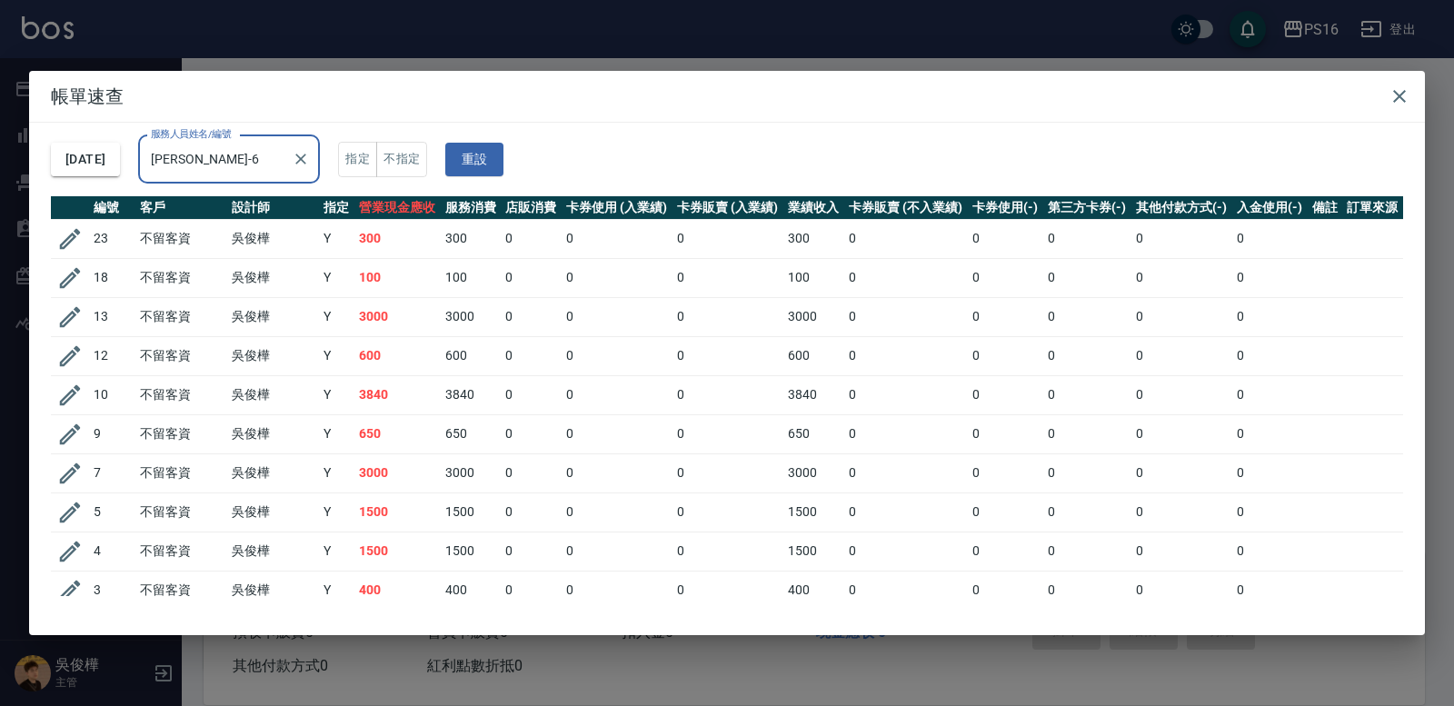
type input "吳俊樺-6"
drag, startPoint x: 1437, startPoint y: 358, endPoint x: 1447, endPoint y: 406, distance: 49.2
click at [898, 406] on div "帳單速查 2025/10/14 服務人員姓名/編號 吳俊樺-6 服務人員姓名/編號 指定 不指定 重設 編號 客戶 設計師 指定 營業現金應收 服務消費 店販…" at bounding box center [727, 353] width 1454 height 706
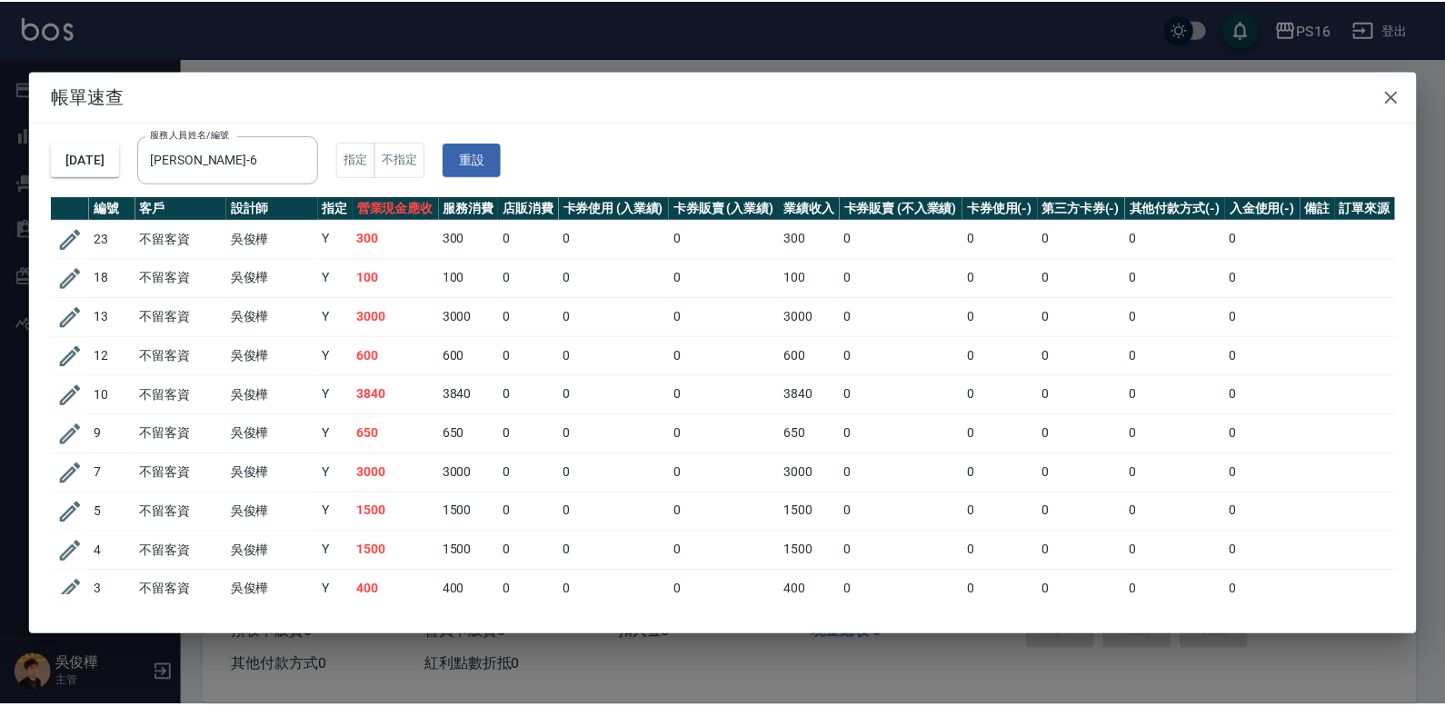
scroll to position [37, 0]
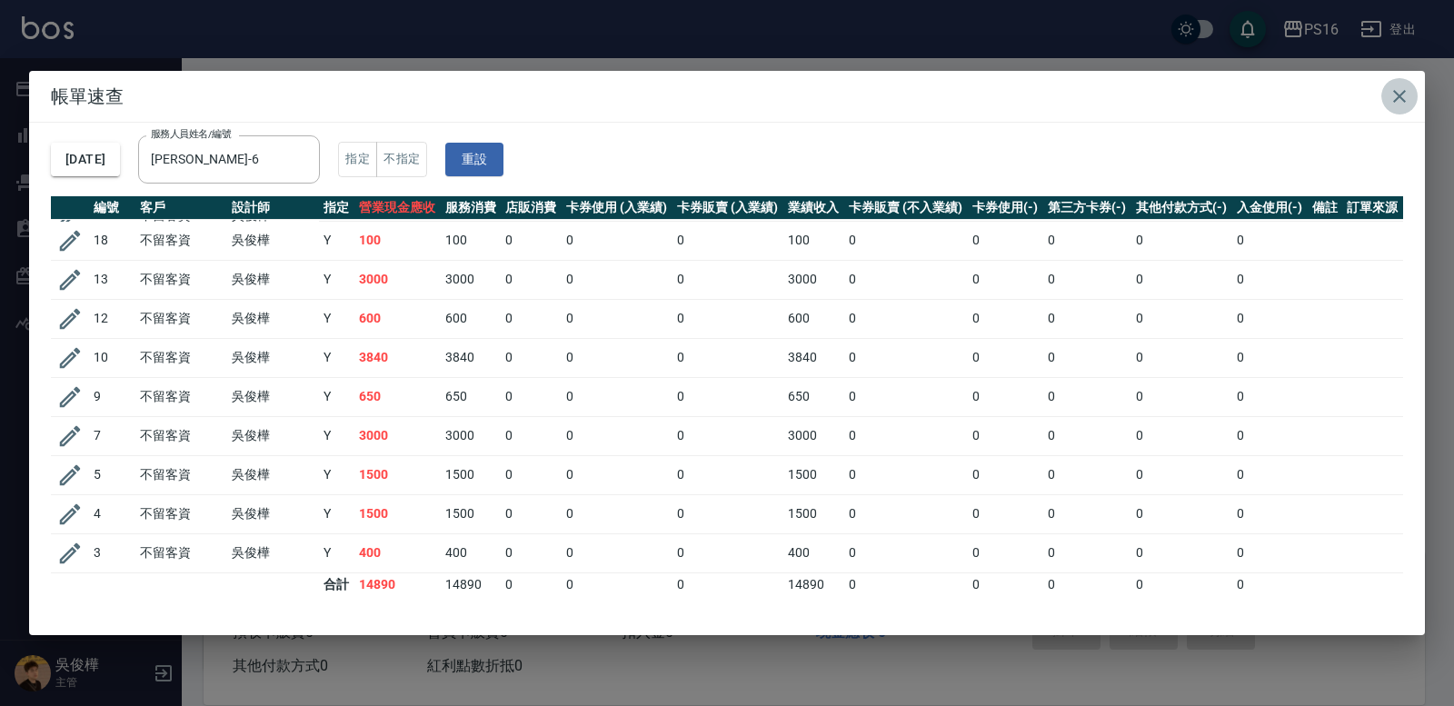
click at [898, 88] on button "button" at bounding box center [1399, 96] width 36 height 36
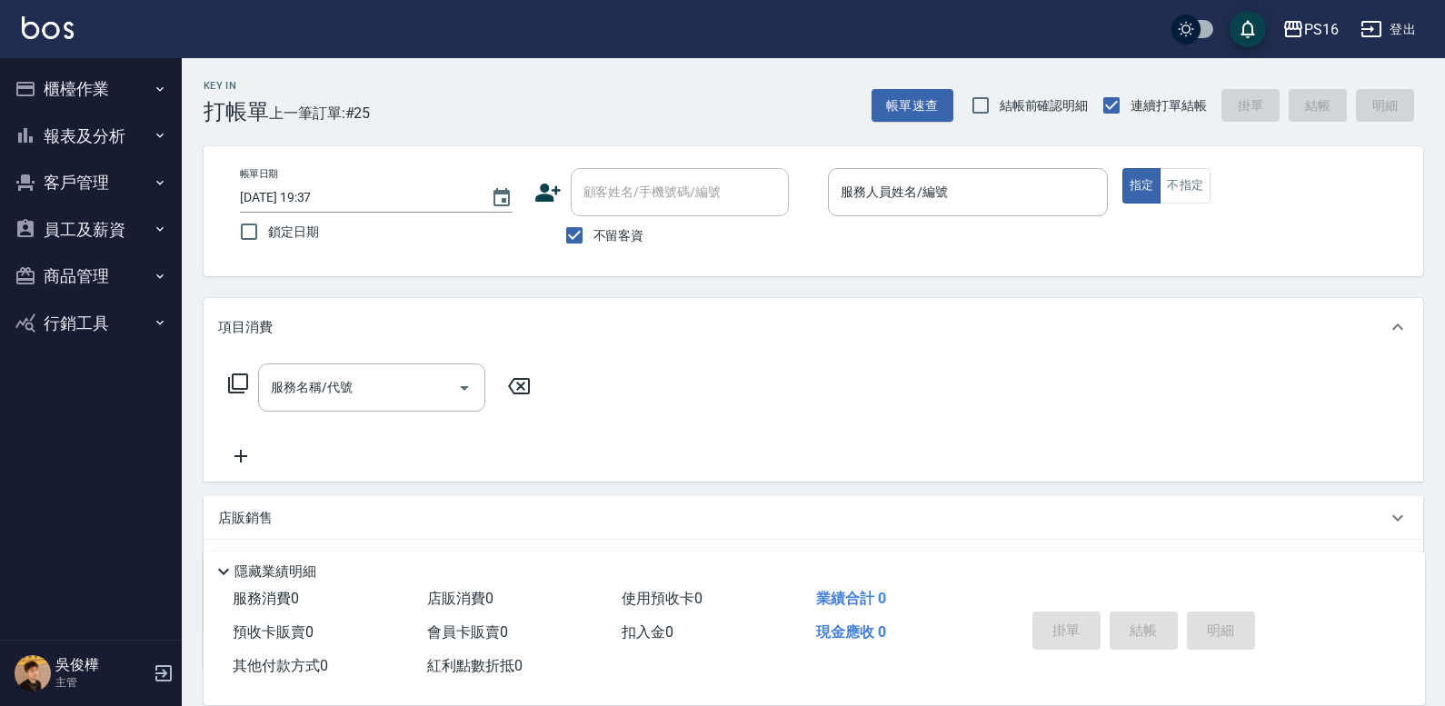
click at [76, 93] on button "櫃檯作業" at bounding box center [90, 88] width 167 height 47
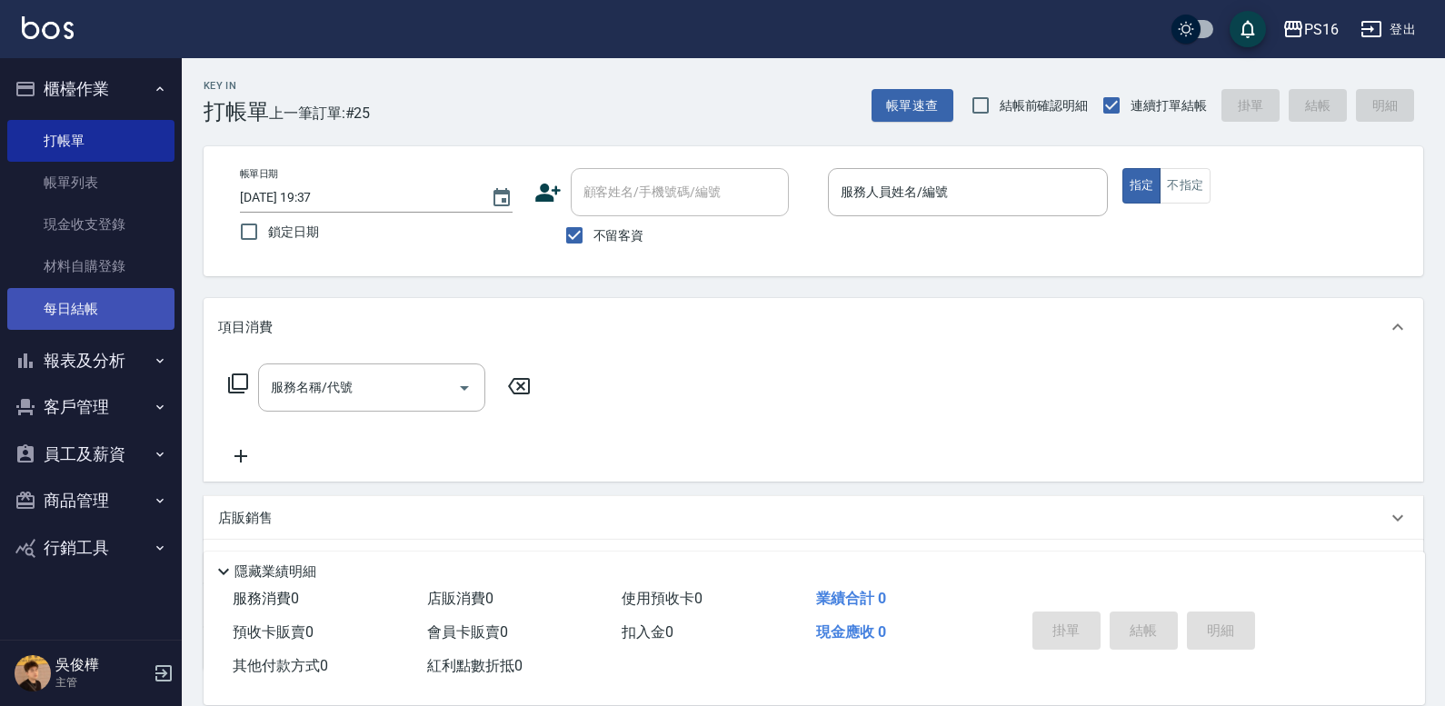
click at [105, 294] on link "每日結帳" at bounding box center [90, 309] width 167 height 42
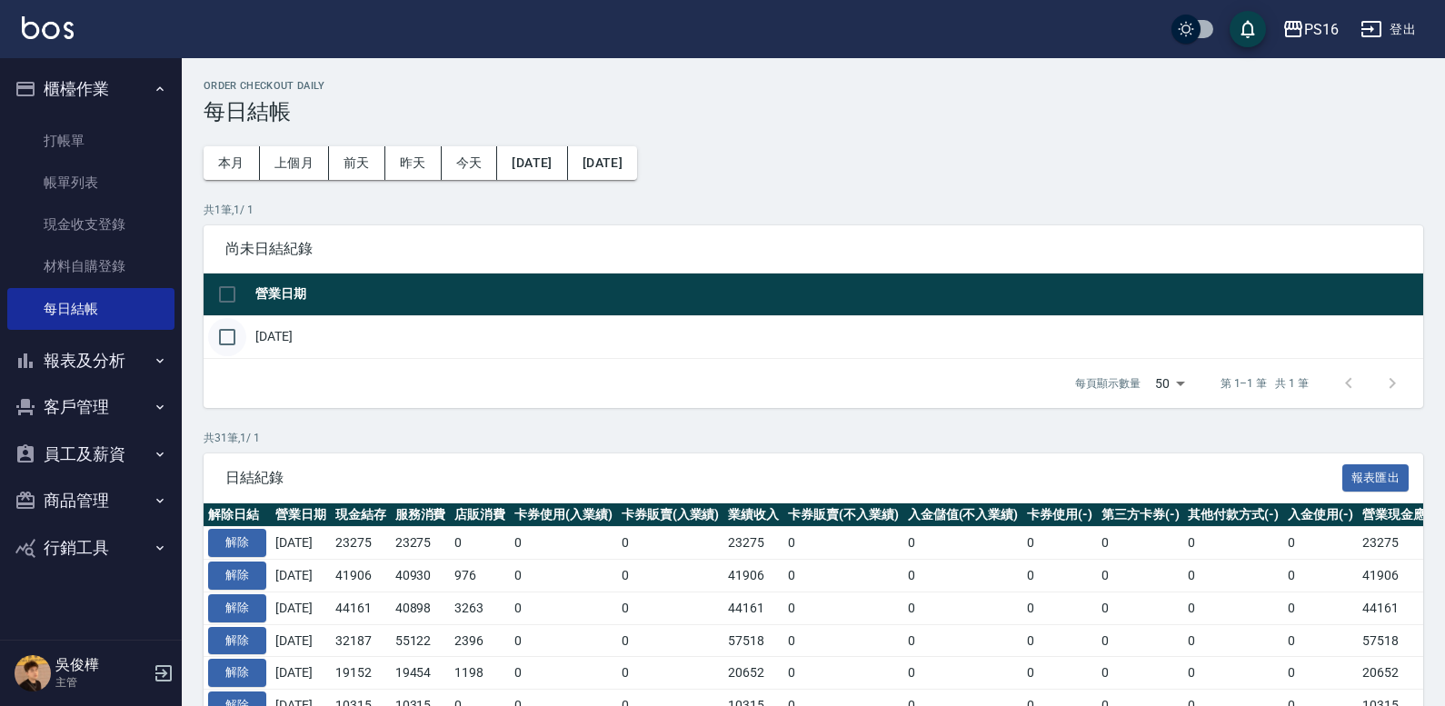
click at [224, 339] on input "checkbox" at bounding box center [227, 337] width 38 height 38
checkbox input "true"
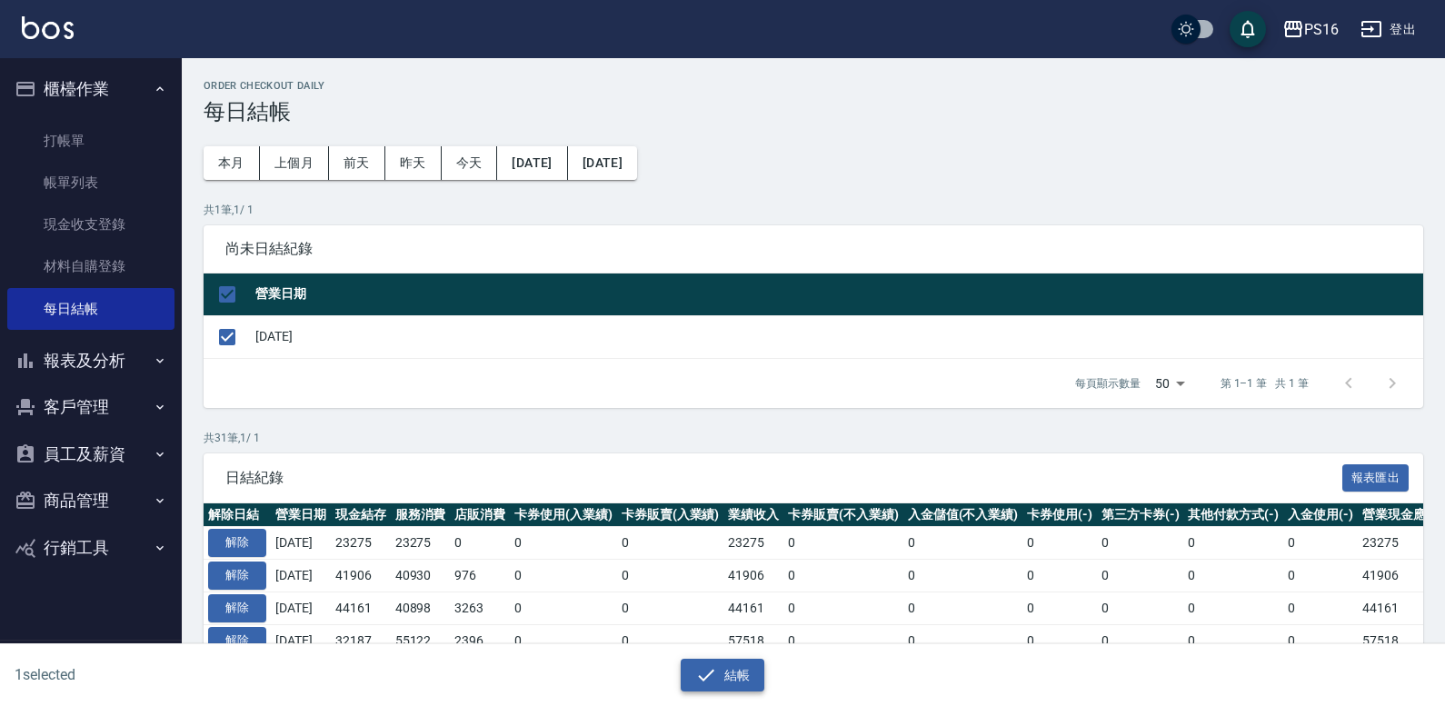
click at [732, 671] on button "結帳" at bounding box center [723, 676] width 85 height 34
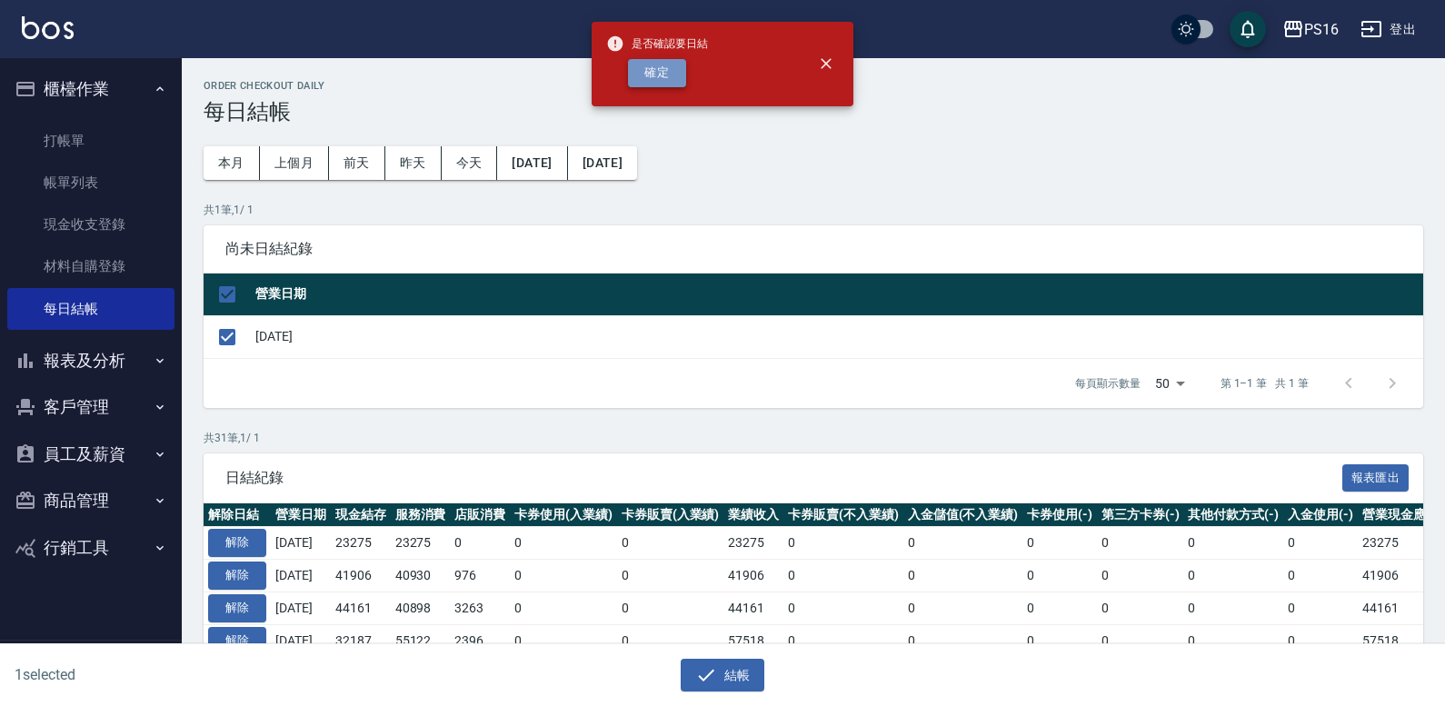
click at [681, 68] on button "確定" at bounding box center [657, 73] width 58 height 28
checkbox input "false"
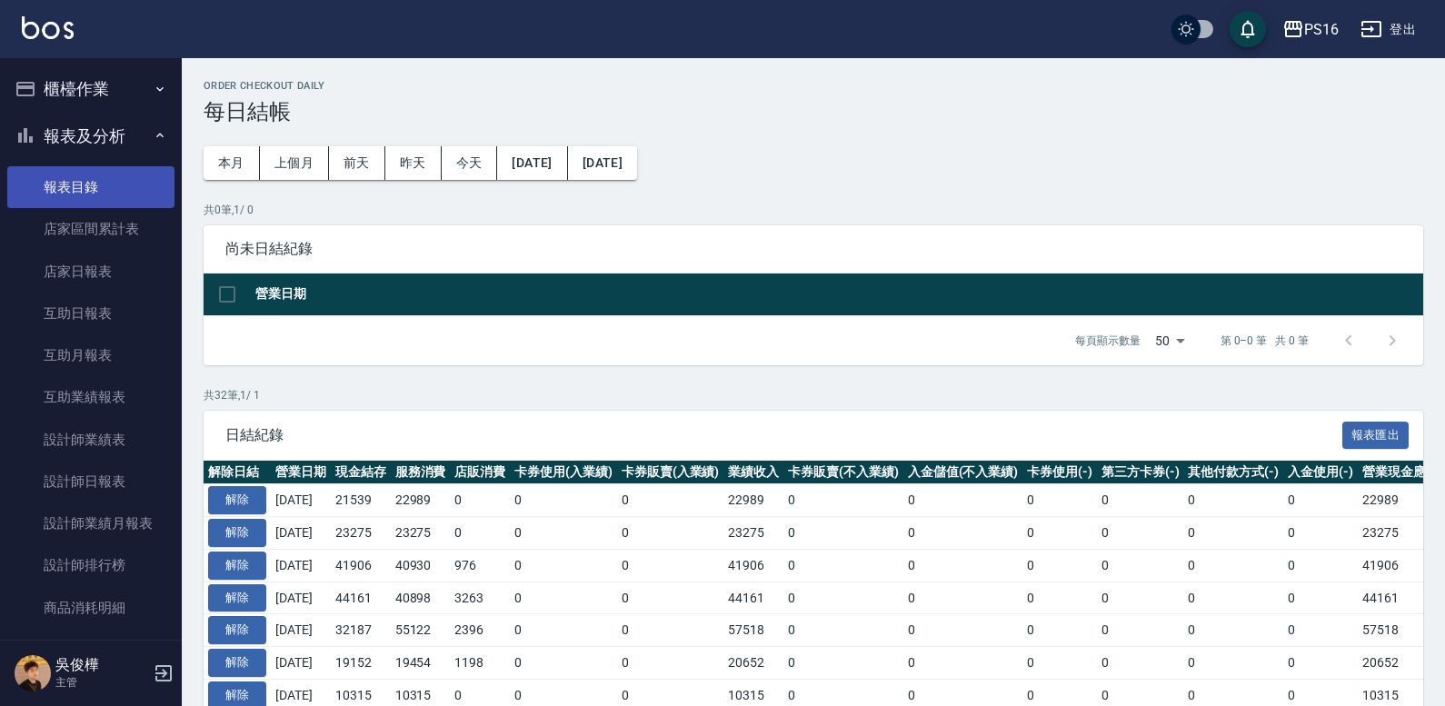
click at [122, 196] on link "報表目錄" at bounding box center [90, 187] width 167 height 42
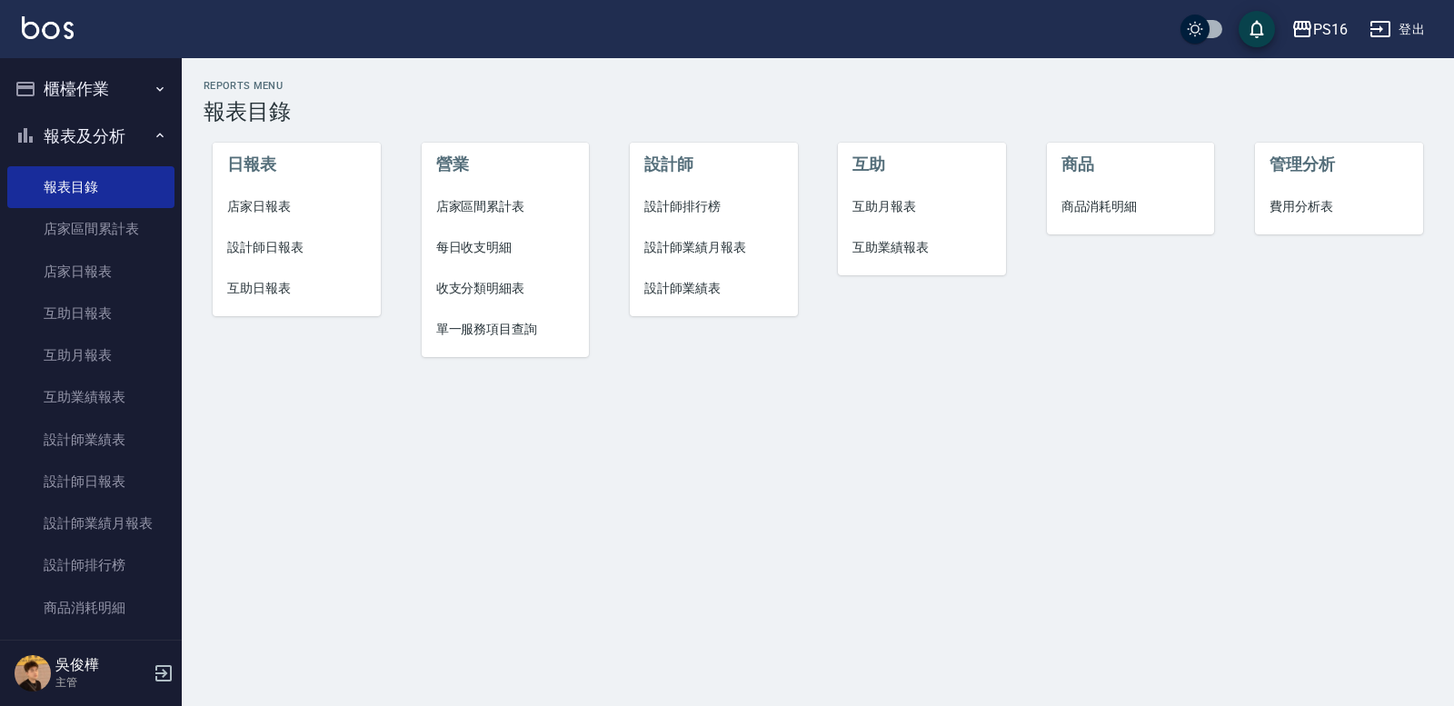
click at [286, 203] on span "店家日報表" at bounding box center [296, 206] width 139 height 19
click at [289, 247] on span "設計師日報表" at bounding box center [296, 247] width 139 height 19
click at [282, 288] on span "互助日報表" at bounding box center [296, 288] width 139 height 19
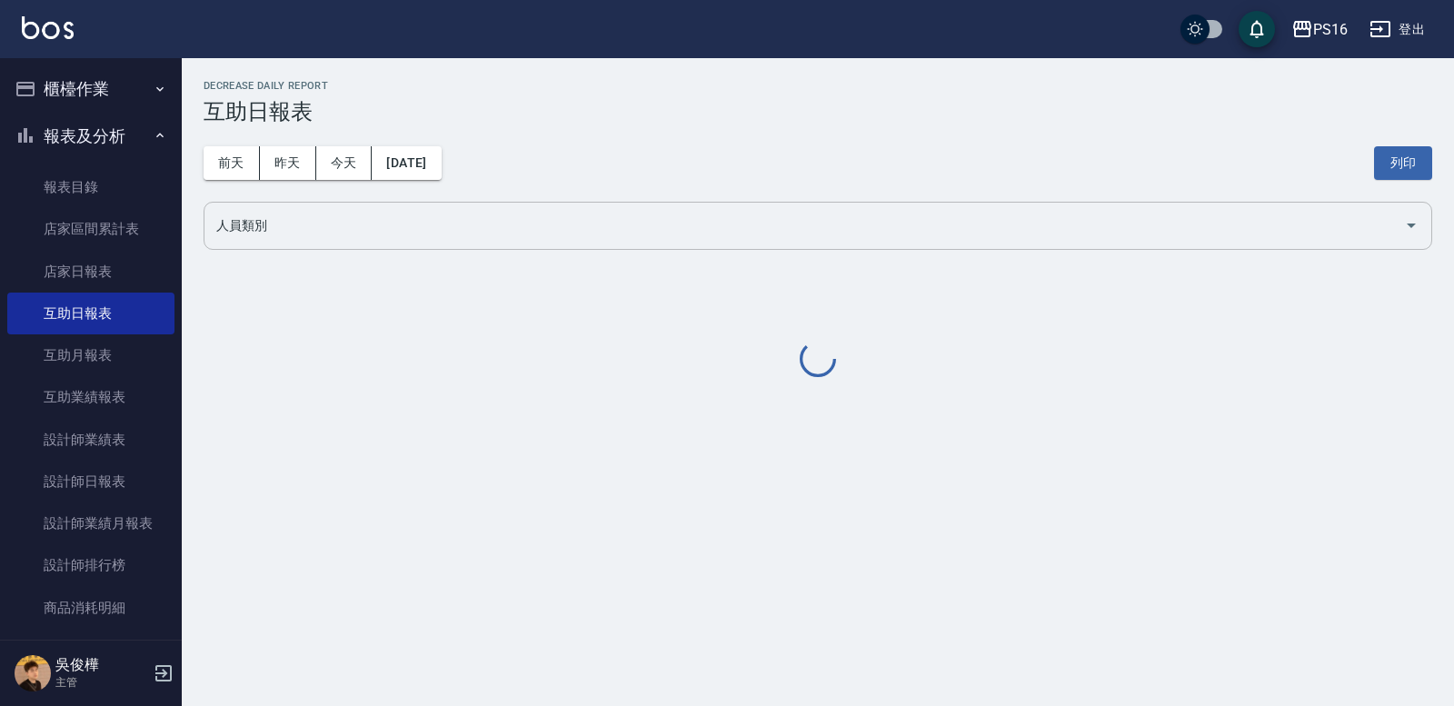
click at [348, 211] on input "人員類別" at bounding box center [804, 226] width 1185 height 32
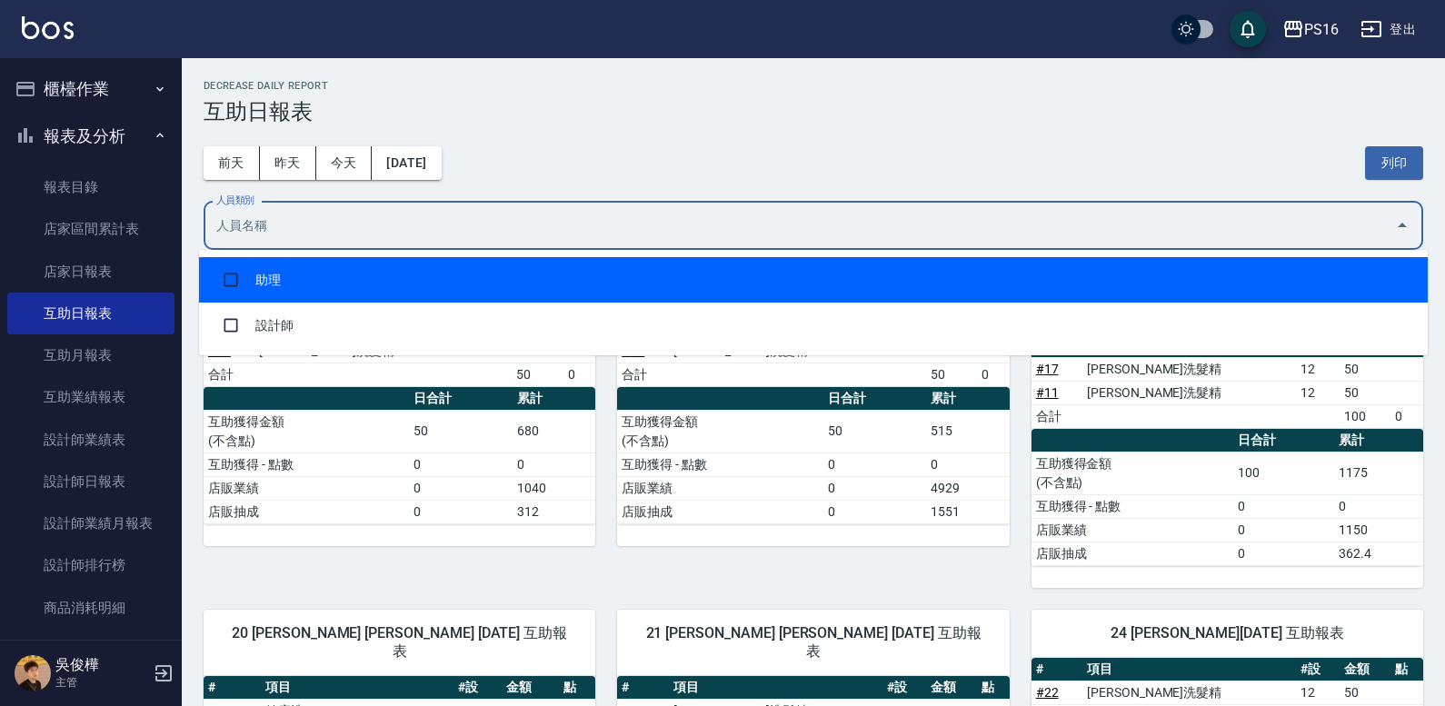
click at [375, 264] on li "助理" at bounding box center [813, 279] width 1229 height 45
checkbox input "true"
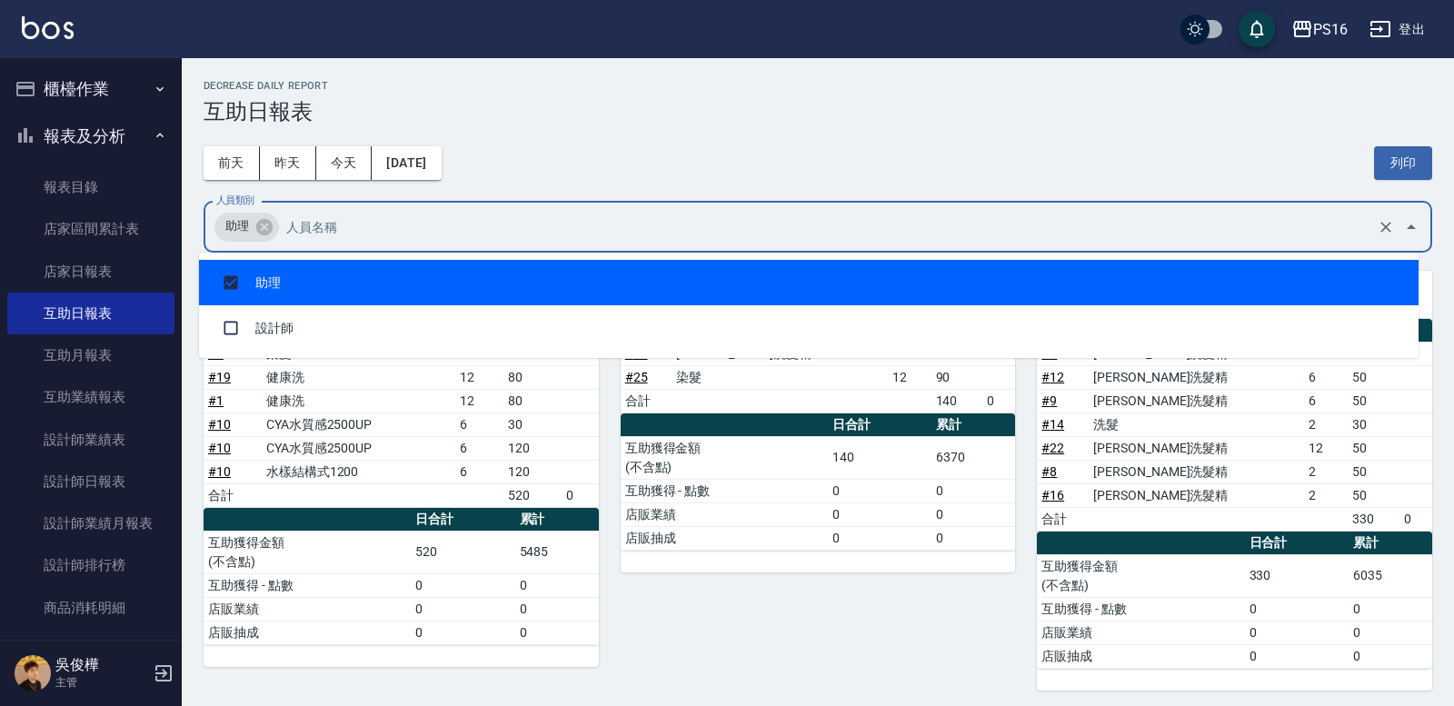
click at [713, 135] on div "前天 昨天 今天 2025/10/14 列印" at bounding box center [818, 163] width 1229 height 77
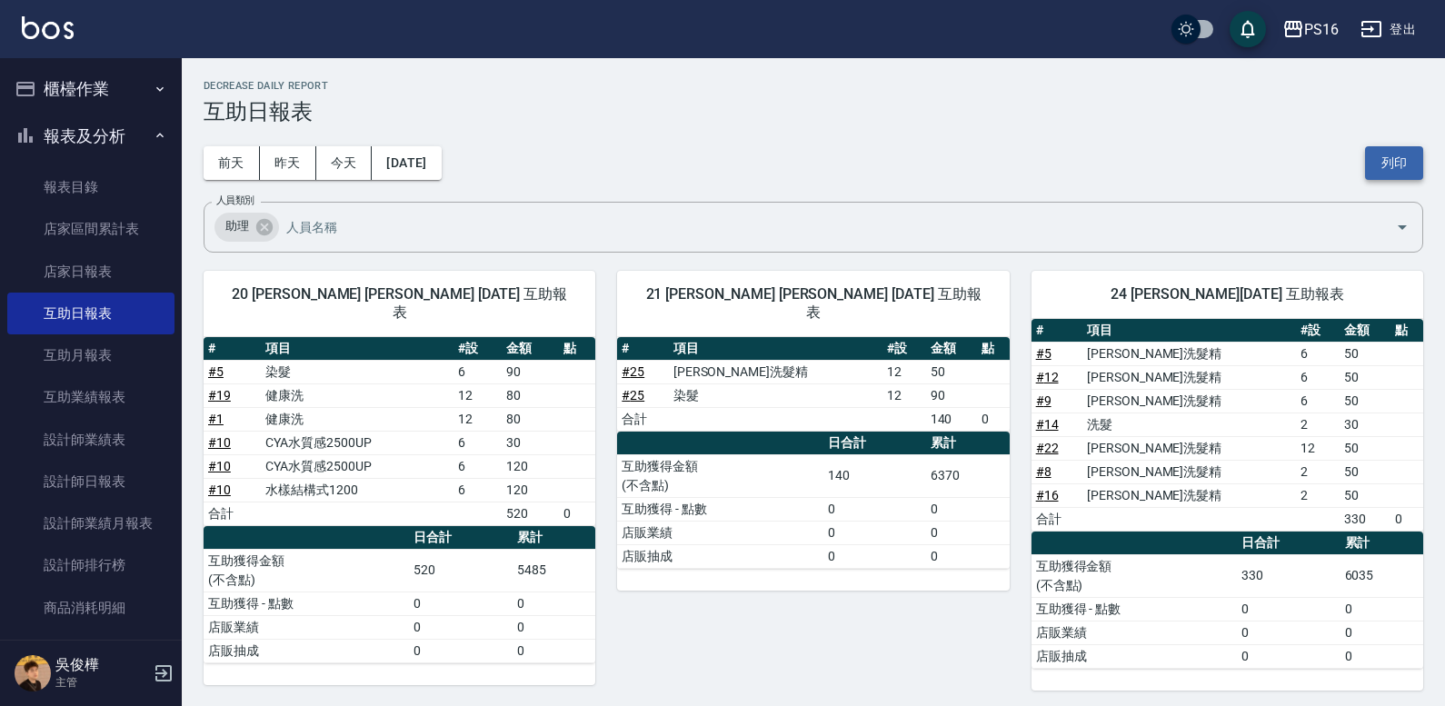
click at [1362, 151] on div "前天 昨天 今天 2025/10/14 列印" at bounding box center [814, 163] width 1220 height 77
drag, startPoint x: 1390, startPoint y: 155, endPoint x: 863, endPoint y: 163, distance: 526.3
click at [1392, 155] on button "列印" at bounding box center [1394, 163] width 58 height 34
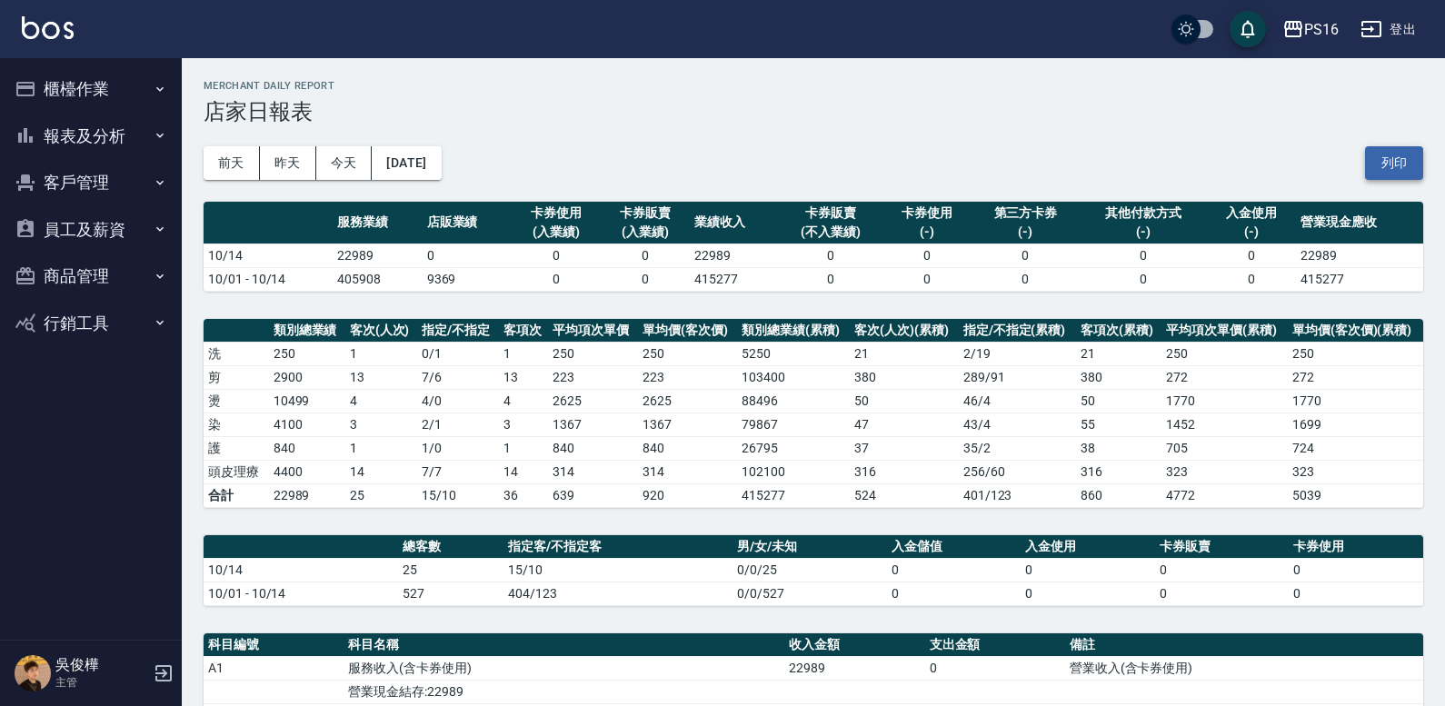
click at [1391, 157] on button "列印" at bounding box center [1394, 163] width 58 height 34
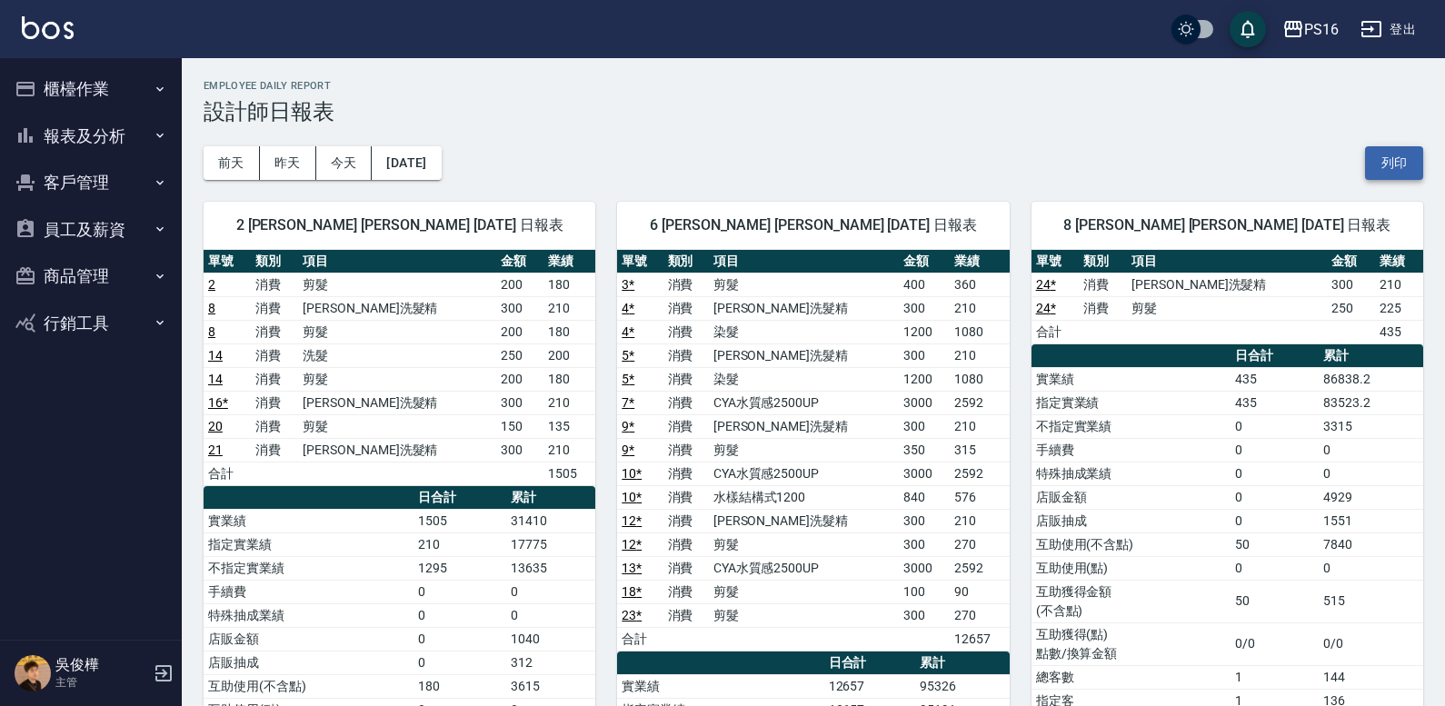
drag, startPoint x: 1391, startPoint y: 169, endPoint x: 1101, endPoint y: 573, distance: 498.2
click at [1391, 169] on button "列印" at bounding box center [1394, 163] width 58 height 34
